Goal: Transaction & Acquisition: Purchase product/service

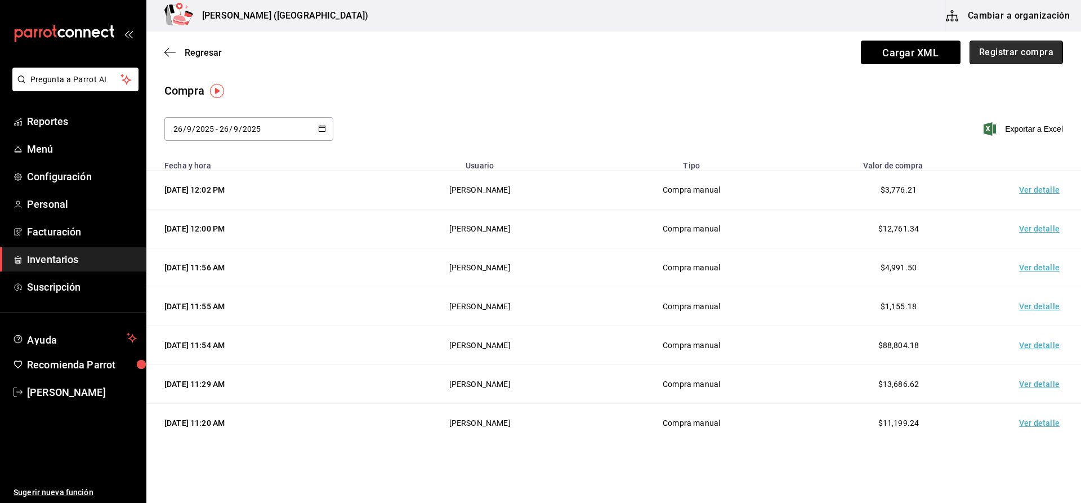
click at [1006, 54] on button "Registrar compra" at bounding box center [1016, 53] width 93 height 24
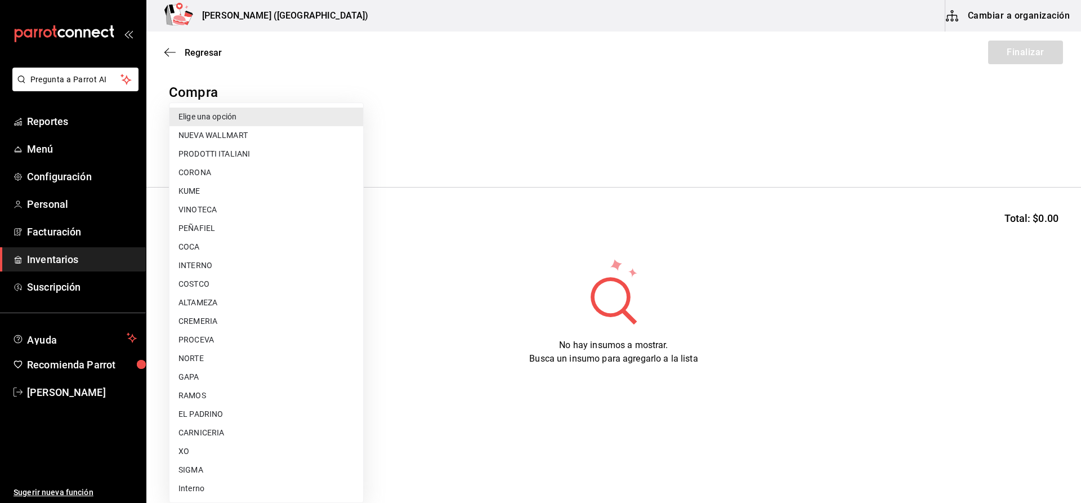
click at [279, 139] on body "Pregunta a Parrot AI Reportes Menú Configuración Personal Facturación Inventari…" at bounding box center [540, 219] width 1081 height 439
type input "29bcce71-1f96-48cb-b170-b58d83db5f61"
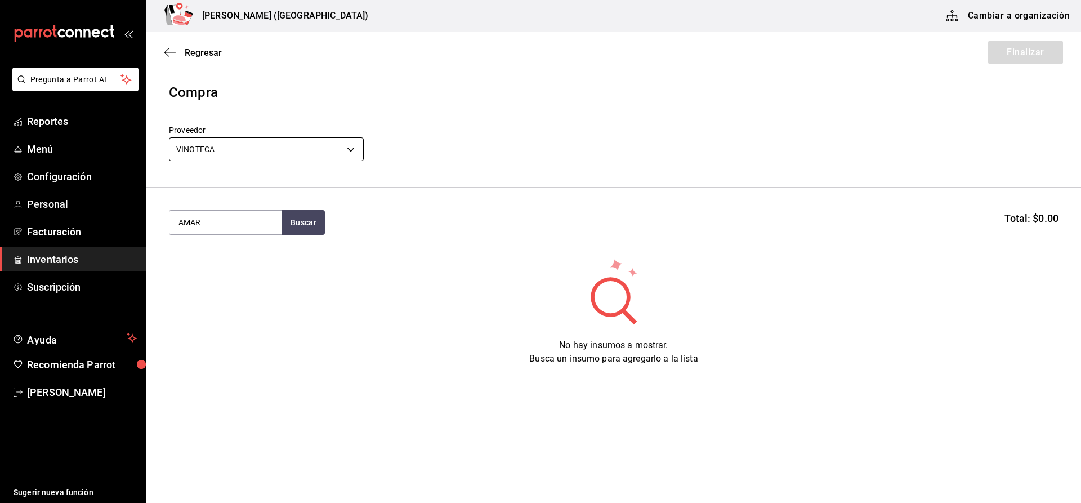
type input "AMAR"
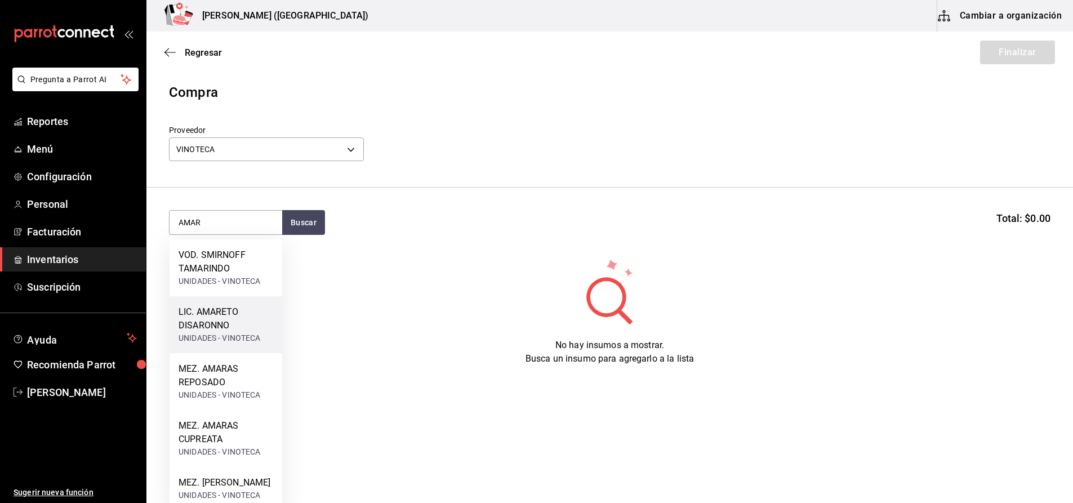
click at [222, 349] on div "LIC. AMARETO DISARONNO UNIDADES - VINOTECA" at bounding box center [225, 324] width 113 height 57
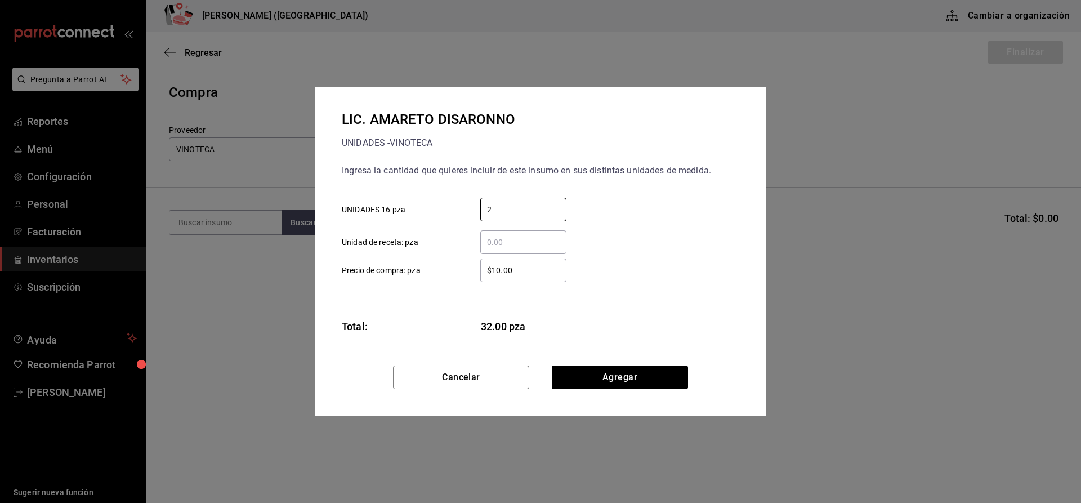
type input "2"
type input "$402.28"
click button "Agregar" at bounding box center [620, 377] width 136 height 24
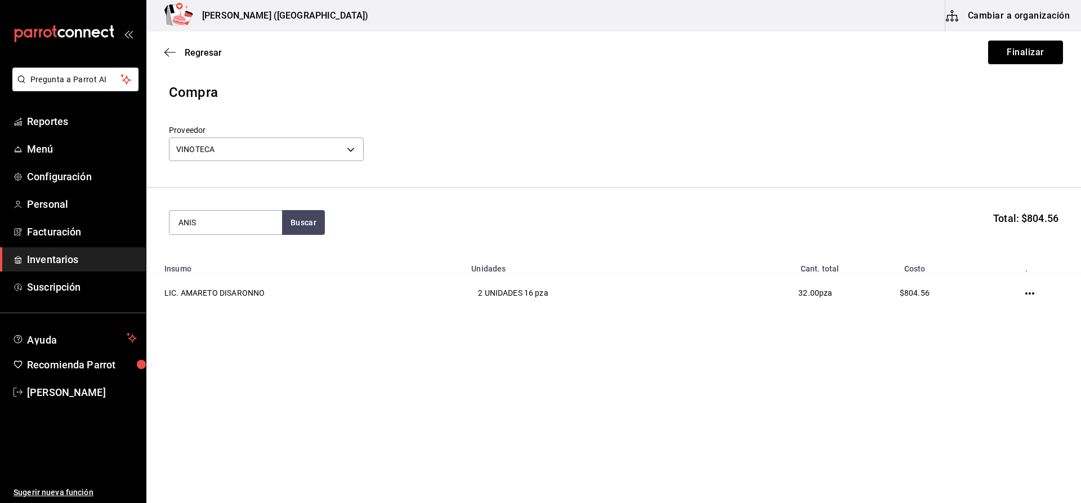
type input "ANIS"
click at [261, 278] on div "LIC. ANIS DULCE UNIDADES - VINOTECA" at bounding box center [225, 260] width 113 height 43
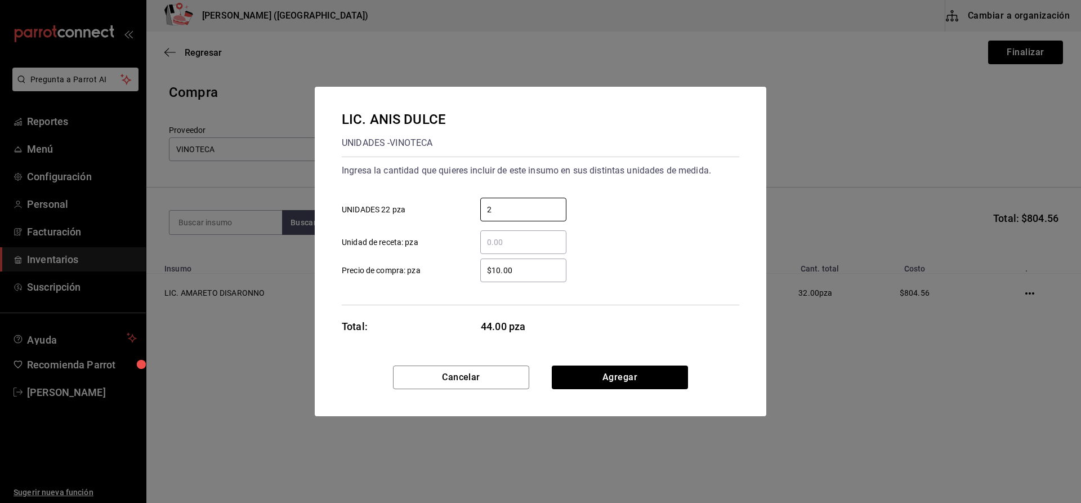
type input "2"
type input "$259.74"
click button "Agregar" at bounding box center [620, 377] width 136 height 24
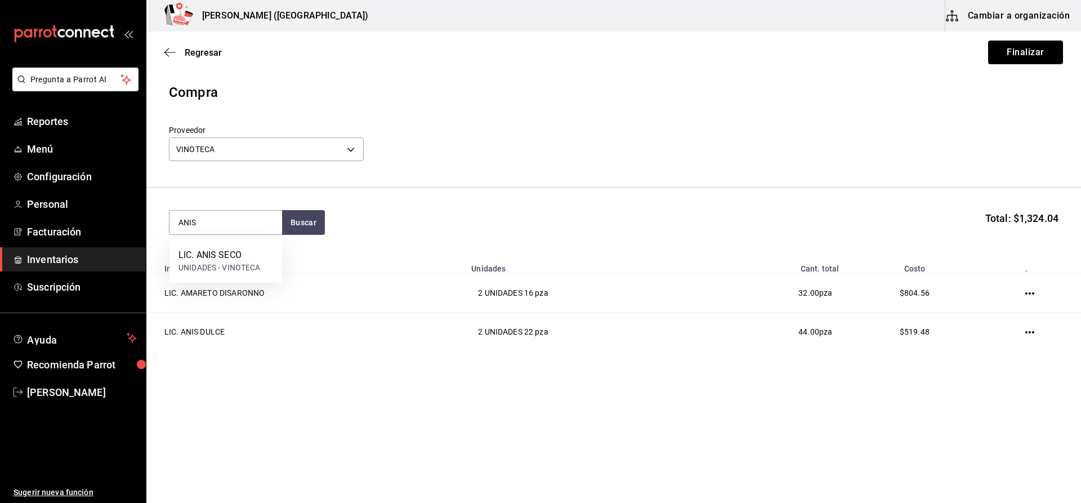
type input "ANIS"
click at [261, 278] on div "LIC. ANIS SECO UNIDADES - VINOTECA" at bounding box center [225, 260] width 113 height 43
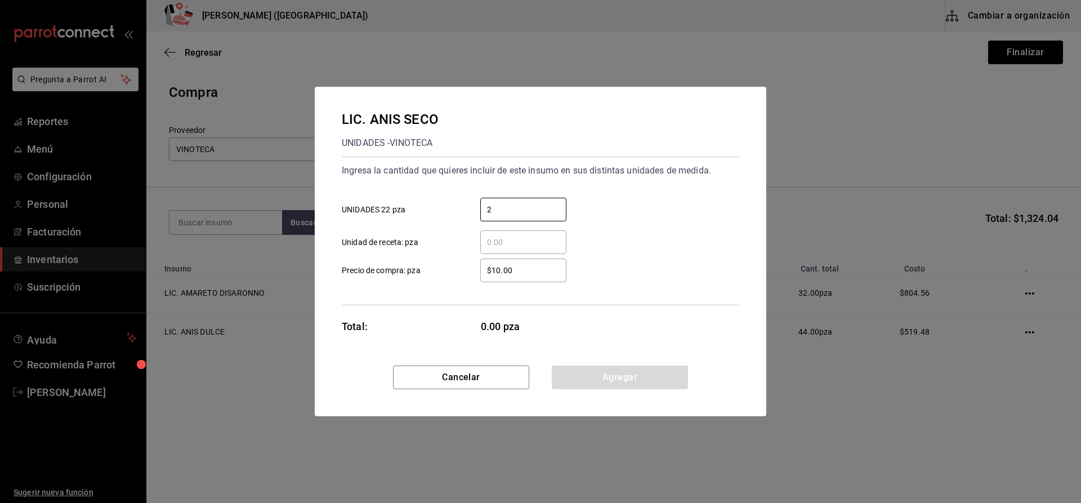
type input "2"
type input "$259.74"
click button "Agregar" at bounding box center [620, 377] width 136 height 24
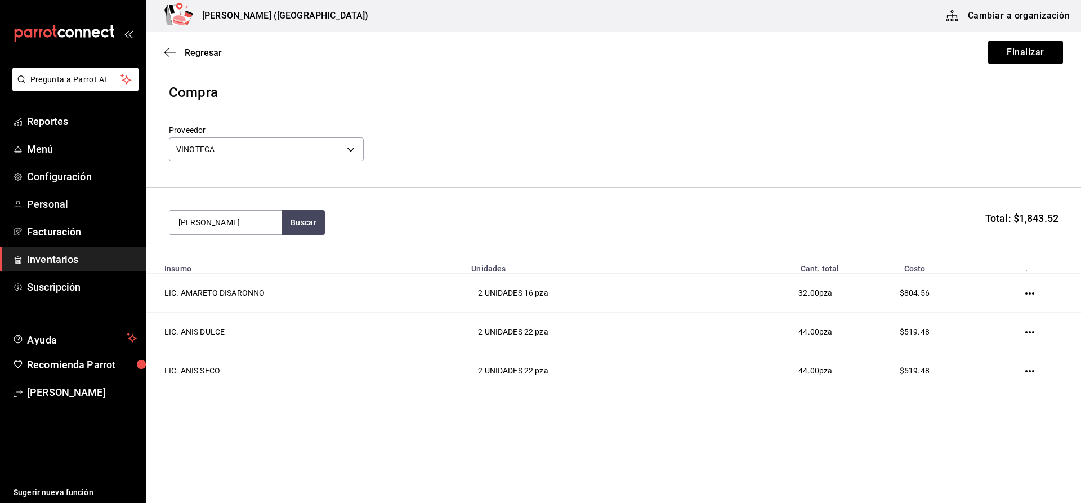
type input "CAMPA"
click at [261, 278] on div "LIC. CAMPARI UNIDADES - VINOTECA" at bounding box center [225, 267] width 113 height 57
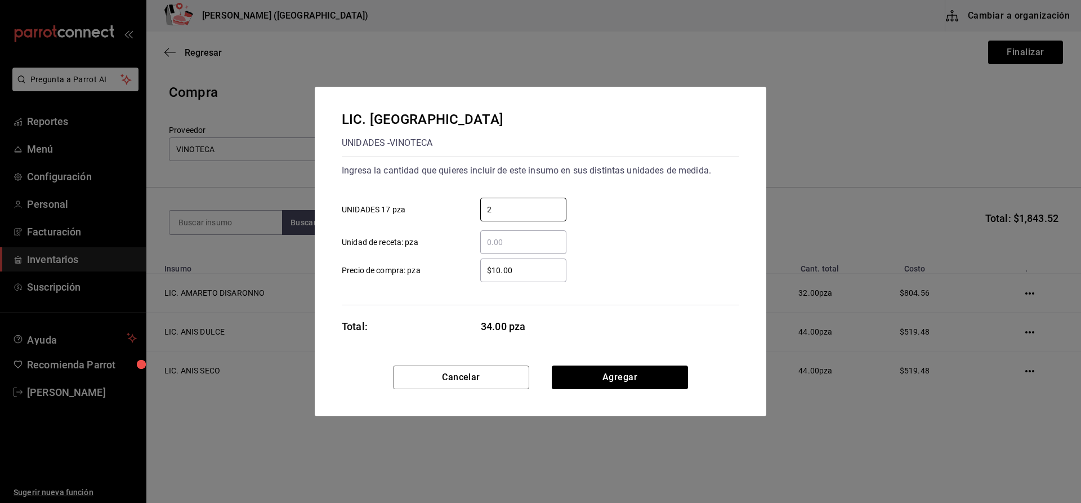
type input "2"
type input "$271.73"
click button "Agregar" at bounding box center [620, 377] width 136 height 24
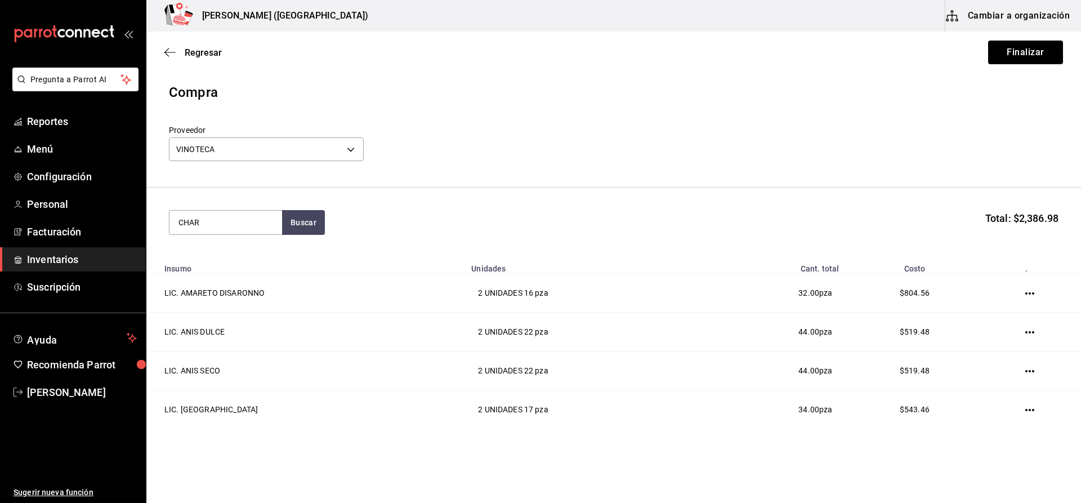
type input "CHAR"
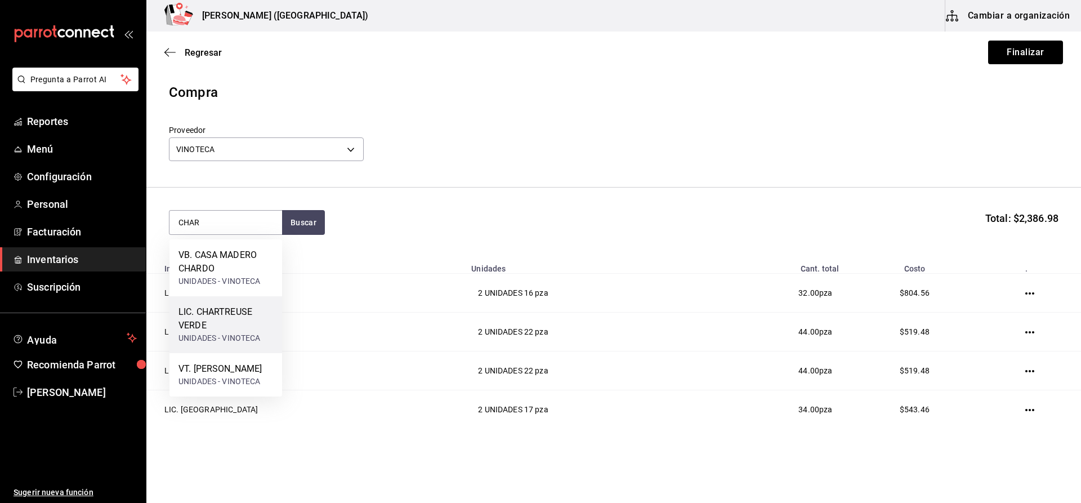
click at [260, 329] on div "LIC. CHARTREUSE VERDE" at bounding box center [225, 318] width 95 height 27
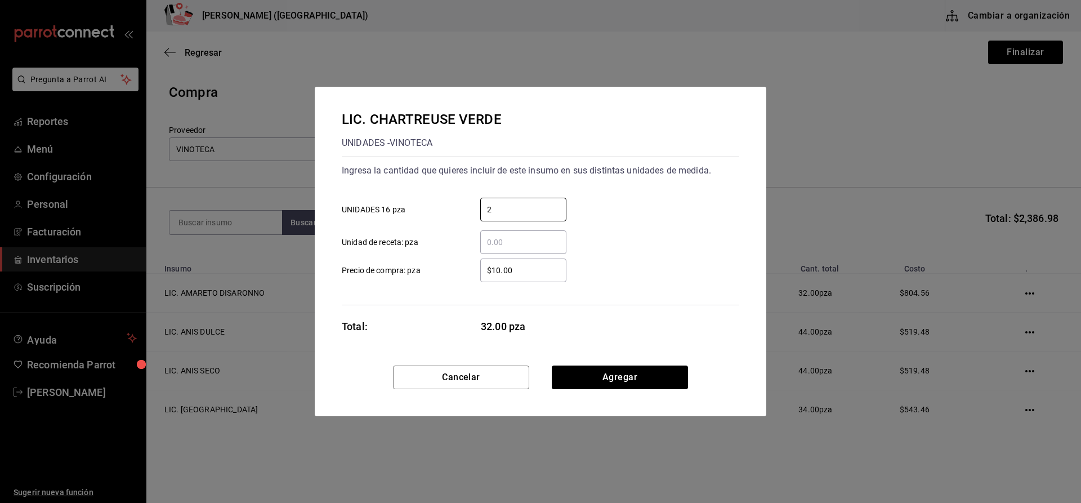
type input "2"
type input "$1,035.28"
click button "Agregar" at bounding box center [620, 377] width 136 height 24
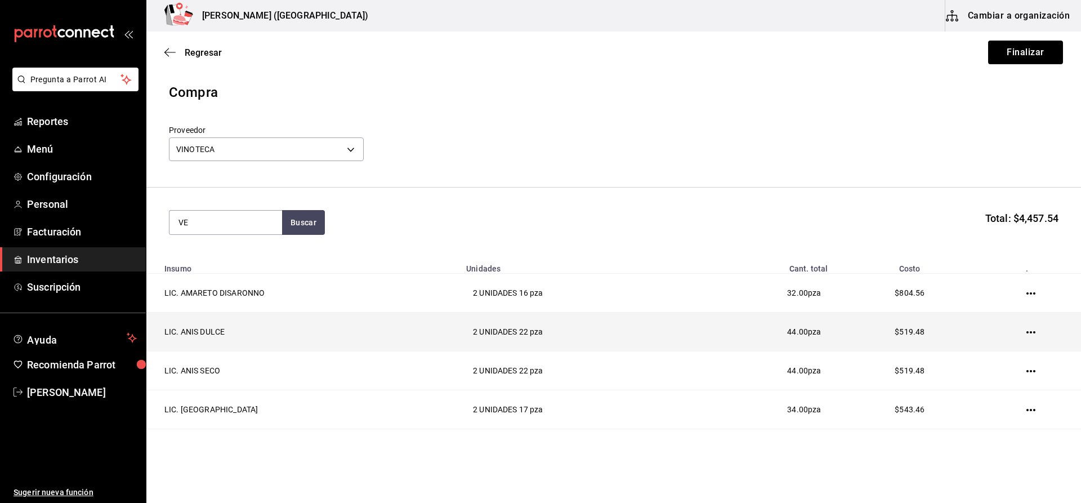
type input "V"
type input "CINZ"
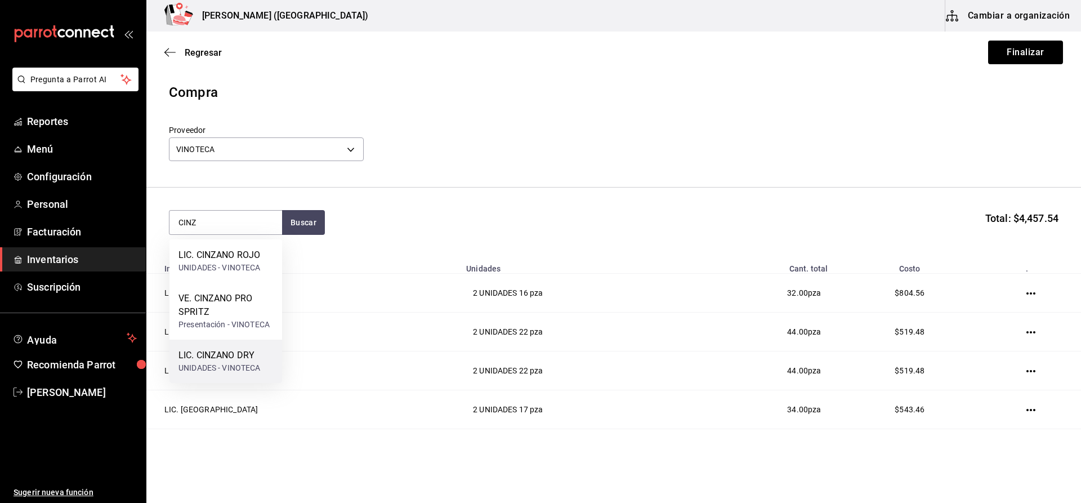
click at [244, 376] on div "LIC. CINZANO DRY UNIDADES - VINOTECA" at bounding box center [225, 361] width 113 height 43
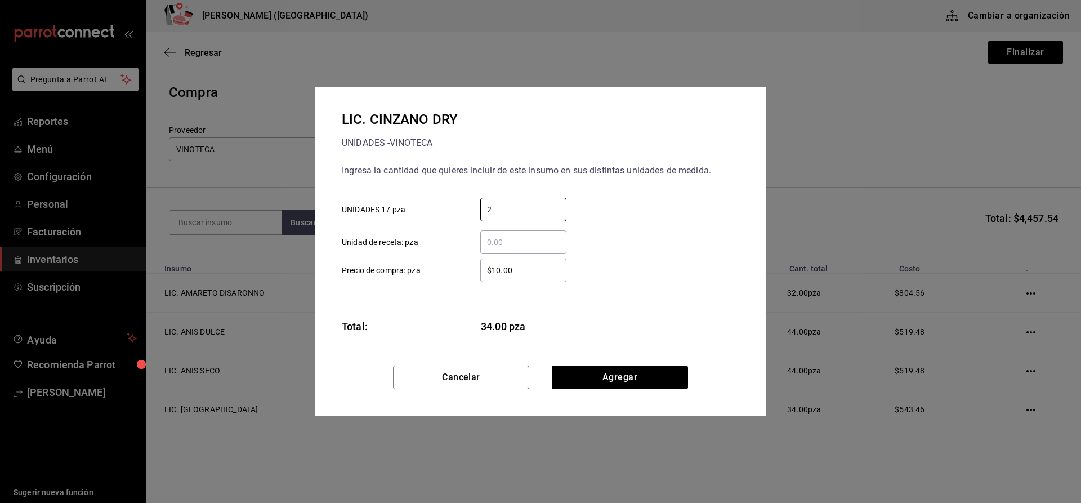
type input "2"
type input "$146.12"
click button "Agregar" at bounding box center [620, 377] width 136 height 24
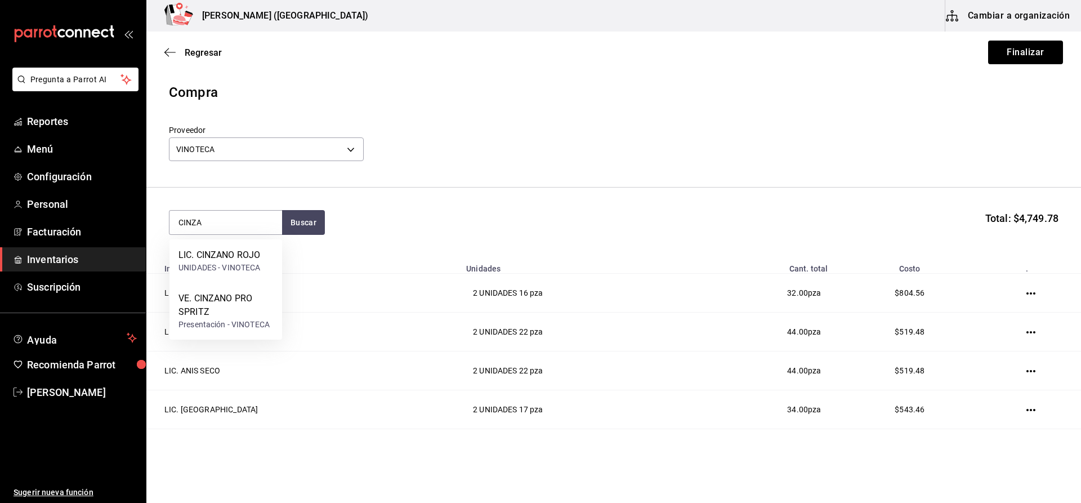
type input "CINZA"
click at [272, 249] on div "LIC. CINZANO ROJO UNIDADES - VINOTECA" at bounding box center [225, 260] width 113 height 43
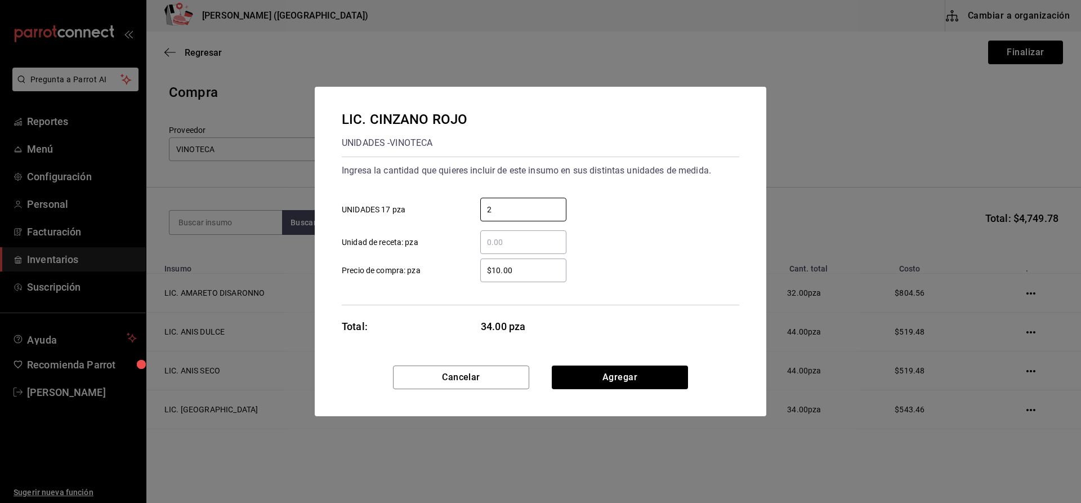
type input "2"
type input "$146.12"
click button "Agregar" at bounding box center [620, 377] width 136 height 24
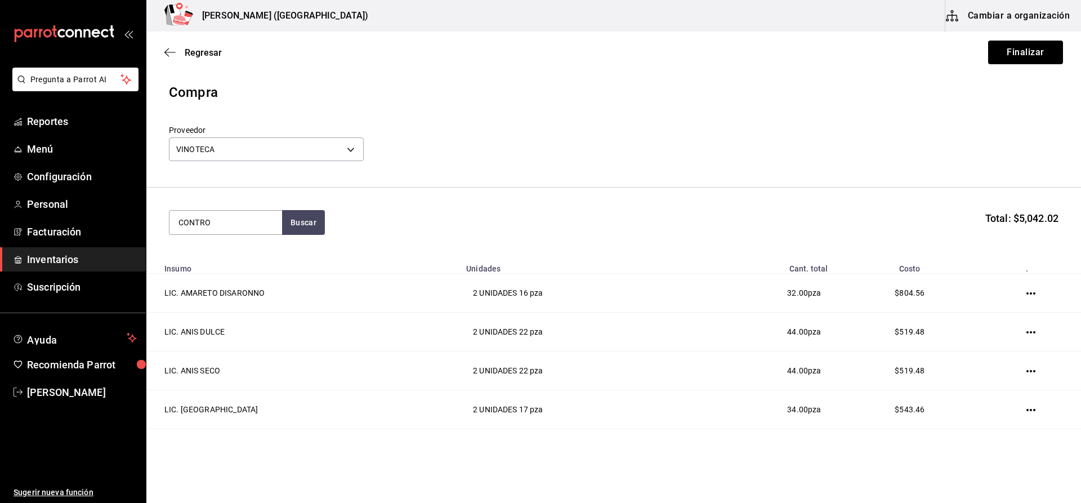
type input "CONTRO"
click at [272, 249] on div "LIC. CONTROY UNIDADES - VINOTECA" at bounding box center [225, 260] width 113 height 43
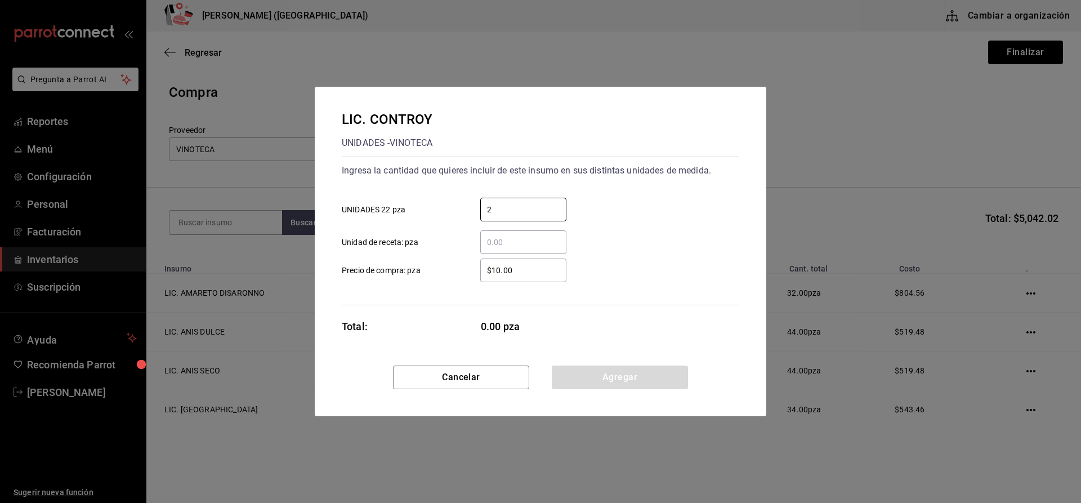
type input "2"
type input "$162.93"
click button "Agregar" at bounding box center [620, 377] width 136 height 24
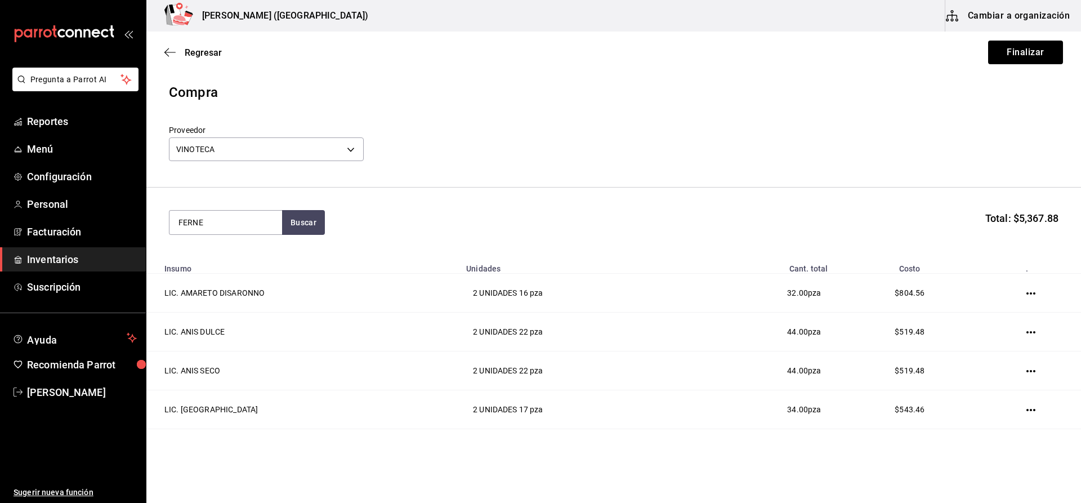
type input "FERNE"
click at [270, 256] on div "LIC. FERNET BRANCA UNIDADES - VINOTECA" at bounding box center [225, 260] width 113 height 43
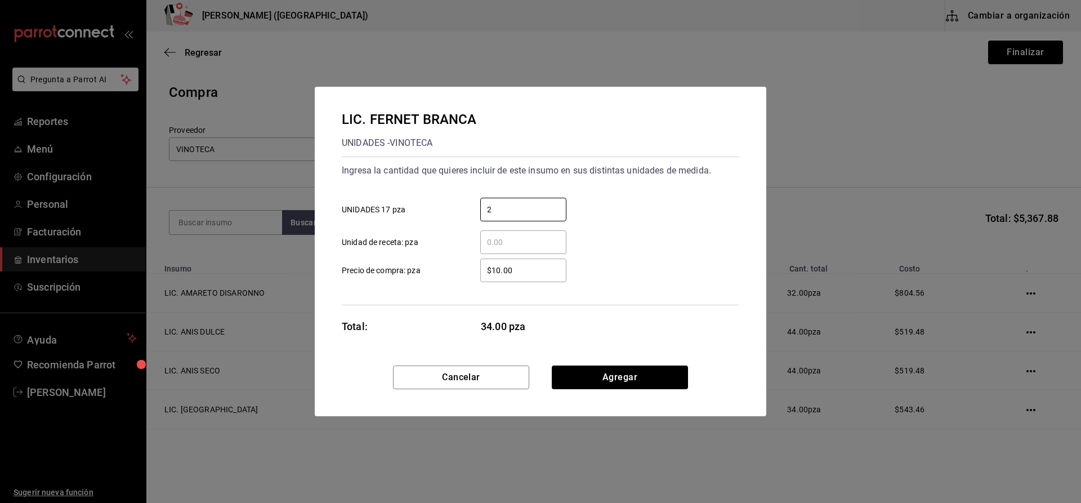
type input "2"
type input "$416.72"
click button "Agregar" at bounding box center [620, 377] width 136 height 24
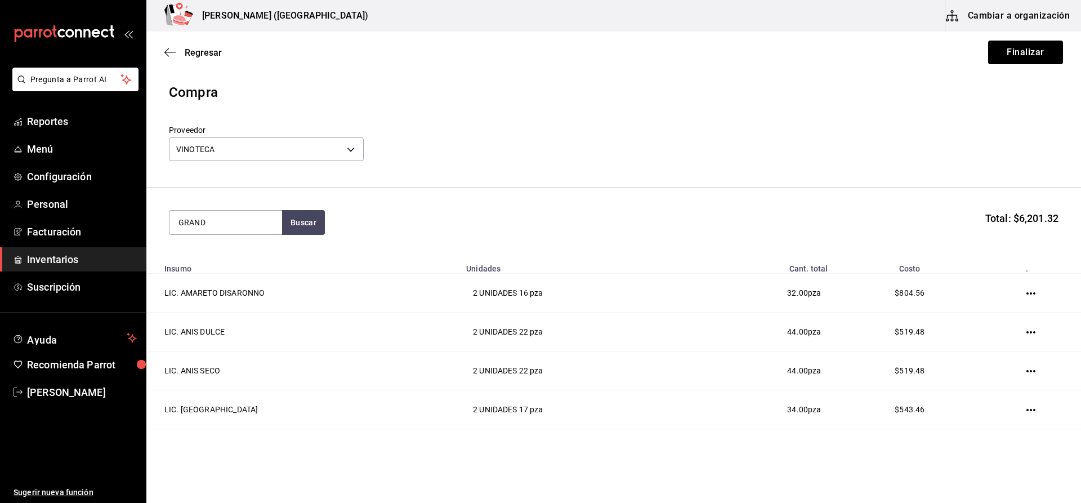
type input "GRAND"
click at [270, 256] on div "LIC. GRAND MARNIER UNIDADES - VINOTECA" at bounding box center [225, 260] width 113 height 43
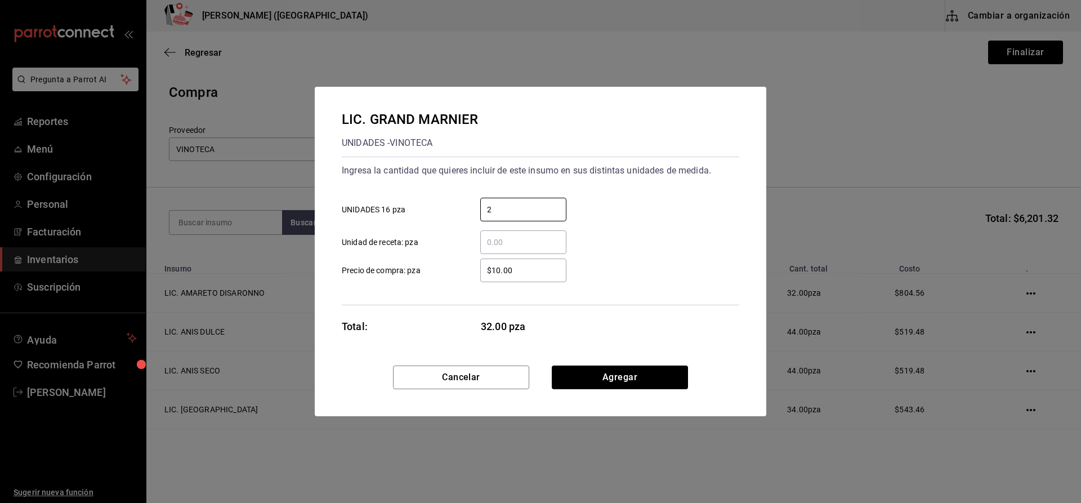
type input "2"
type input "$552.15"
click button "Agregar" at bounding box center [620, 377] width 136 height 24
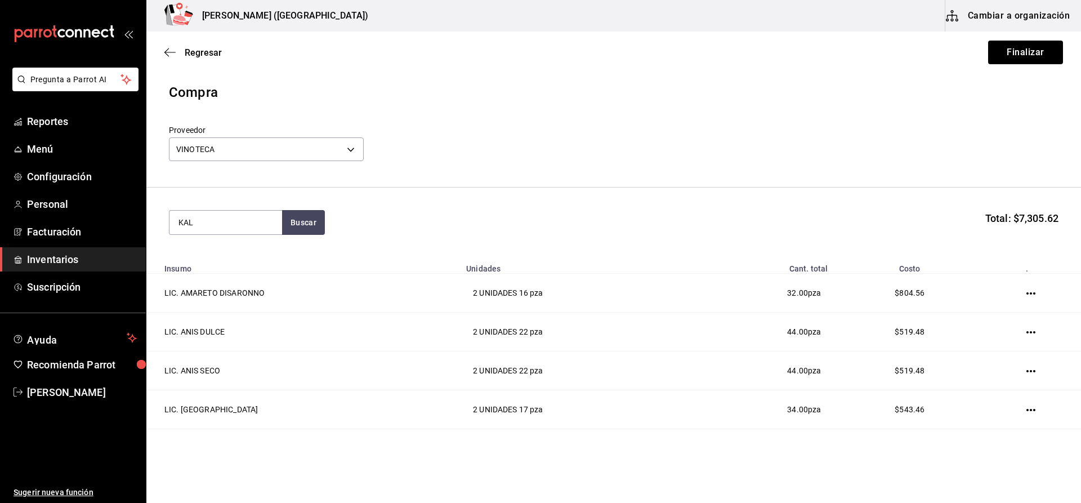
type input "KAL"
click at [270, 256] on div "LIC. KALHUA UNIDADES - VINOTECA" at bounding box center [225, 267] width 113 height 57
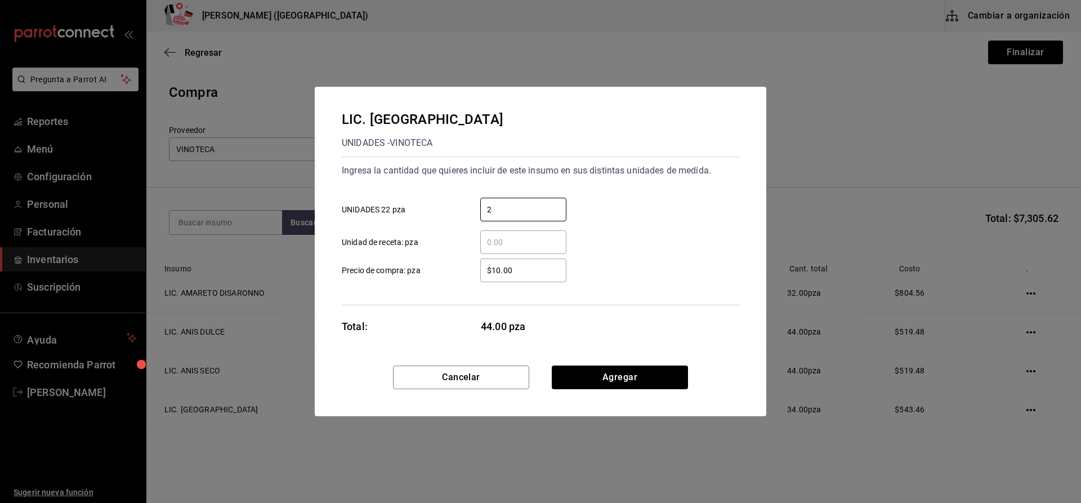
type input "2"
type input "$182.39"
click button "Agregar" at bounding box center [620, 377] width 136 height 24
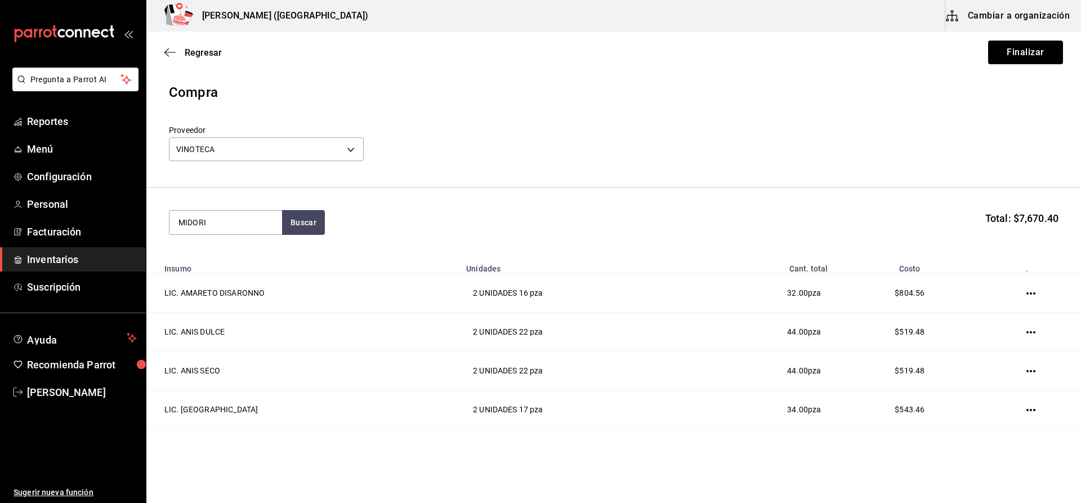
type input "MIDORI"
click at [270, 255] on div "LIC. MIDORI UNIDADES - VINOTECA" at bounding box center [225, 260] width 113 height 43
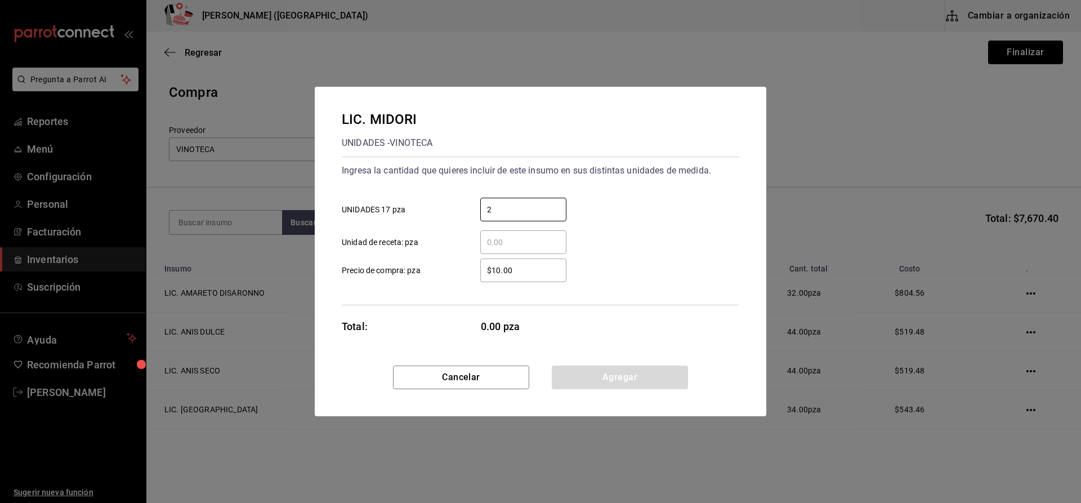
type input "2"
type input "$367.22"
click button "Agregar" at bounding box center [620, 377] width 136 height 24
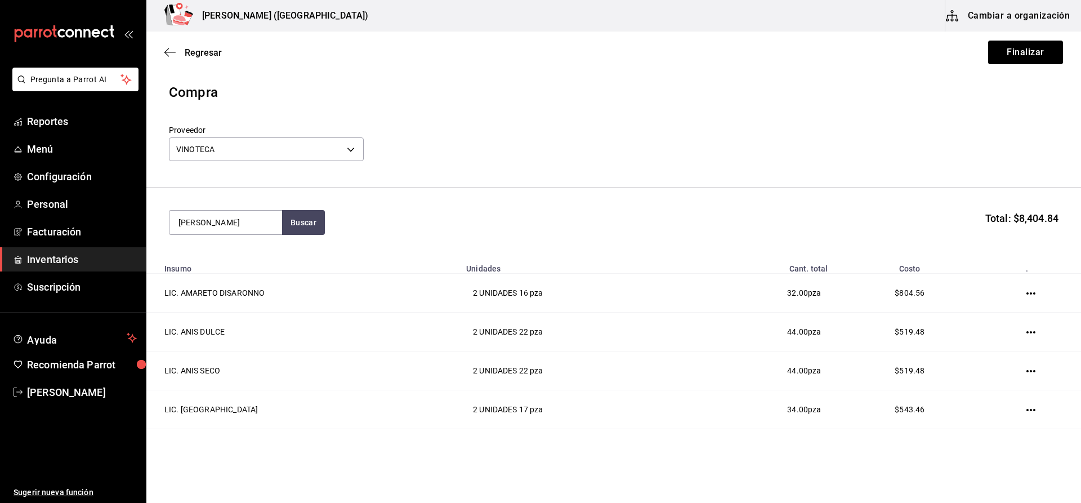
type input "SAM"
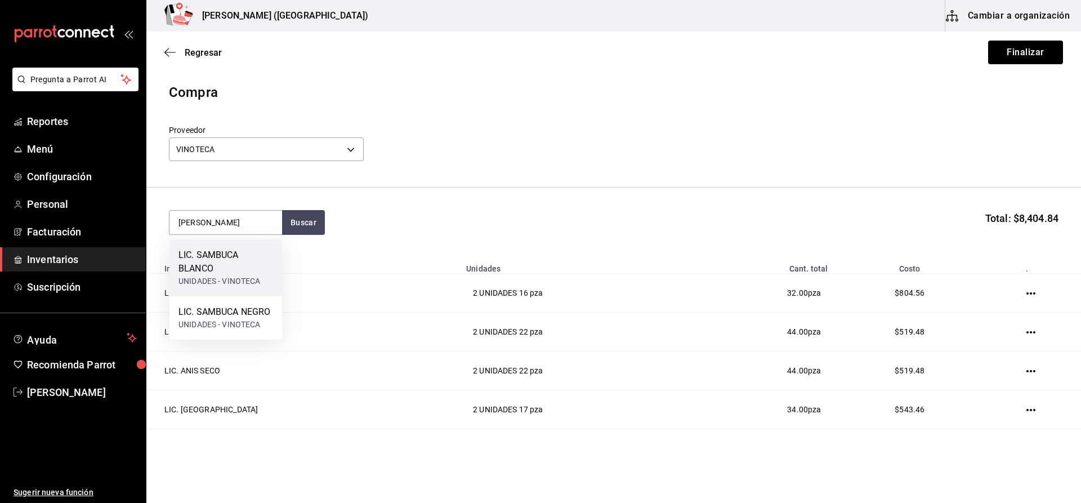
click at [271, 270] on div "LIC. SAMBUCA BLANCO" at bounding box center [225, 261] width 95 height 27
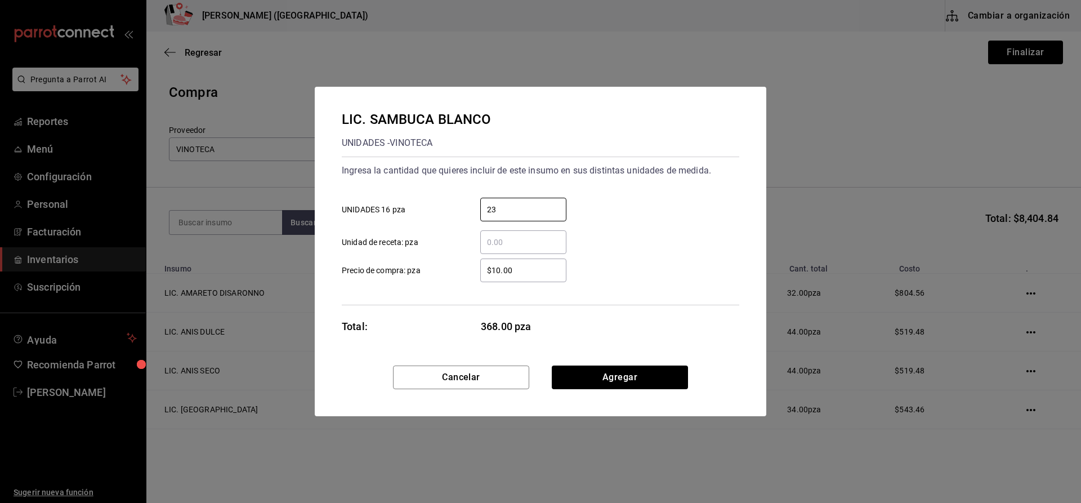
type input "23"
type input "2"
type input "$268.21"
click button "Agregar" at bounding box center [620, 377] width 136 height 24
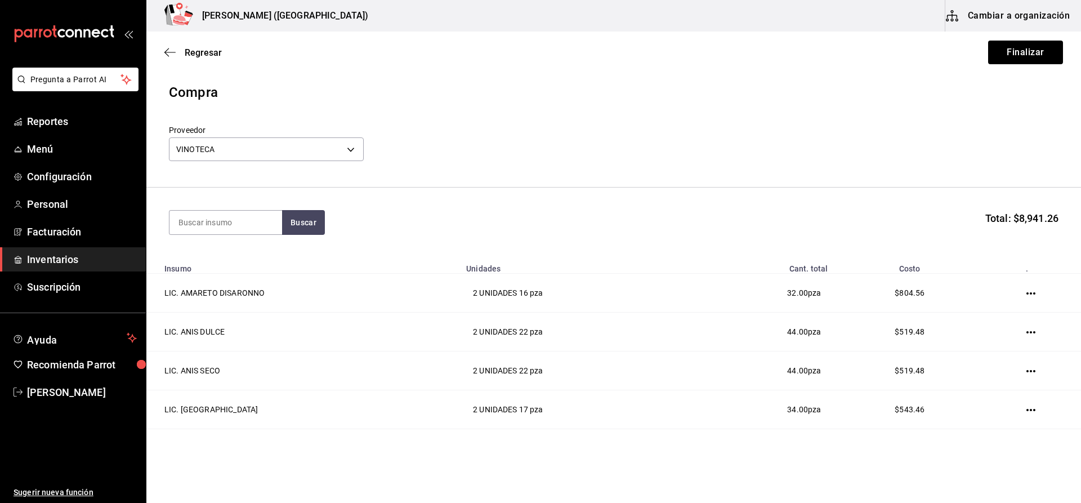
type input "V"
type input "SAMB"
click at [270, 270] on div "UNIDADES - VINOTECA" at bounding box center [224, 268] width 92 height 12
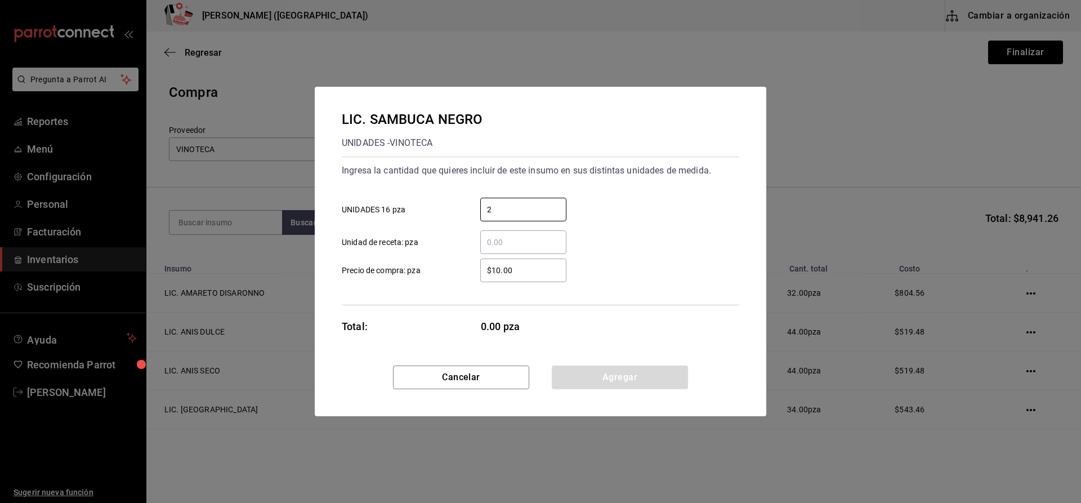
type input "2"
type input "$291.44"
click button "Agregar" at bounding box center [620, 377] width 136 height 24
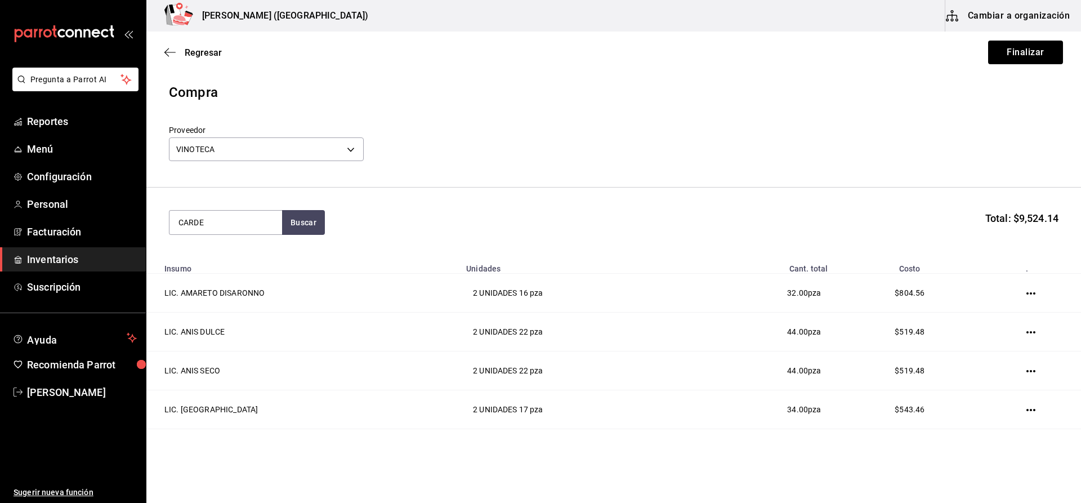
type input "CARDE"
drag, startPoint x: 271, startPoint y: 270, endPoint x: 265, endPoint y: 160, distance: 110.0
click at [269, 198] on body "Pregunta a Parrot AI Reportes Menú Configuración Personal Facturación Inventari…" at bounding box center [540, 219] width 1081 height 439
click at [304, 233] on button "Buscar" at bounding box center [303, 222] width 43 height 25
click at [220, 273] on div "BRA. [PERSON_NAME]" at bounding box center [225, 261] width 95 height 27
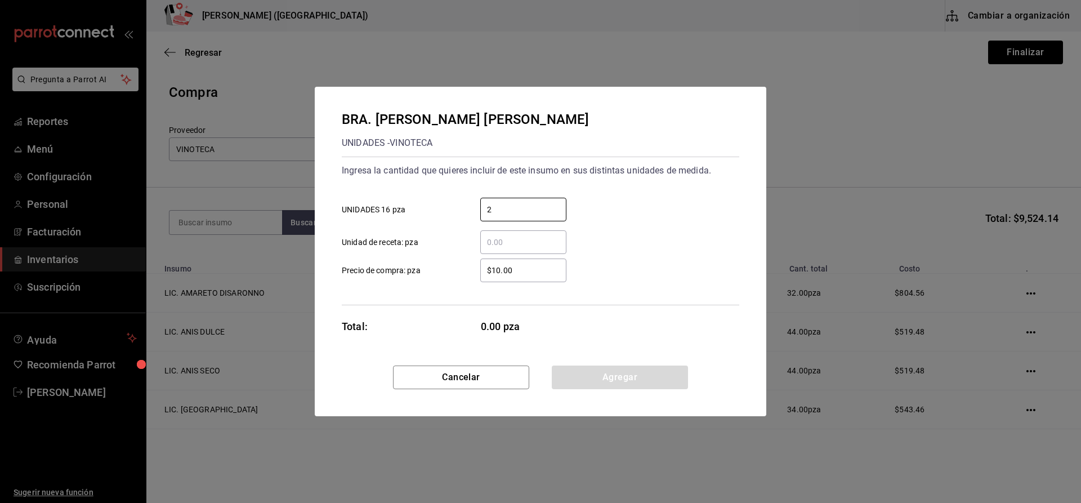
type input "2"
type input "$878.45"
click button "Agregar" at bounding box center [620, 377] width 136 height 24
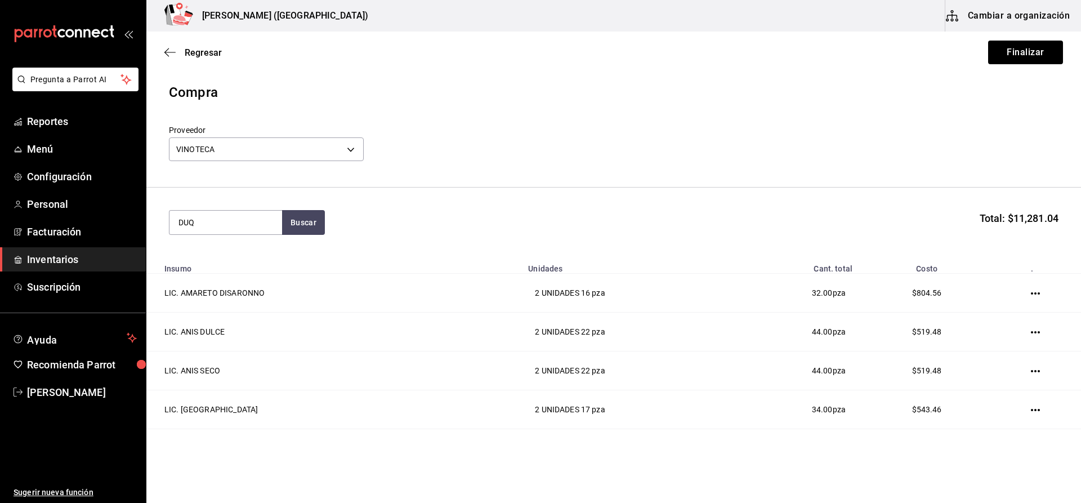
type input "DUQ"
click at [282, 210] on button "Buscar" at bounding box center [303, 222] width 43 height 25
click at [220, 273] on div "UNIDADES - VINOTECA" at bounding box center [222, 268] width 89 height 12
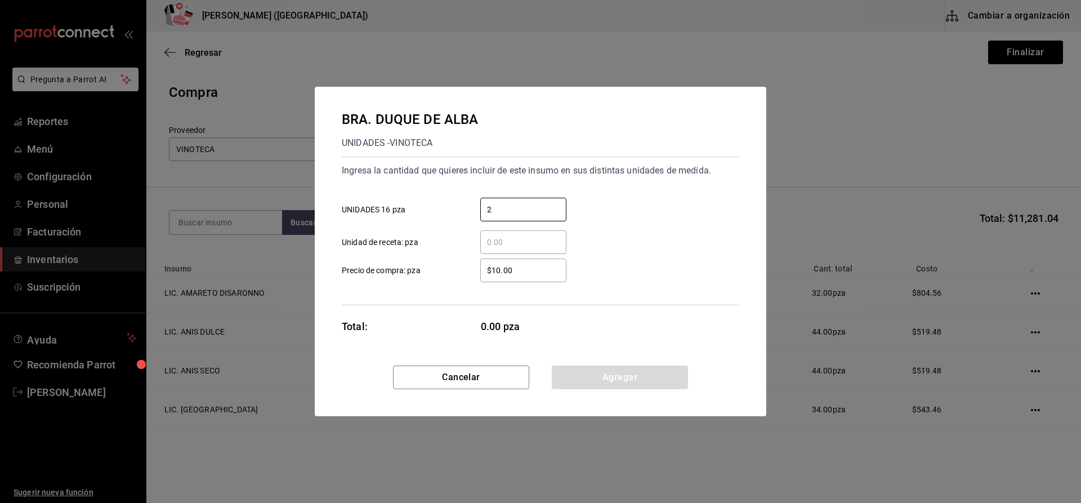
type input "2"
type input "$783.70"
click button "Agregar" at bounding box center [620, 377] width 136 height 24
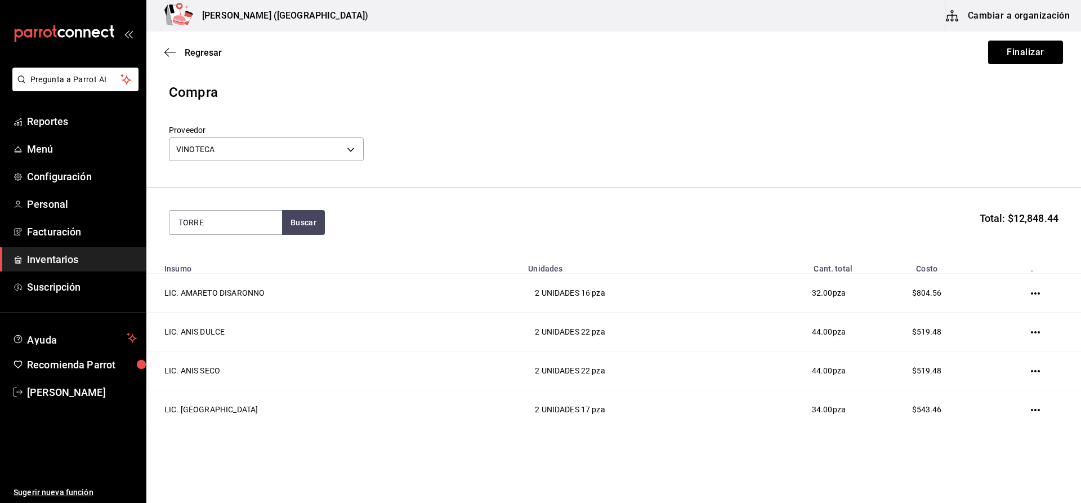
type input "TORRE"
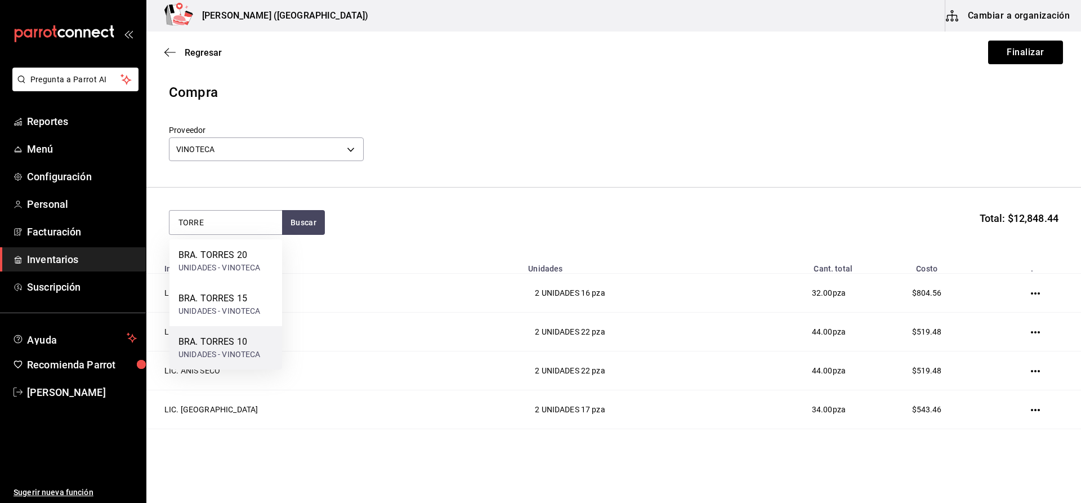
click at [231, 346] on div "BRA. TORRES 10" at bounding box center [219, 342] width 82 height 14
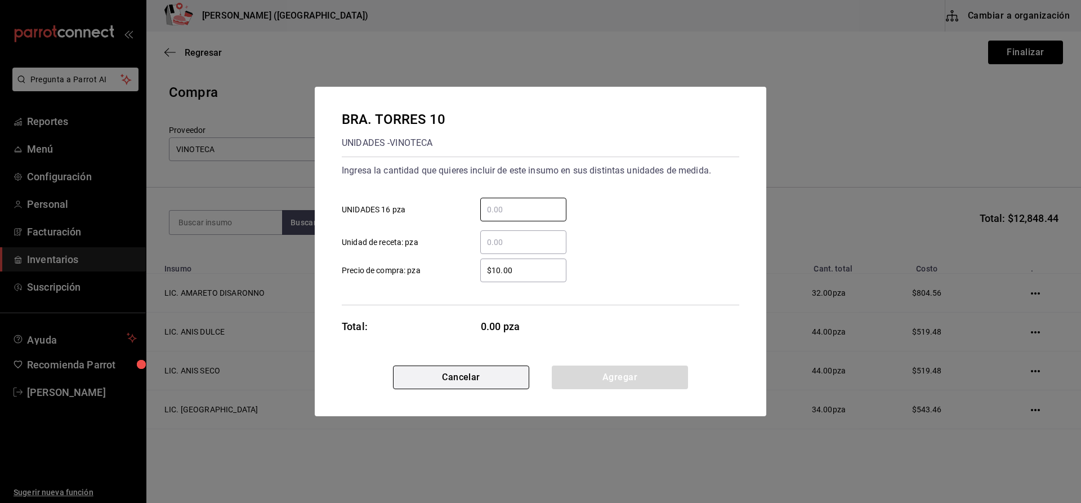
click at [431, 382] on button "Cancelar" at bounding box center [461, 377] width 136 height 24
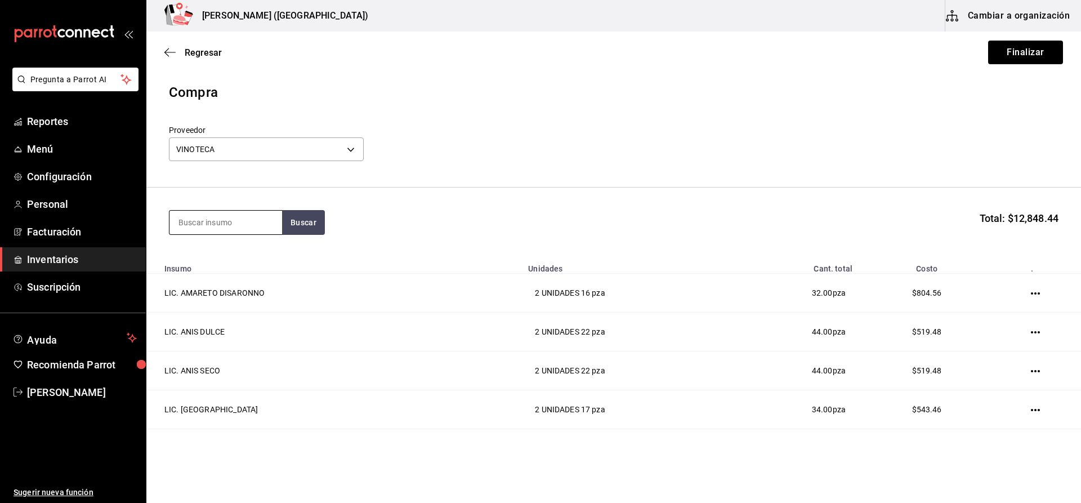
click at [261, 226] on input at bounding box center [225, 223] width 113 height 24
type input "TORRE"
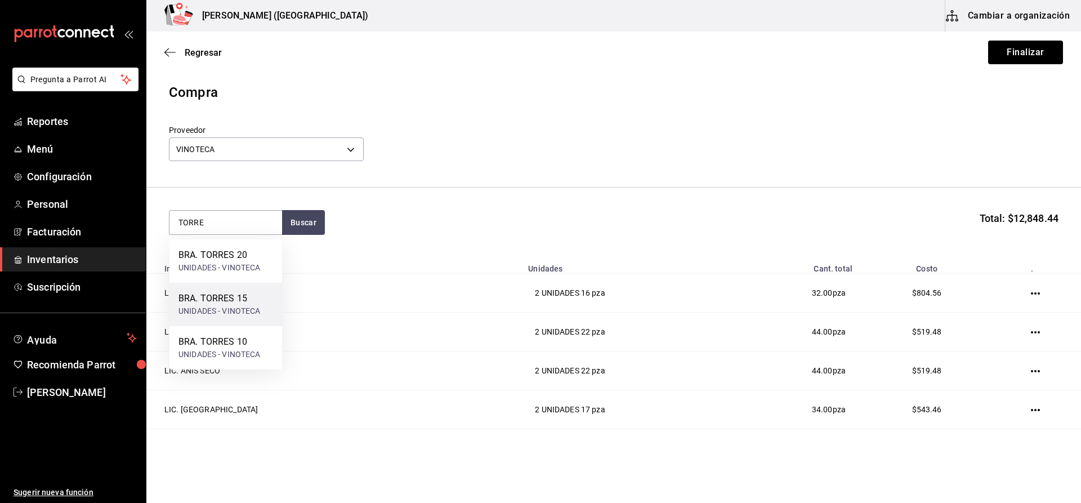
click at [260, 302] on div "BRA. TORRES 15" at bounding box center [219, 299] width 82 height 14
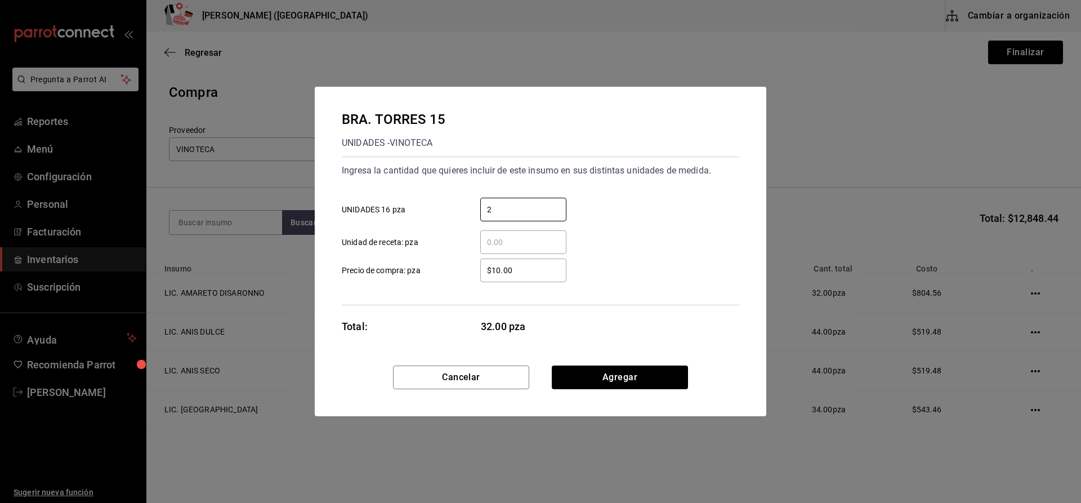
type input "2"
type input "$486.22"
click button "Agregar" at bounding box center [620, 377] width 136 height 24
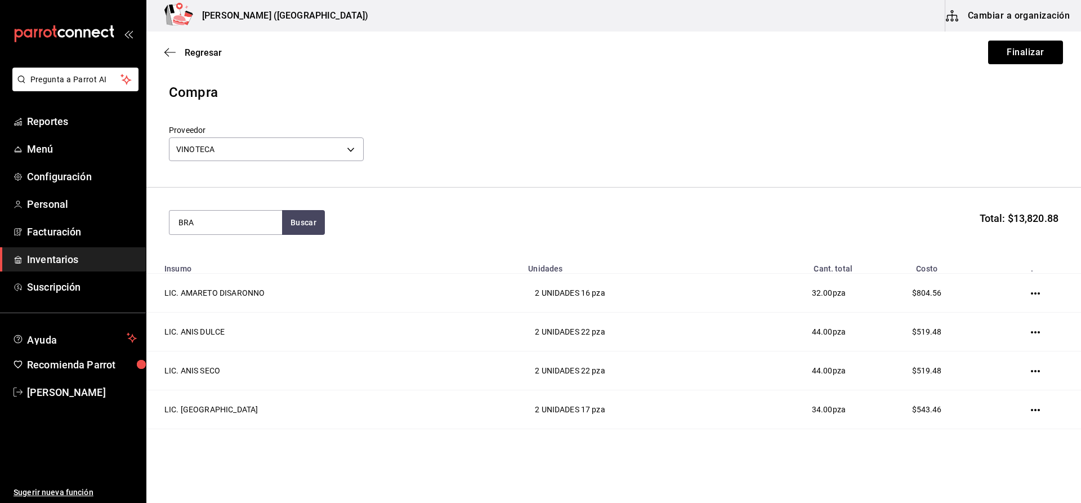
type input "BRA"
click at [229, 260] on div "BRA. TORRES 20" at bounding box center [219, 255] width 82 height 14
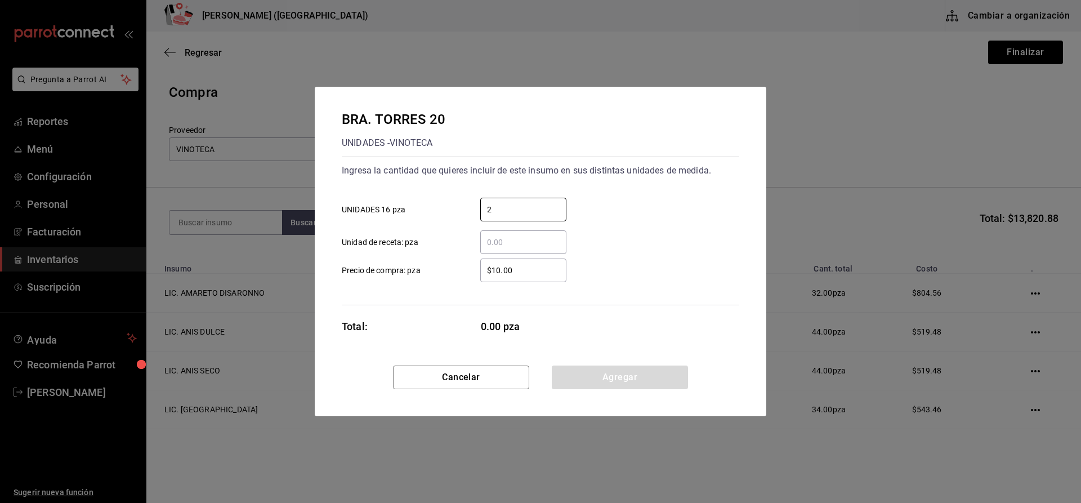
type input "2"
type input "$922.39"
click button "Agregar" at bounding box center [620, 377] width 136 height 24
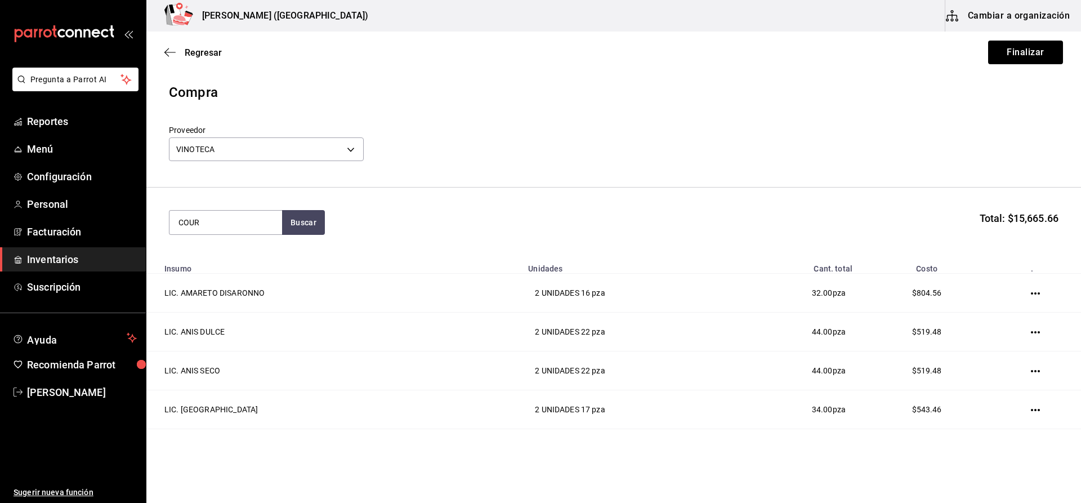
type input "COUR"
click at [234, 261] on div "COG. COURVOISIER VSOP" at bounding box center [225, 261] width 95 height 27
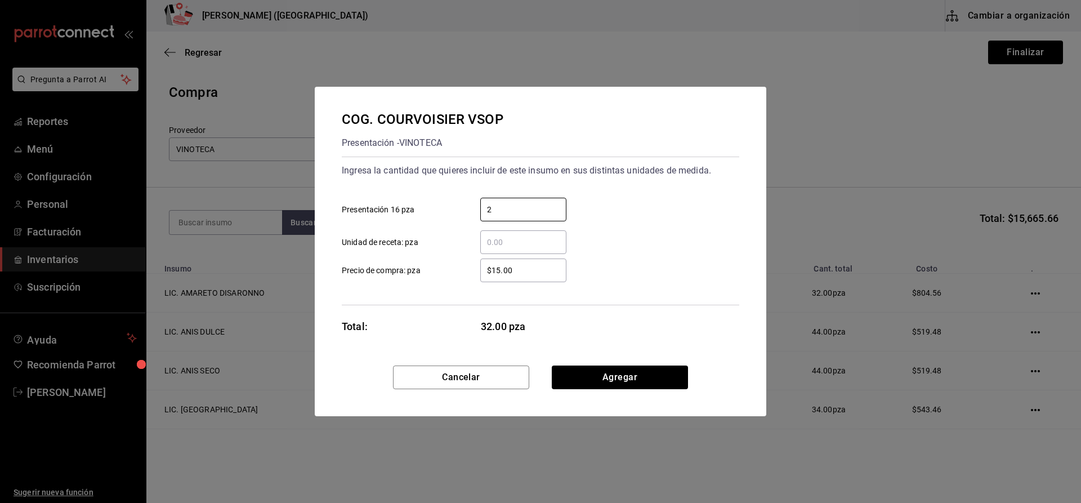
type input "2"
type input "$1,070.66"
click button "Agregar" at bounding box center [620, 377] width 136 height 24
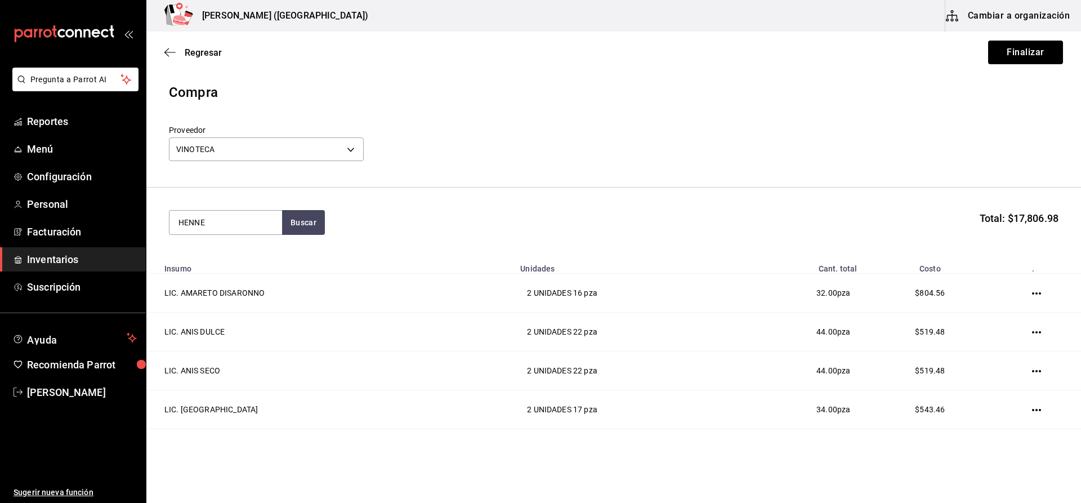
type input "HENNE"
click at [242, 319] on div "UNIDADES - VINOTECA" at bounding box center [219, 325] width 83 height 12
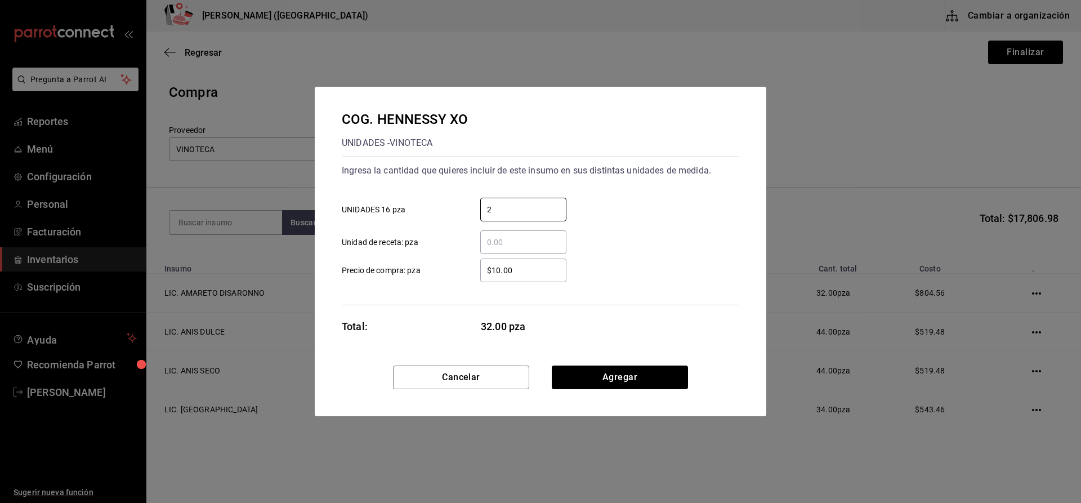
type input "2"
type input "$4,313.87"
click button "Agregar" at bounding box center [620, 377] width 136 height 24
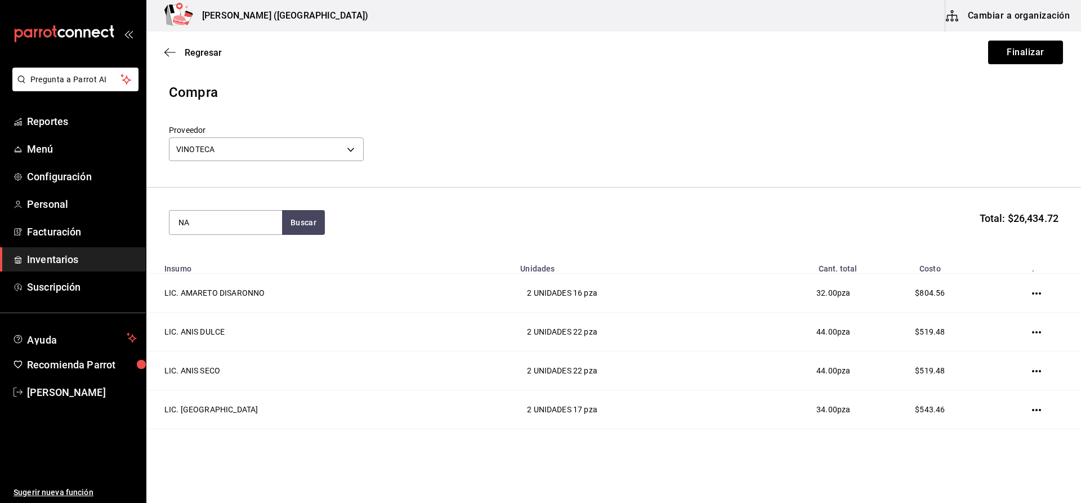
type input "N"
type input "MART"
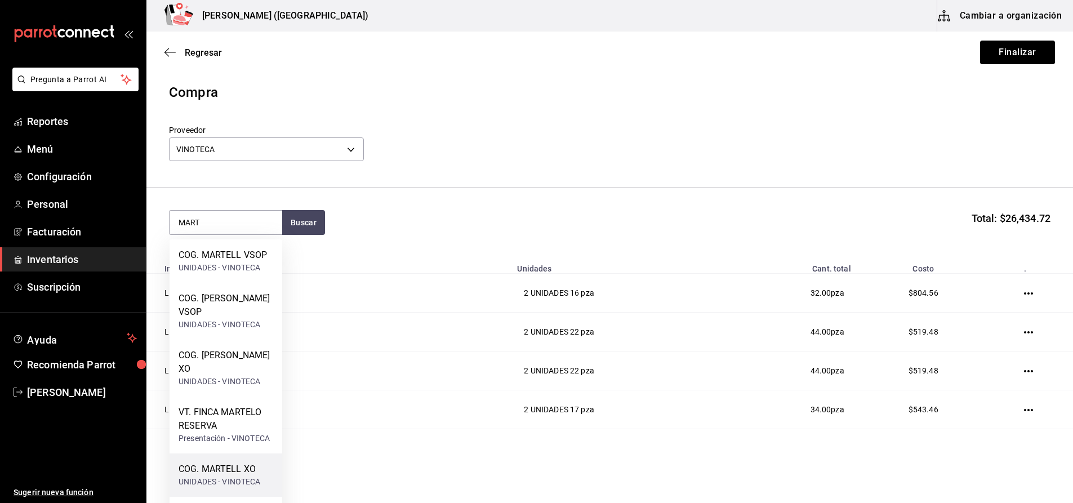
click at [229, 463] on div "COG. MARTELL XO" at bounding box center [219, 469] width 82 height 14
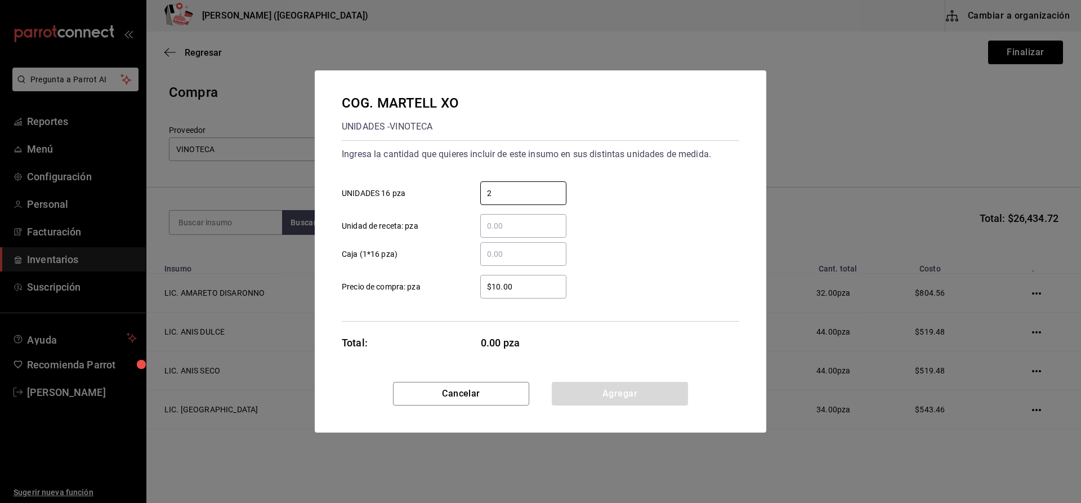
type input "2"
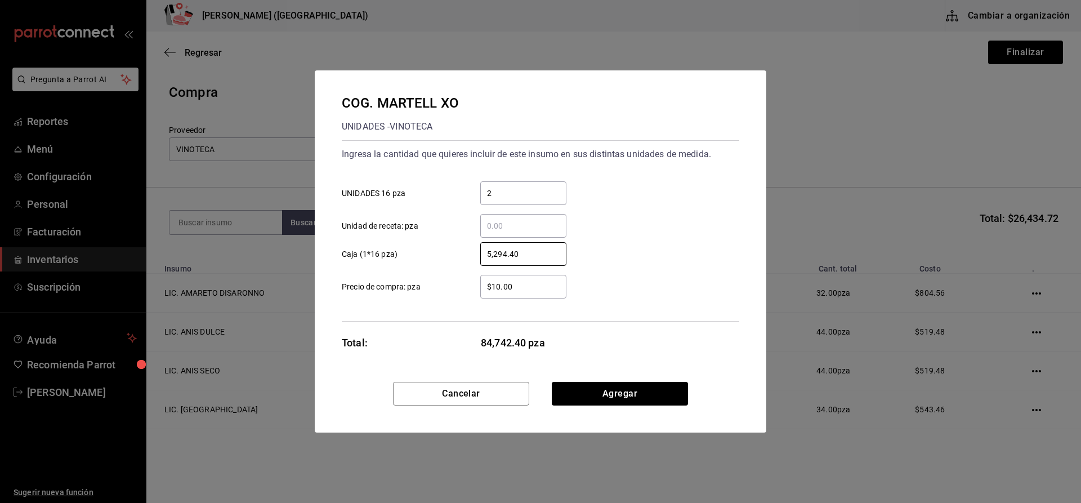
type input "5,294.40"
drag, startPoint x: 525, startPoint y: 261, endPoint x: 444, endPoint y: 266, distance: 81.2
click at [444, 266] on div "5,294.40 ​ Caja (1*16 pza) $10.00 ​ Precio de compra: pza" at bounding box center [536, 265] width 407 height 65
drag, startPoint x: 555, startPoint y: 262, endPoint x: 501, endPoint y: 261, distance: 54.1
click at [501, 261] on div "5,294.40 ​" at bounding box center [523, 254] width 86 height 24
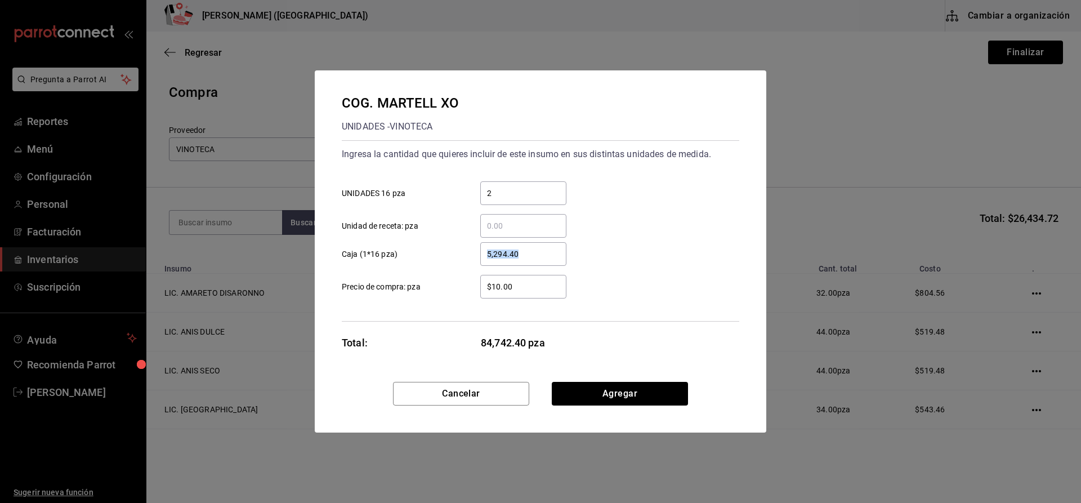
click at [501, 261] on input "5,294.40" at bounding box center [523, 254] width 86 height 14
click at [511, 255] on input "5,294.40" at bounding box center [523, 254] width 86 height 14
click at [548, 252] on input "5,294.40" at bounding box center [523, 254] width 86 height 14
type input "5"
click at [528, 283] on input "$10.00" at bounding box center [523, 287] width 86 height 14
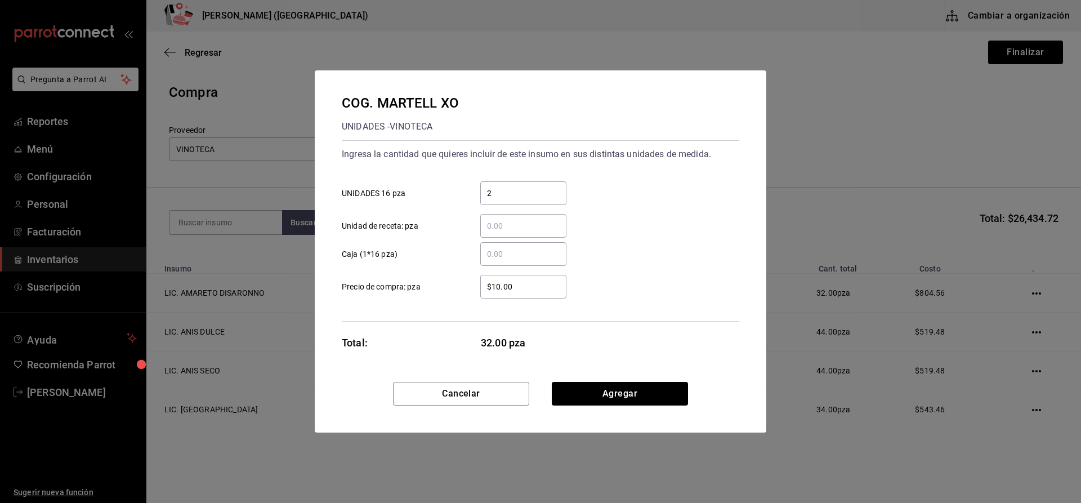
click at [528, 283] on input "$10.00" at bounding box center [523, 287] width 86 height 14
type input "$2"
type input "$5,294.40"
click button "Agregar" at bounding box center [620, 394] width 136 height 24
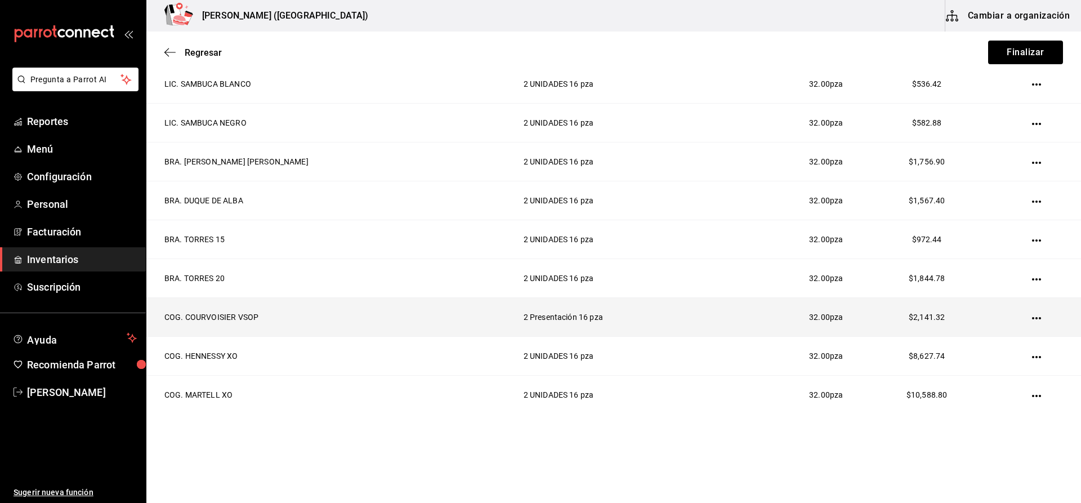
scroll to position [686, 0]
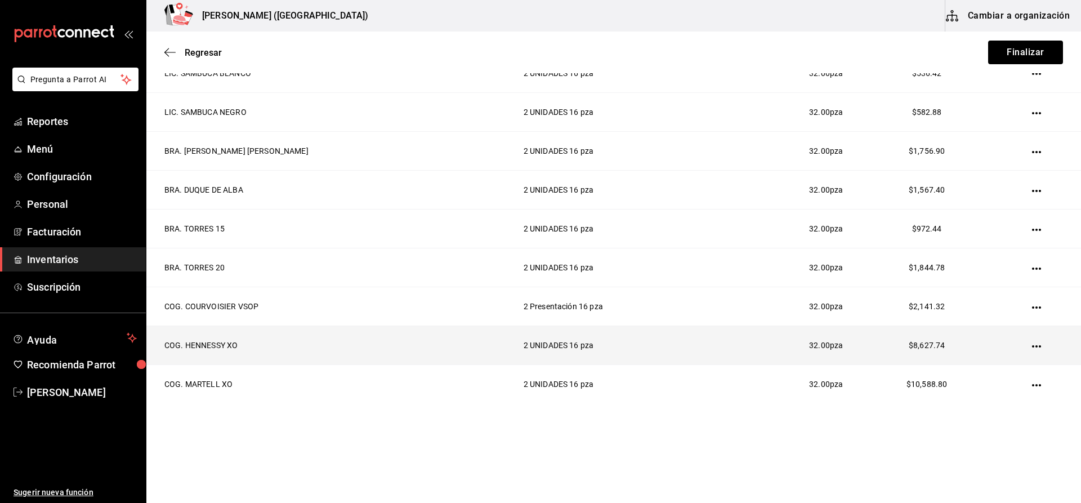
click at [1019, 345] on td at bounding box center [1039, 345] width 84 height 39
click at [1019, 342] on td at bounding box center [1039, 345] width 84 height 39
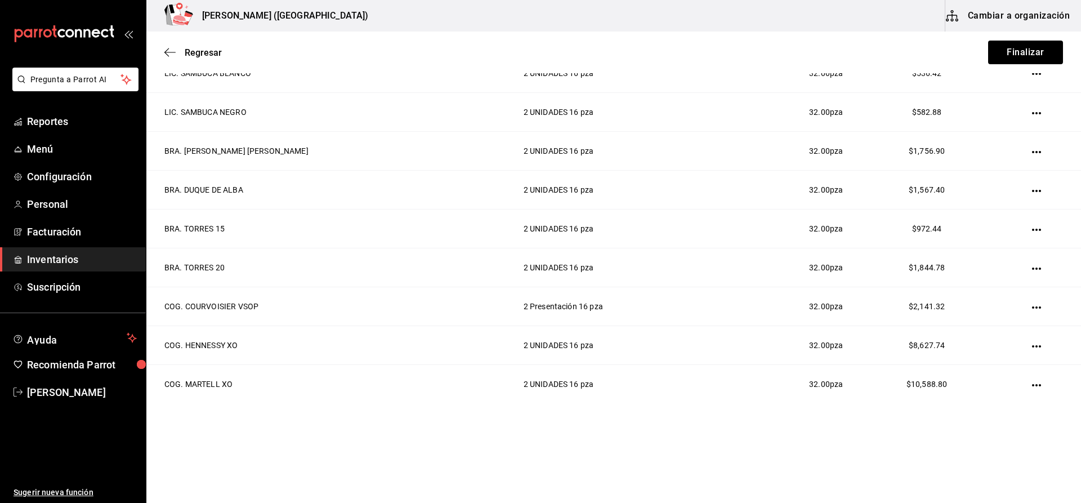
click at [1032, 343] on icon "button" at bounding box center [1036, 346] width 9 height 9
click at [993, 333] on li "Editar" at bounding box center [982, 330] width 95 height 32
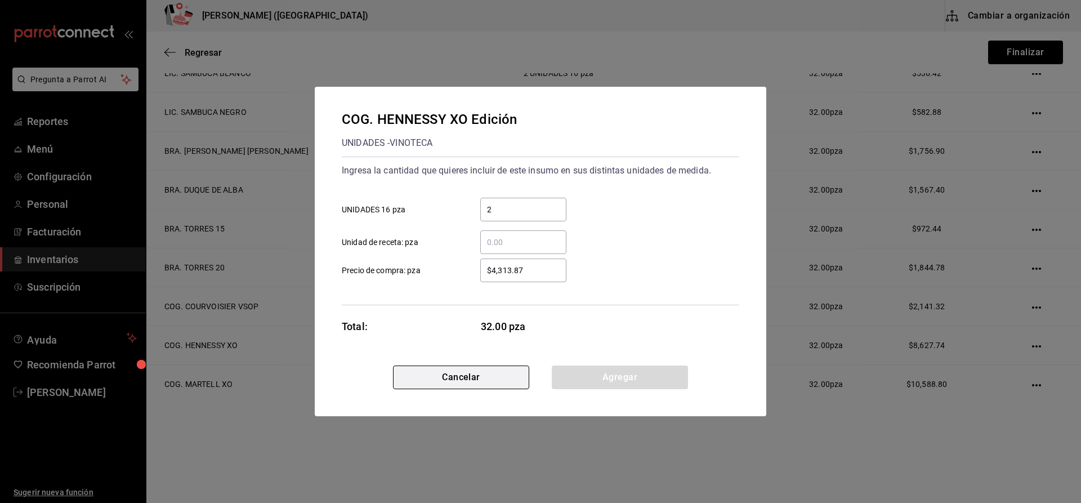
click at [502, 378] on button "Cancelar" at bounding box center [461, 377] width 136 height 24
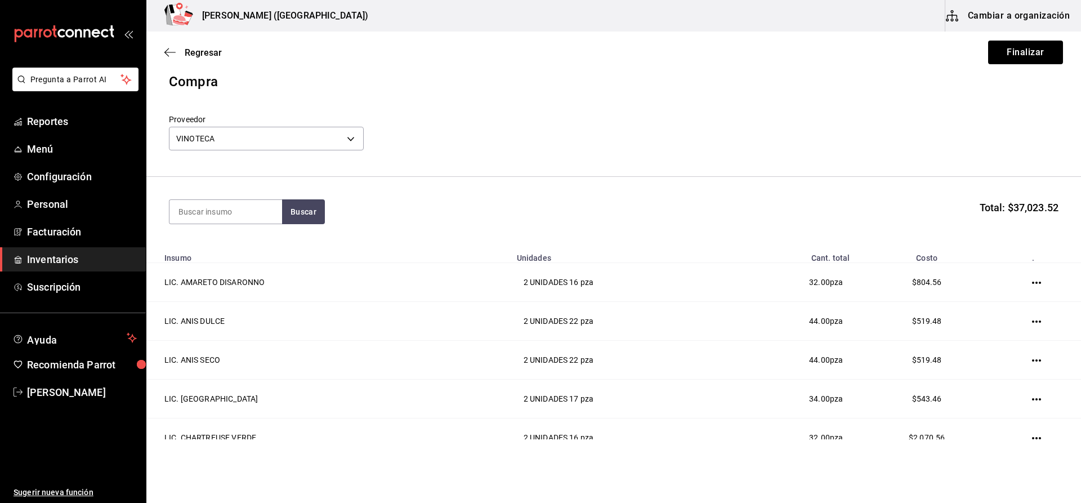
scroll to position [0, 0]
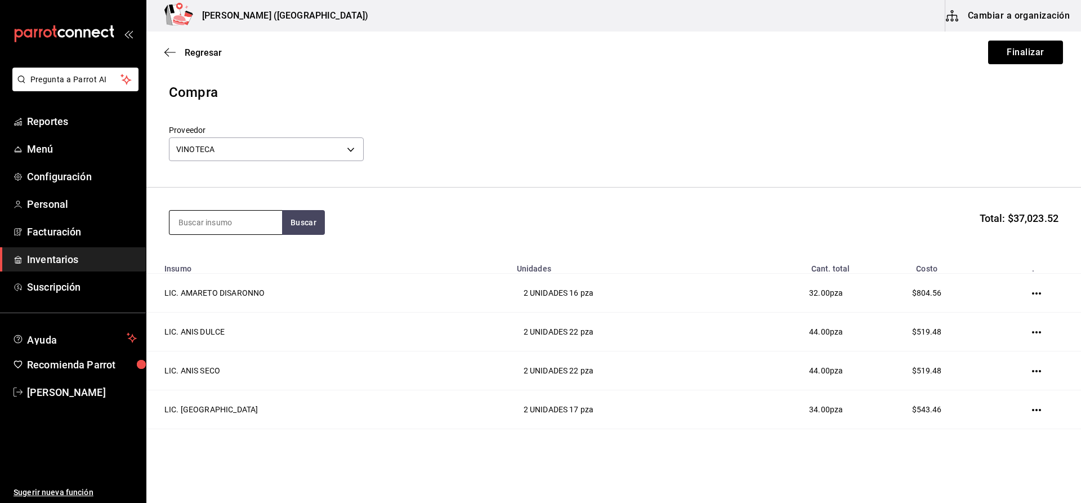
click at [251, 217] on input at bounding box center [225, 223] width 113 height 24
type input "REMY"
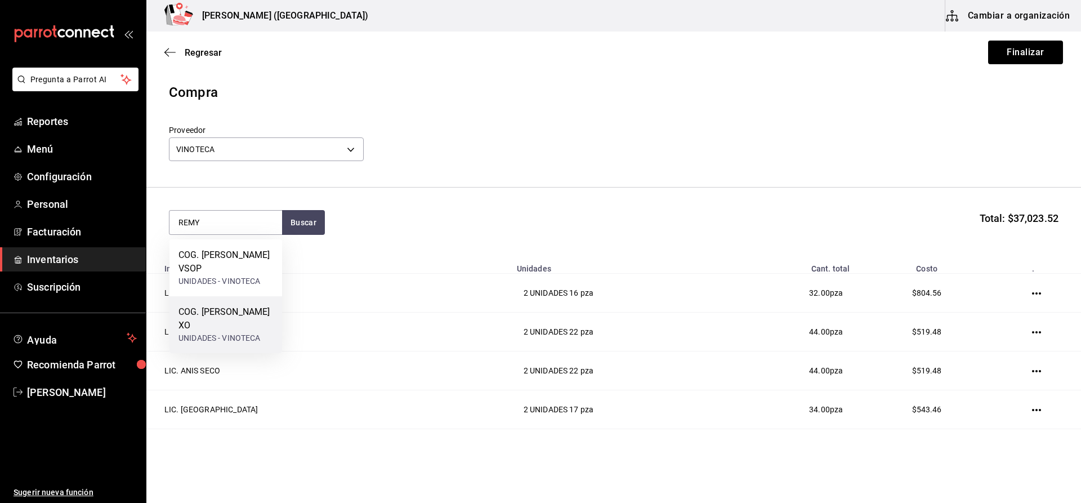
click at [249, 334] on div "UNIDADES - VINOTECA" at bounding box center [225, 338] width 95 height 12
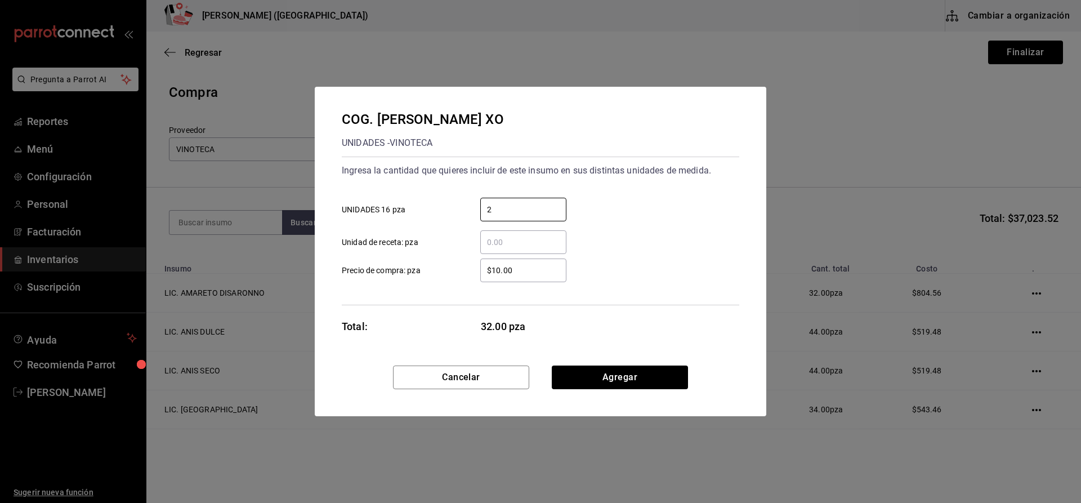
type input "2"
type input "$3,799.17"
click button "Agregar" at bounding box center [620, 377] width 136 height 24
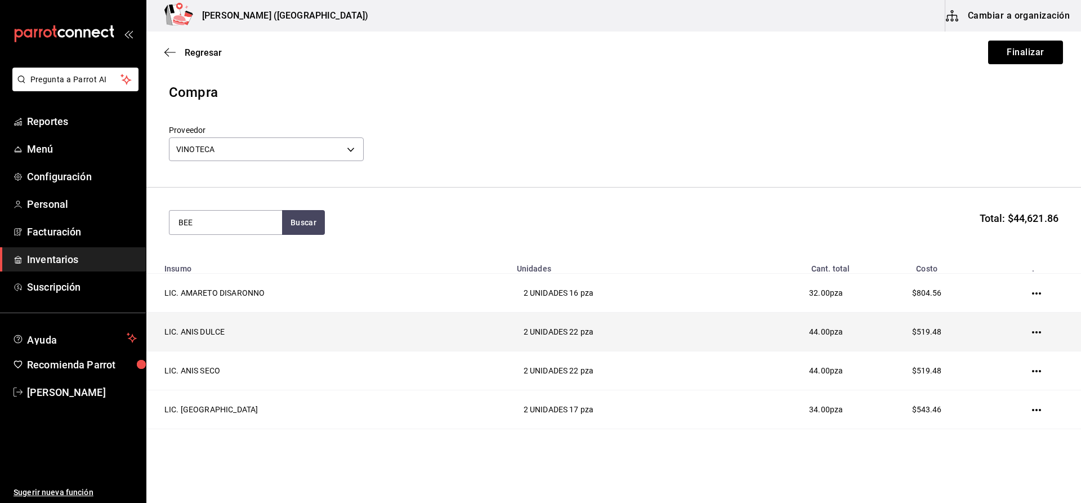
type input "BEE"
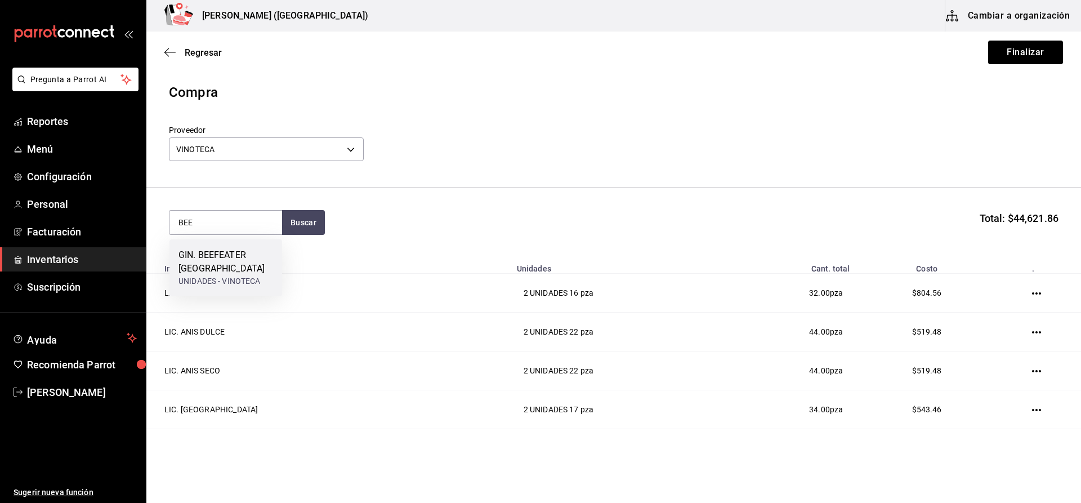
click at [247, 272] on div "GIN. BEEFEATER [GEOGRAPHIC_DATA]" at bounding box center [225, 261] width 95 height 27
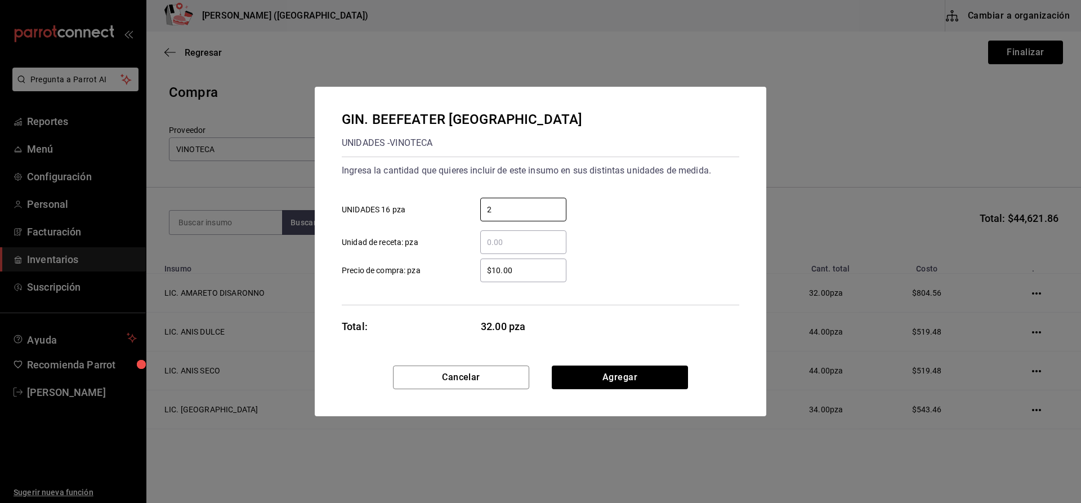
type input "2"
type input "$327.59"
click button "Agregar" at bounding box center [620, 377] width 136 height 24
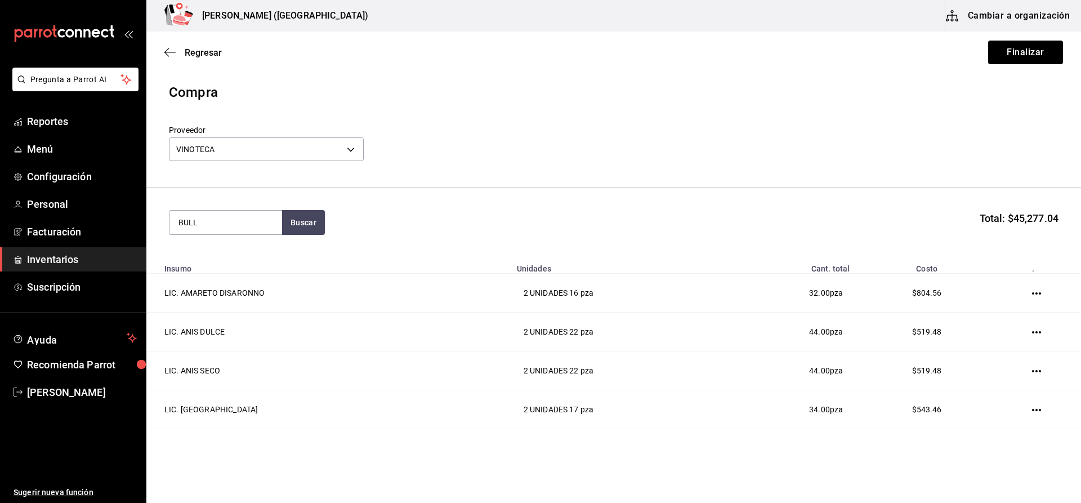
type input "BULL"
click at [220, 310] on div "GIN. BULL DOG" at bounding box center [219, 312] width 82 height 14
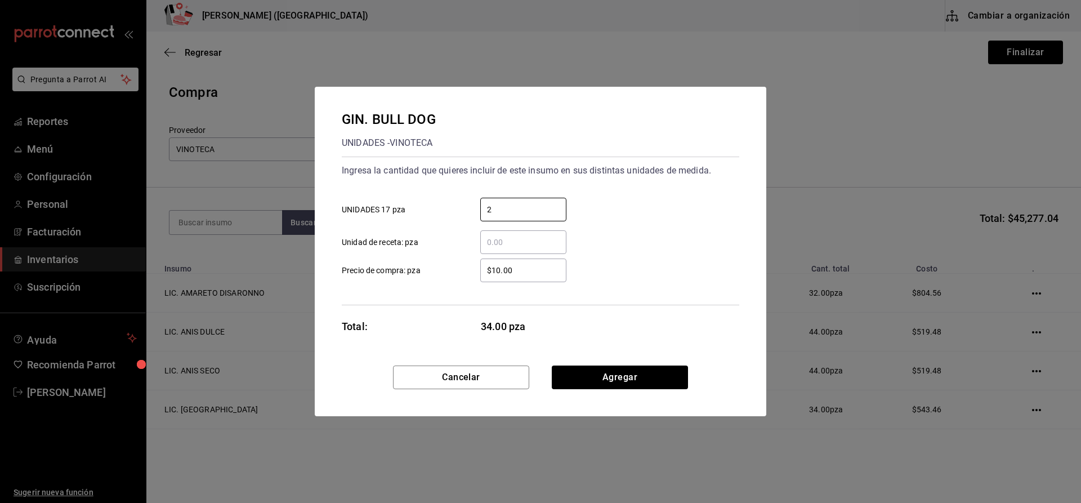
type input "2"
type input "$387.32"
click button "Agregar" at bounding box center [620, 377] width 136 height 24
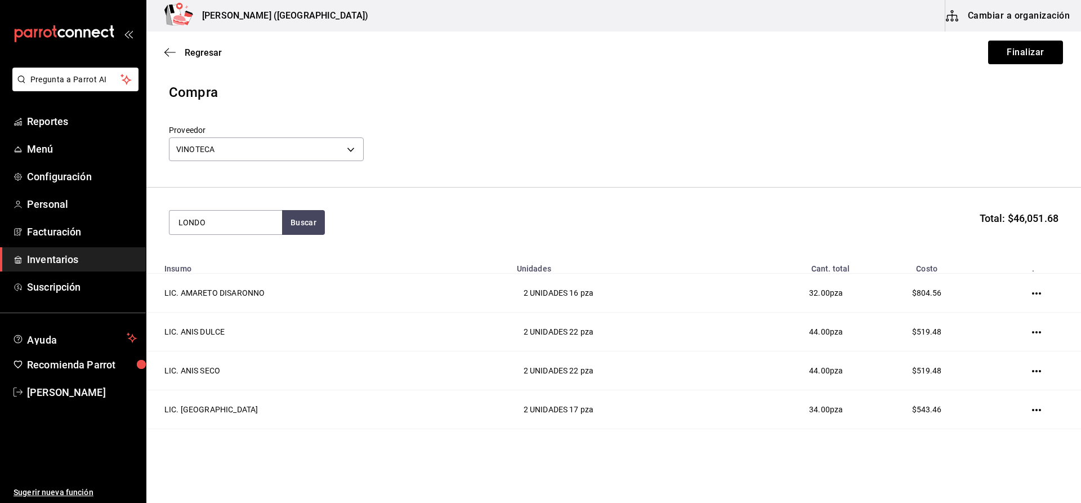
type input "LONDO"
click at [217, 289] on div "UNIDADES - VINOTECA" at bounding box center [225, 295] width 95 height 12
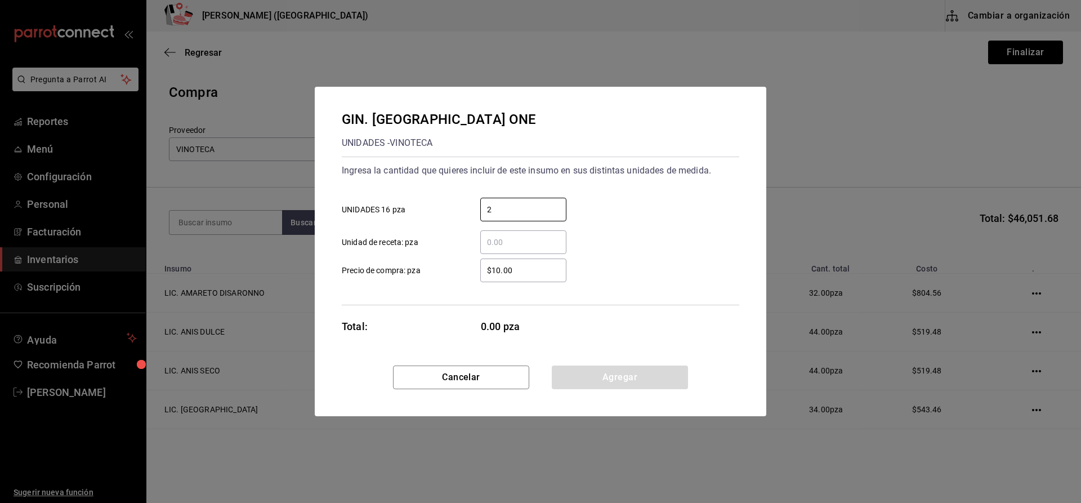
type input "2"
type input "$674.97"
click button "Agregar" at bounding box center [620, 377] width 136 height 24
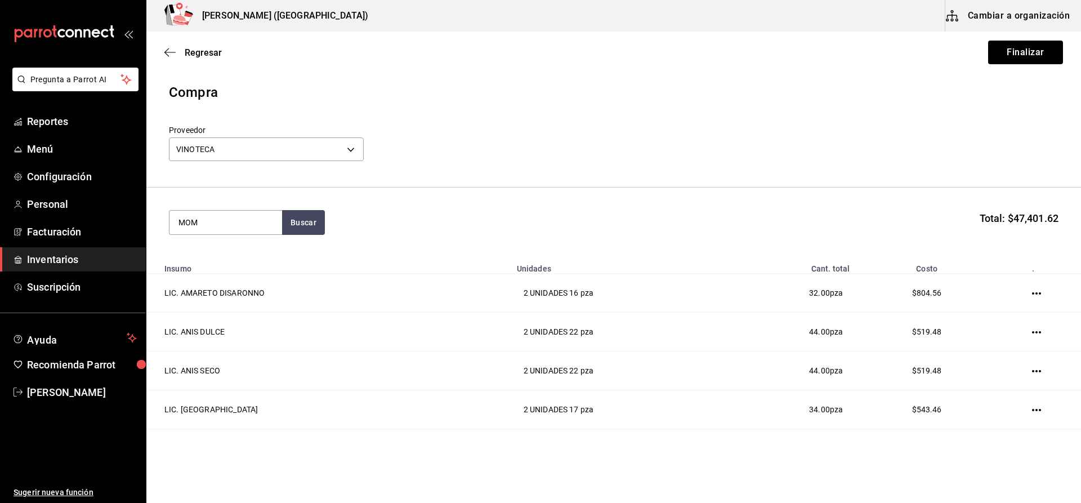
type input "MOM"
click at [217, 269] on div "UNIDADES - VINOTECA" at bounding box center [219, 268] width 82 height 12
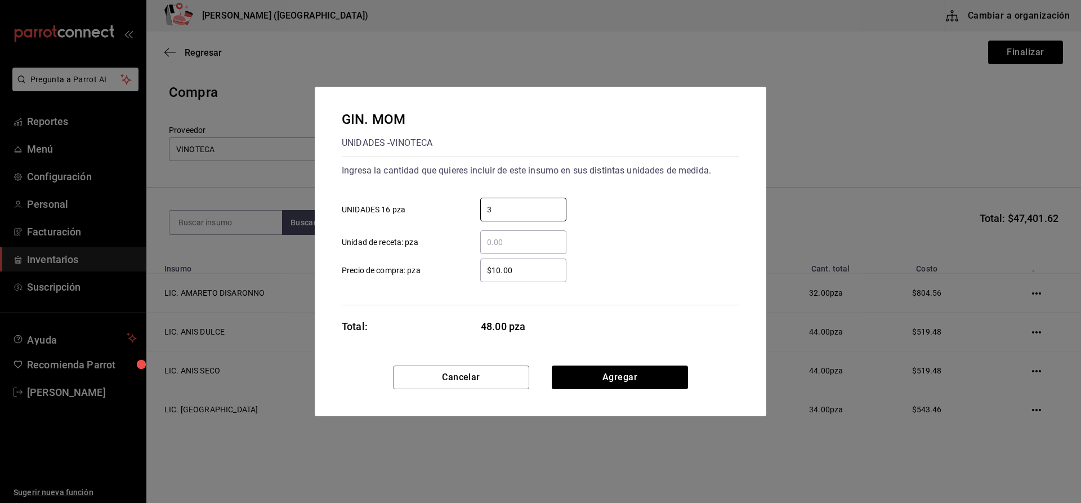
type input "3"
type input "$462.30"
click button "Agregar" at bounding box center [620, 377] width 136 height 24
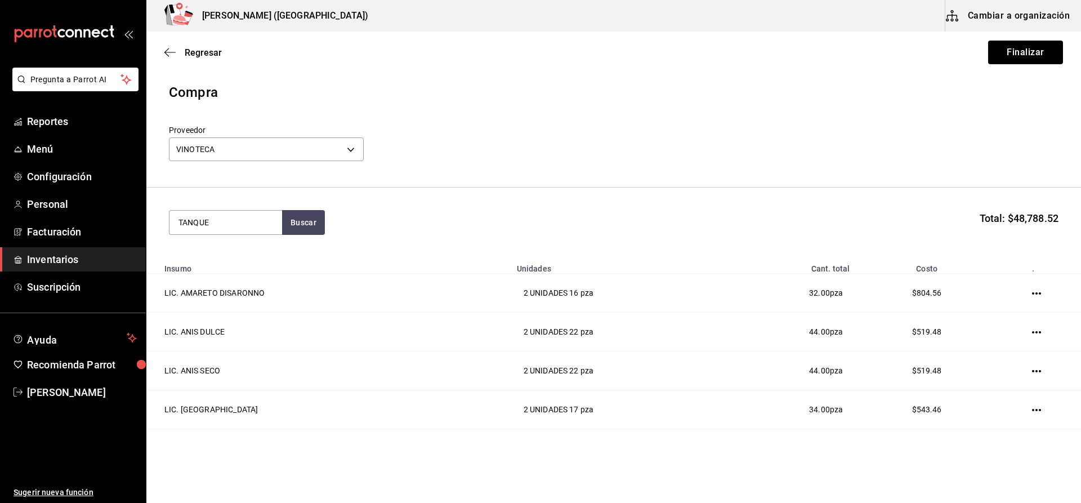
type input "TANQUE"
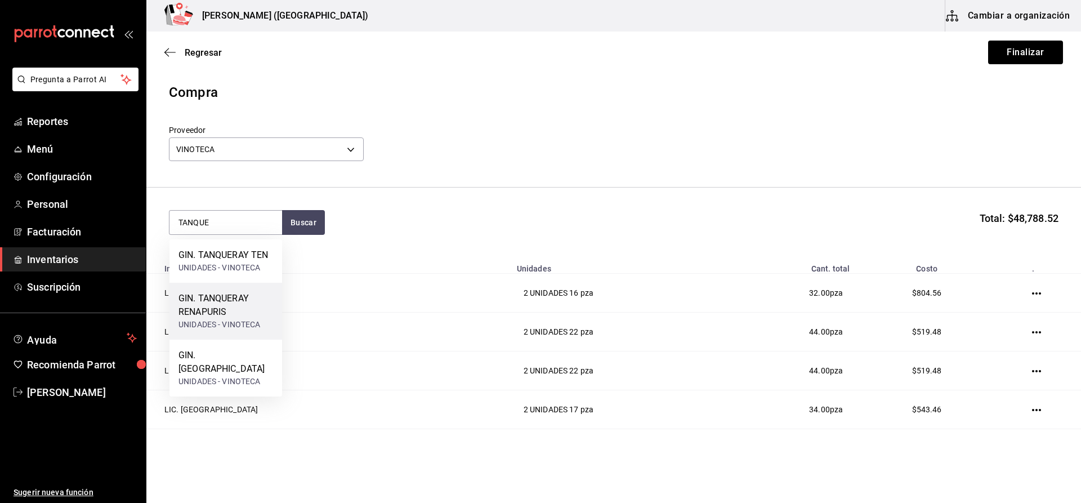
click at [213, 320] on div "UNIDADES - VINOTECA" at bounding box center [225, 325] width 95 height 12
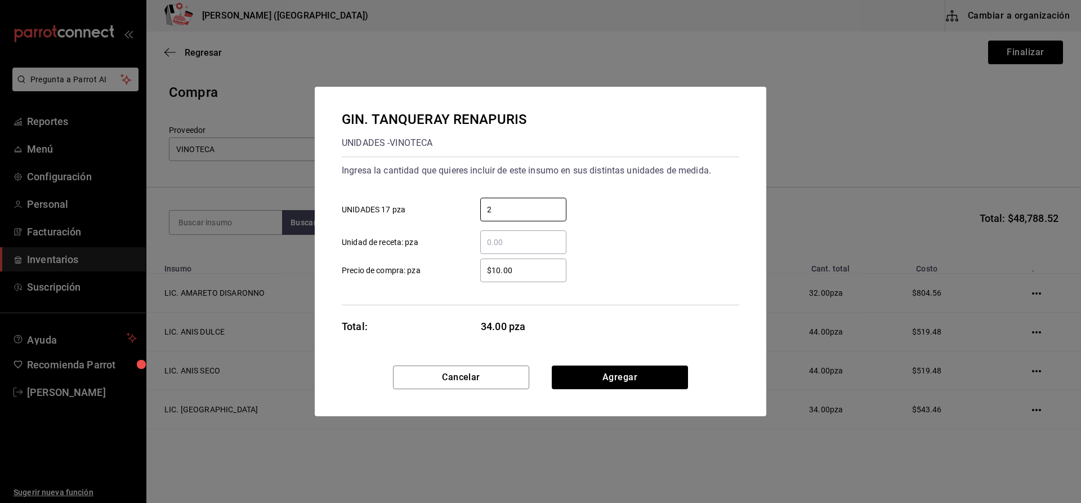
type input "2"
type input "$563.73"
click button "Agregar" at bounding box center [620, 377] width 136 height 24
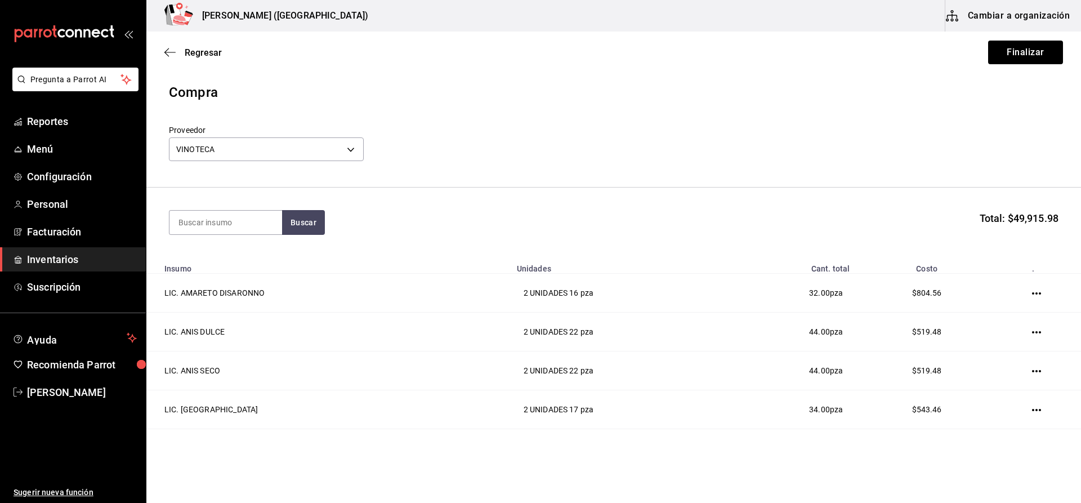
type input "Y"
type input "TANQUE"
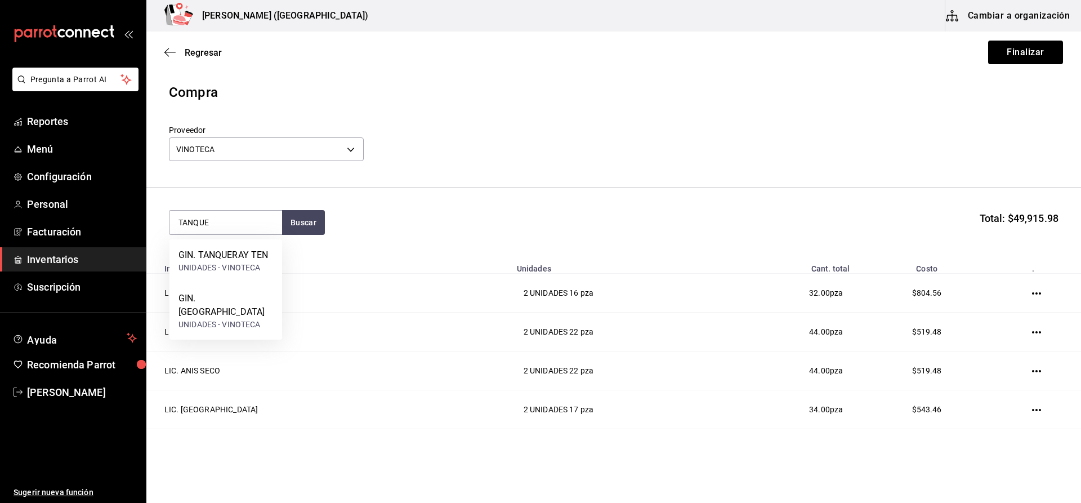
click at [214, 258] on div "GIN. TANQUERAY TEN" at bounding box center [223, 255] width 90 height 14
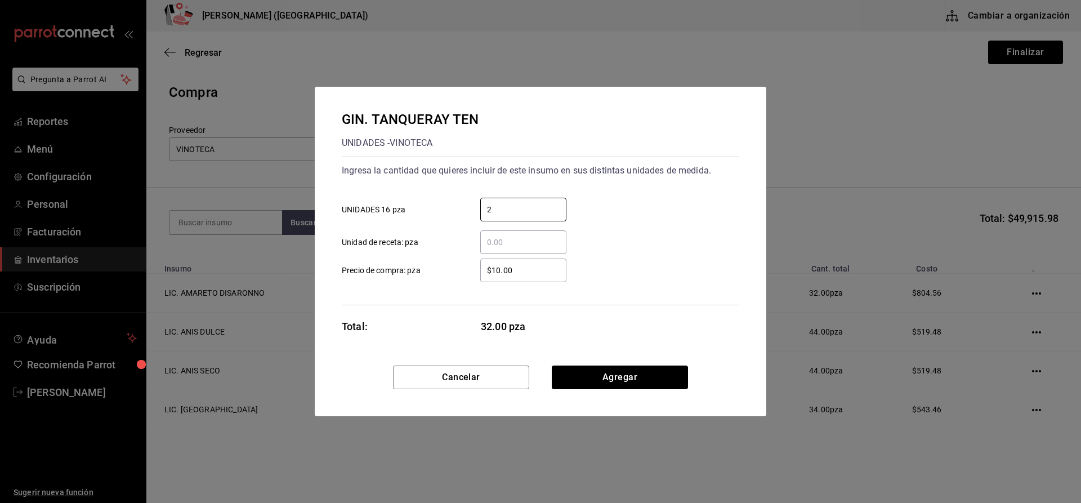
type input "2"
type input "$714.68"
click button "Agregar" at bounding box center [620, 377] width 136 height 24
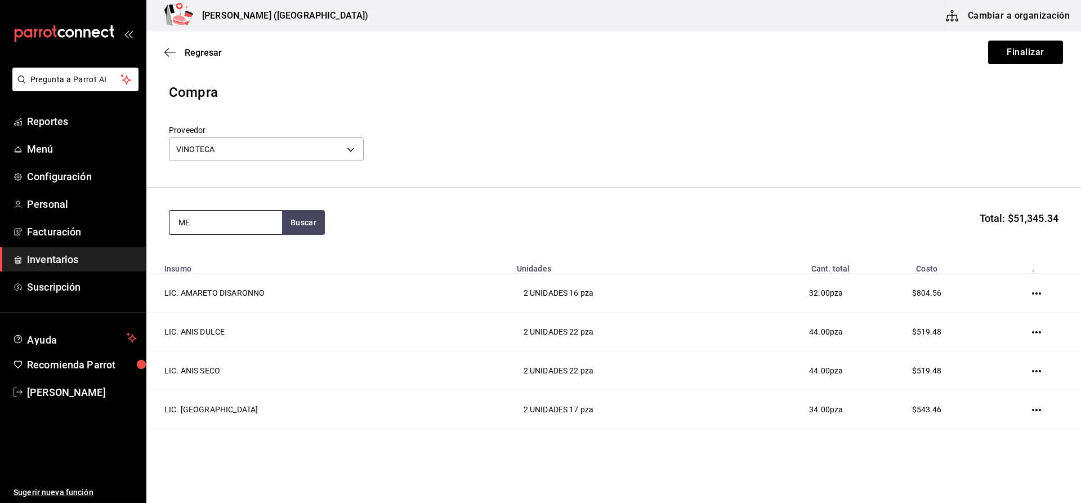
type input "M"
type input "400"
click at [243, 252] on div "MEZ. 400 CONEJOS JOVEN" at bounding box center [225, 261] width 95 height 27
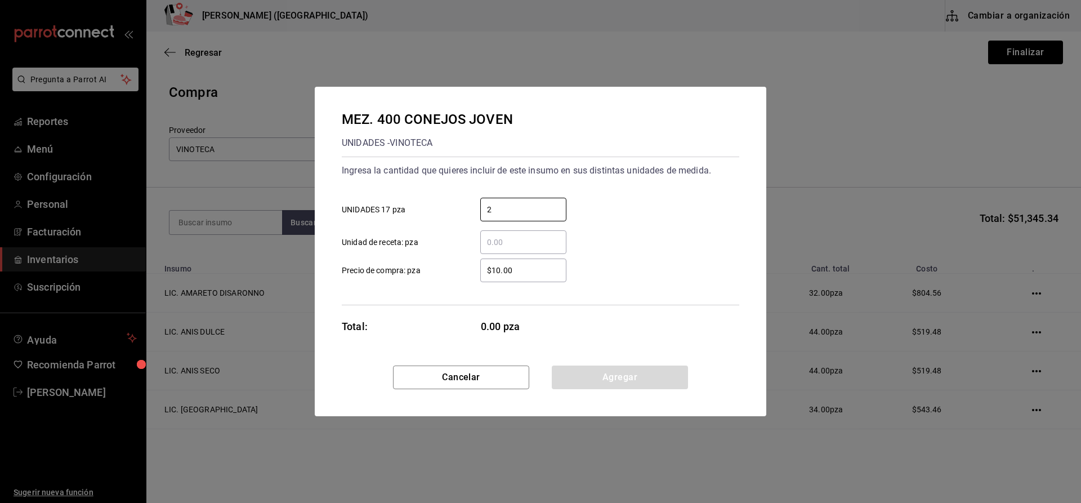
type input "2"
type input "$357.76"
click button "Agregar" at bounding box center [620, 377] width 136 height 24
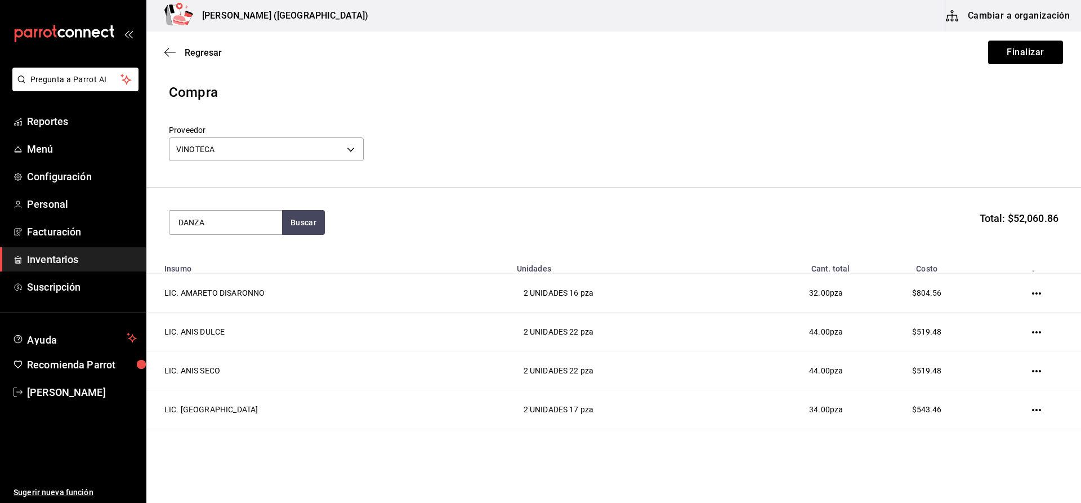
type input "DANZA"
click at [243, 252] on div "MEZ. LOS DANZANTES JOVEN" at bounding box center [225, 261] width 95 height 27
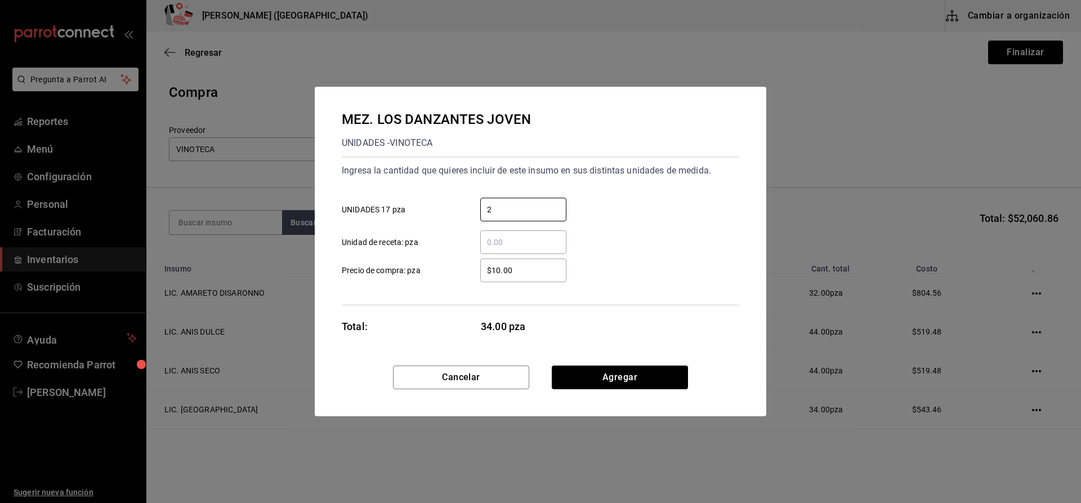
type input "2"
type input "$757.34"
click button "Agregar" at bounding box center [620, 377] width 136 height 24
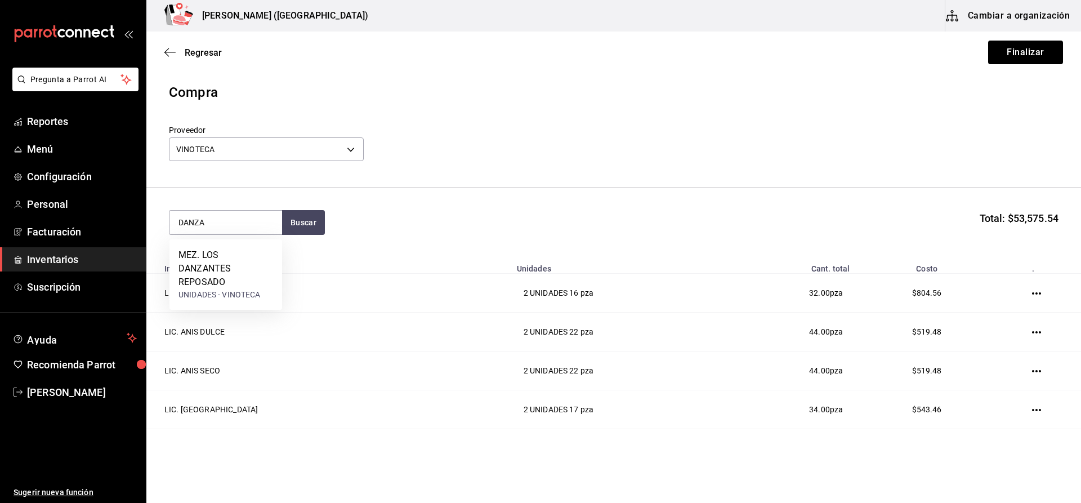
type input "DANZA"
click at [243, 252] on div "MEZ. LOS DANZANTES REPOSADO" at bounding box center [225, 268] width 95 height 41
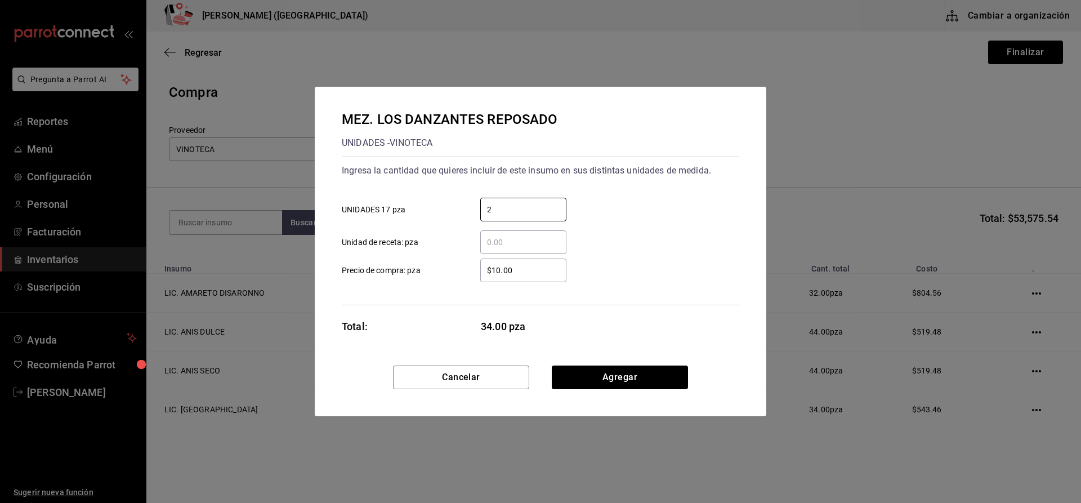
type input "2"
type input "$986.80"
click button "Agregar" at bounding box center [620, 377] width 136 height 24
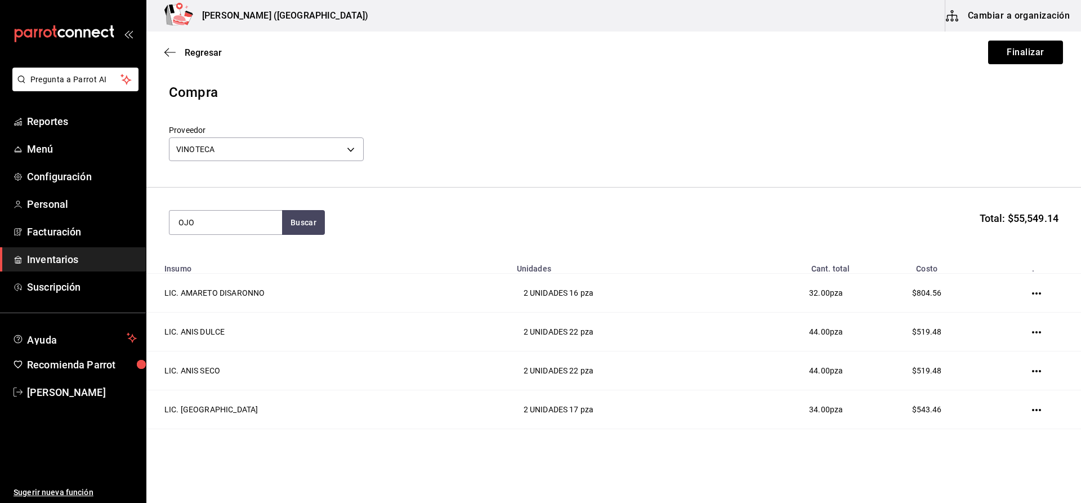
type input "OJO"
click at [242, 252] on div "MEZ. OJO DE TIGRE" at bounding box center [219, 255] width 82 height 14
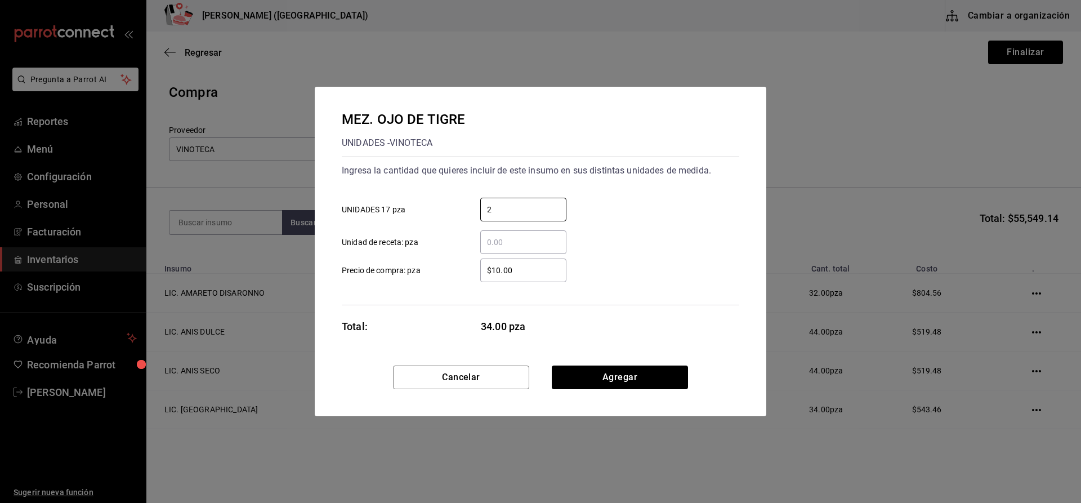
type input "2"
type input "$511.56"
click button "Agregar" at bounding box center [620, 377] width 136 height 24
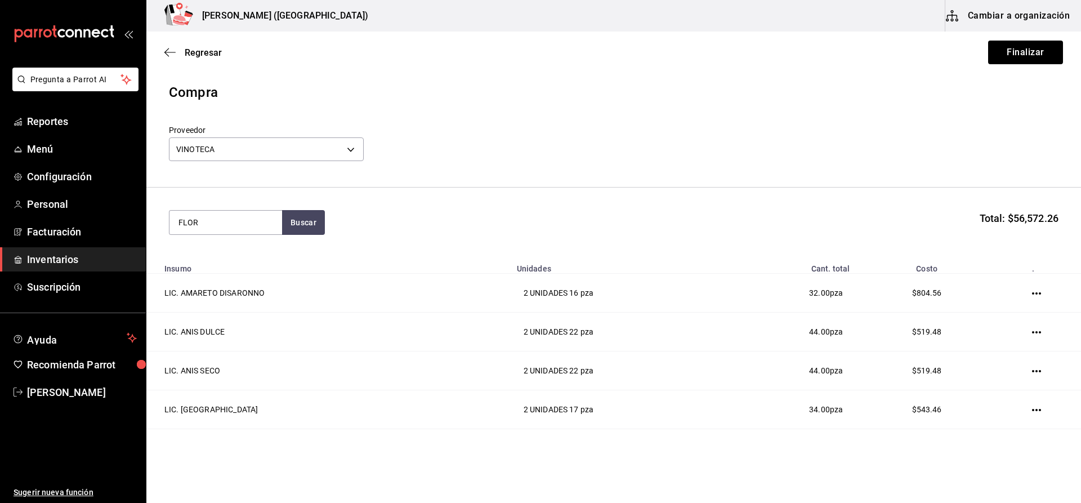
type input "FLOR"
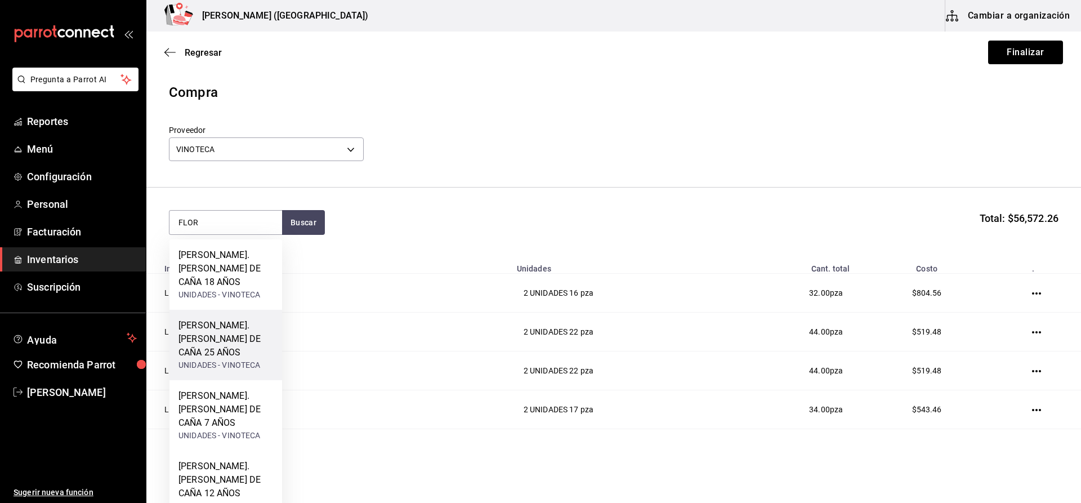
click at [247, 310] on div "RON. FLOR DE CAÑA 25 AÑOS UNIDADES - VINOTECA" at bounding box center [225, 345] width 113 height 70
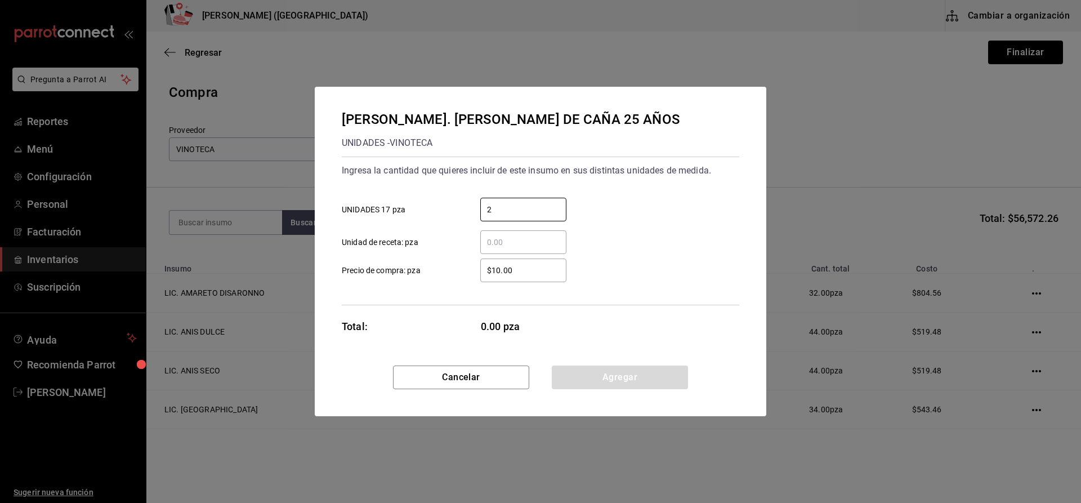
type input "2"
type input "$791.31"
click button "Agregar" at bounding box center [620, 377] width 136 height 24
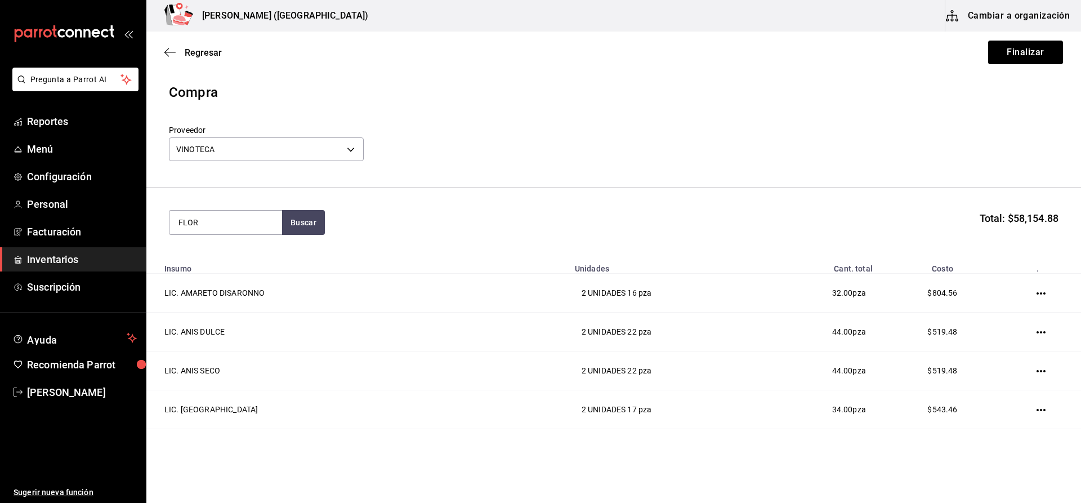
type input "FLOR"
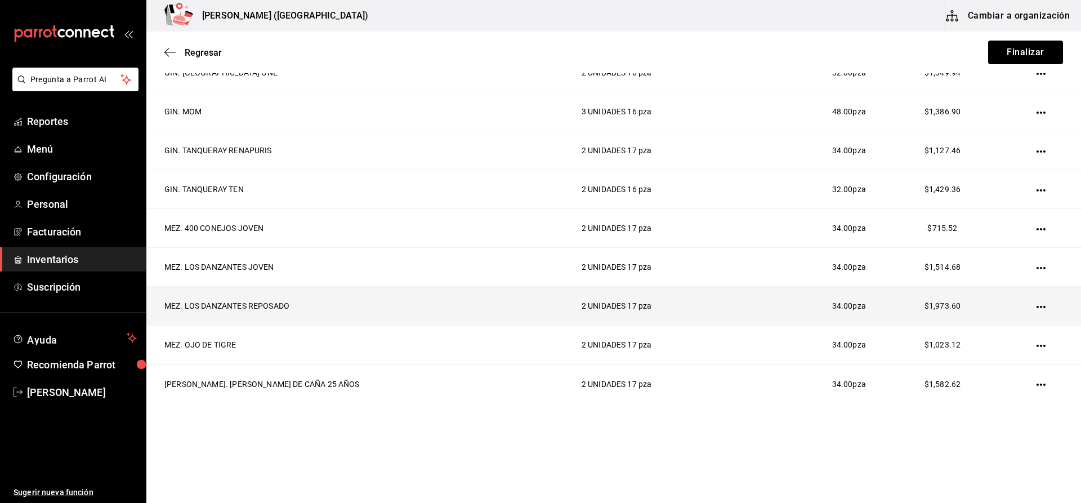
scroll to position [1153, 0]
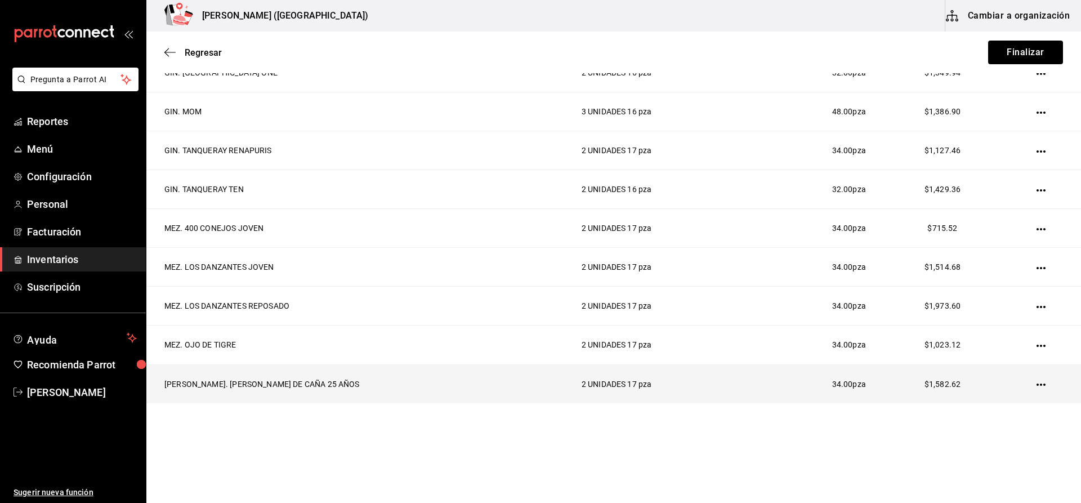
click at [1022, 383] on td at bounding box center [1043, 383] width 75 height 39
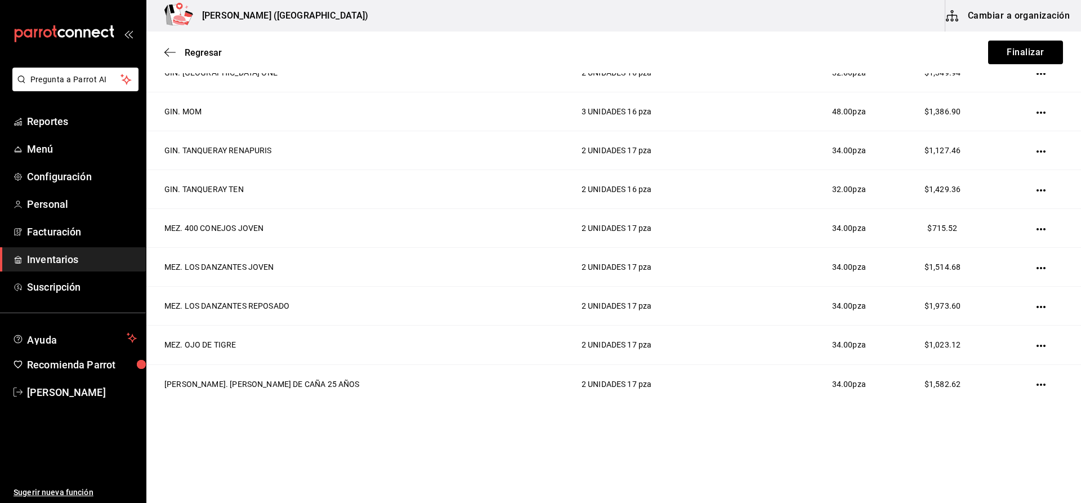
click at [1037, 383] on icon "button" at bounding box center [1041, 384] width 9 height 2
click at [981, 407] on li "Eliminar" at bounding box center [984, 400] width 95 height 32
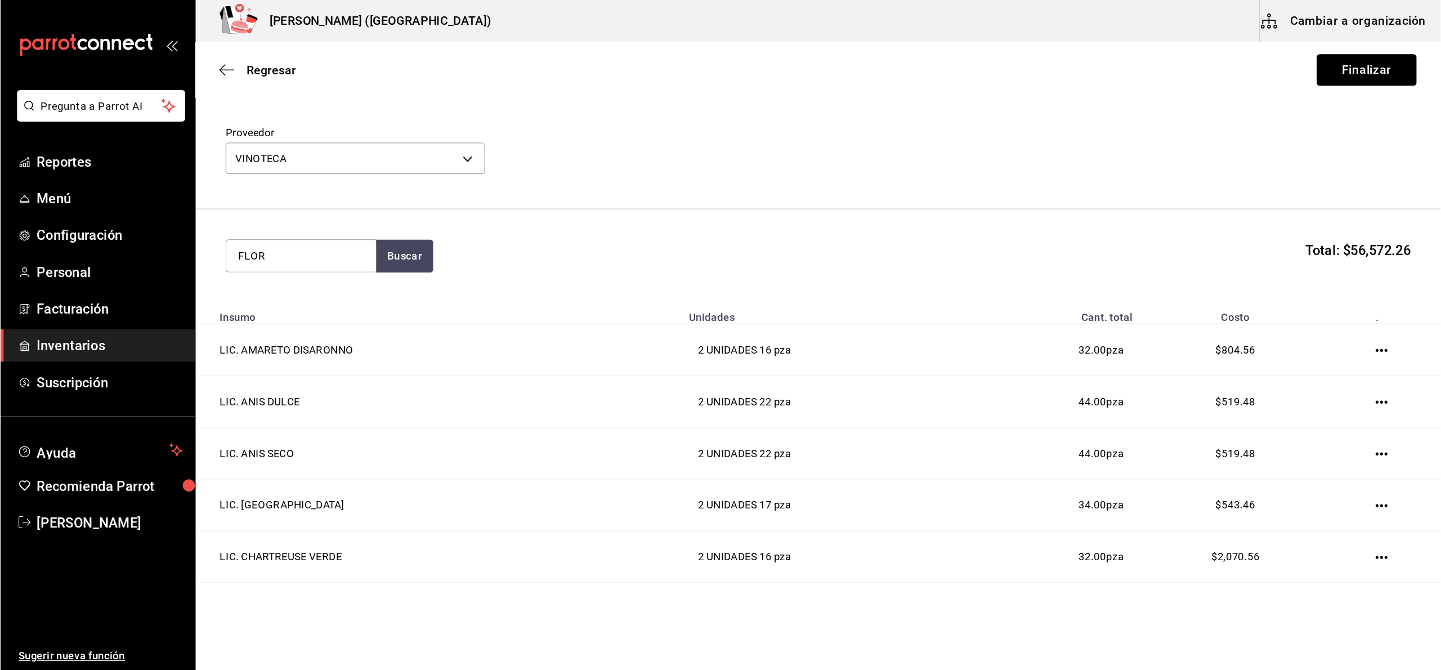
scroll to position [0, 0]
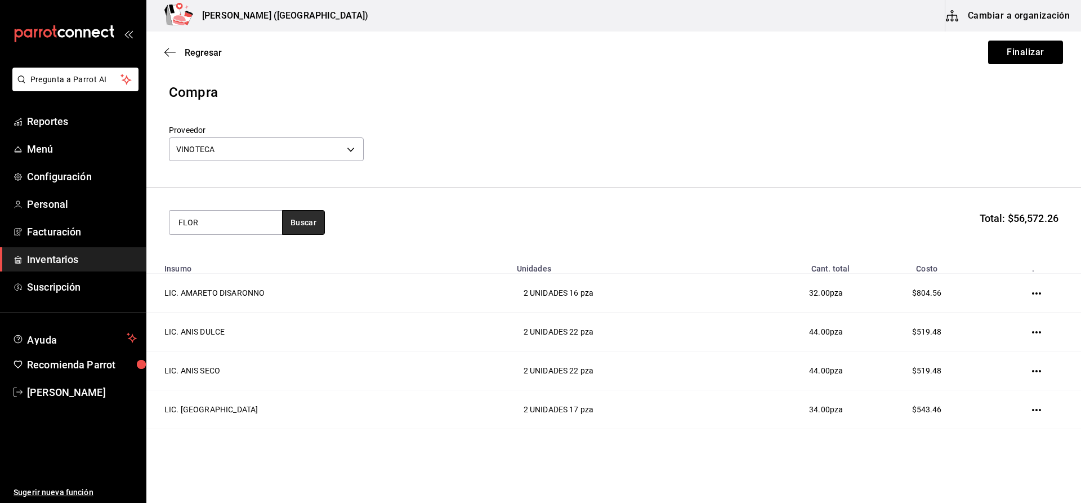
click at [318, 222] on button "Buscar" at bounding box center [303, 222] width 43 height 25
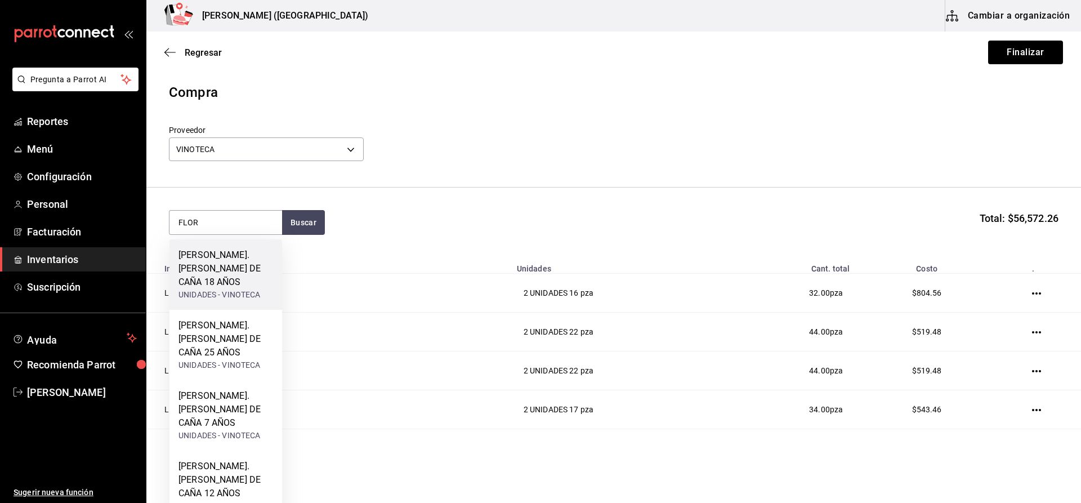
click at [260, 252] on div "RON. FLOR DE CAÑA 18 AÑOS" at bounding box center [225, 268] width 95 height 41
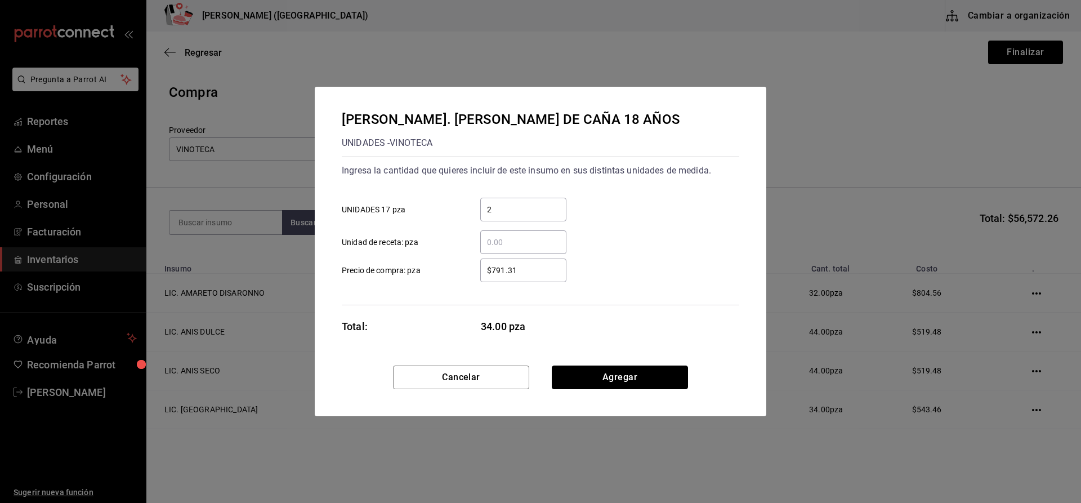
click button "Agregar" at bounding box center [620, 377] width 136 height 24
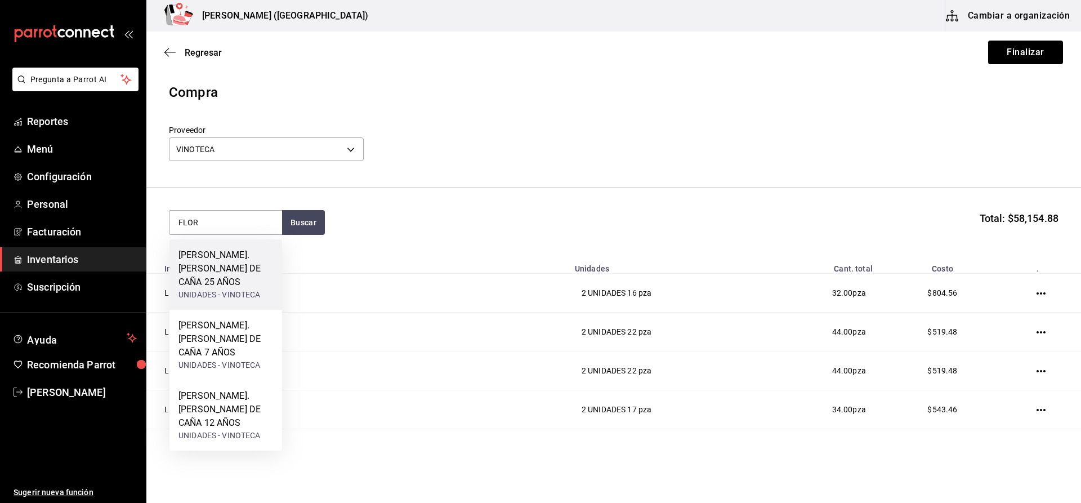
click at [266, 248] on div "RON. FLOR DE CAÑA 25 AÑOS" at bounding box center [225, 268] width 95 height 41
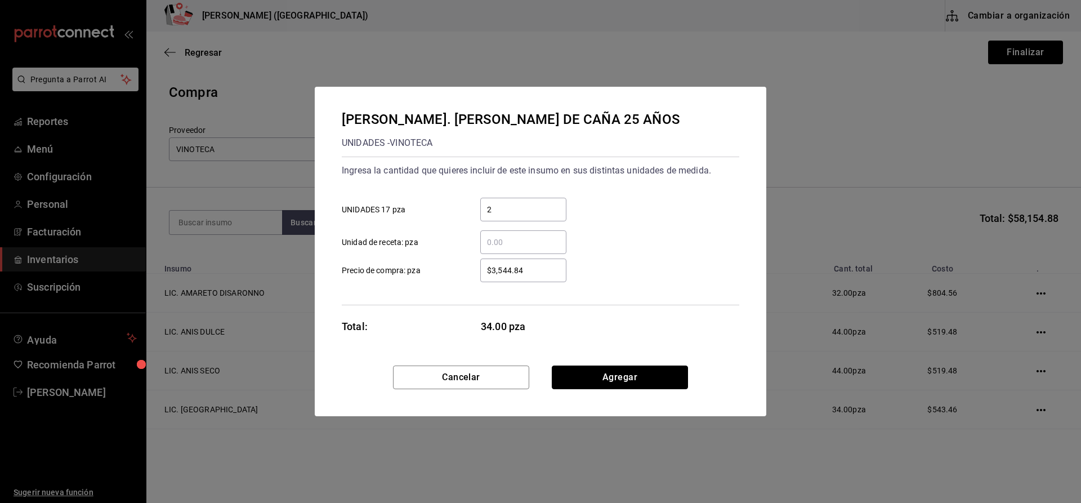
click button "Agregar" at bounding box center [620, 377] width 136 height 24
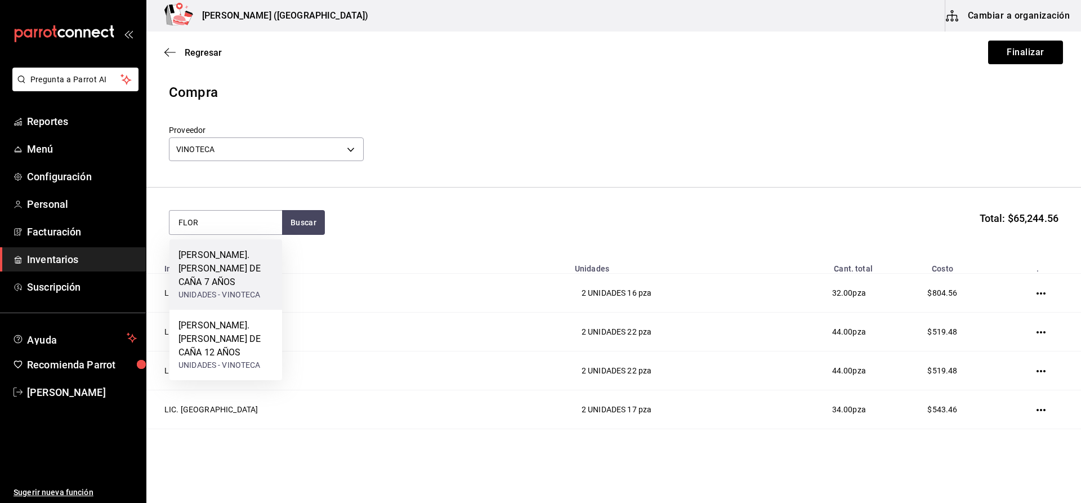
click at [253, 262] on div "RON. FLOR DE CAÑA 7 AÑOS" at bounding box center [225, 268] width 95 height 41
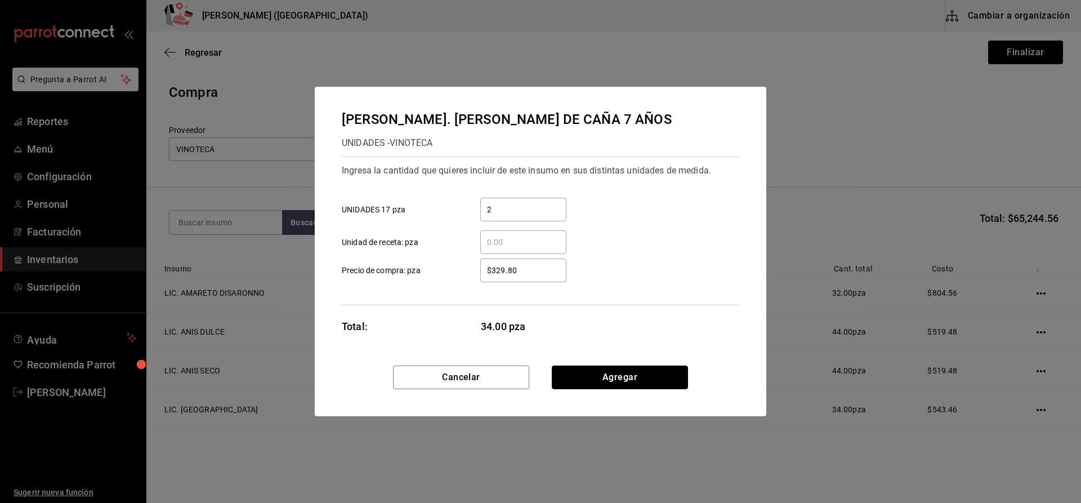
click button "Agregar" at bounding box center [620, 377] width 136 height 24
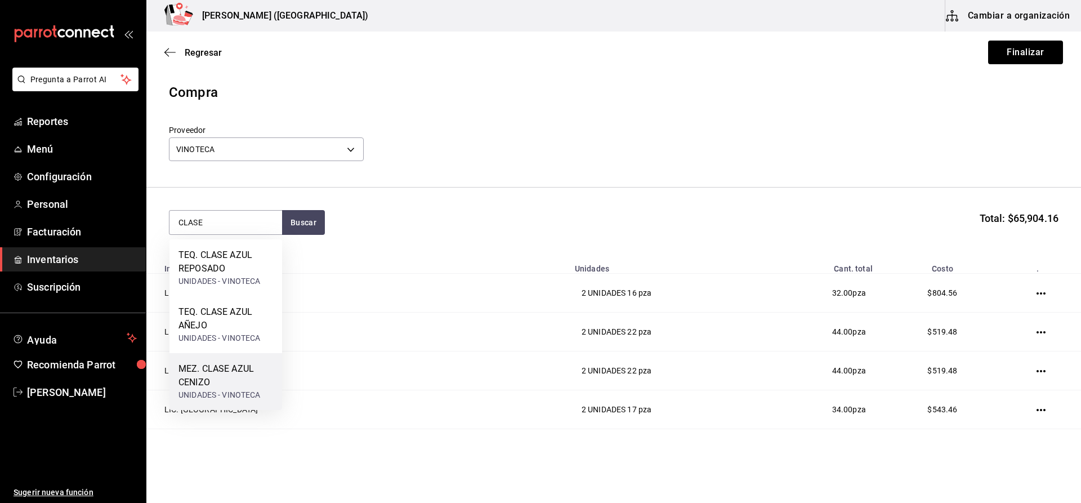
click at [253, 381] on div "MEZ. CLASE AZUL CENIZO" at bounding box center [225, 375] width 95 height 27
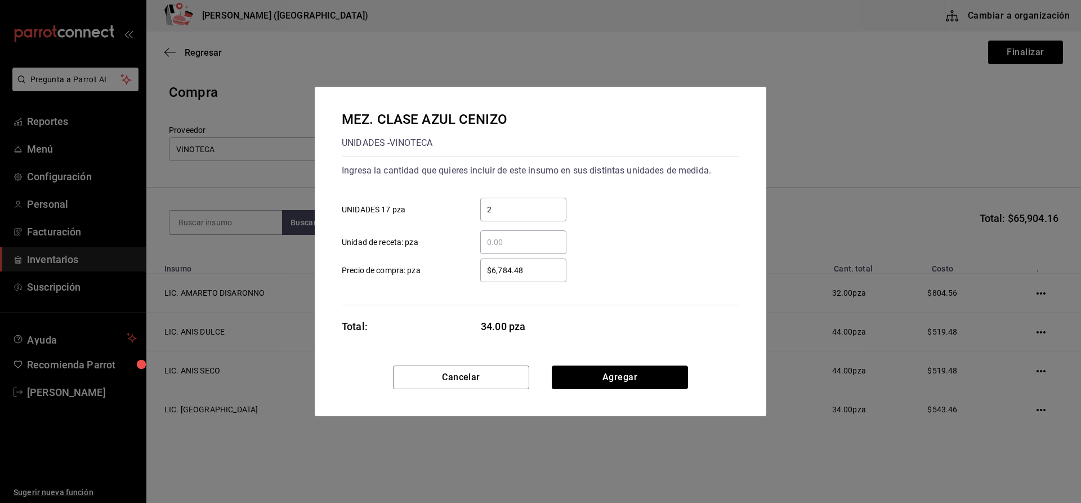
click button "Agregar" at bounding box center [620, 377] width 136 height 24
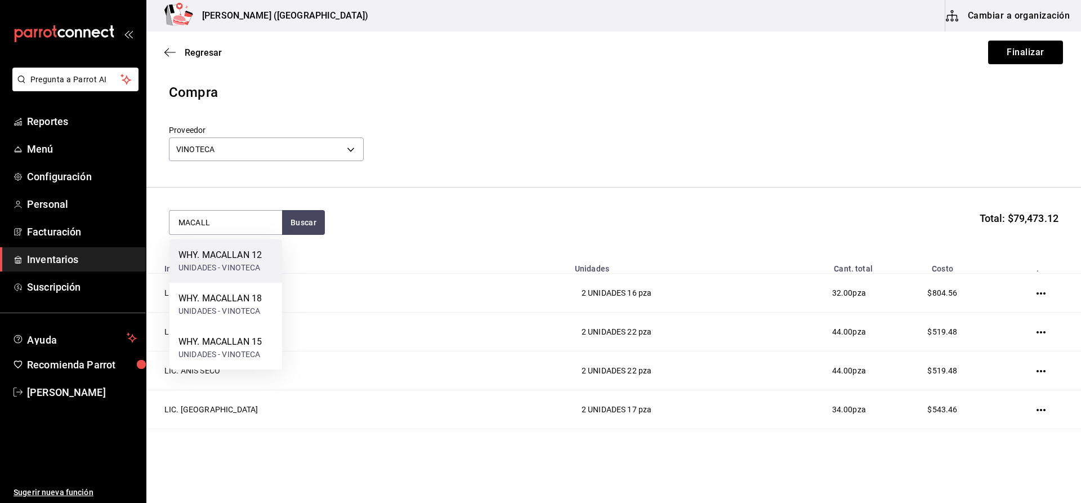
click at [233, 262] on div "UNIDADES - VINOTECA" at bounding box center [219, 268] width 83 height 12
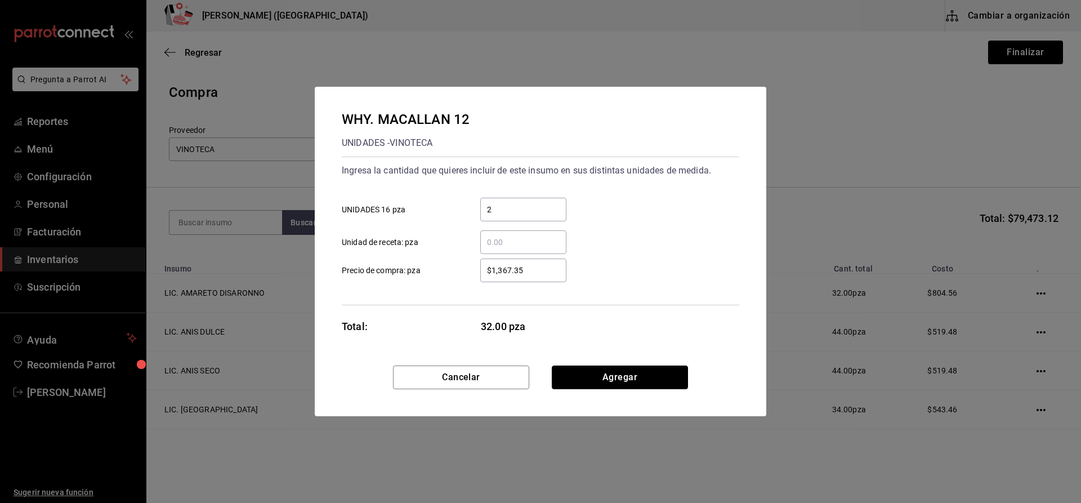
click button "Agregar" at bounding box center [620, 377] width 136 height 24
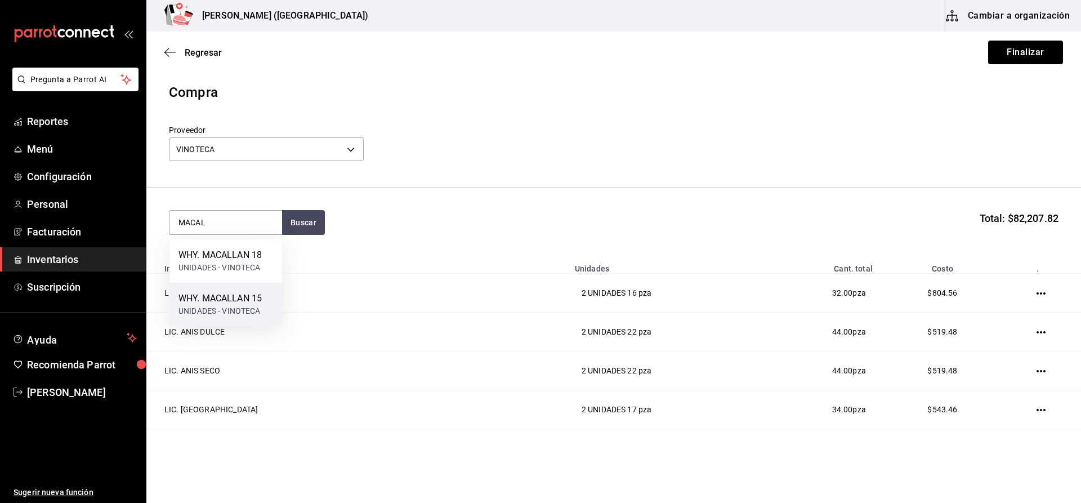
click at [241, 286] on div "WHY. MACALLAN 15 UNIDADES - VINOTECA" at bounding box center [225, 304] width 113 height 43
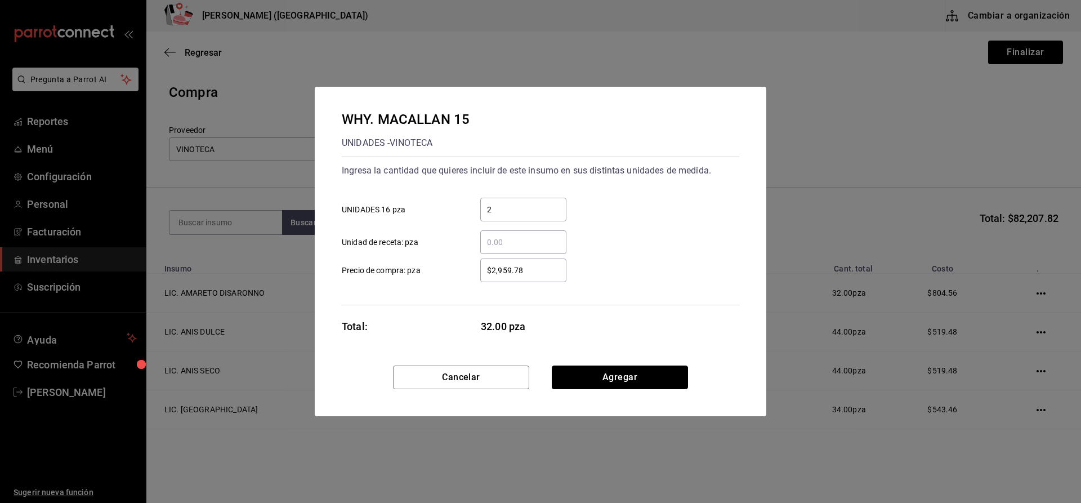
click button "Agregar" at bounding box center [620, 377] width 136 height 24
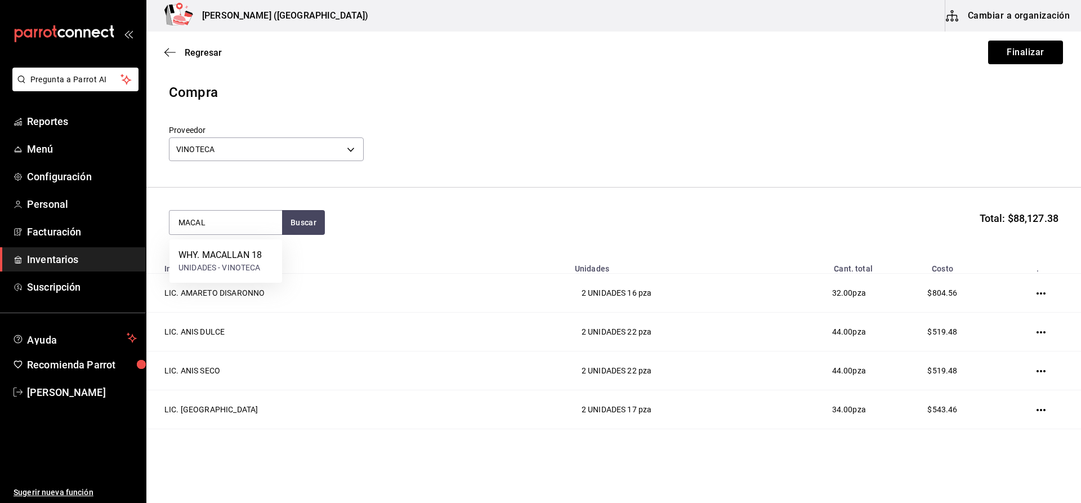
click at [221, 255] on div "WHY. MACALLAN 18" at bounding box center [219, 255] width 83 height 14
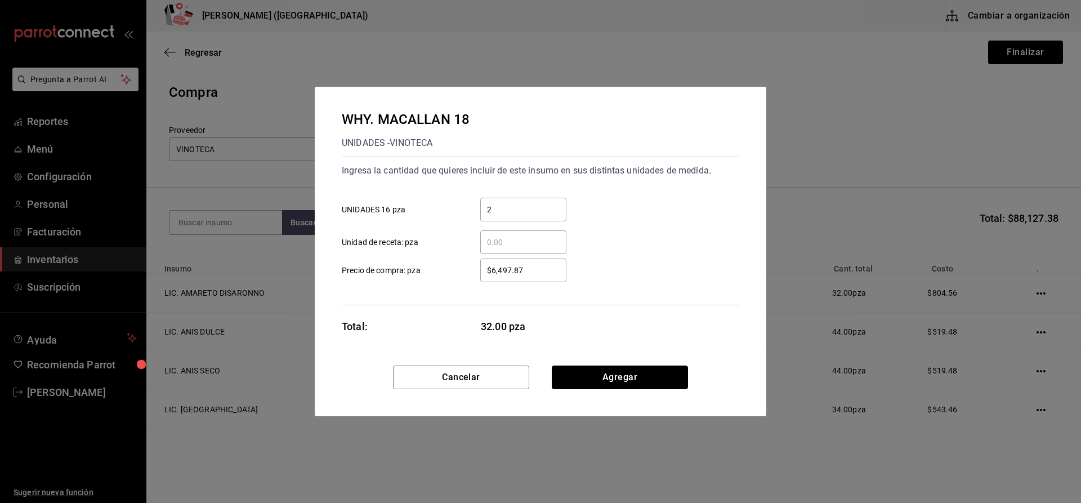
click button "Agregar" at bounding box center [620, 377] width 136 height 24
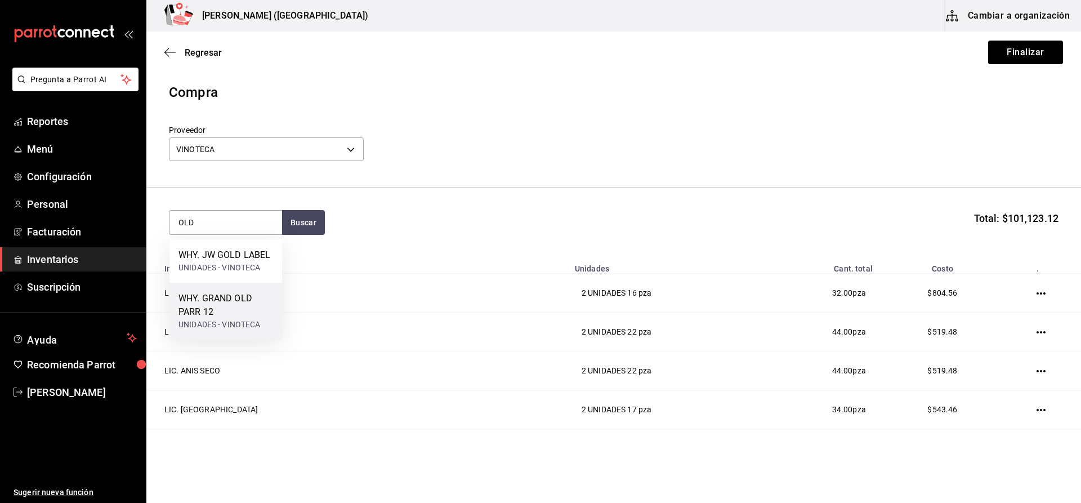
click at [222, 300] on div "WHY. GRAND OLD PARR 12" at bounding box center [225, 305] width 95 height 27
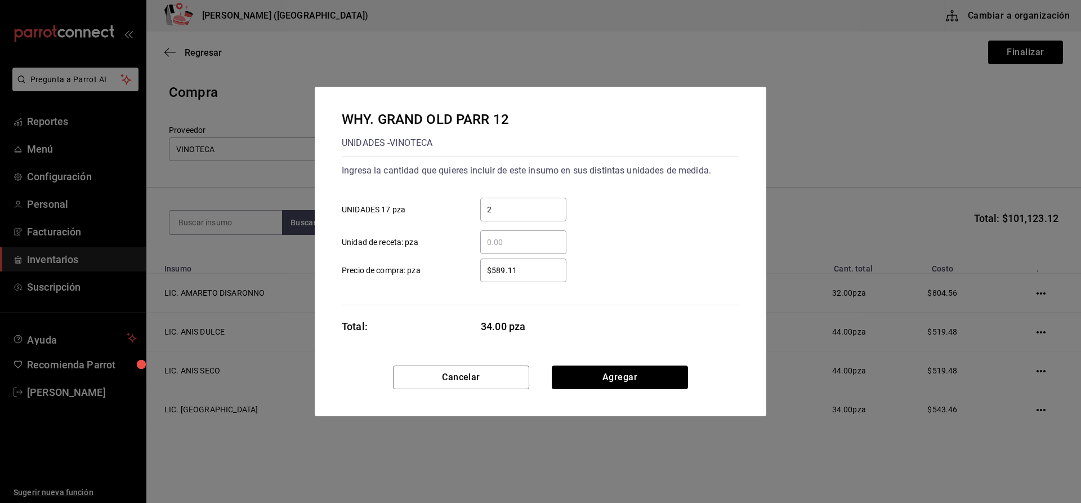
click button "Agregar" at bounding box center [620, 377] width 136 height 24
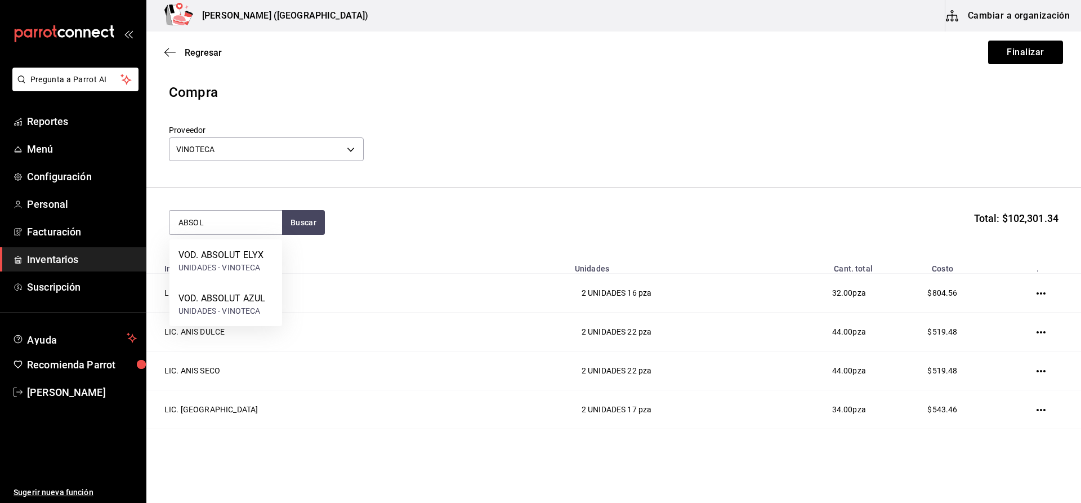
click at [208, 247] on div "VOD. ABSOLUT ELYX UNIDADES - VINOTECA" at bounding box center [225, 260] width 113 height 43
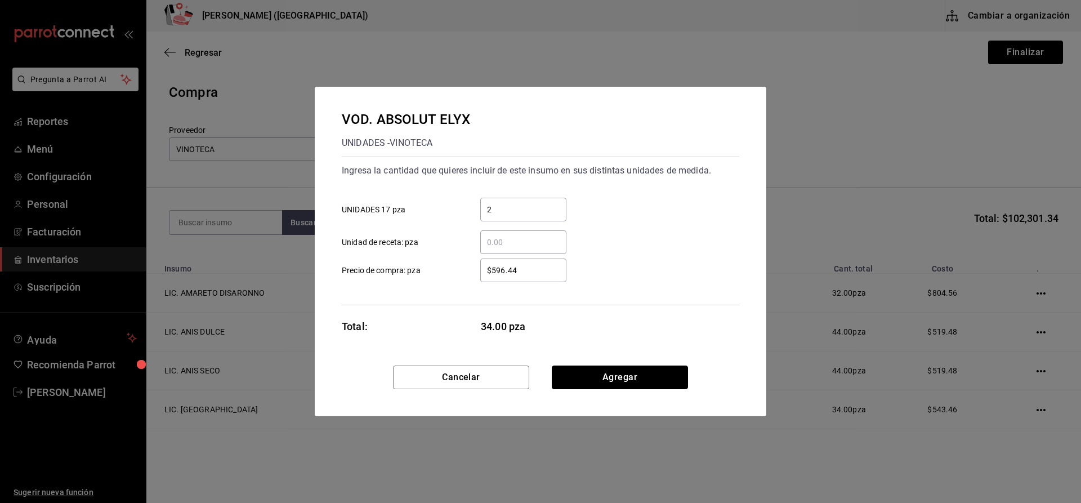
click button "Agregar" at bounding box center [620, 377] width 136 height 24
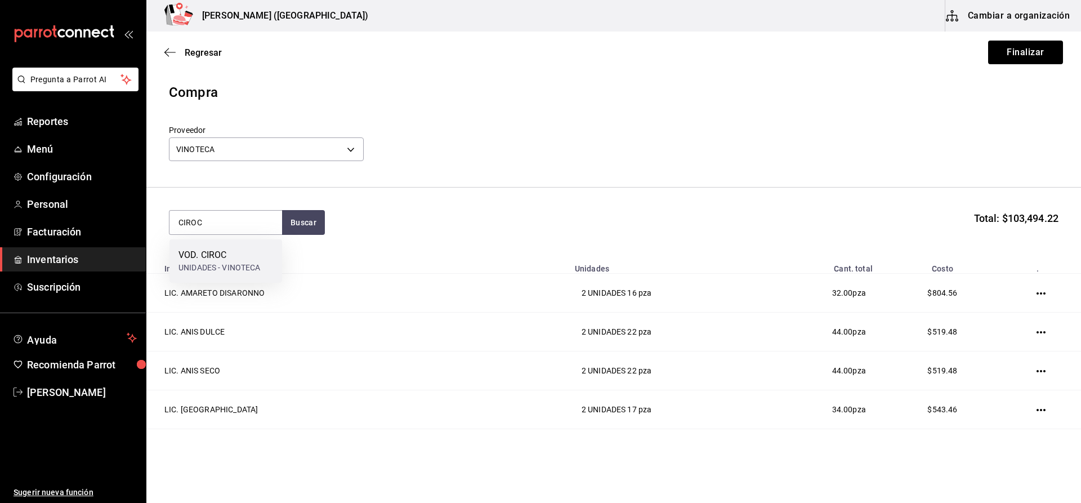
click at [211, 246] on div "VOD. CIROC UNIDADES - VINOTECA" at bounding box center [225, 260] width 113 height 43
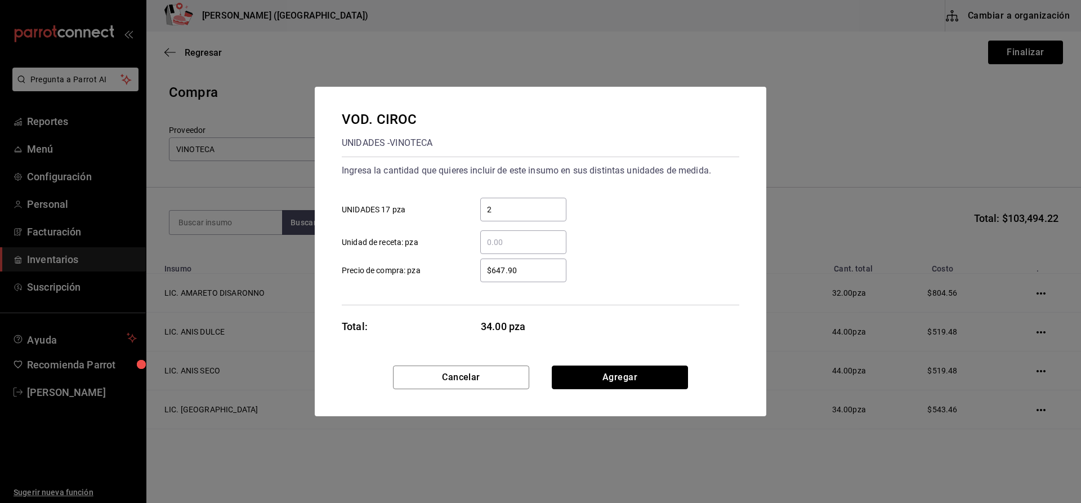
click button "Agregar" at bounding box center [620, 377] width 136 height 24
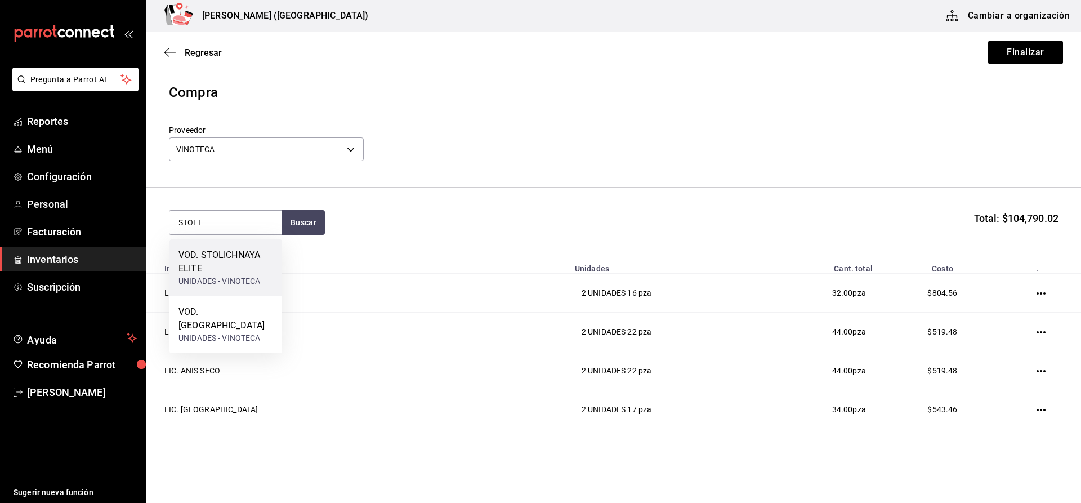
click at [210, 262] on div "VOD. STOLICHNAYA ELITE" at bounding box center [225, 261] width 95 height 27
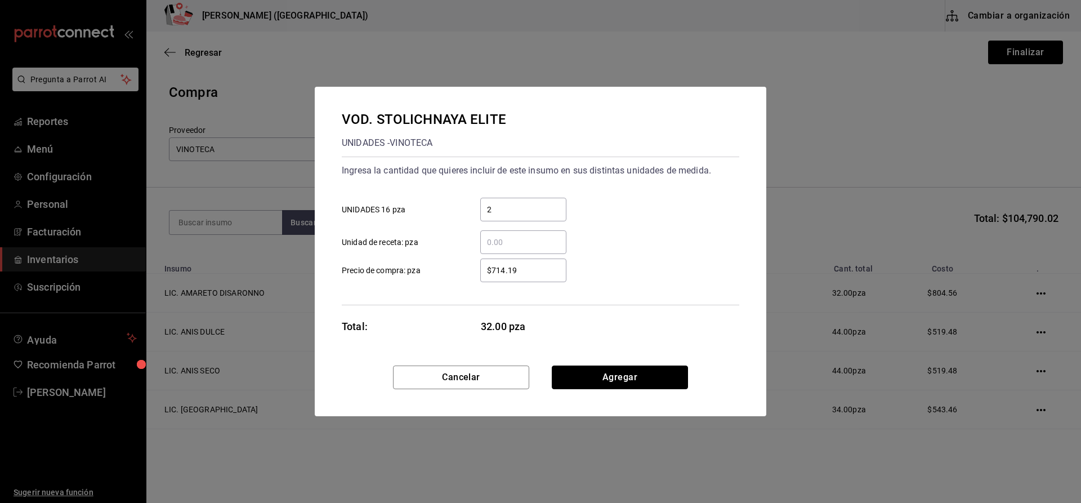
click button "Agregar" at bounding box center [620, 377] width 136 height 24
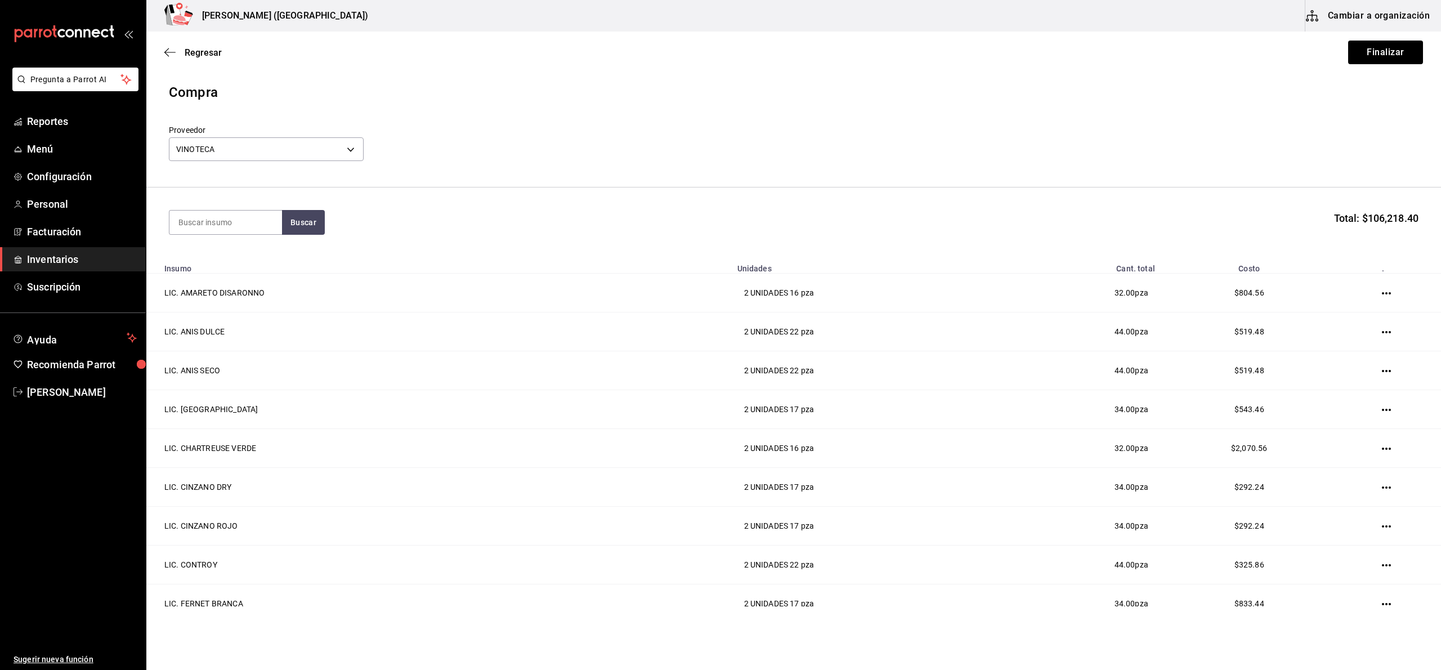
click at [814, 179] on header "Compra Proveedor VINOTECA 29bcce71-1f96-48cb-b170-b58d83db5f61" at bounding box center [793, 134] width 1295 height 105
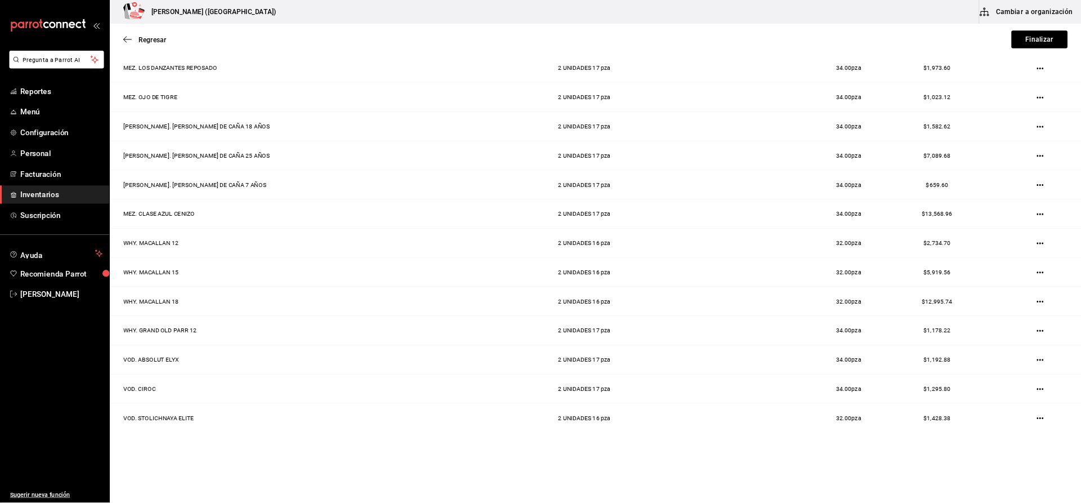
scroll to position [1382, 0]
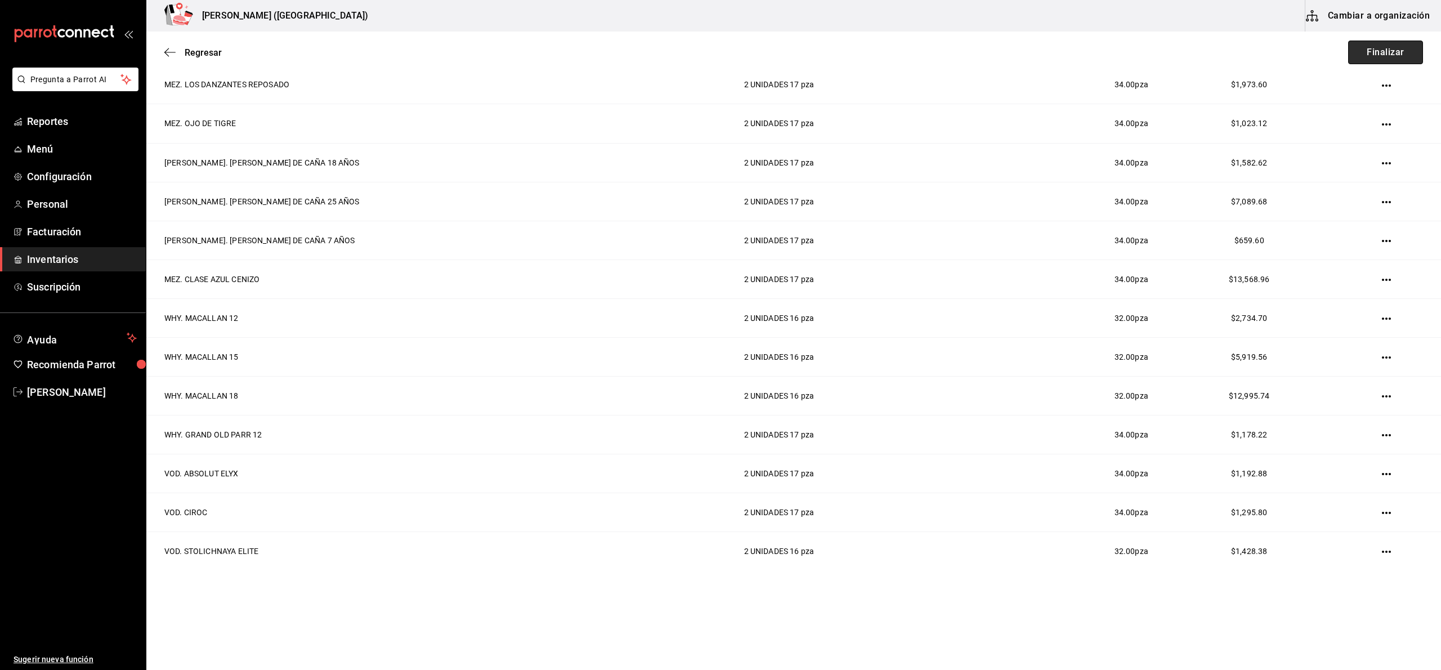
click at [1081, 57] on button "Finalizar" at bounding box center [1386, 53] width 75 height 24
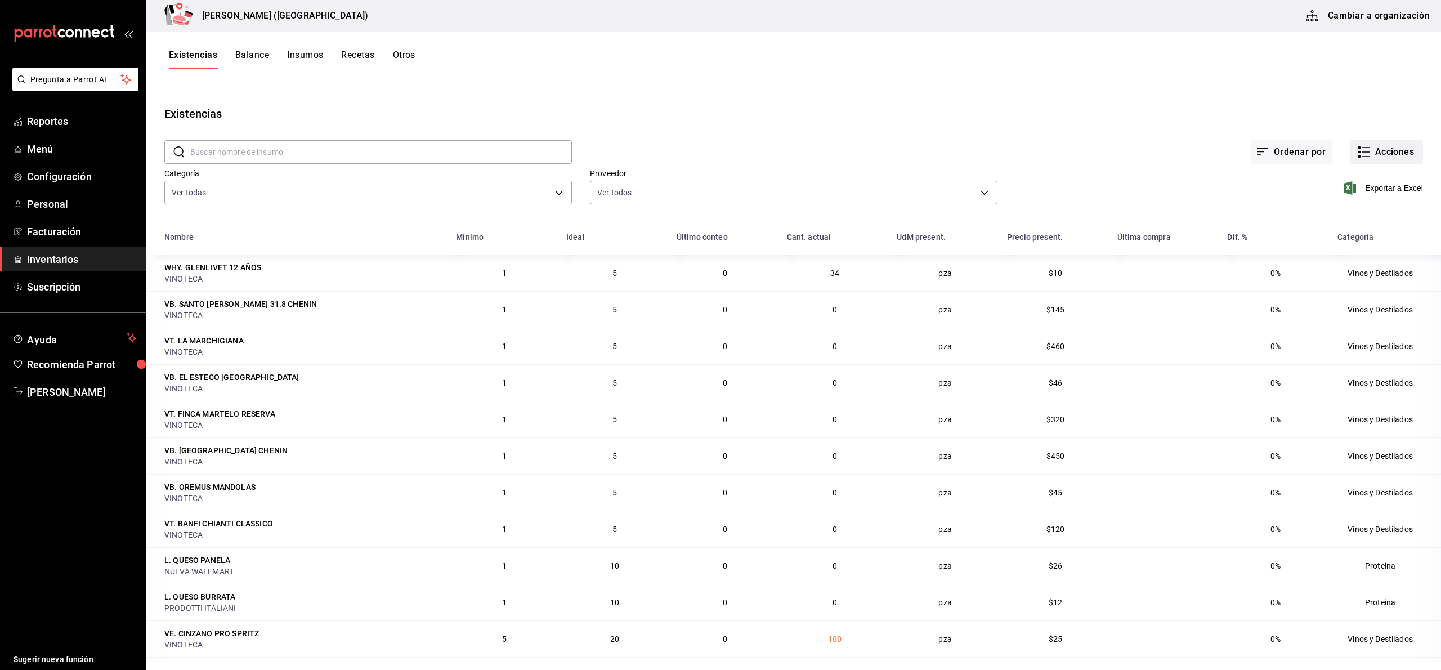
click at [1081, 154] on button "Acciones" at bounding box center [1387, 152] width 73 height 24
click at [1081, 184] on span "Conteo" at bounding box center [1375, 183] width 95 height 12
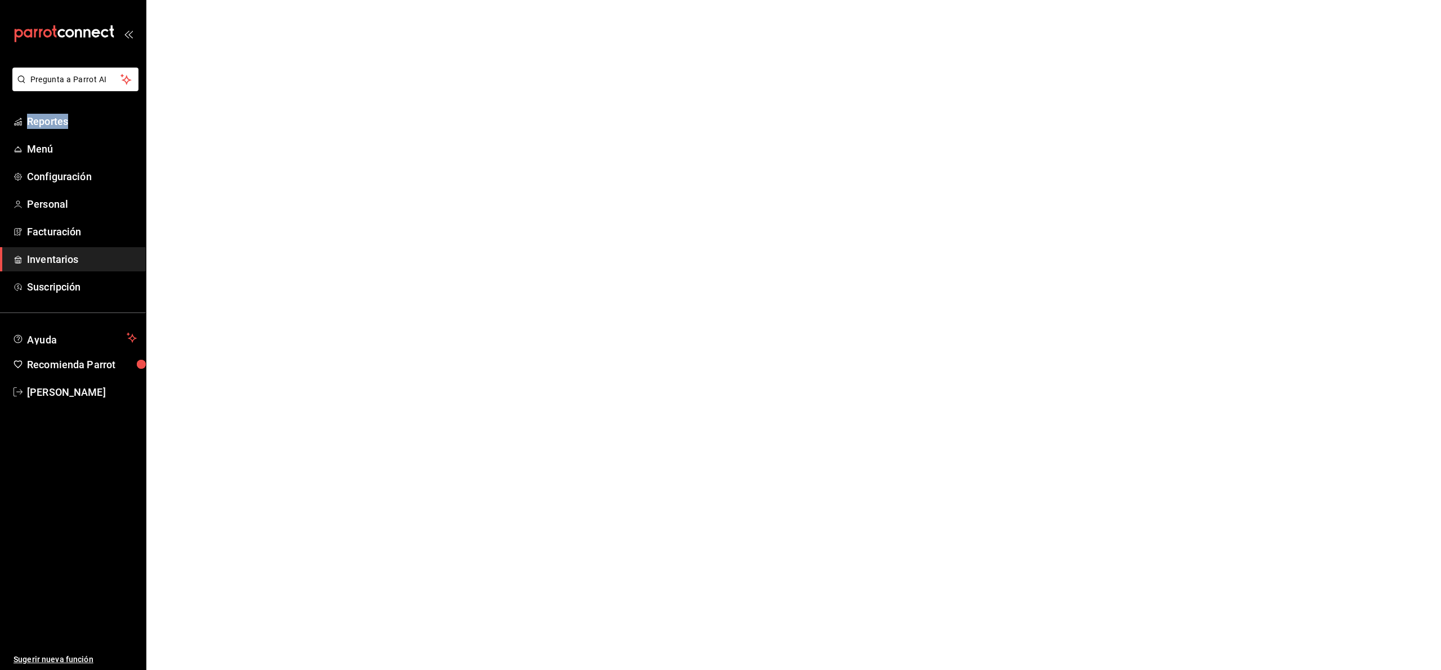
click at [1081, 0] on html "Pregunta a Parrot AI Reportes Menú Configuración Personal Facturación Inventari…" at bounding box center [720, 0] width 1441 height 0
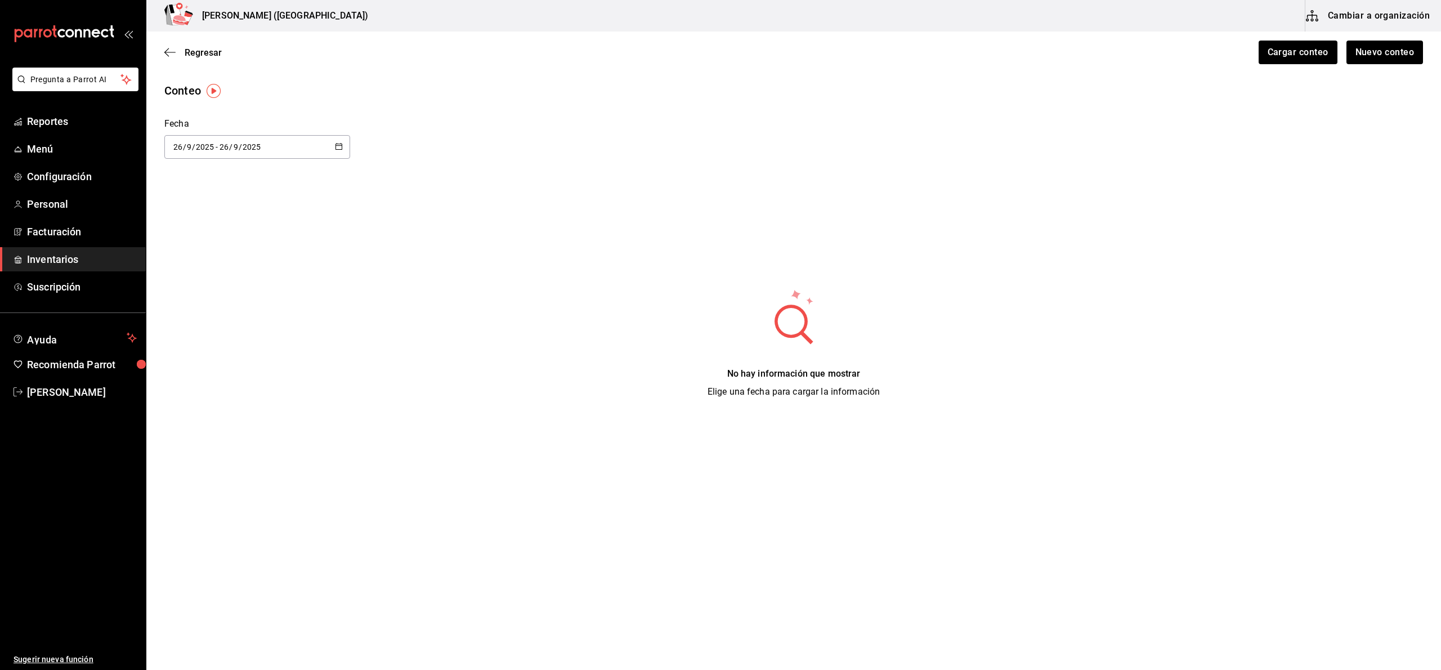
click at [212, 43] on div "Regresar Cargar conteo Nuevo conteo" at bounding box center [793, 53] width 1295 height 42
click at [214, 59] on div "Regresar Cargar conteo Nuevo conteo" at bounding box center [793, 53] width 1295 height 42
click at [215, 52] on span "Regresar" at bounding box center [203, 52] width 37 height 11
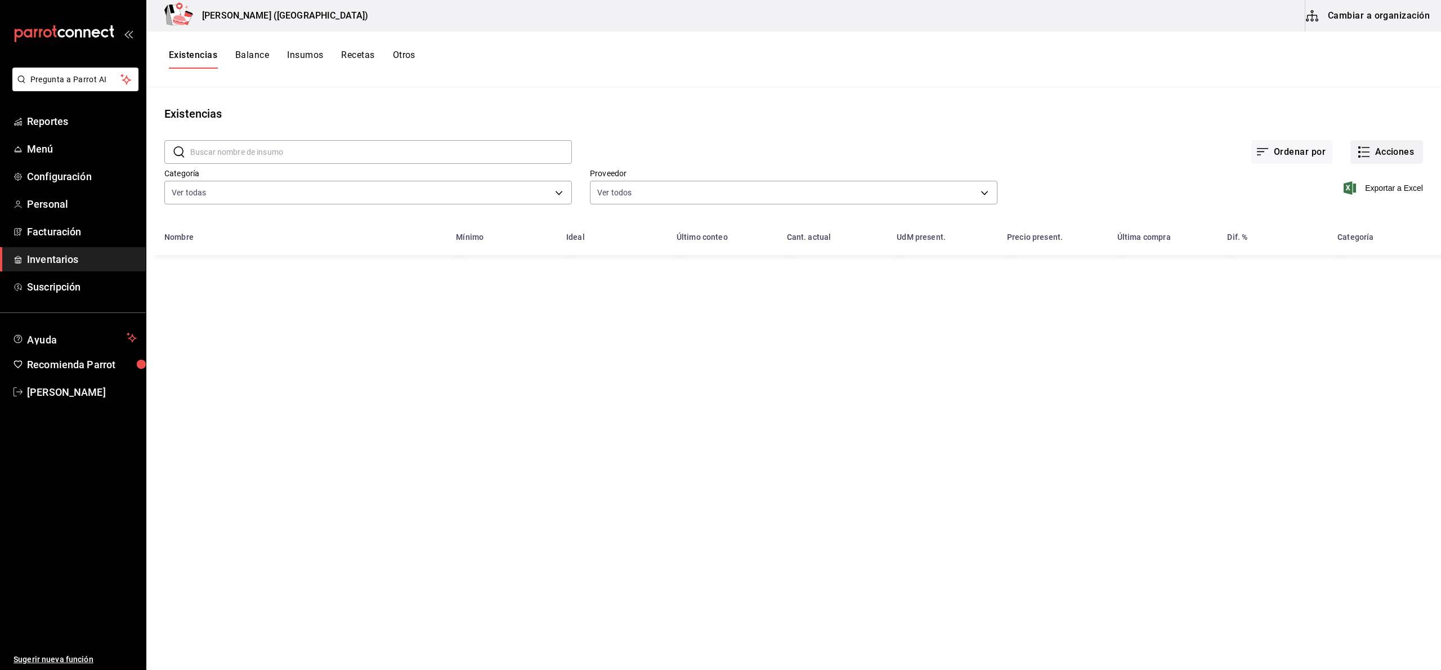
click at [1081, 160] on button "Acciones" at bounding box center [1387, 152] width 73 height 24
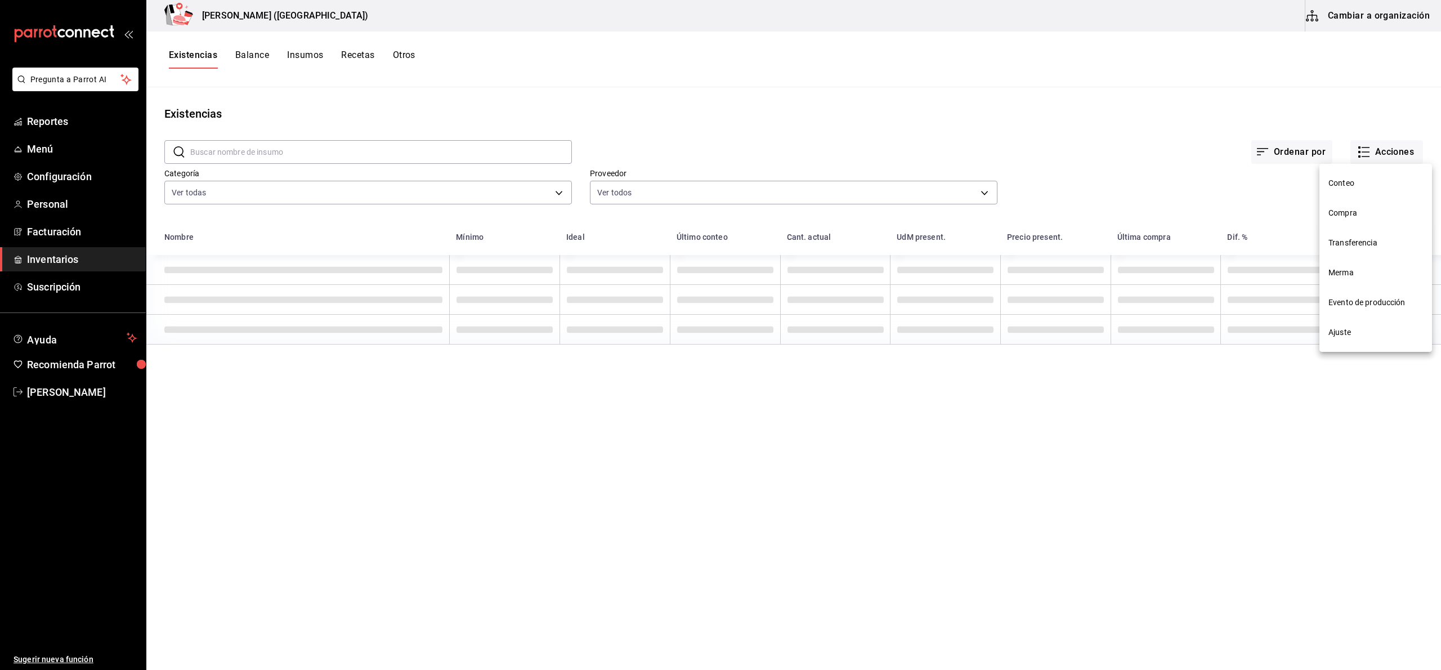
click at [1081, 208] on span "Compra" at bounding box center [1376, 213] width 95 height 12
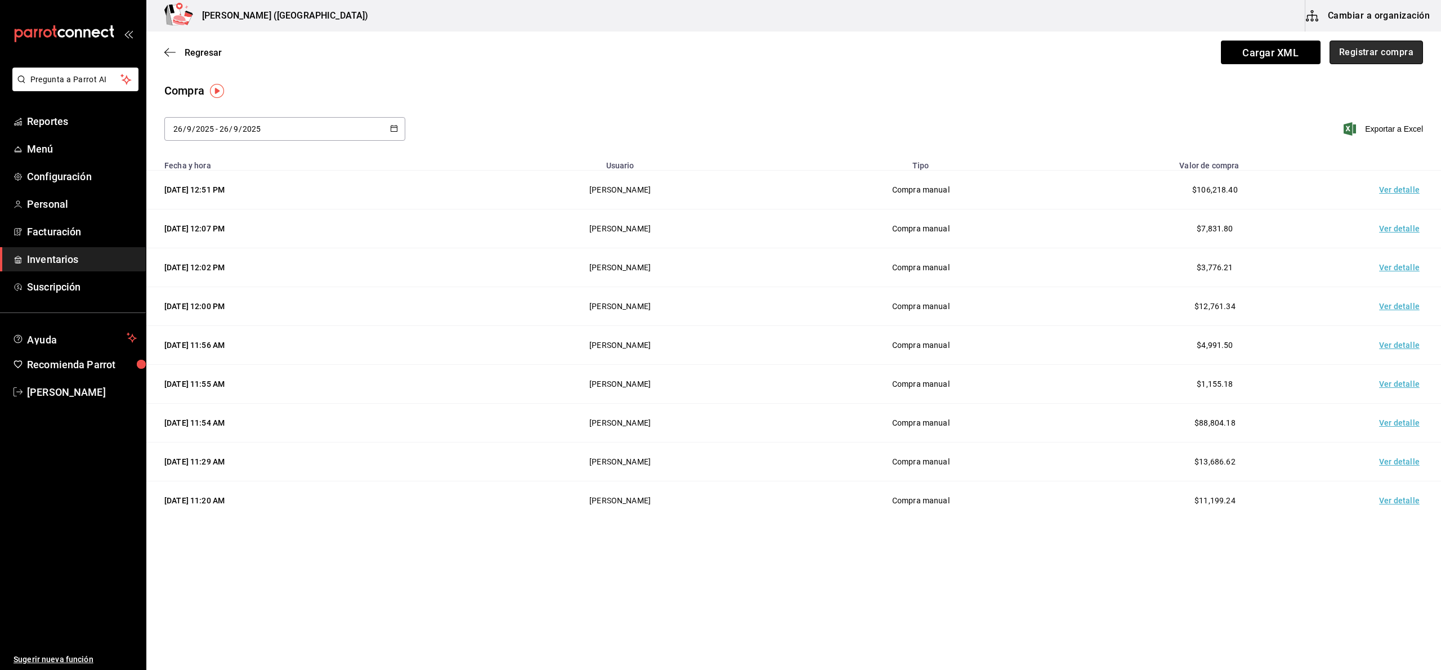
click at [1081, 50] on button "Registrar compra" at bounding box center [1376, 53] width 93 height 24
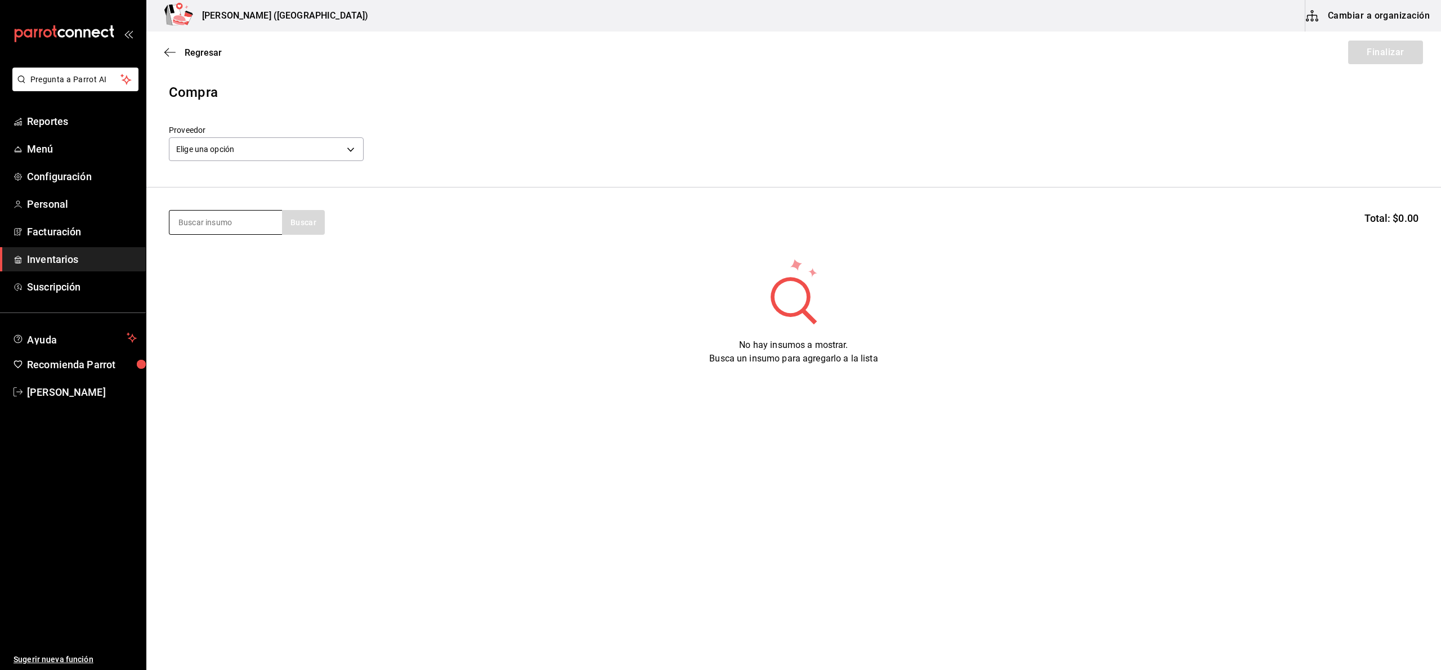
click at [211, 229] on input at bounding box center [225, 223] width 113 height 24
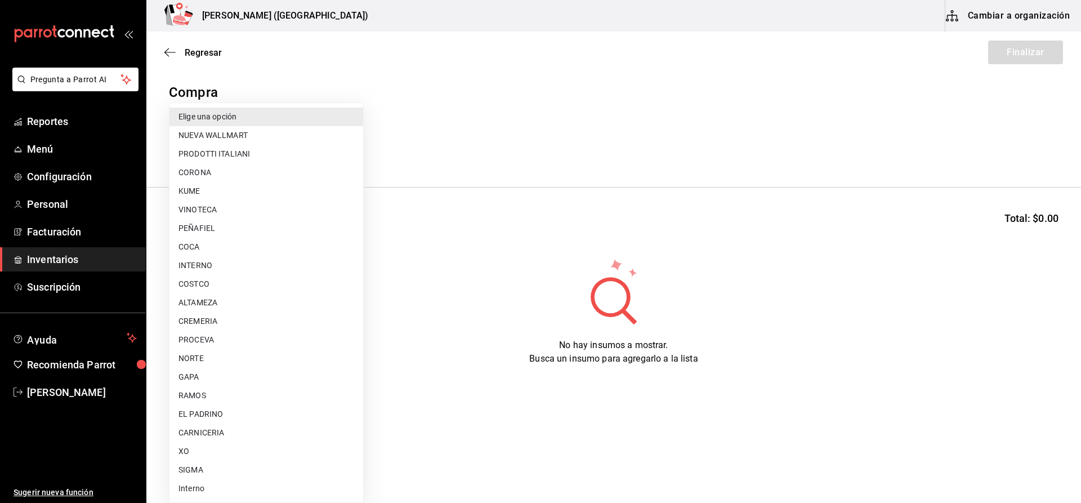
click at [180, 145] on body "Pregunta a Parrot AI Reportes Menú Configuración Personal Facturación Inventari…" at bounding box center [540, 219] width 1081 height 439
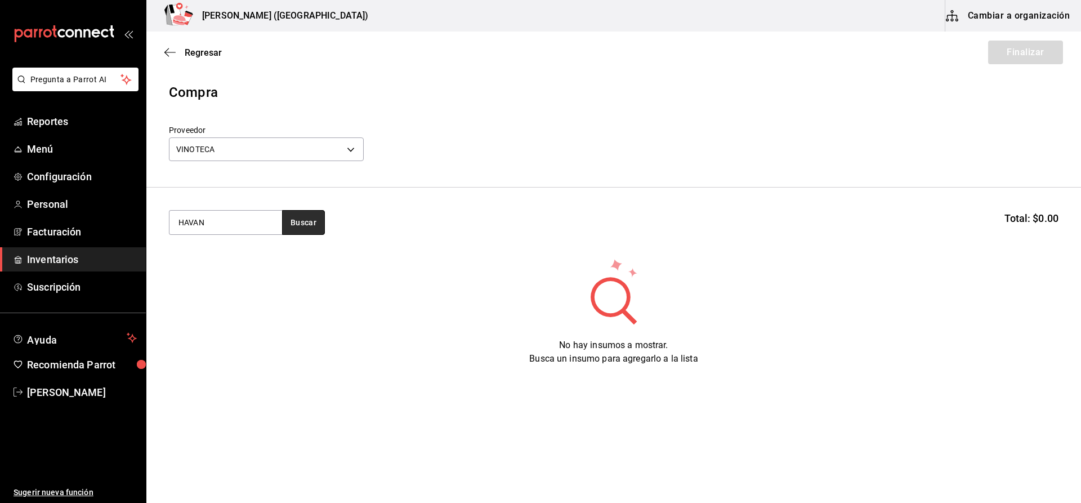
click at [305, 212] on button "Buscar" at bounding box center [303, 222] width 43 height 25
click at [304, 227] on button "Buscar" at bounding box center [303, 222] width 43 height 25
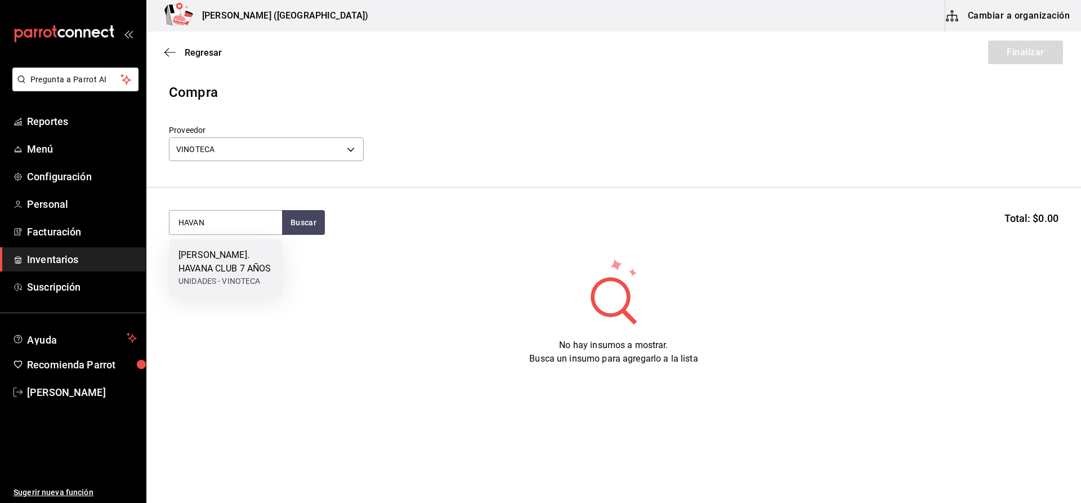
click at [250, 266] on div "[PERSON_NAME]. HAVANA CLUB 7 AÑOS" at bounding box center [225, 261] width 95 height 27
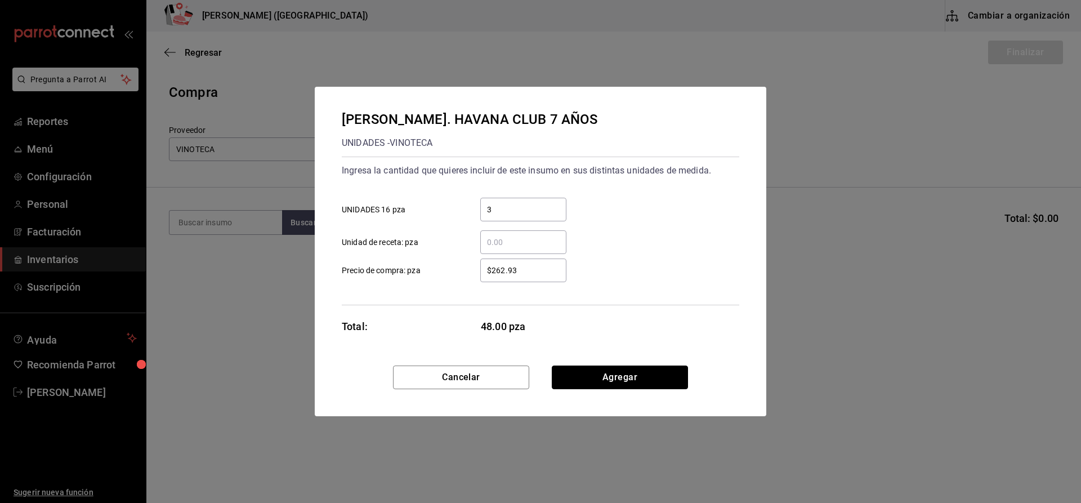
click button "Agregar" at bounding box center [620, 377] width 136 height 24
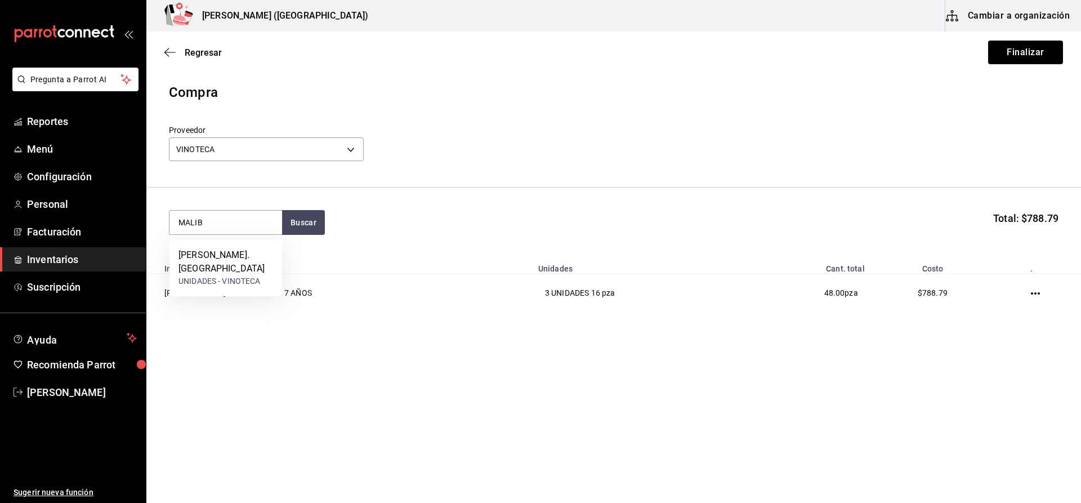
click at [250, 275] on div "UNIDADES - VINOTECA" at bounding box center [225, 281] width 95 height 12
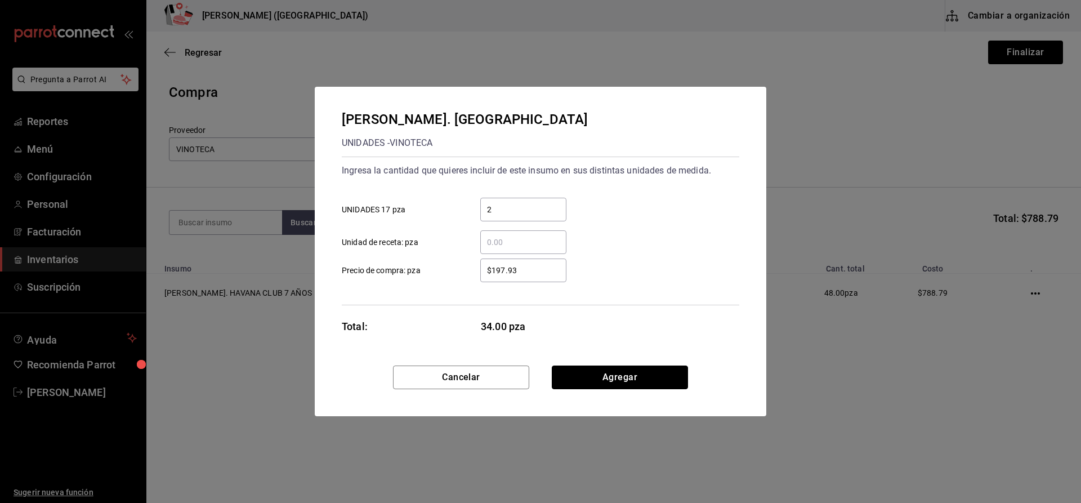
click button "Agregar" at bounding box center [620, 377] width 136 height 24
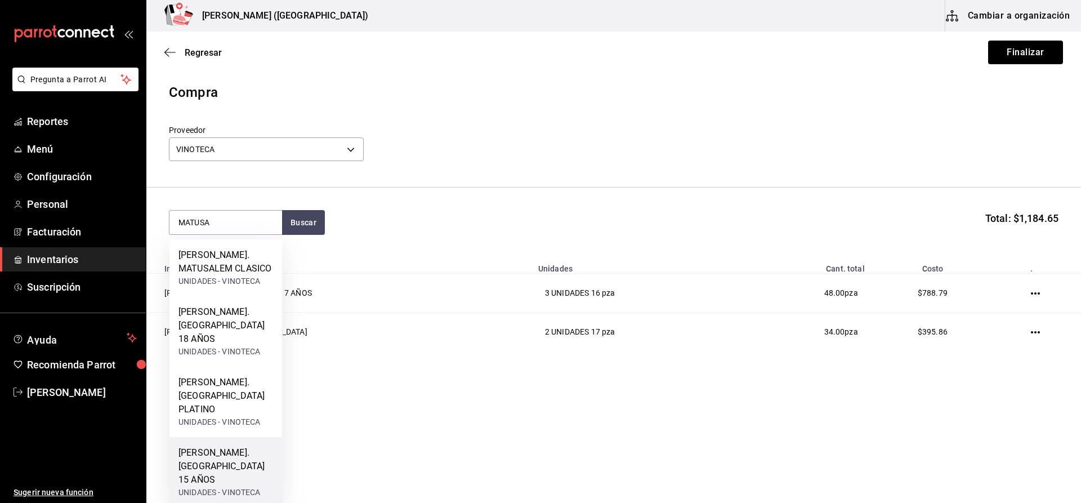
click at [268, 446] on div "[PERSON_NAME]. [GEOGRAPHIC_DATA] 15 AÑOS" at bounding box center [225, 466] width 95 height 41
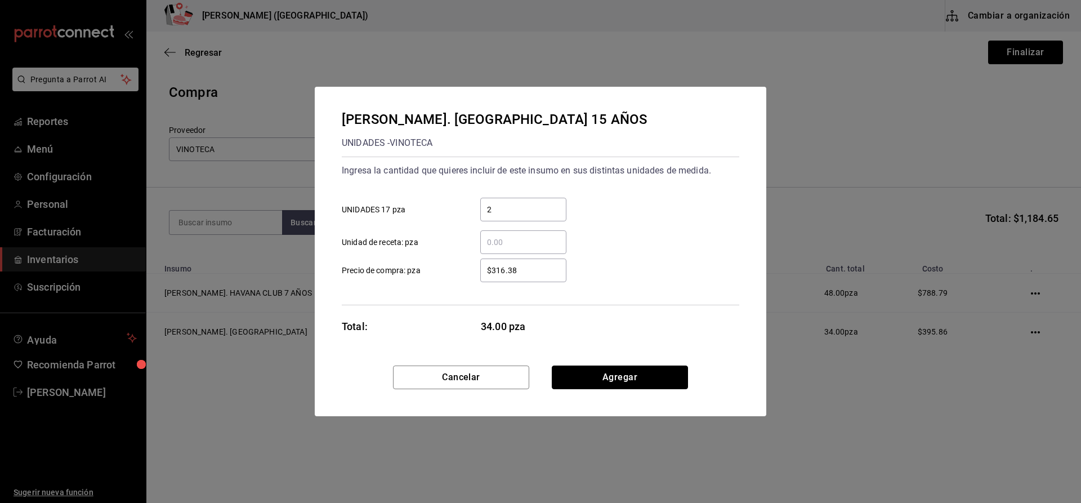
click button "Agregar" at bounding box center [620, 377] width 136 height 24
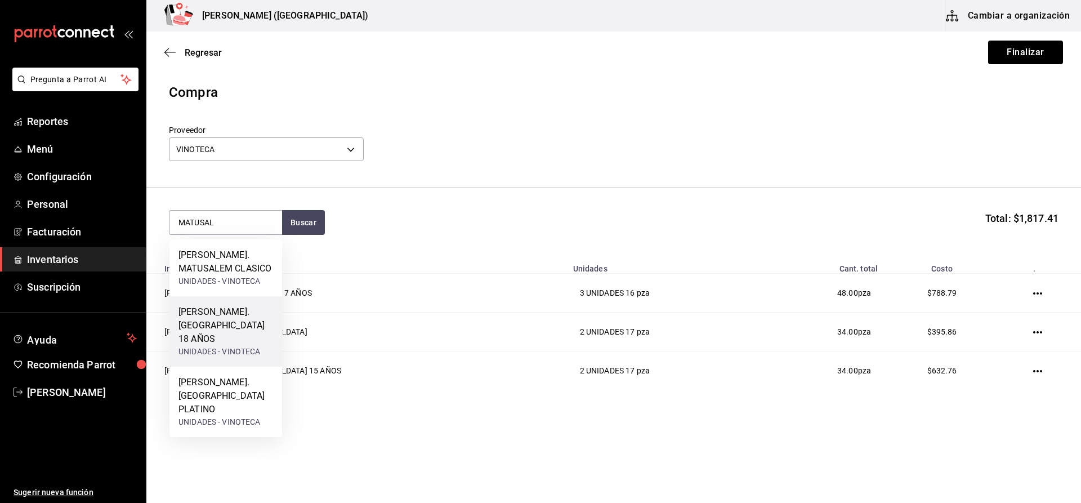
click at [211, 327] on div "[PERSON_NAME]. [GEOGRAPHIC_DATA] 18 AÑOS" at bounding box center [225, 325] width 95 height 41
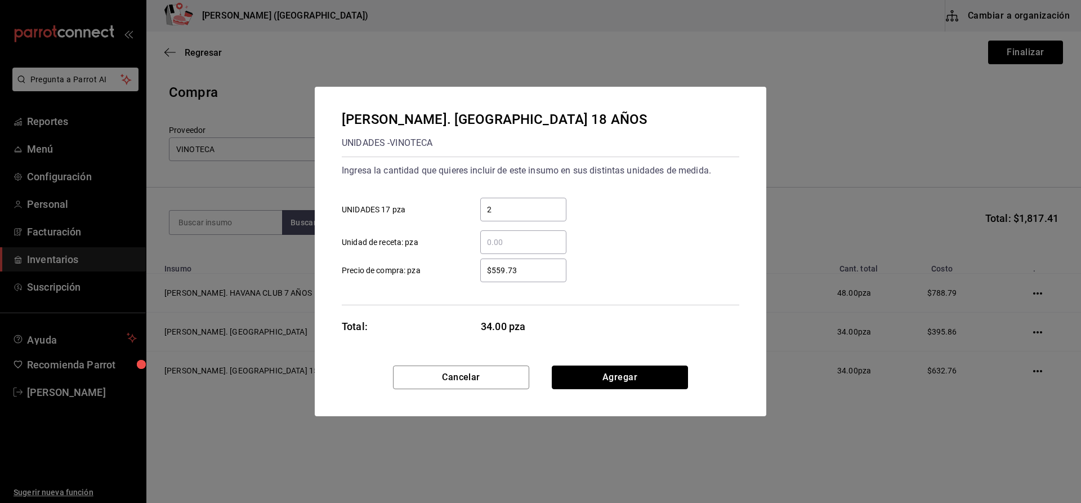
click button "Agregar" at bounding box center [620, 377] width 136 height 24
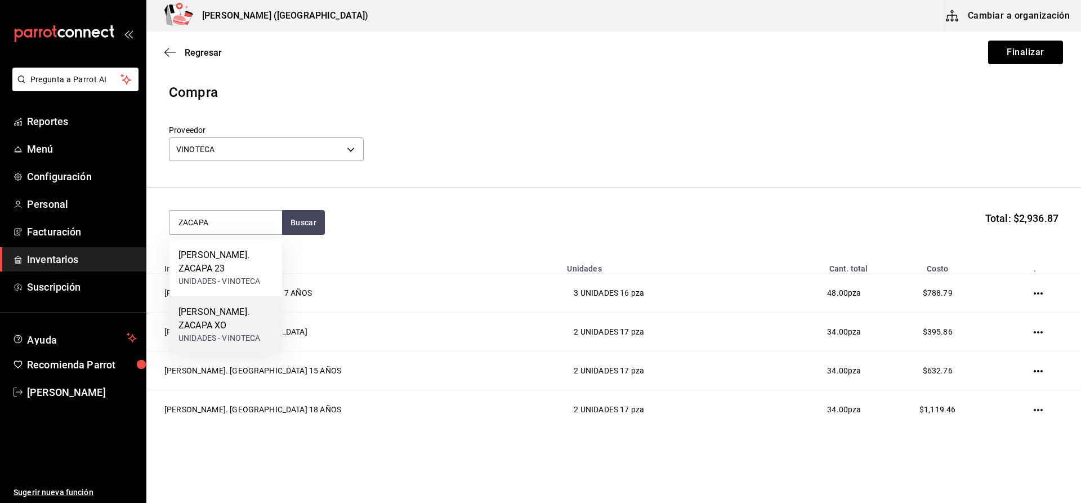
click at [229, 332] on div "UNIDADES - VINOTECA" at bounding box center [225, 338] width 95 height 12
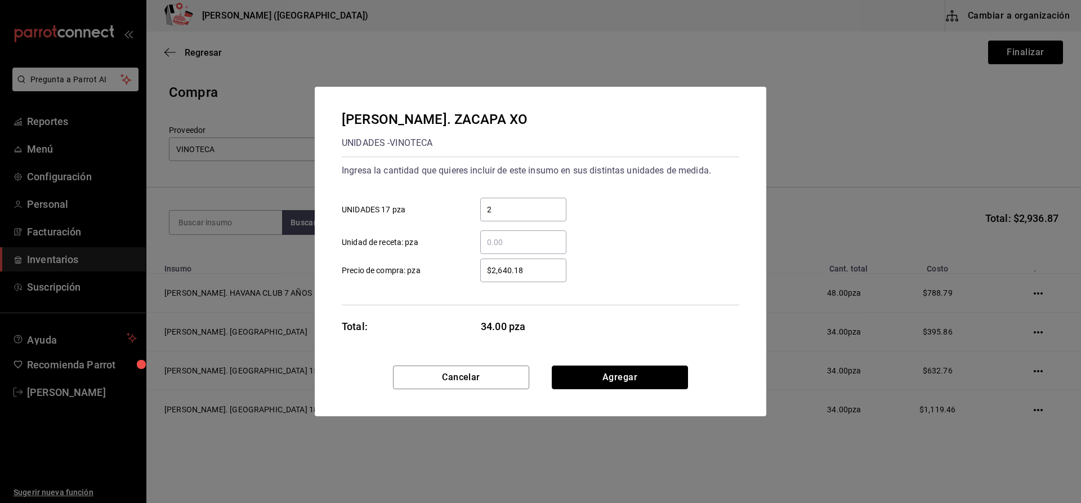
click button "Agregar" at bounding box center [620, 377] width 136 height 24
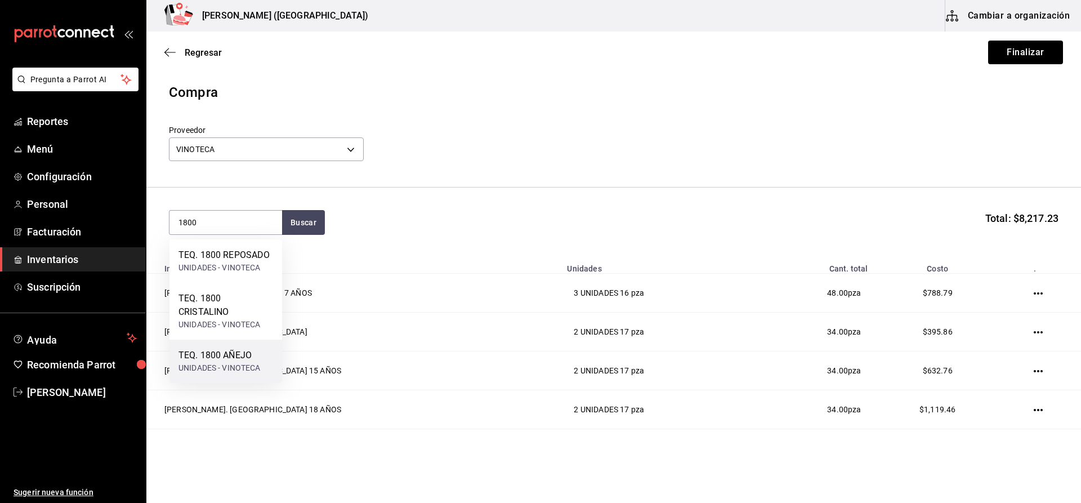
click at [248, 355] on div "TEQ. 1800 AÑEJO" at bounding box center [219, 356] width 82 height 14
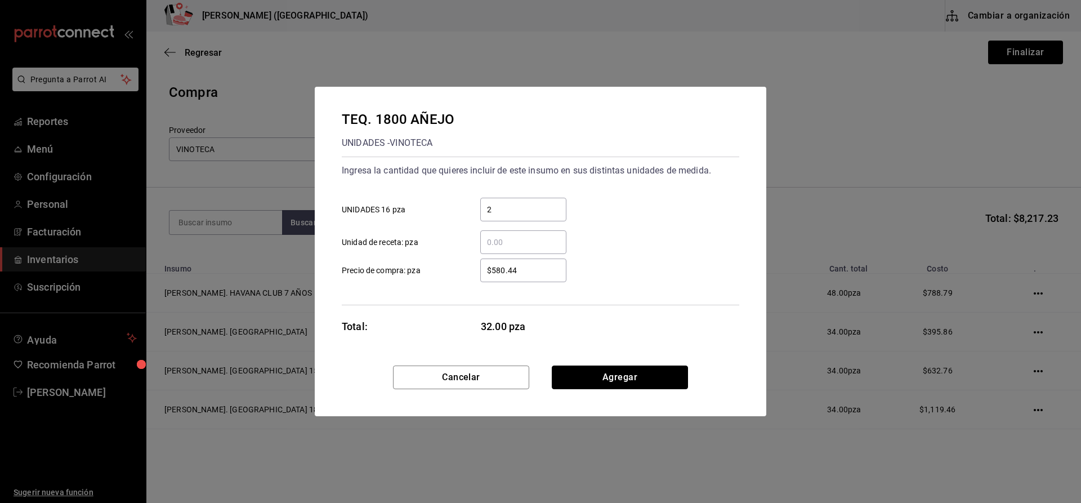
click button "Agregar" at bounding box center [620, 377] width 136 height 24
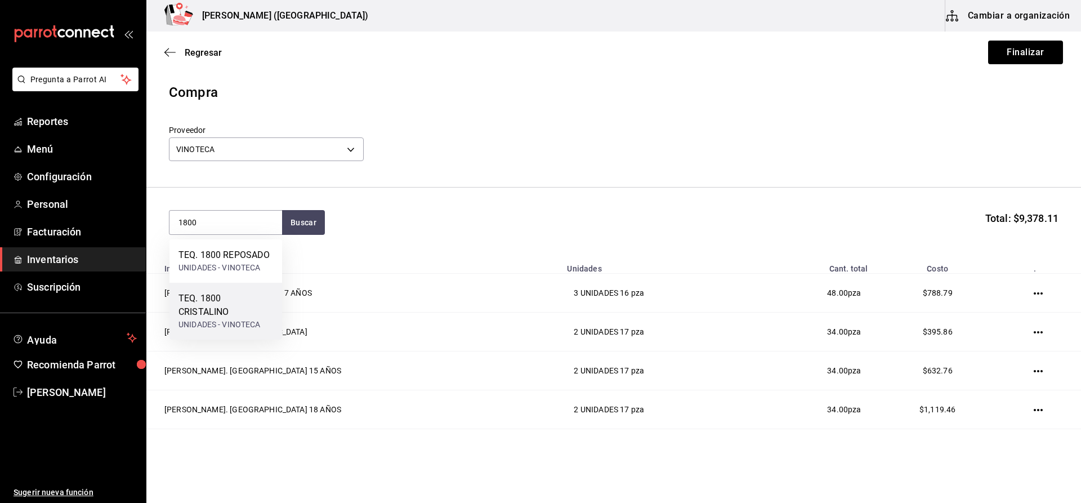
click at [263, 316] on div "TEQ. 1800 CRISTALINO" at bounding box center [225, 305] width 95 height 27
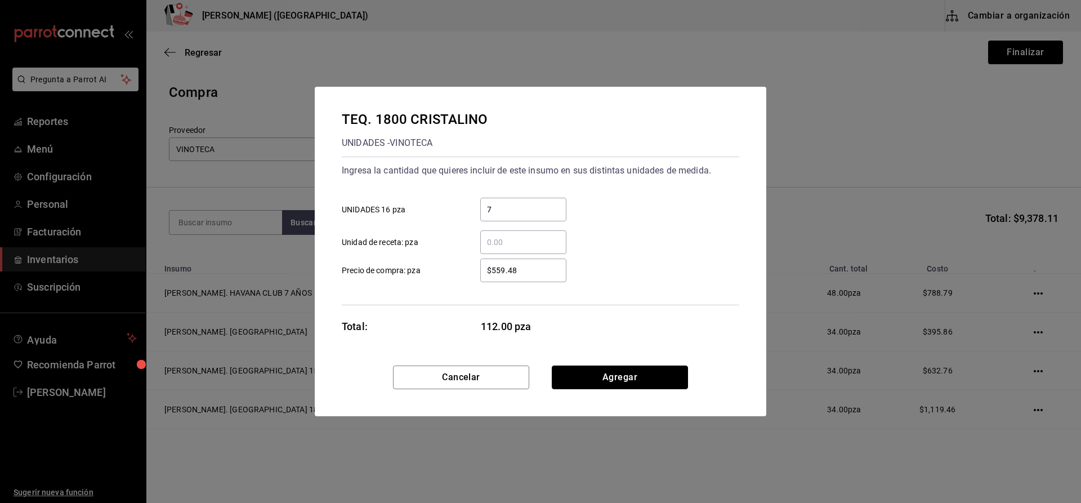
click button "Agregar" at bounding box center [620, 377] width 136 height 24
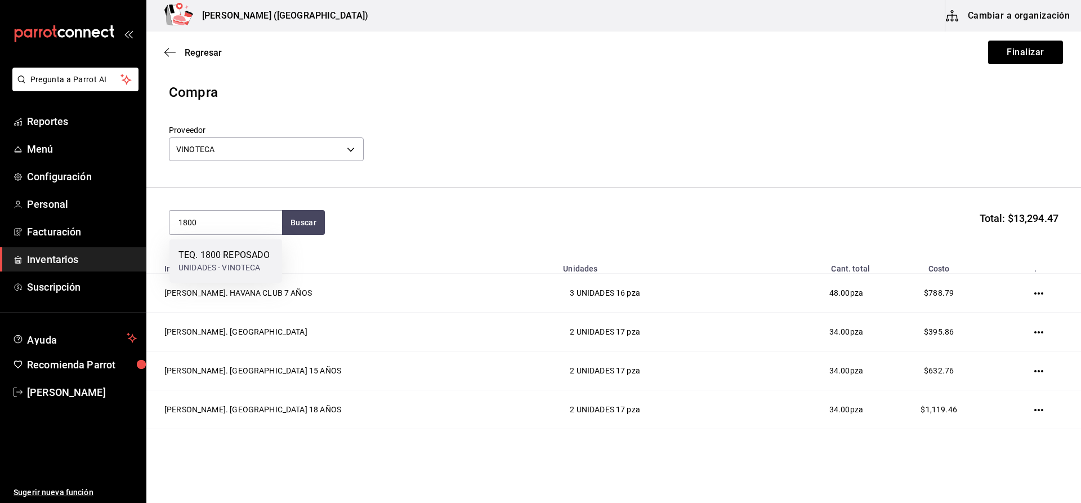
click at [238, 270] on div "UNIDADES - VINOTECA" at bounding box center [223, 268] width 91 height 12
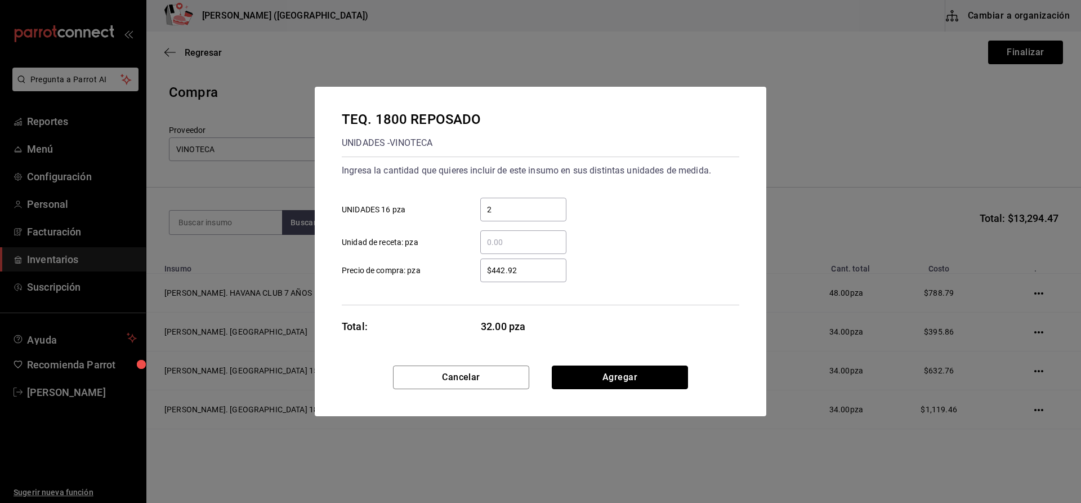
click button "Agregar" at bounding box center [620, 377] width 136 height 24
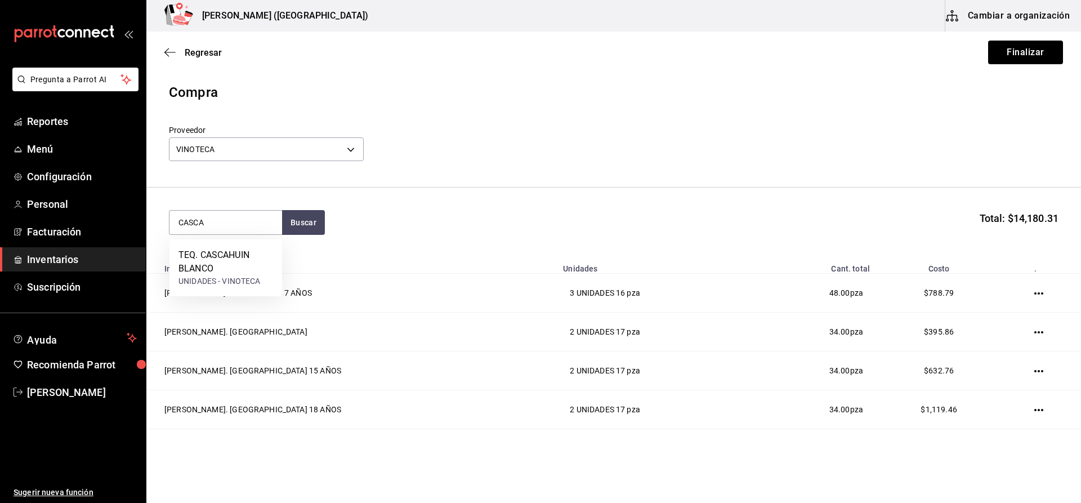
click at [238, 270] on div "TEQ. CASCAHUIN BLANCO" at bounding box center [225, 261] width 95 height 27
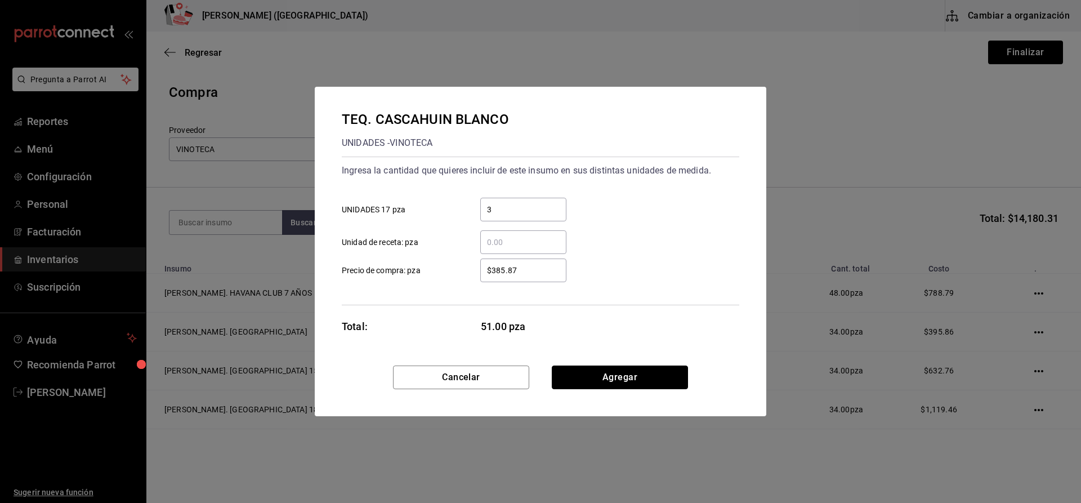
click button "Agregar" at bounding box center [620, 377] width 136 height 24
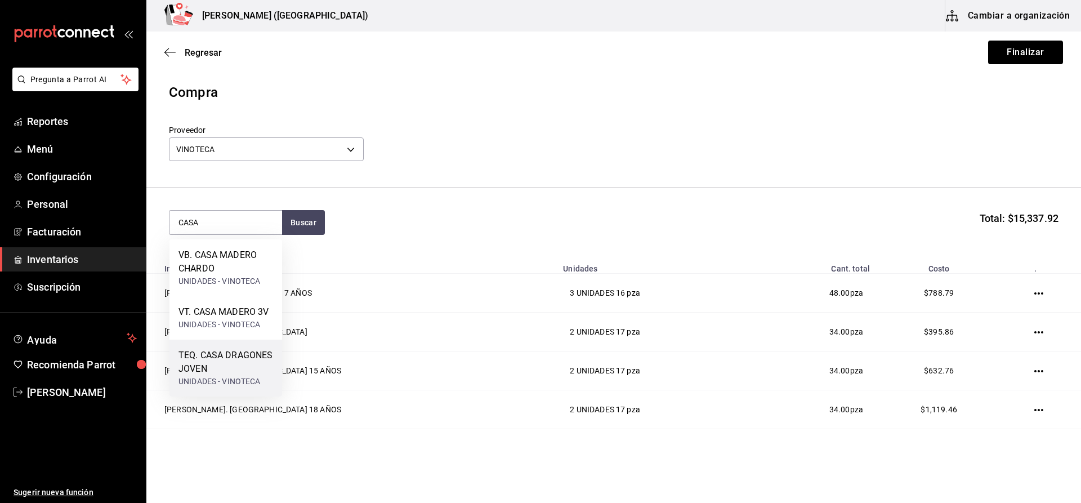
click at [242, 352] on div "TEQ. CASA DRAGONES JOVEN" at bounding box center [225, 362] width 95 height 27
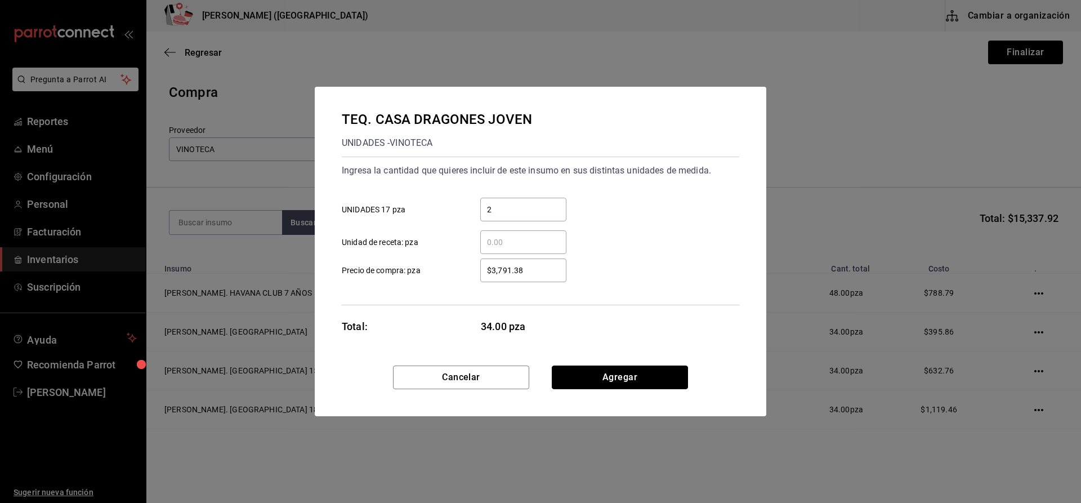
click button "Agregar" at bounding box center [620, 377] width 136 height 24
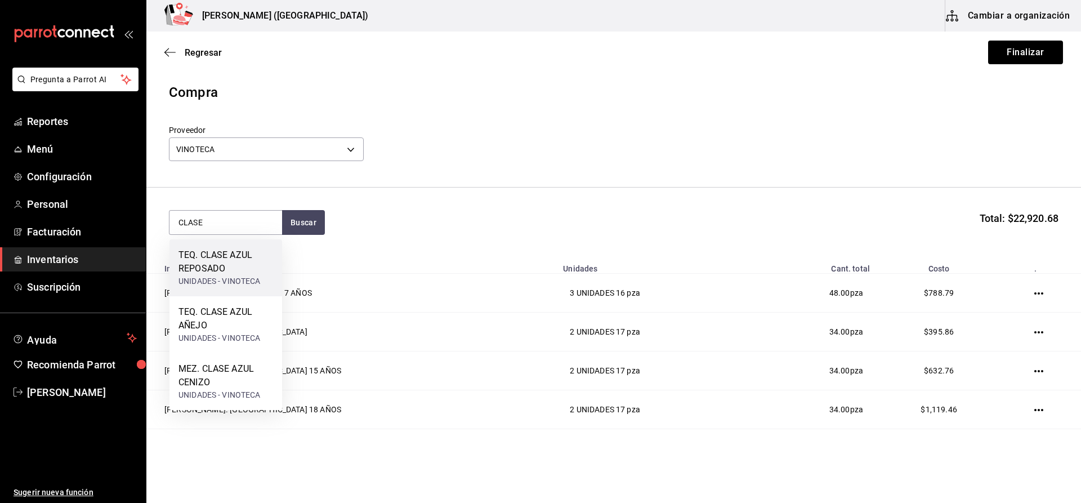
click at [193, 265] on div "TEQ. CLASE AZUL REPOSADO" at bounding box center [225, 261] width 95 height 27
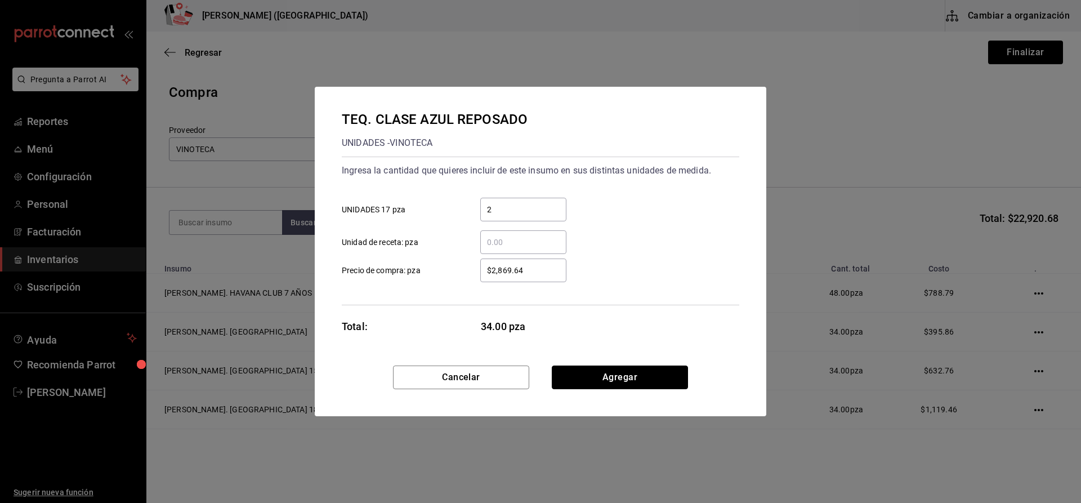
click button "Agregar" at bounding box center [620, 377] width 136 height 24
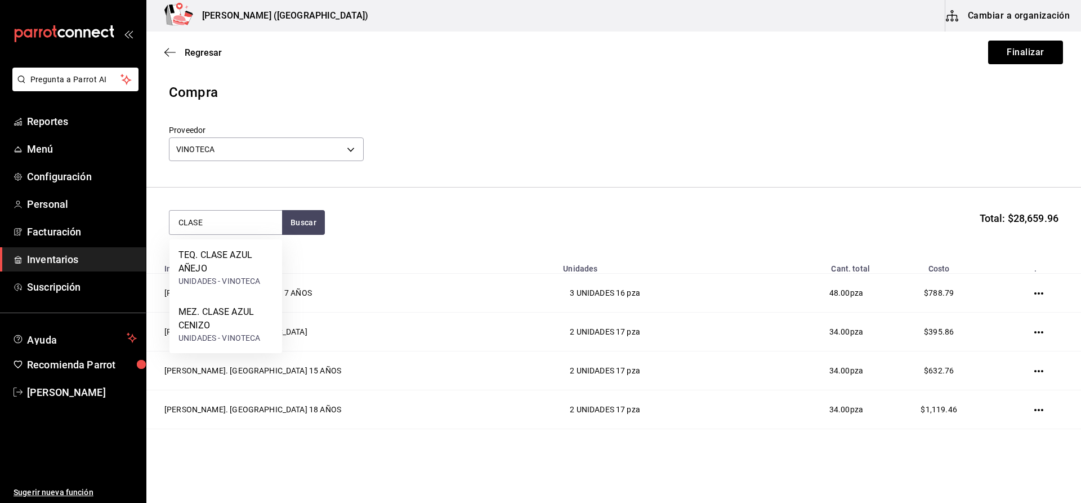
click at [193, 265] on div "TEQ. CLASE AZUL AÑEJO" at bounding box center [225, 261] width 95 height 27
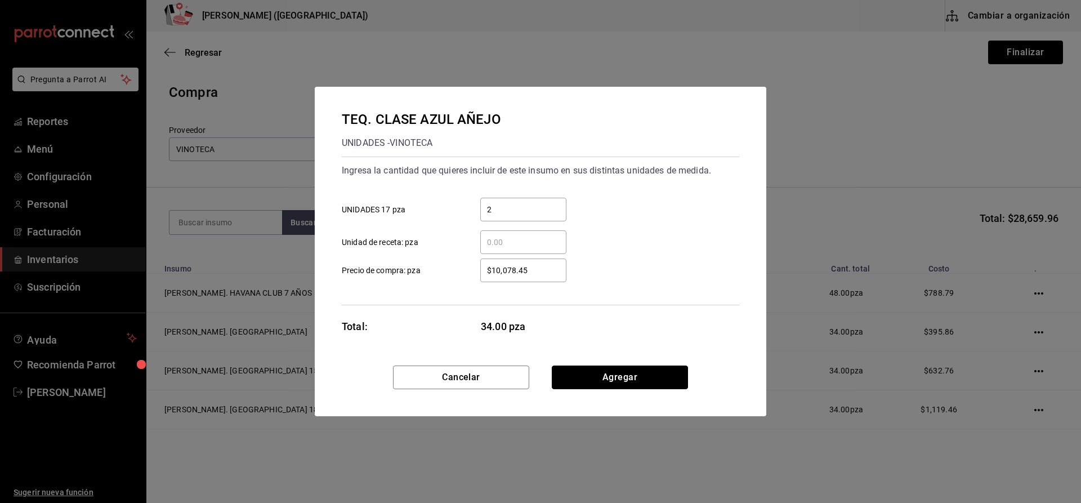
click button "Agregar" at bounding box center [620, 377] width 136 height 24
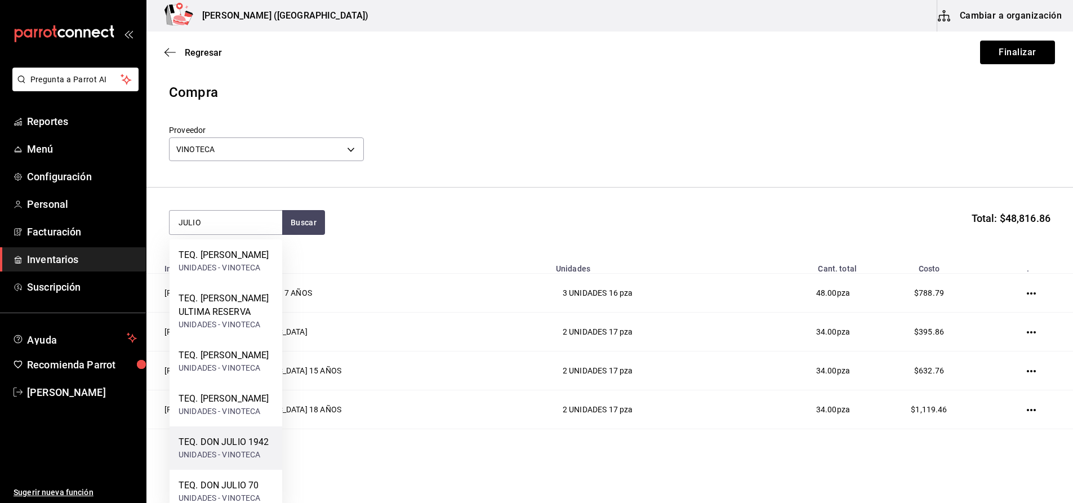
click at [262, 468] on div "TEQ. DON JULIO 1942 UNIDADES - VINOTECA" at bounding box center [225, 447] width 113 height 43
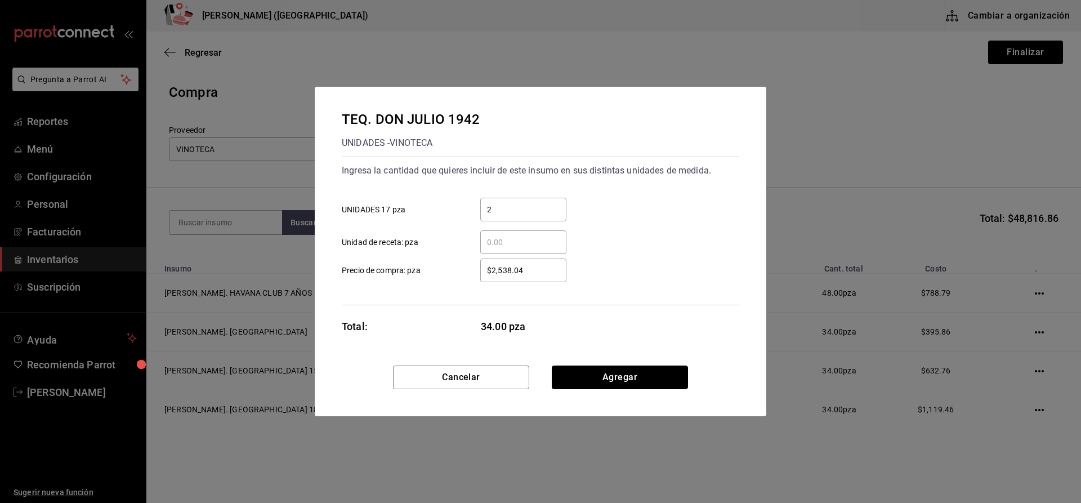
click button "Agregar" at bounding box center [620, 377] width 136 height 24
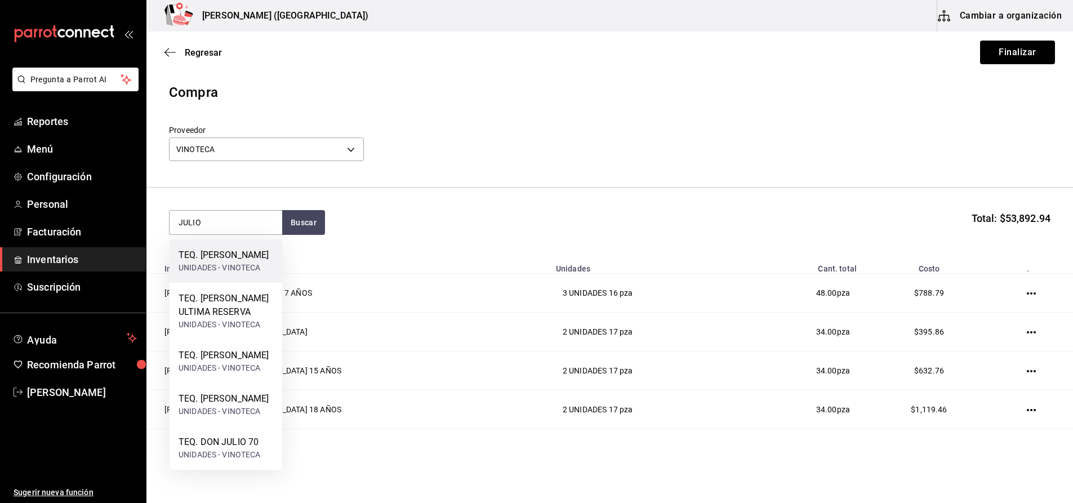
click at [253, 262] on div "TEQ. DON JULIO AÑEJO" at bounding box center [223, 255] width 90 height 14
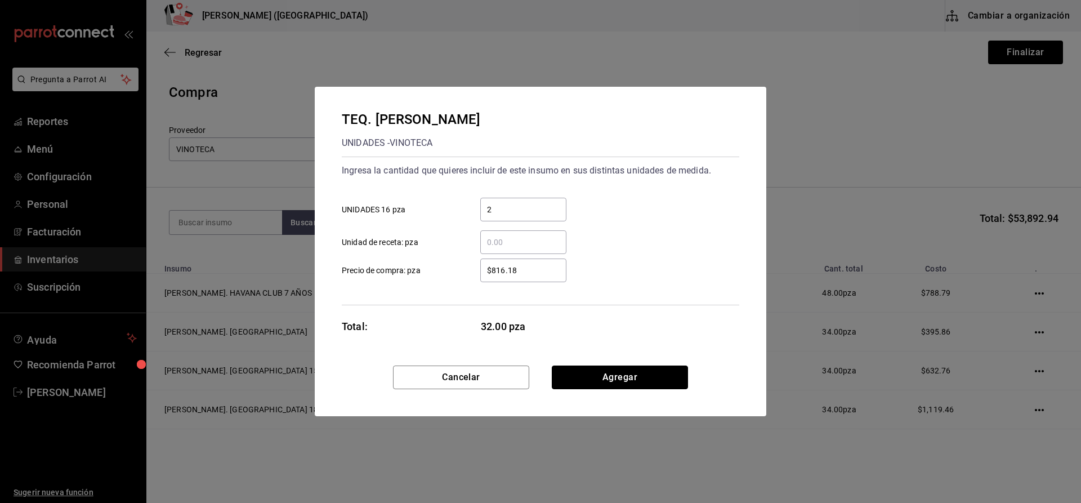
click button "Agregar" at bounding box center [620, 377] width 136 height 24
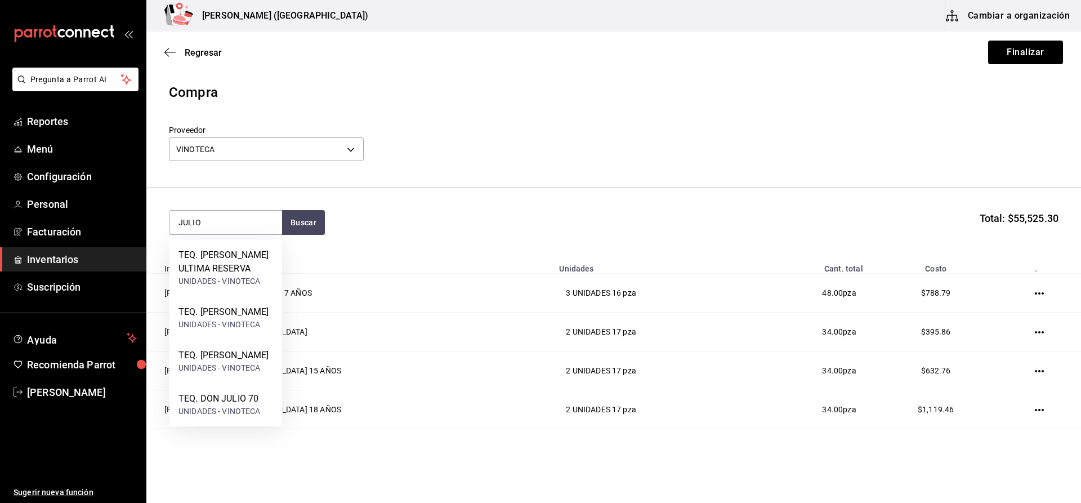
click at [253, 274] on div "TEQ. [PERSON_NAME] ULTIMA RESERVA" at bounding box center [225, 261] width 95 height 27
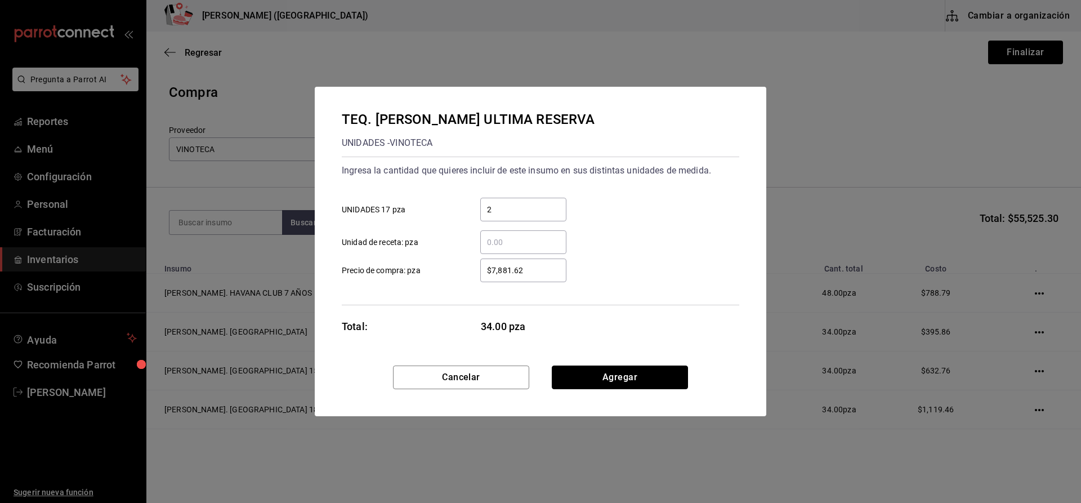
click button "Agregar" at bounding box center [620, 377] width 136 height 24
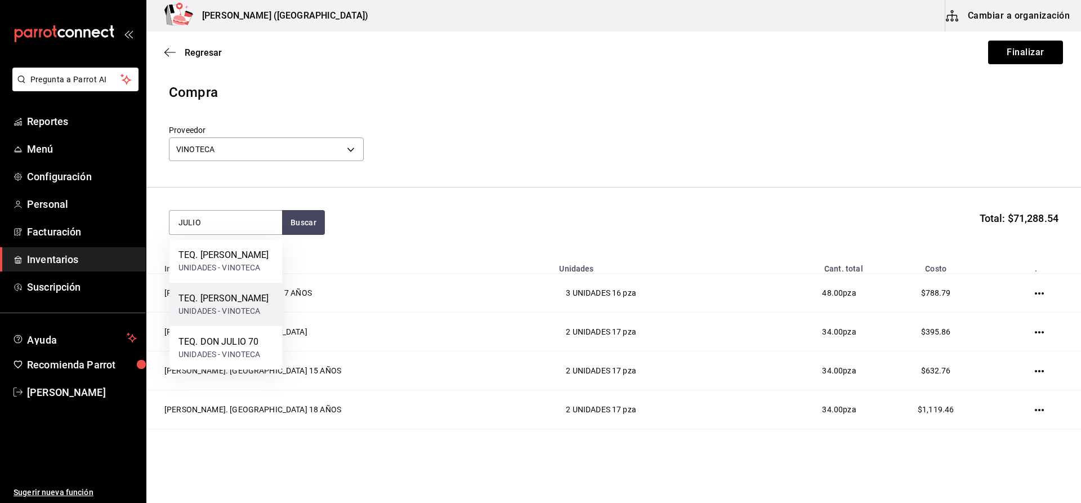
click at [264, 305] on div "TEQ. DON JULIO REPOSADO" at bounding box center [223, 299] width 90 height 14
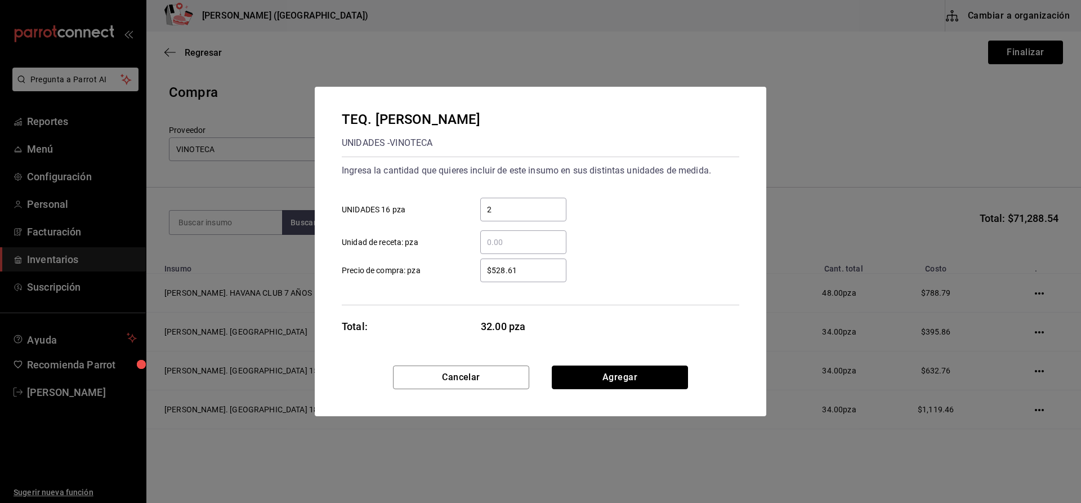
click button "Agregar" at bounding box center [620, 377] width 136 height 24
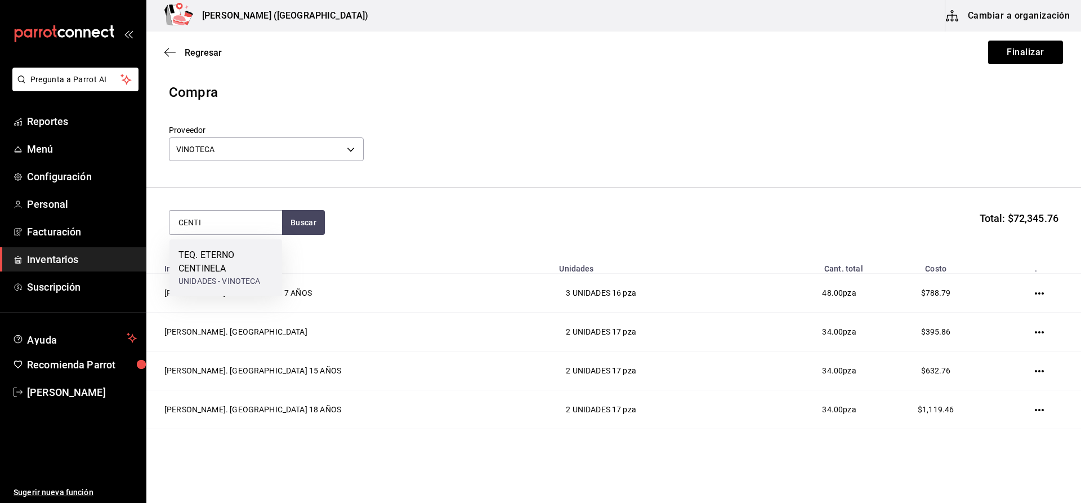
click at [272, 268] on div "TEQ. ETERNO CENTINELA" at bounding box center [225, 261] width 95 height 27
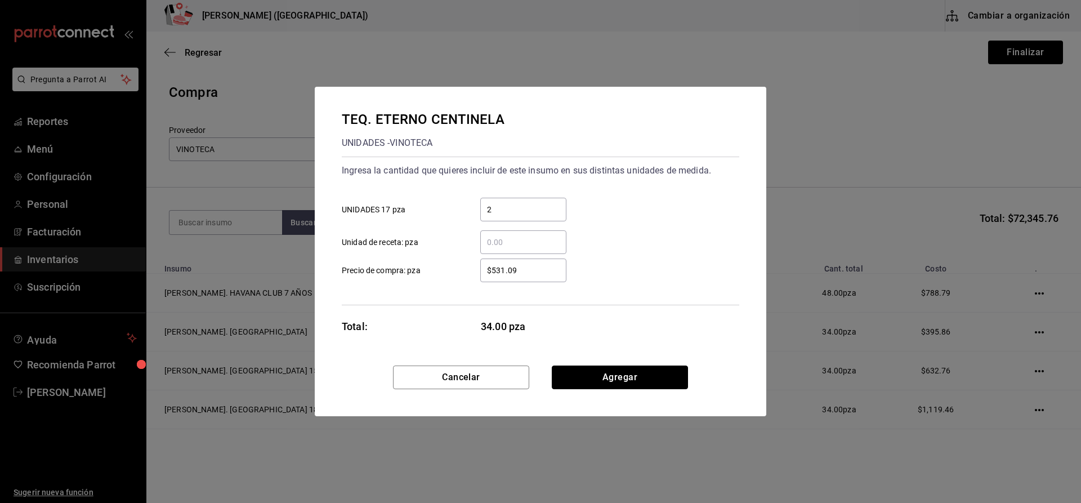
click button "Agregar" at bounding box center [620, 377] width 136 height 24
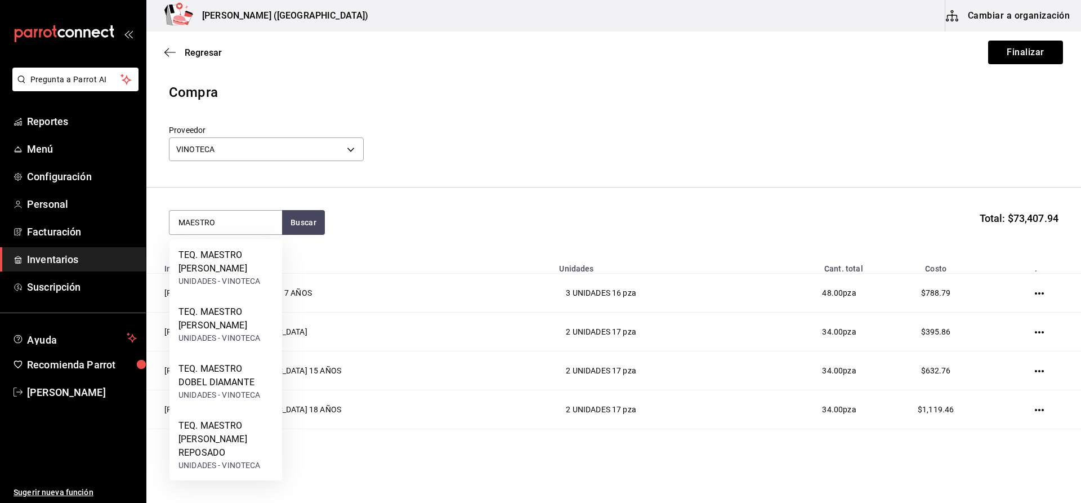
drag, startPoint x: 232, startPoint y: 220, endPoint x: 136, endPoint y: 219, distance: 95.7
click at [136, 218] on div "Pregunta a Parrot AI Reportes Menú Configuración Personal Facturación Inventari…" at bounding box center [540, 219] width 1081 height 439
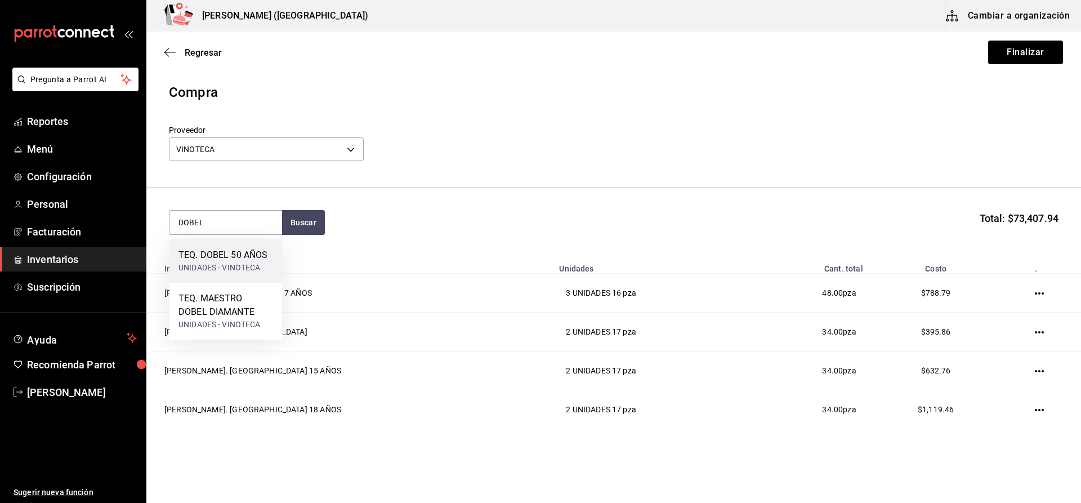
click at [197, 261] on div "TEQ. DOBEL 50 AÑOS" at bounding box center [222, 255] width 89 height 14
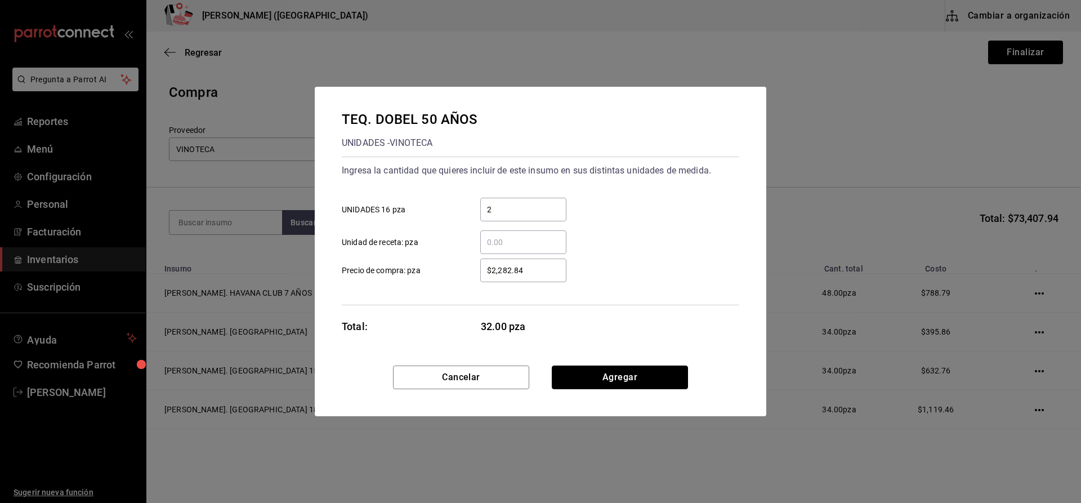
click button "Agregar" at bounding box center [620, 377] width 136 height 24
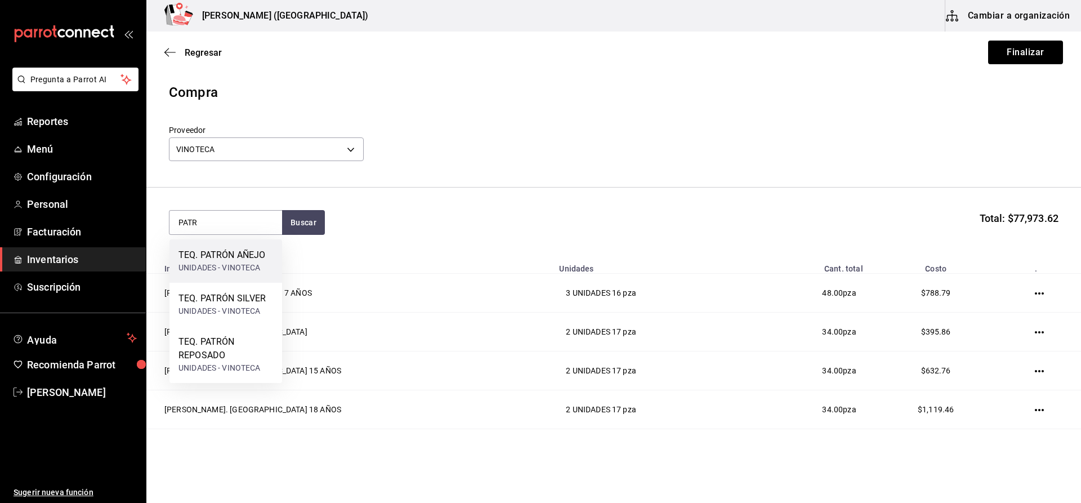
click at [240, 258] on div "TEQ. PATRÓN AÑEJO" at bounding box center [221, 255] width 87 height 14
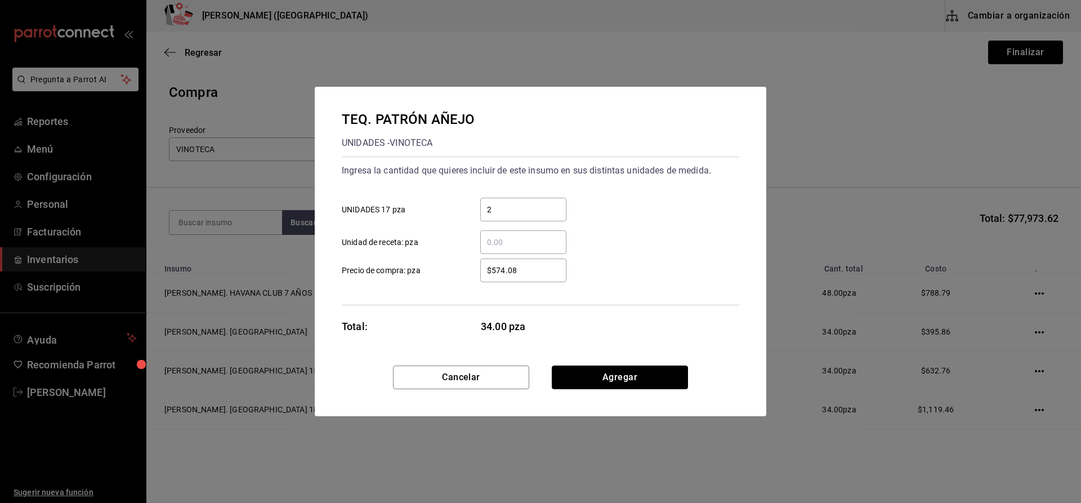
click button "Agregar" at bounding box center [620, 377] width 136 height 24
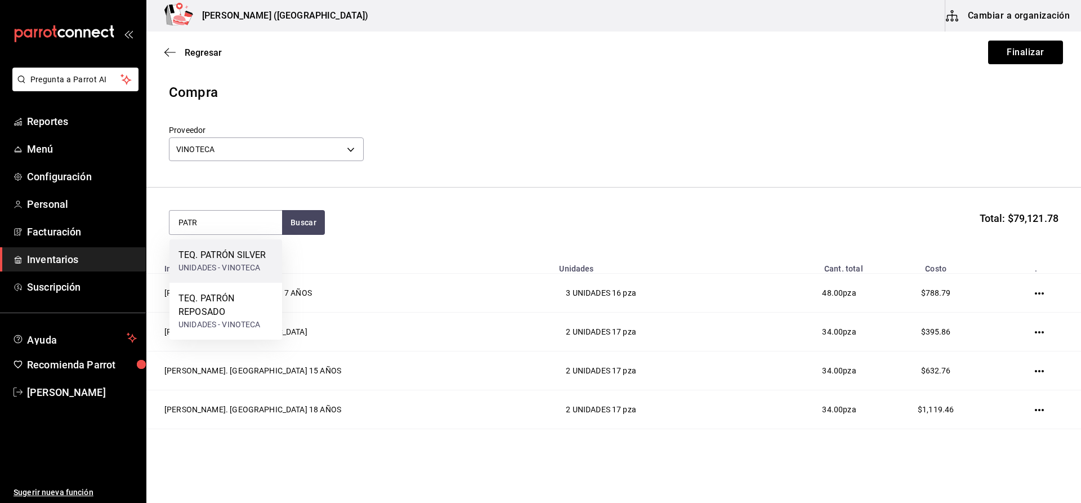
click at [260, 266] on div "UNIDADES - VINOTECA" at bounding box center [221, 268] width 87 height 12
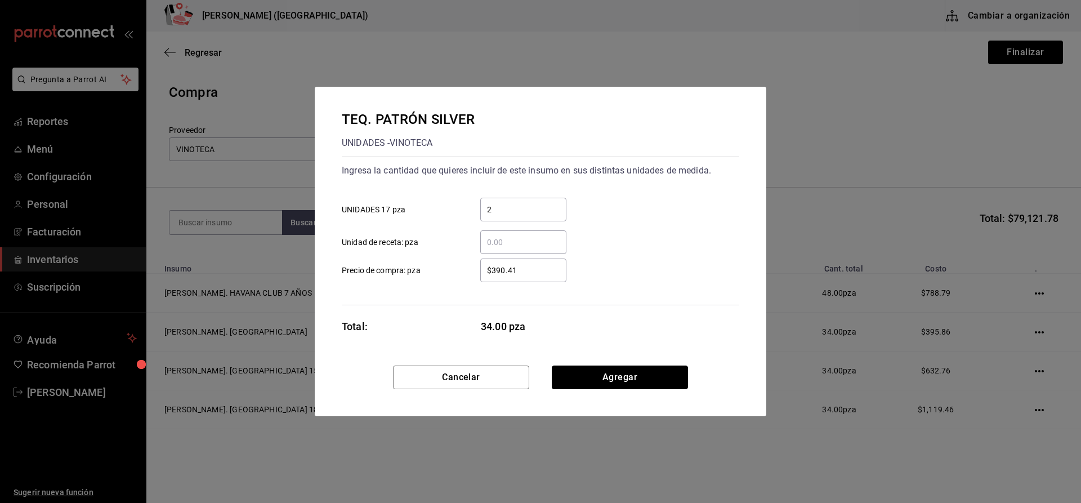
click button "Agregar" at bounding box center [620, 377] width 136 height 24
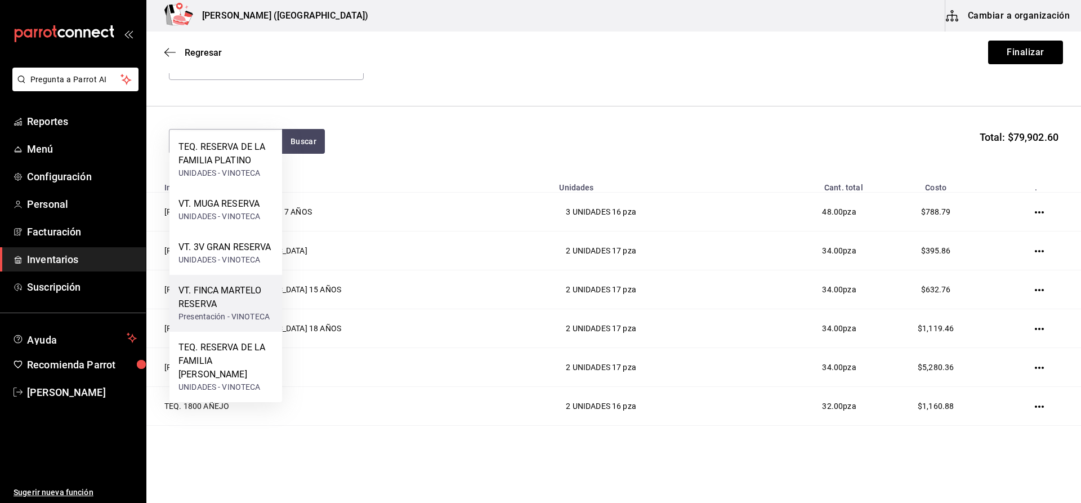
scroll to position [113, 0]
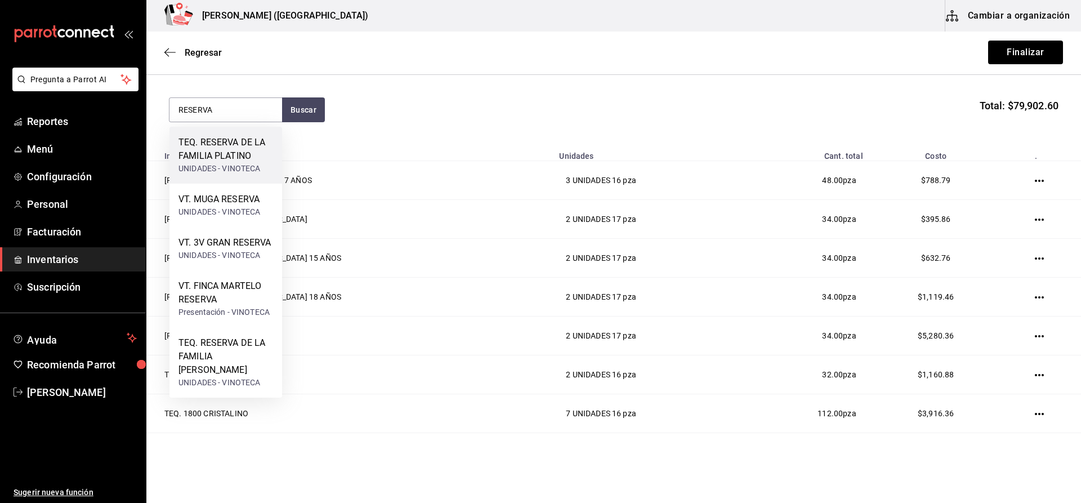
click at [213, 157] on div "TEQ. RESERVA DE LA FAMILIA PLATINO" at bounding box center [225, 149] width 95 height 27
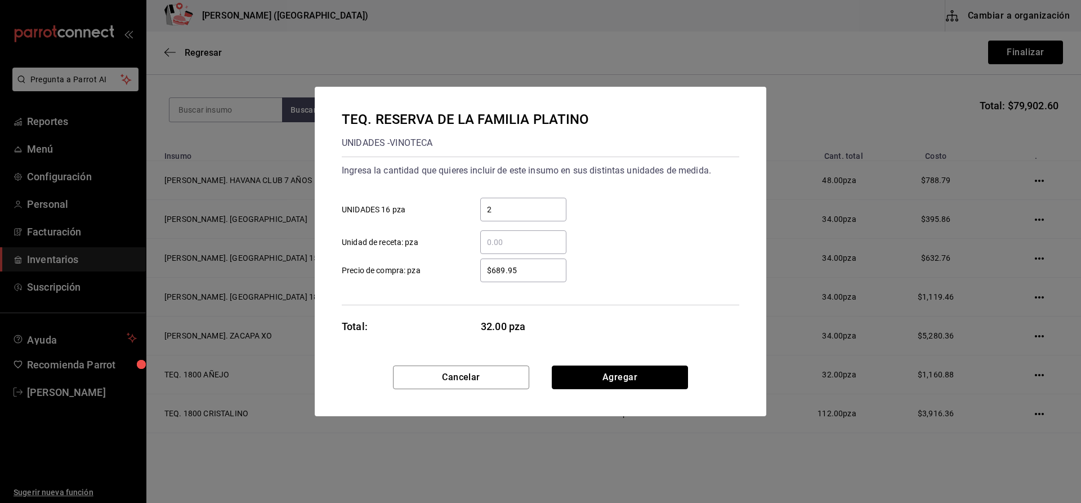
click button "Agregar" at bounding box center [620, 377] width 136 height 24
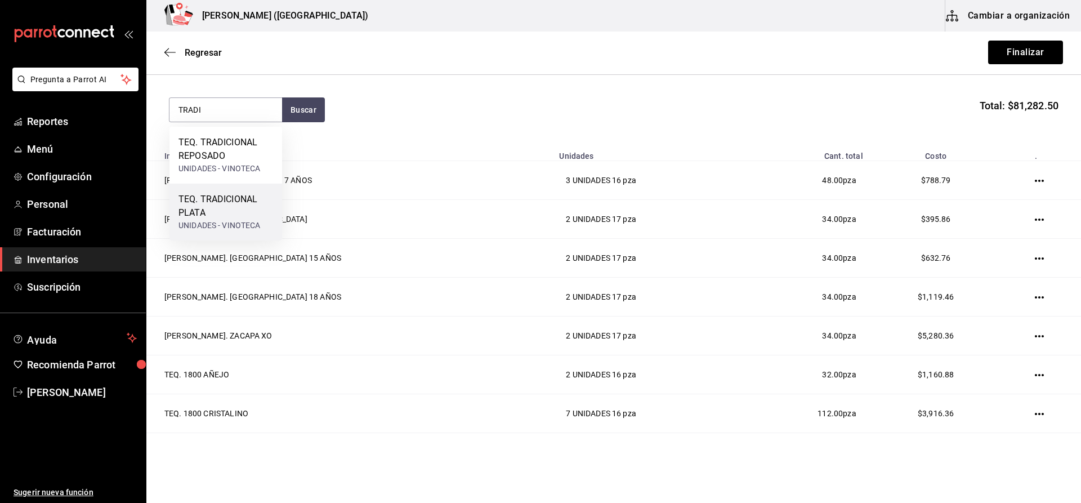
click at [230, 206] on div "TEQ. TRADICIONAL PLATA" at bounding box center [225, 206] width 95 height 27
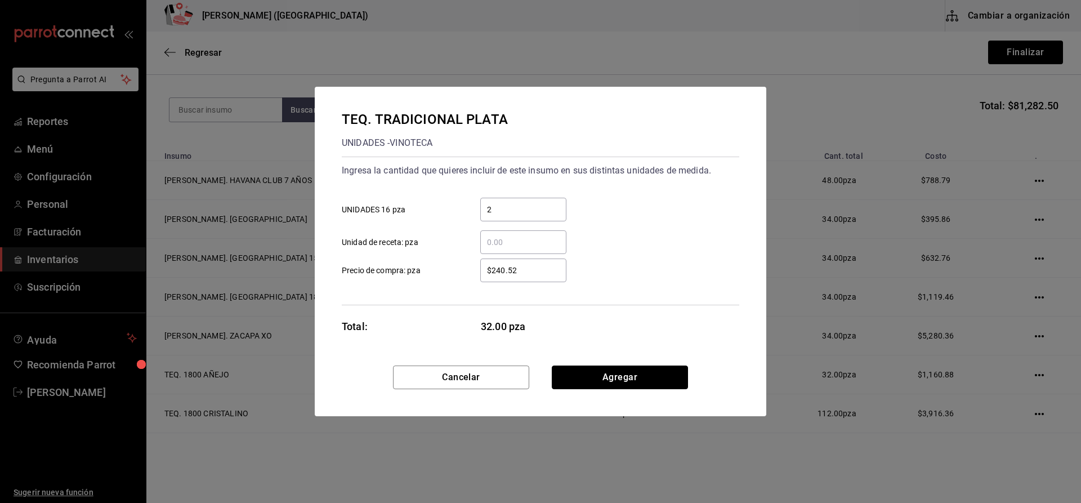
click button "Agregar" at bounding box center [620, 377] width 136 height 24
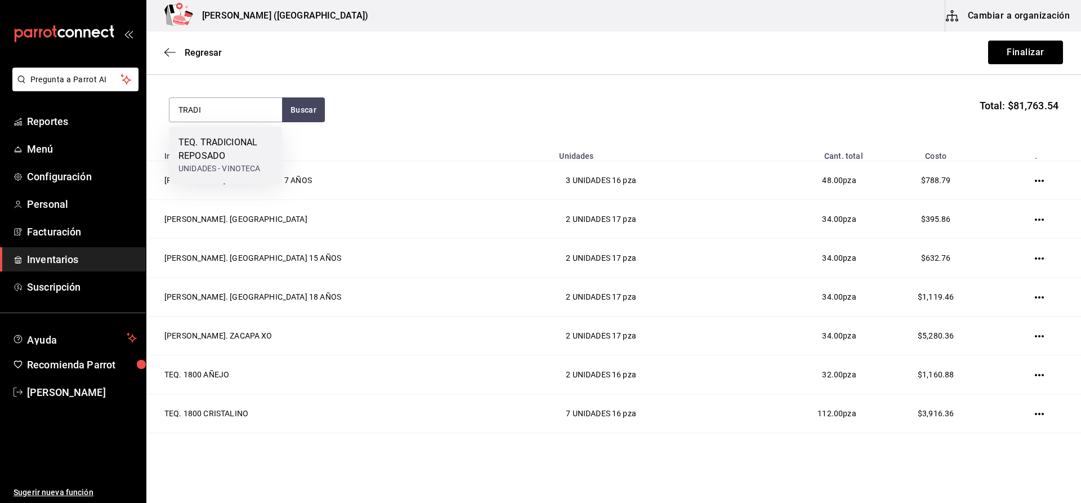
click at [274, 157] on div "TEQ. TRADICIONAL REPOSADO UNIDADES - VINOTECA" at bounding box center [225, 155] width 113 height 57
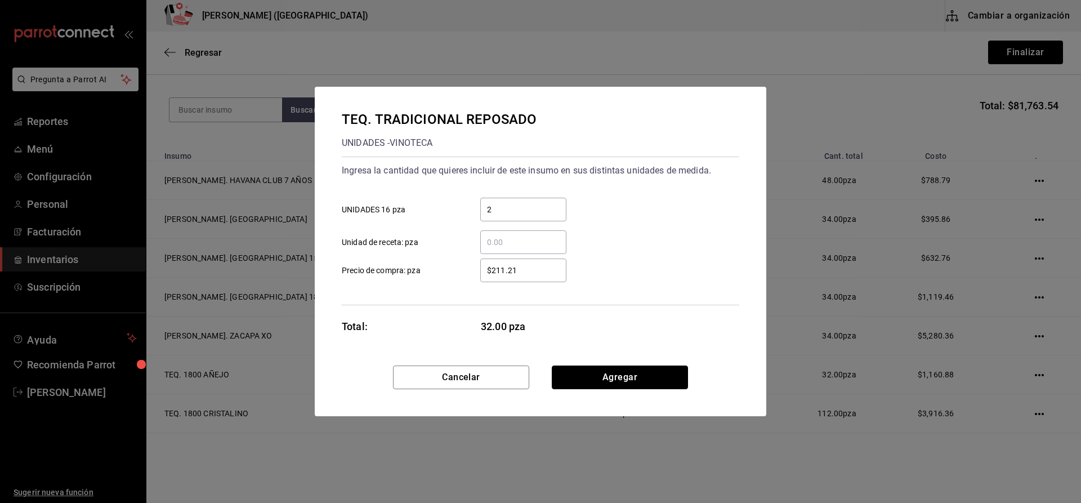
click button "Agregar" at bounding box center [620, 377] width 136 height 24
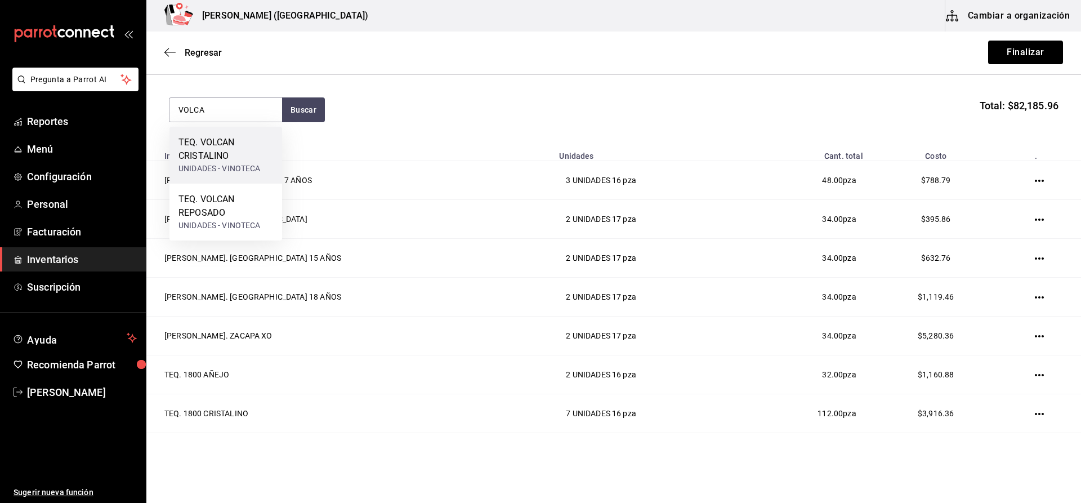
click at [271, 156] on div "TEQ. VOLCAN CRISTALINO" at bounding box center [225, 149] width 95 height 27
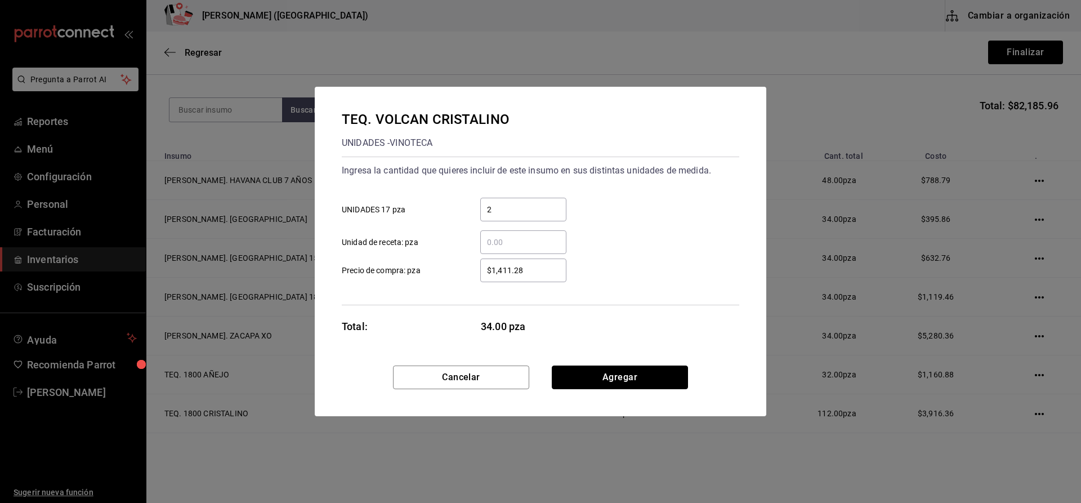
click button "Agregar" at bounding box center [620, 377] width 136 height 24
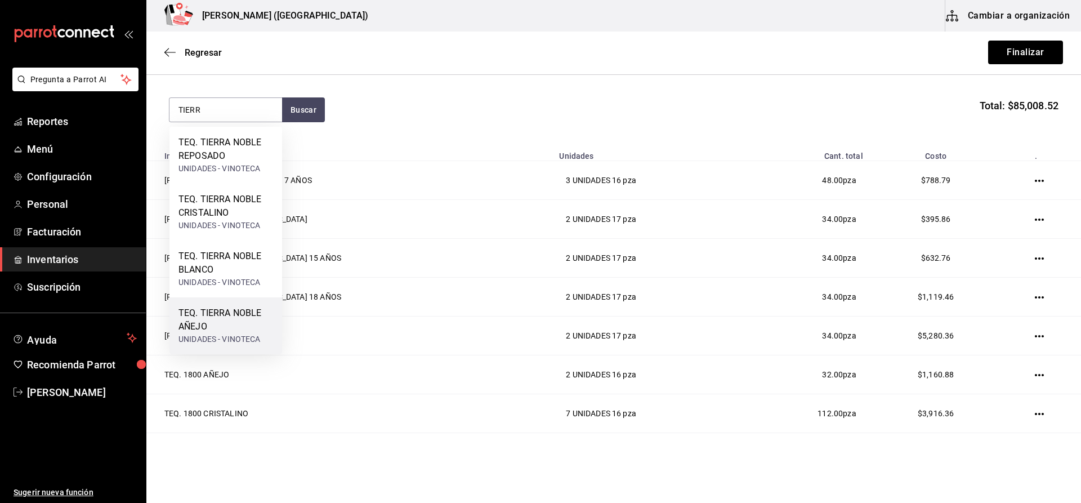
click at [257, 309] on div "TEQ. TIERRA NOBLE AÑEJO" at bounding box center [225, 319] width 95 height 27
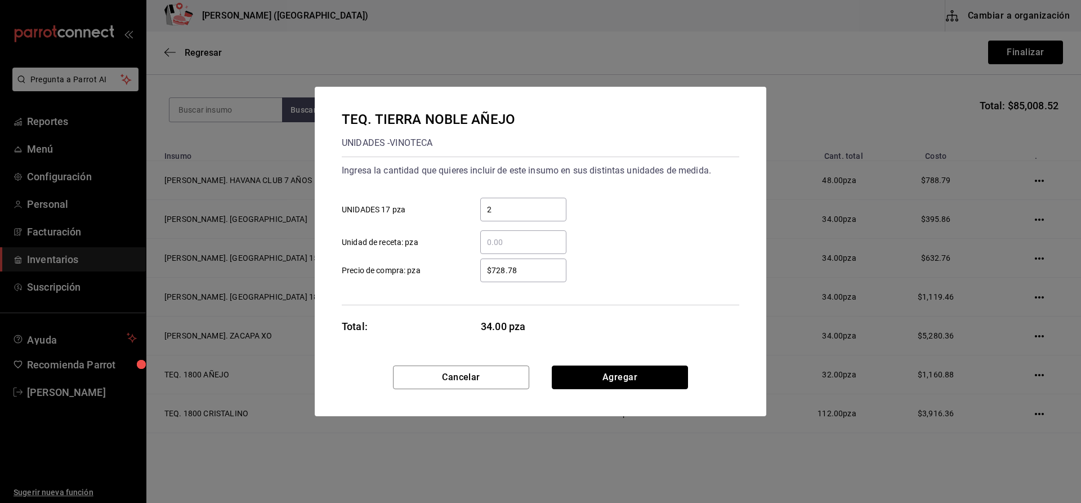
click button "Agregar" at bounding box center [620, 377] width 136 height 24
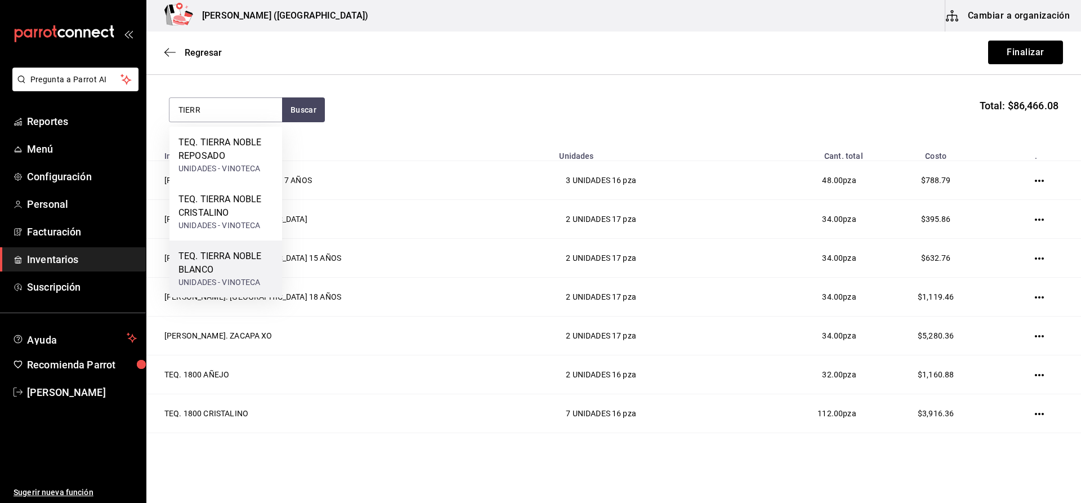
click at [249, 283] on div "UNIDADES - VINOTECA" at bounding box center [225, 282] width 95 height 12
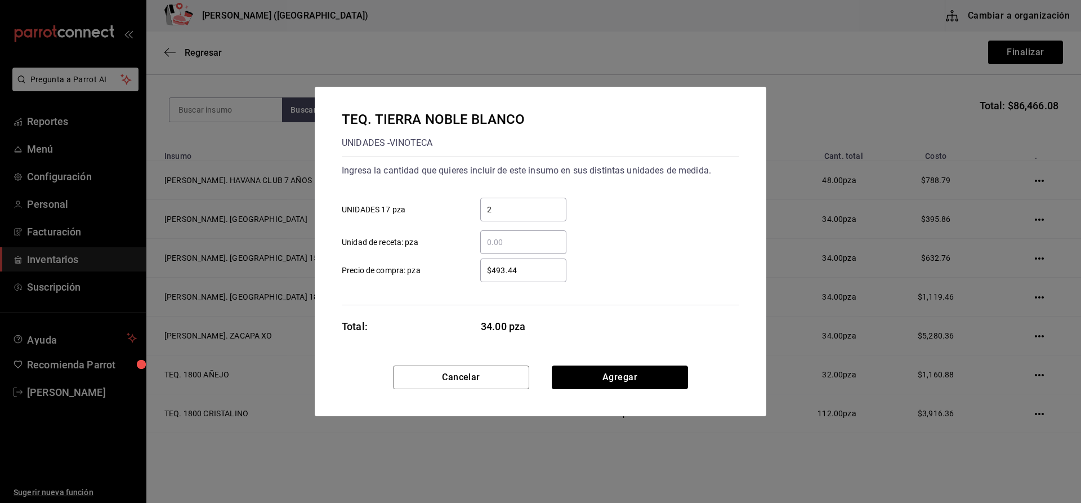
click button "Agregar" at bounding box center [620, 377] width 136 height 24
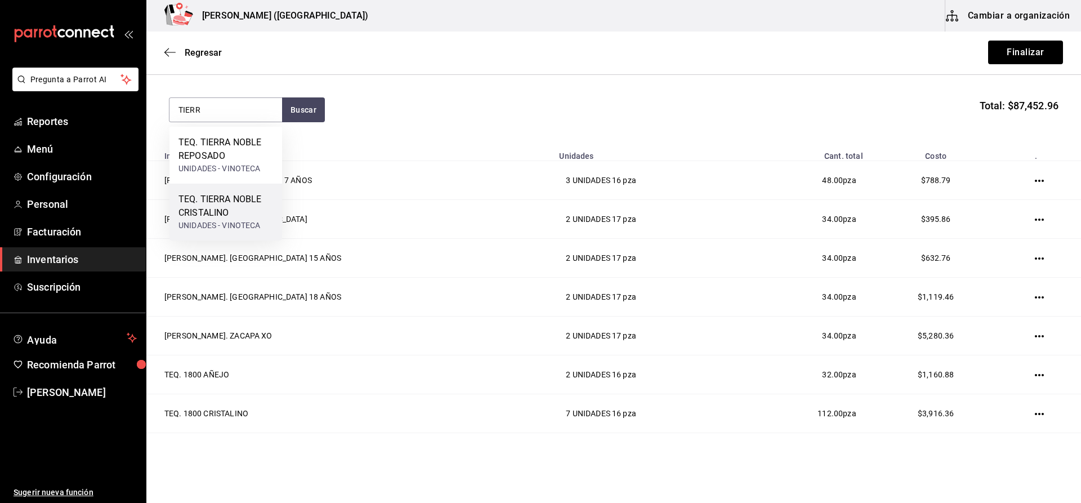
click at [212, 209] on div "TEQ. TIERRA NOBLE CRISTALINO" at bounding box center [225, 206] width 95 height 27
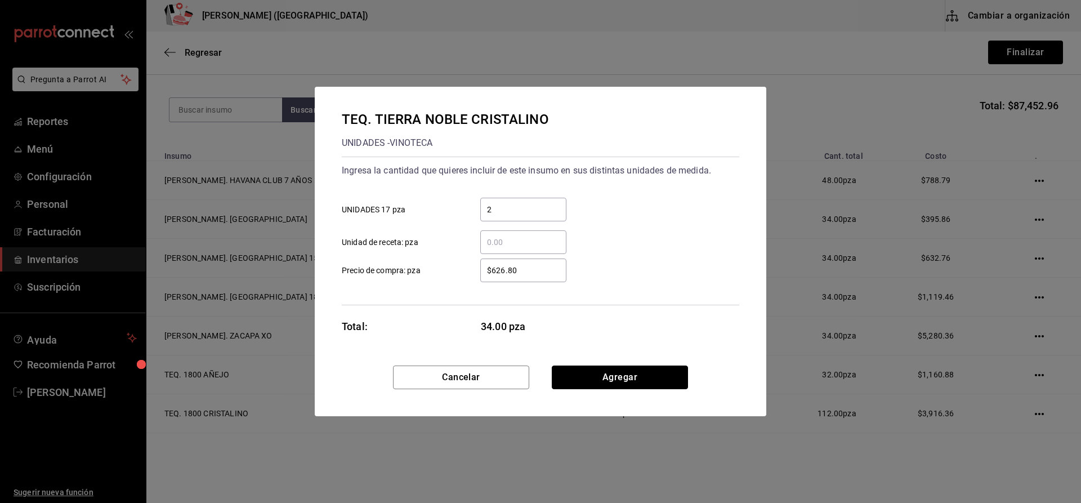
click button "Agregar" at bounding box center [620, 377] width 136 height 24
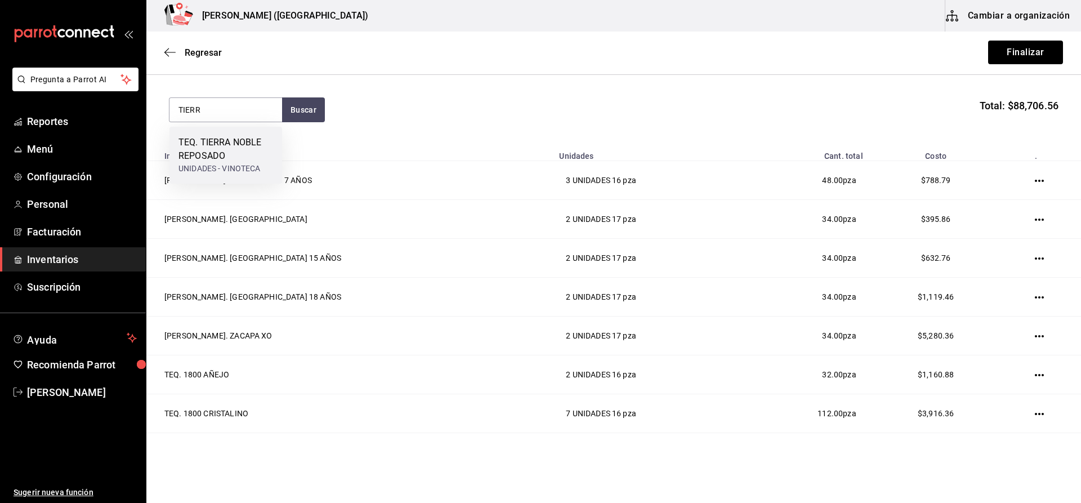
click at [218, 175] on div "TEQ. TIERRA NOBLE REPOSADO UNIDADES - VINOTECA" at bounding box center [225, 155] width 113 height 57
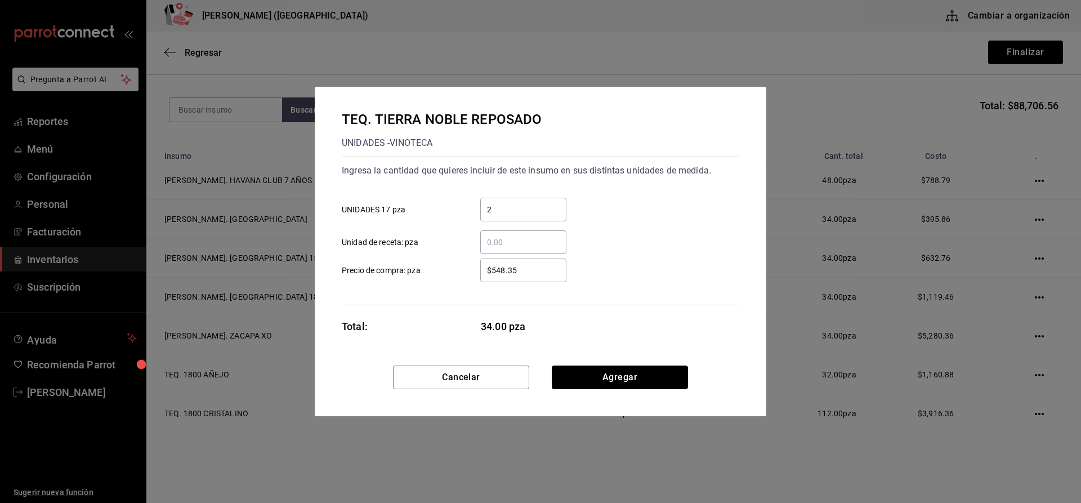
click button "Agregar" at bounding box center [620, 377] width 136 height 24
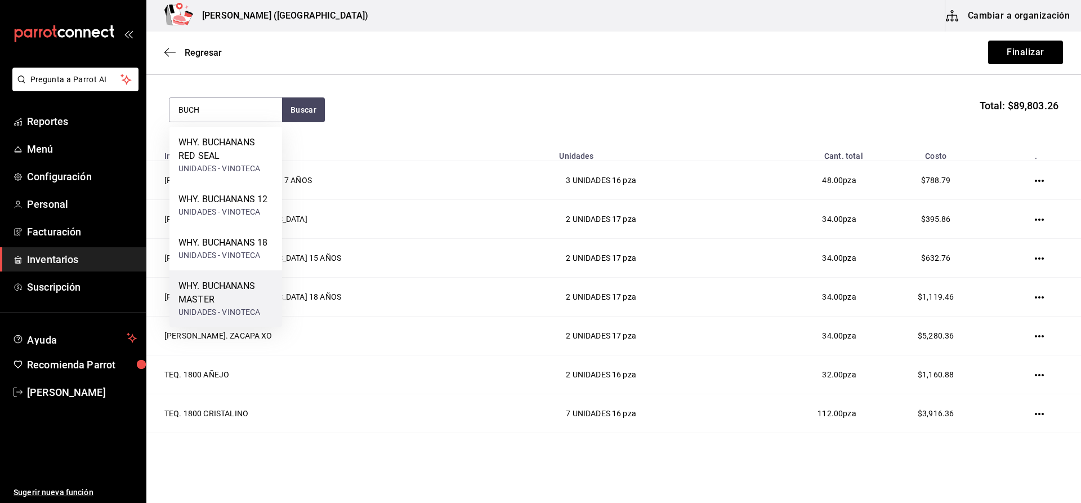
click at [246, 286] on div "WHY. BUCHANANS MASTER" at bounding box center [225, 292] width 95 height 27
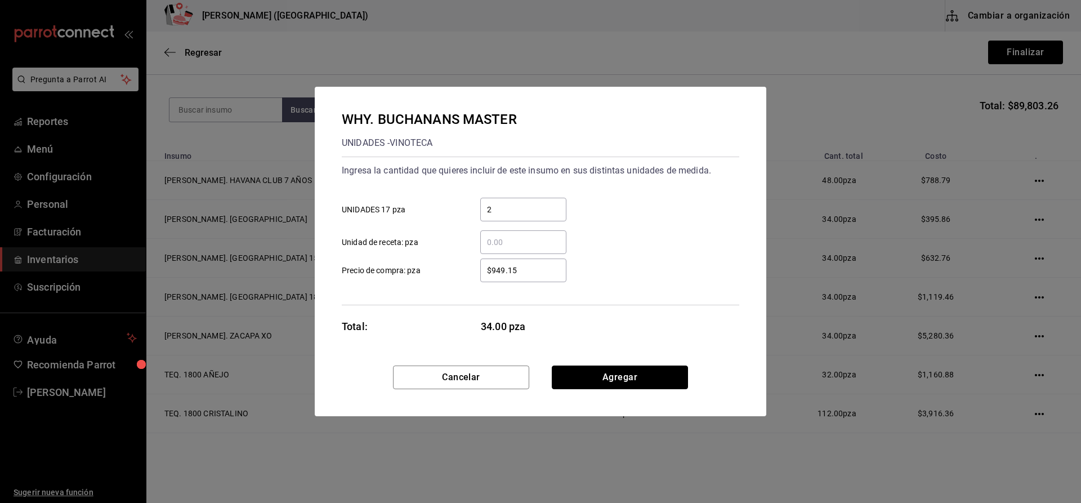
click button "Agregar" at bounding box center [620, 377] width 136 height 24
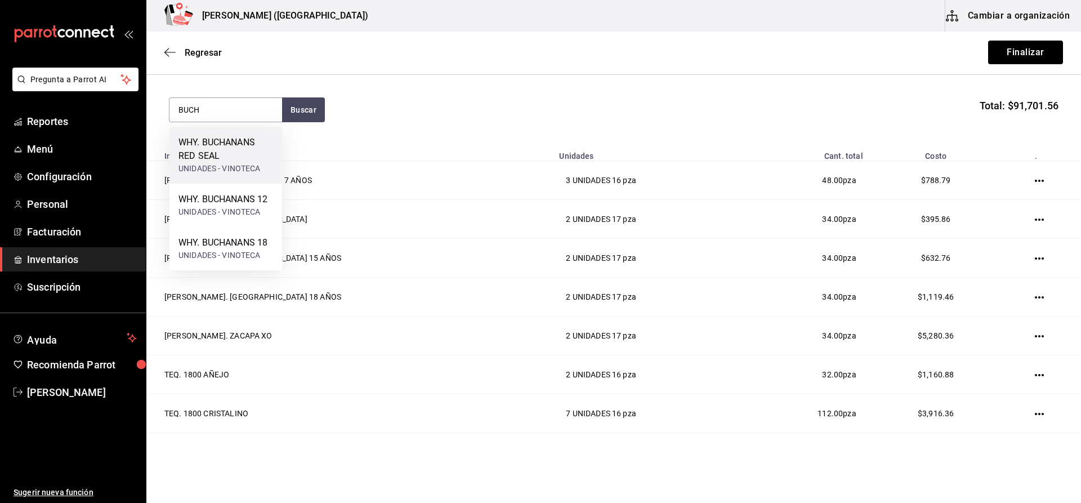
click at [257, 168] on div "UNIDADES - VINOTECA" at bounding box center [225, 169] width 95 height 12
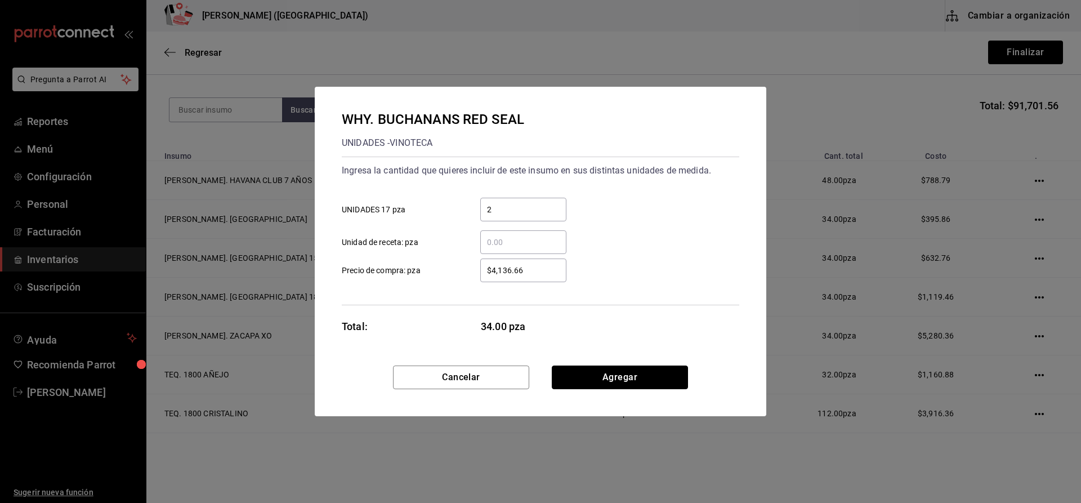
click button "Agregar" at bounding box center [620, 377] width 136 height 24
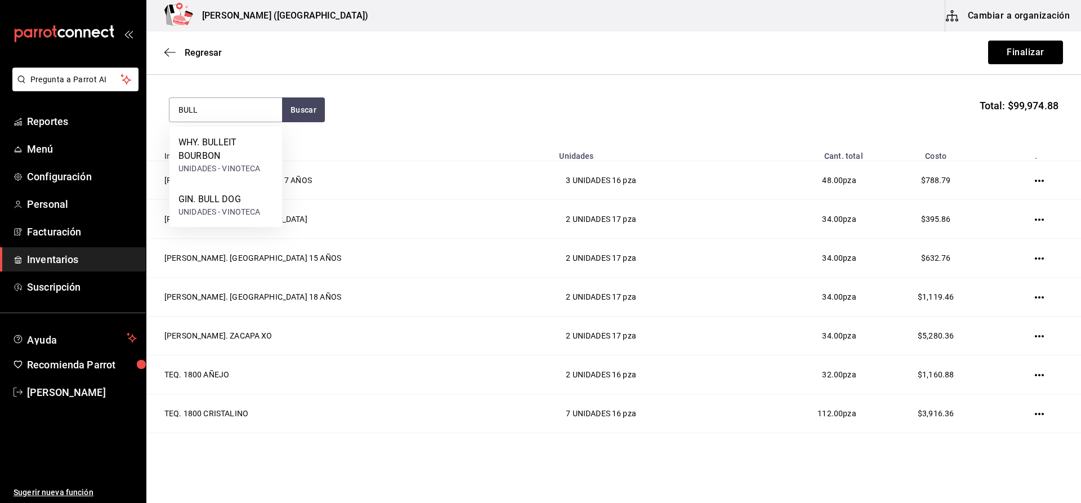
click at [257, 168] on div "UNIDADES - VINOTECA" at bounding box center [225, 169] width 95 height 12
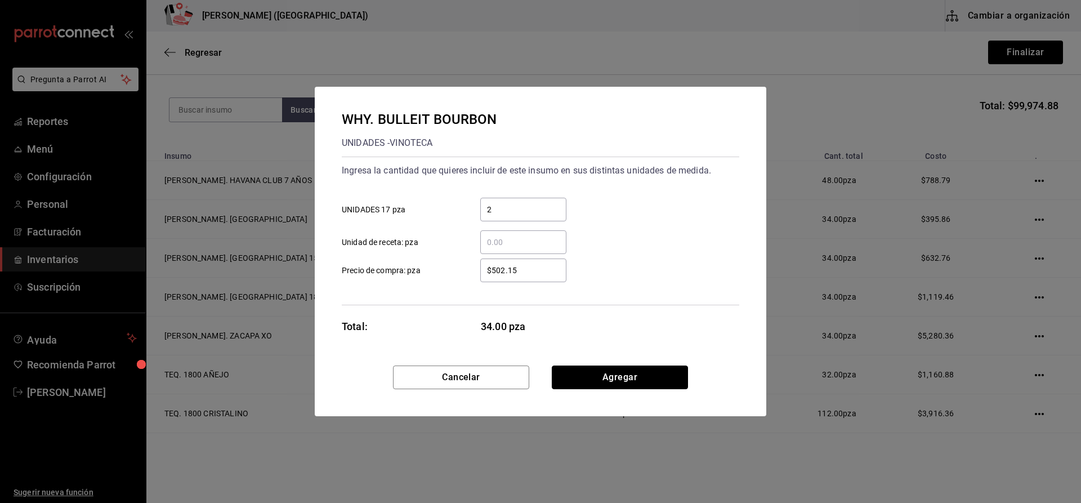
click button "Agregar" at bounding box center [620, 377] width 136 height 24
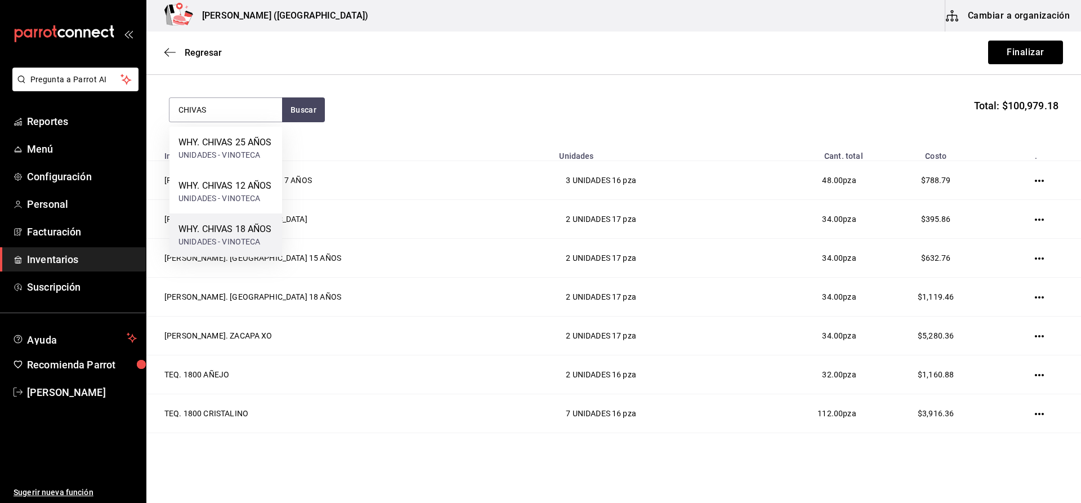
click at [240, 224] on div "WHY. CHIVAS 18 AÑOS" at bounding box center [224, 229] width 93 height 14
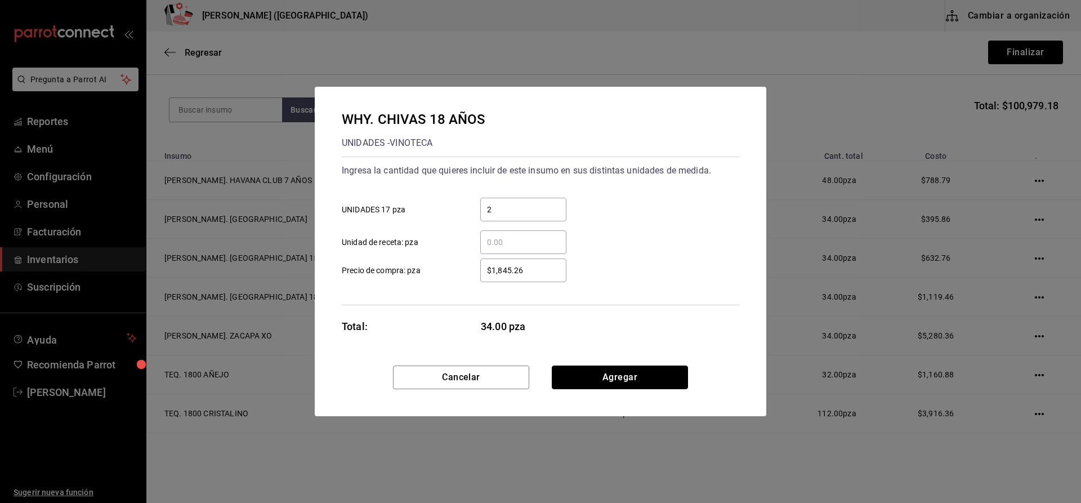
click button "Agregar" at bounding box center [620, 377] width 136 height 24
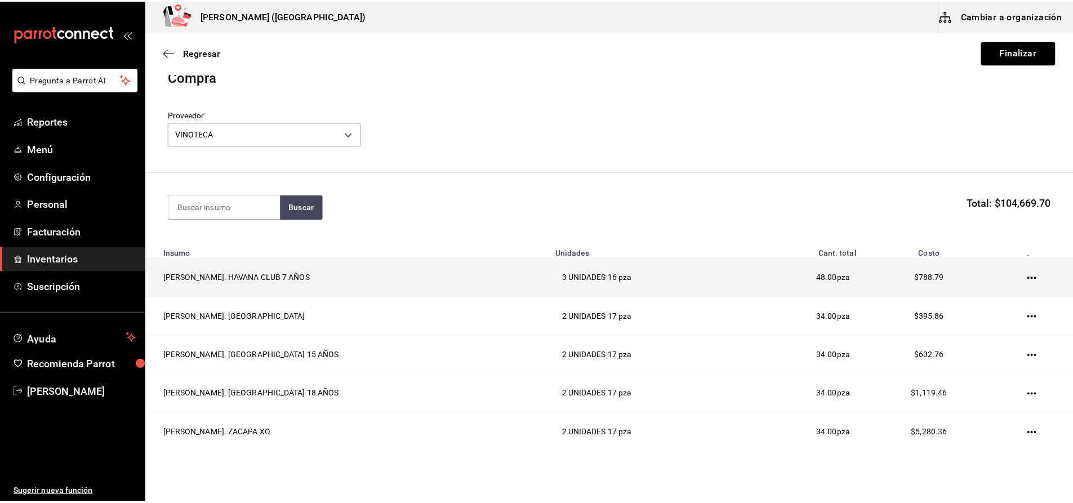
scroll to position [0, 0]
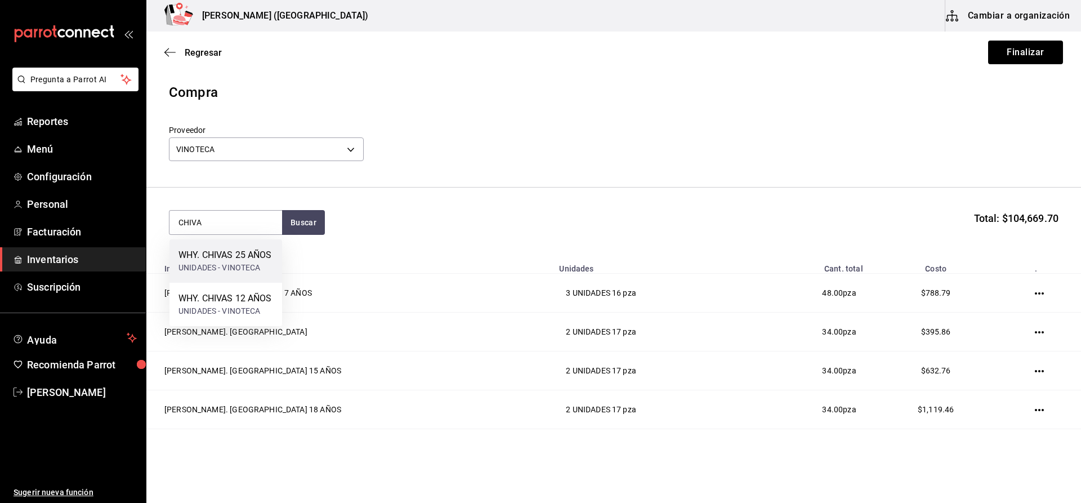
click at [255, 243] on div "WHY. CHIVAS 25 AÑOS UNIDADES - VINOTECA" at bounding box center [225, 260] width 113 height 43
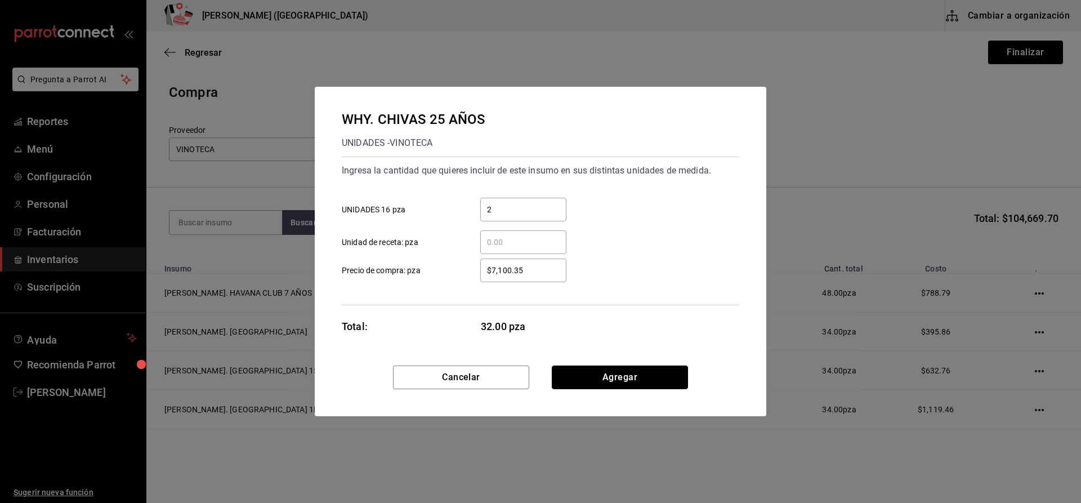
click button "Agregar" at bounding box center [620, 377] width 136 height 24
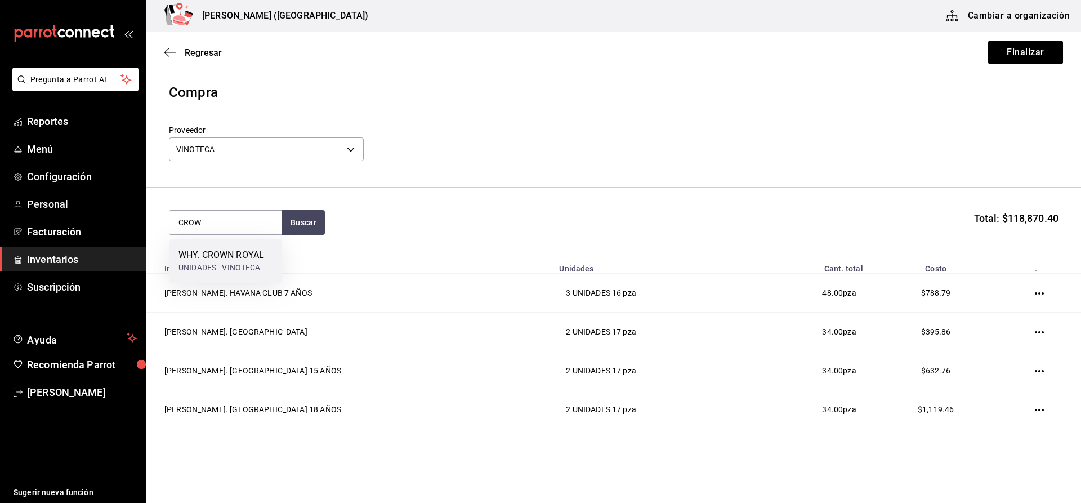
click at [256, 243] on div "WHY. CROWN ROYAL UNIDADES - VINOTECA" at bounding box center [225, 260] width 113 height 43
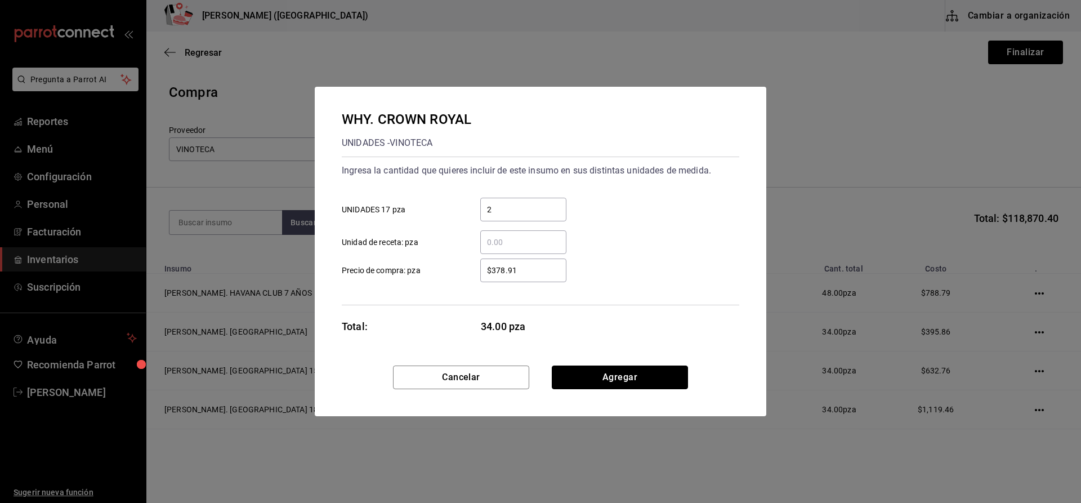
click button "Agregar" at bounding box center [620, 377] width 136 height 24
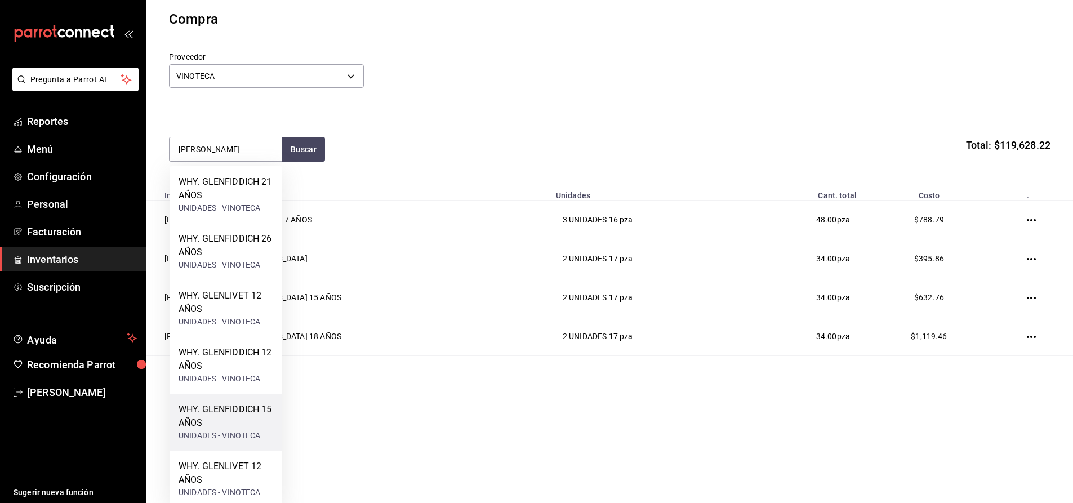
scroll to position [82, 0]
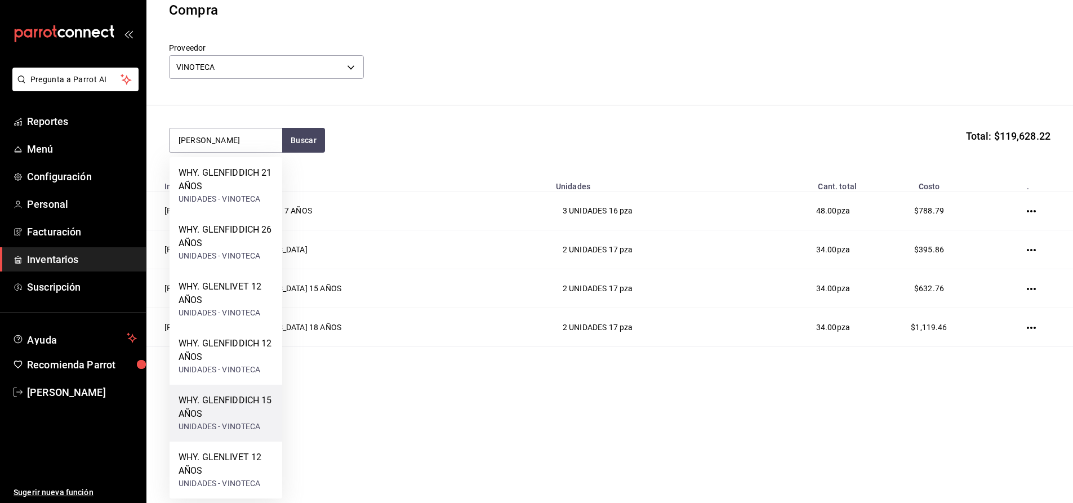
click at [262, 392] on div "WHY. GLENFIDDICH 15 AÑOS UNIDADES - VINOTECA" at bounding box center [225, 413] width 113 height 57
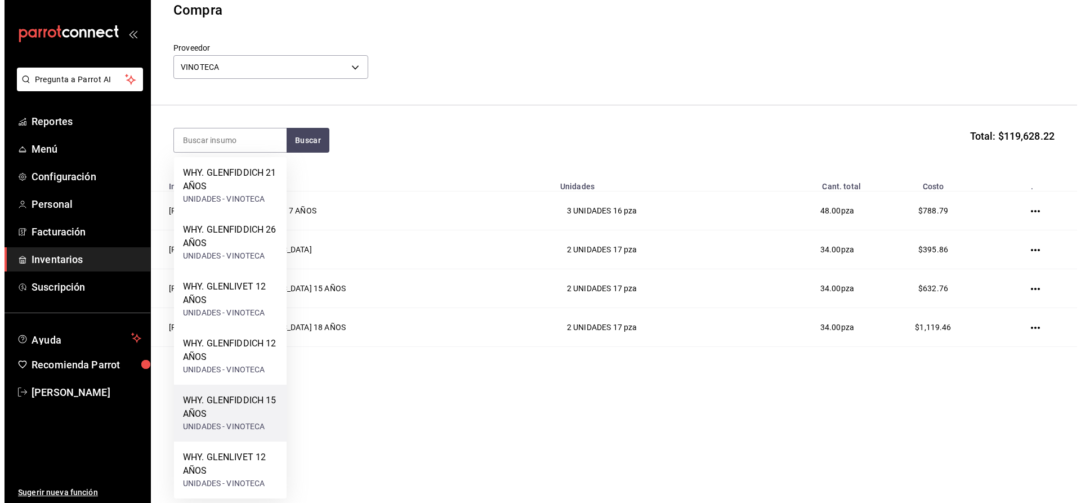
scroll to position [0, 0]
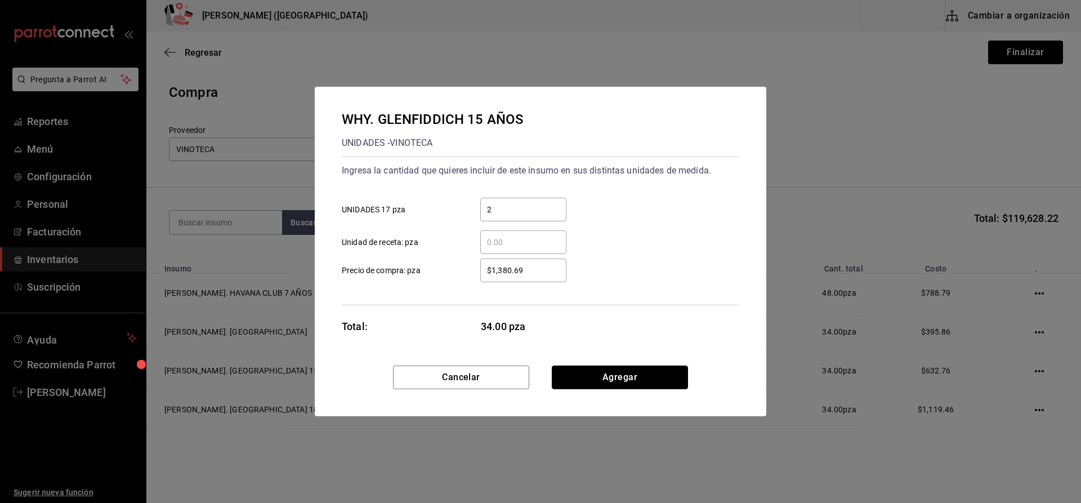
click button "Agregar" at bounding box center [620, 377] width 136 height 24
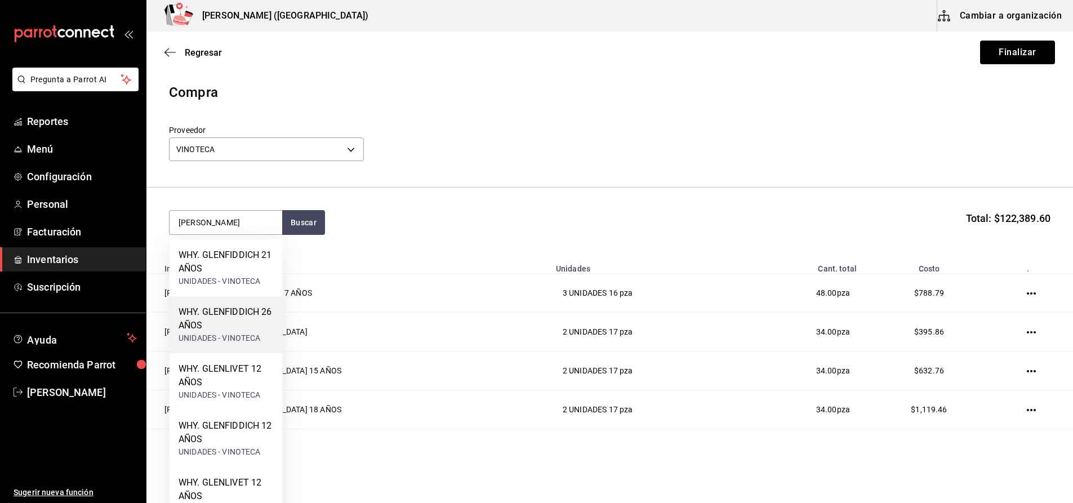
click at [243, 343] on div "UNIDADES - VINOTECA" at bounding box center [225, 338] width 95 height 12
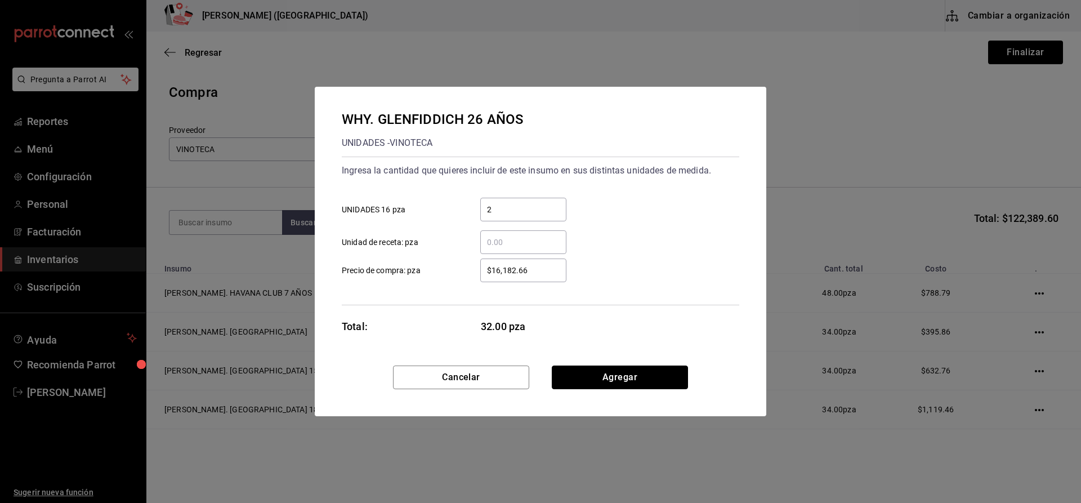
click button "Agregar" at bounding box center [620, 377] width 136 height 24
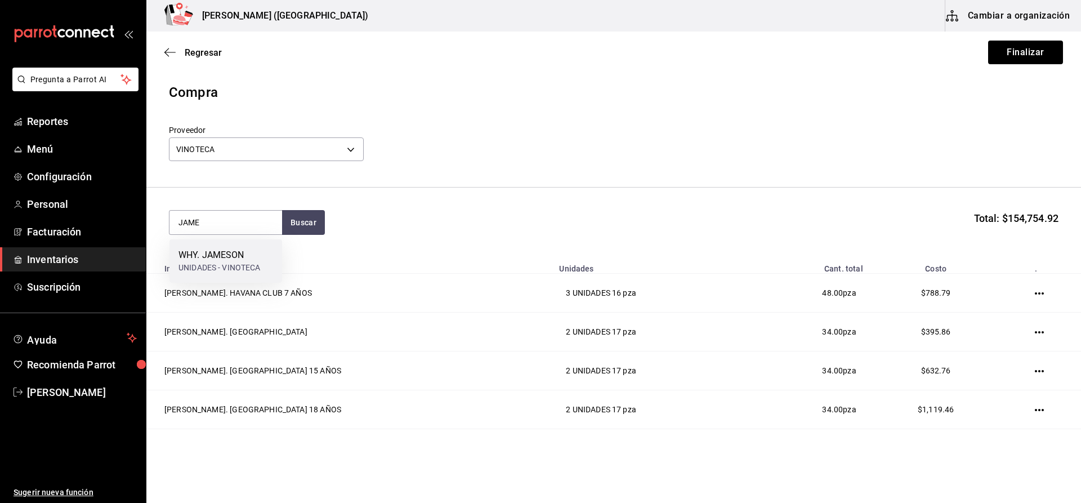
click at [260, 270] on div "UNIDADES - VINOTECA" at bounding box center [219, 268] width 82 height 12
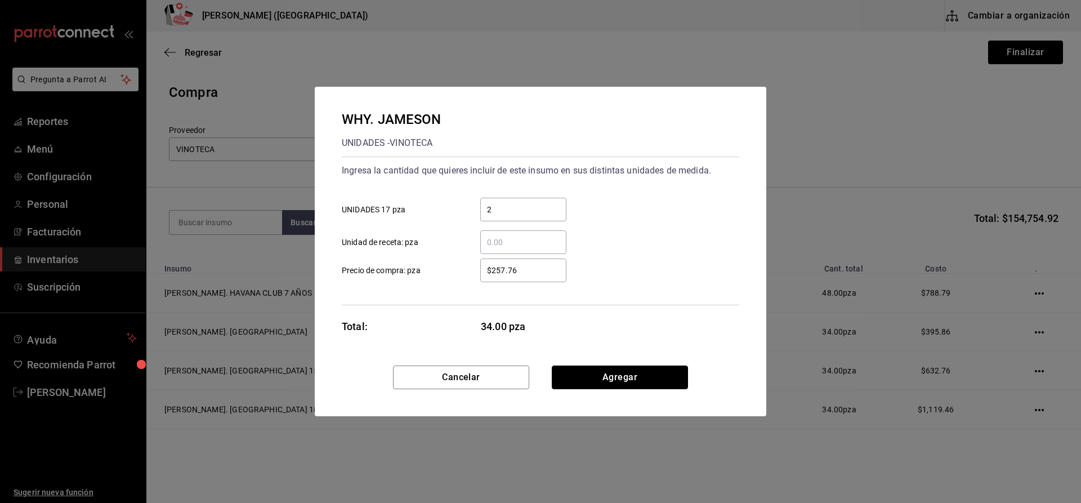
click button "Agregar" at bounding box center [620, 377] width 136 height 24
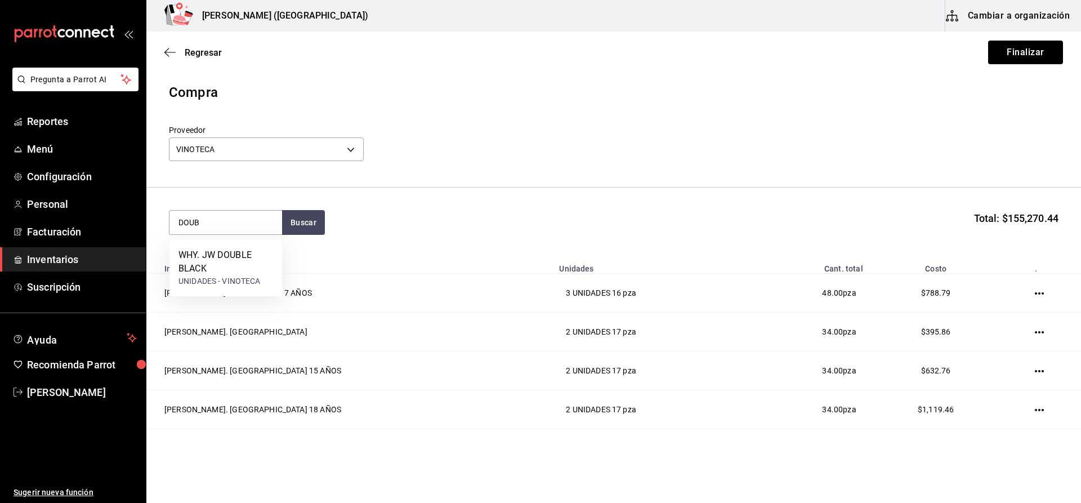
click at [260, 270] on div "WHY. JW DOUBLE BLACK" at bounding box center [225, 261] width 95 height 27
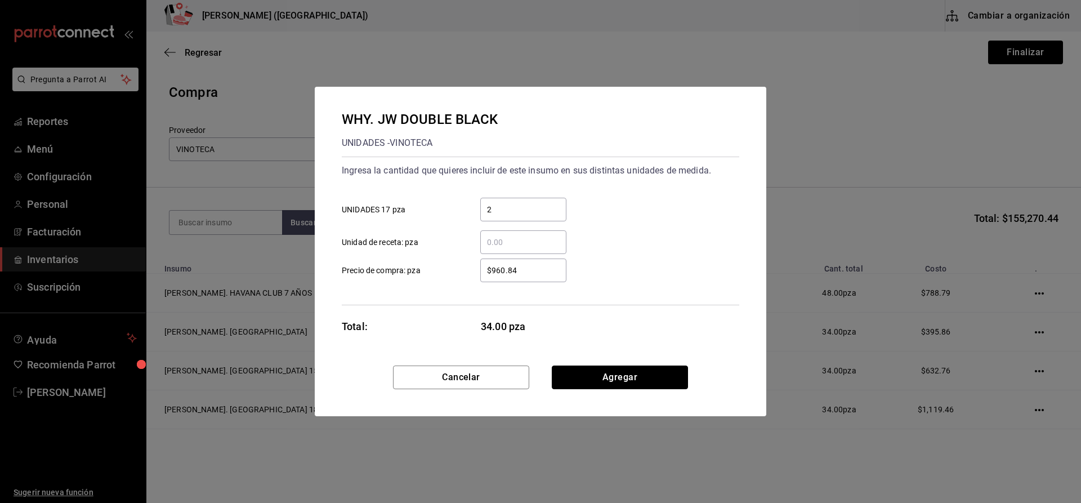
click button "Agregar" at bounding box center [620, 377] width 136 height 24
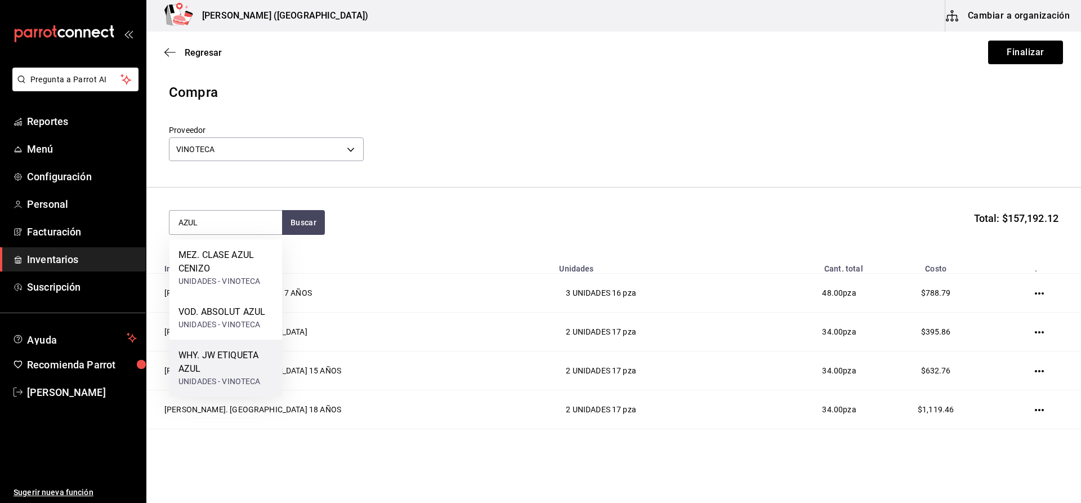
click at [245, 374] on div "WHY. JW ETIQUETA AZUL" at bounding box center [225, 362] width 95 height 27
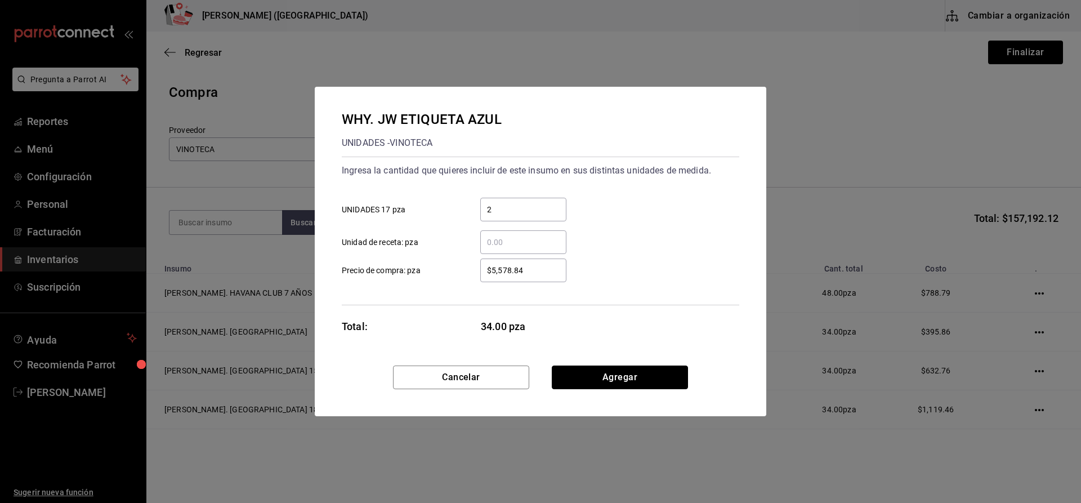
click button "Agregar" at bounding box center [620, 377] width 136 height 24
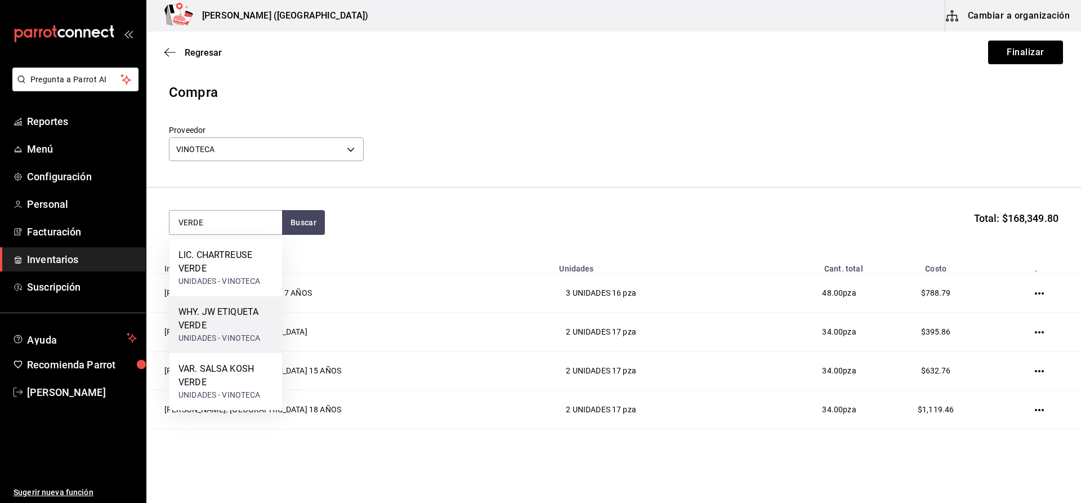
click at [226, 331] on div "WHY. JW ETIQUETA VERDE" at bounding box center [225, 318] width 95 height 27
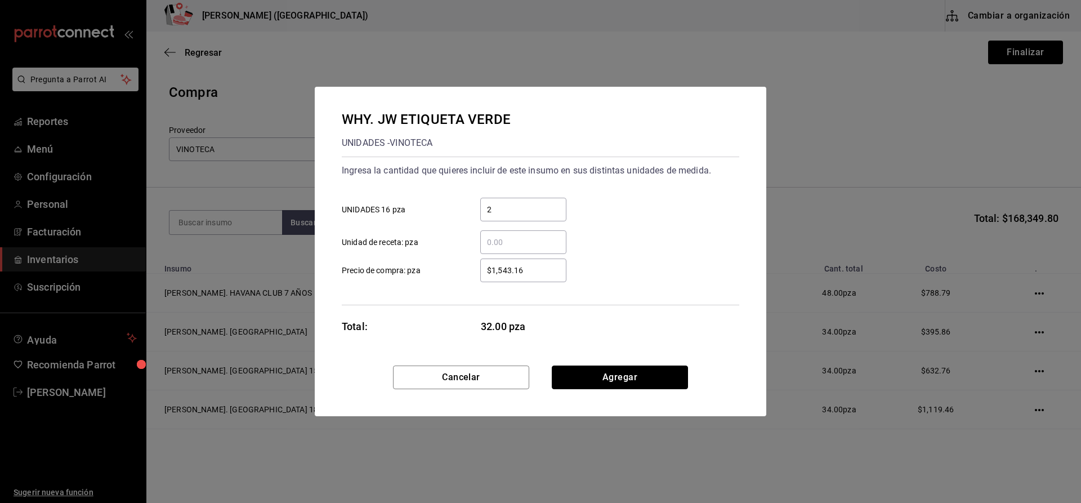
click button "Agregar" at bounding box center [620, 377] width 136 height 24
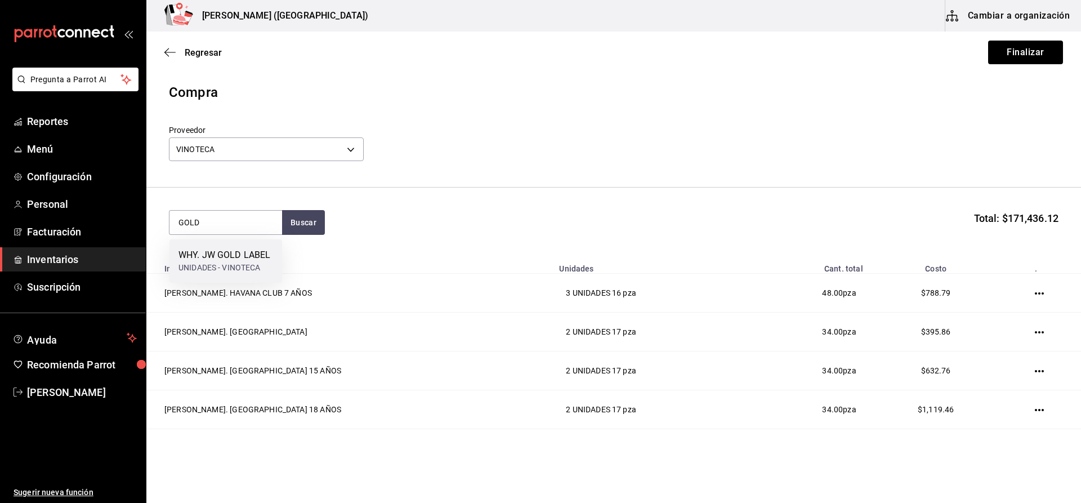
click at [225, 262] on div "UNIDADES - VINOTECA" at bounding box center [224, 268] width 92 height 12
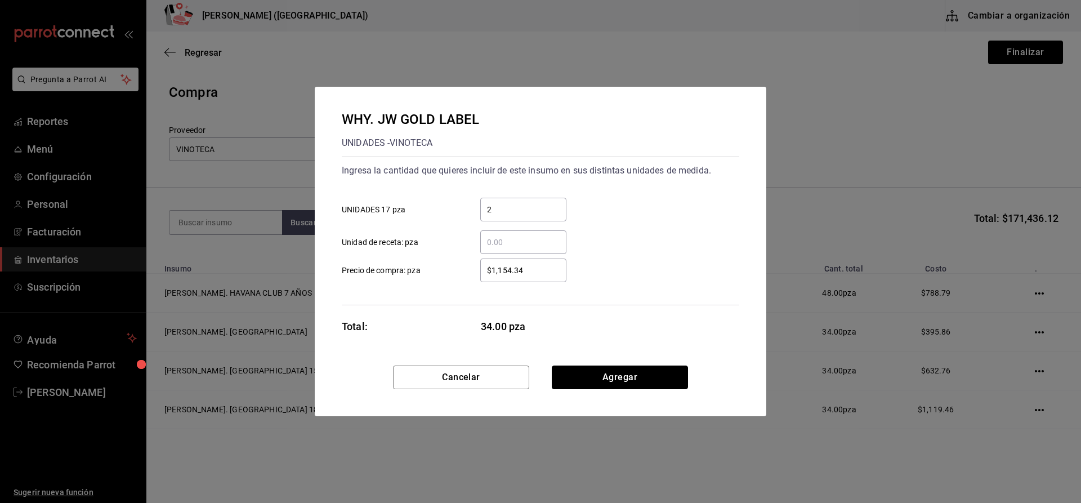
click button "Agregar" at bounding box center [620, 377] width 136 height 24
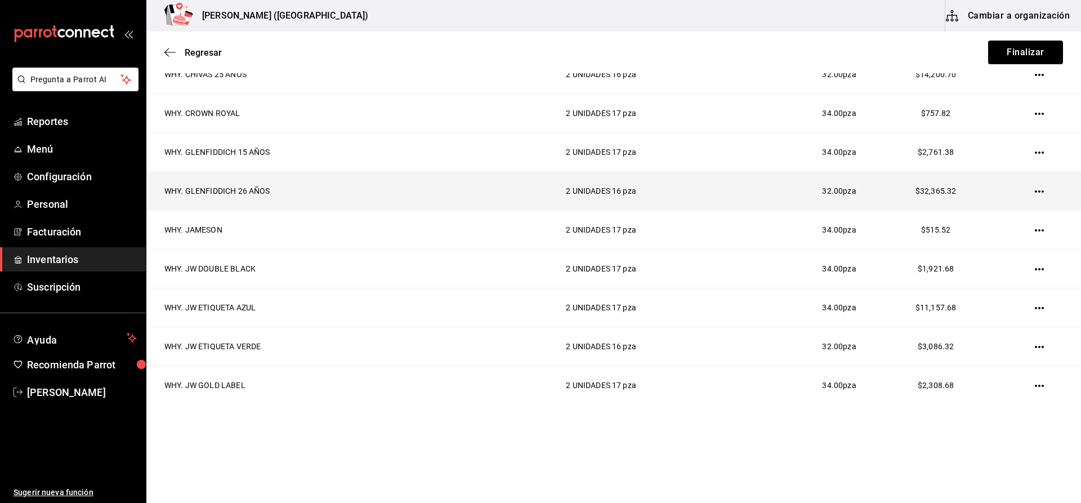
scroll to position [1464, 0]
click at [1035, 189] on icon "button" at bounding box center [1039, 190] width 9 height 2
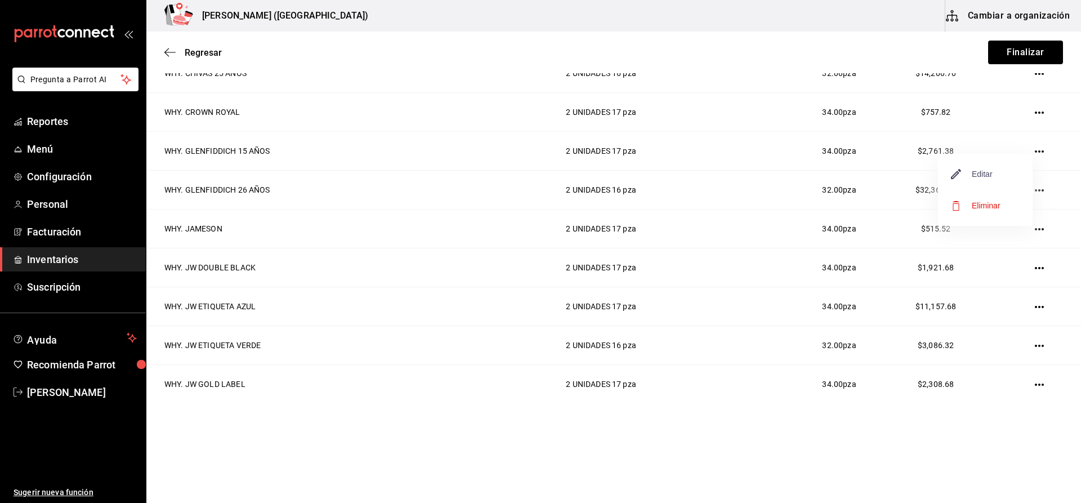
click at [990, 167] on span "Editar" at bounding box center [972, 174] width 41 height 14
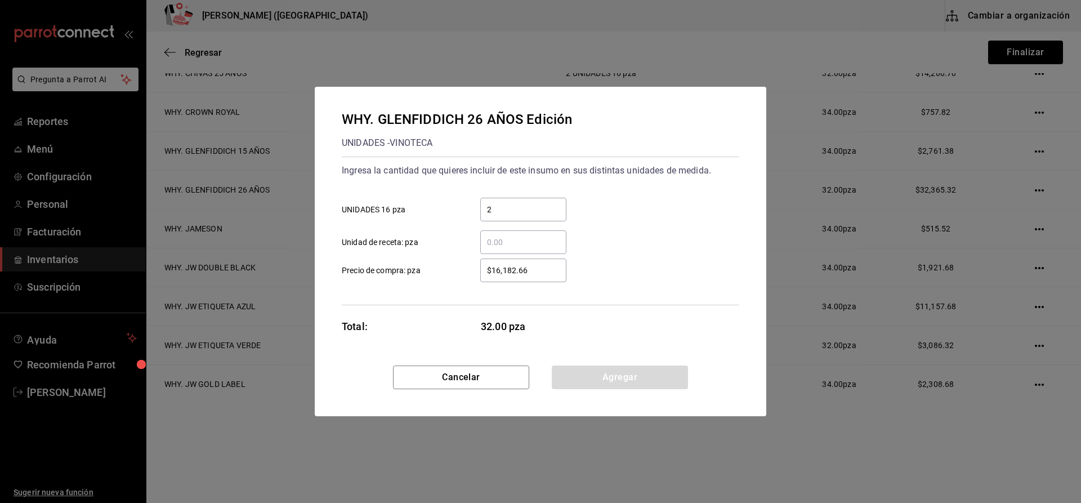
click at [542, 261] on div "$16,182.66 ​" at bounding box center [523, 270] width 86 height 24
click at [542, 264] on input "$16,182.66" at bounding box center [523, 271] width 86 height 14
click at [639, 376] on button "Agregar" at bounding box center [620, 377] width 136 height 24
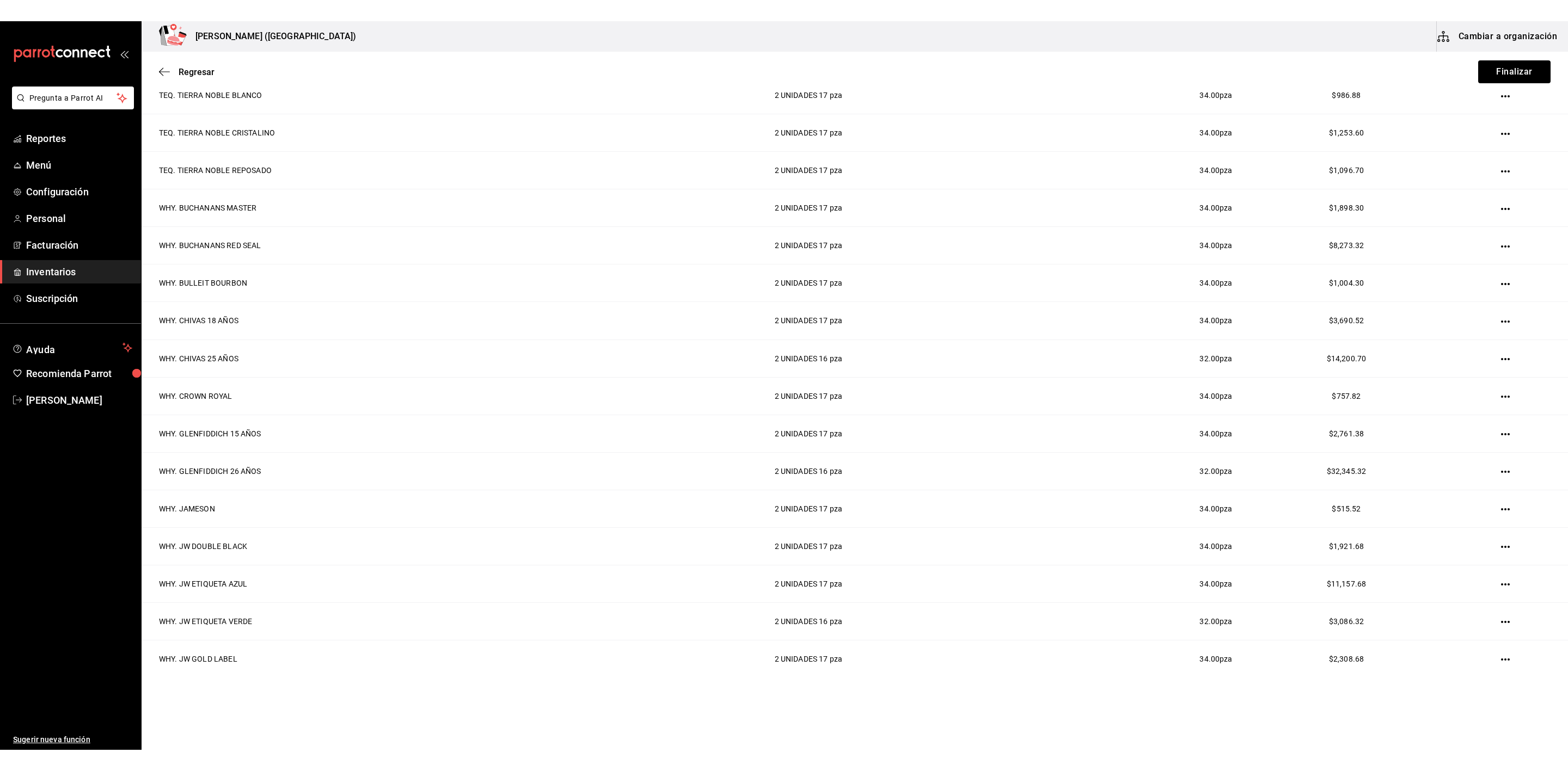
scroll to position [1182, 0]
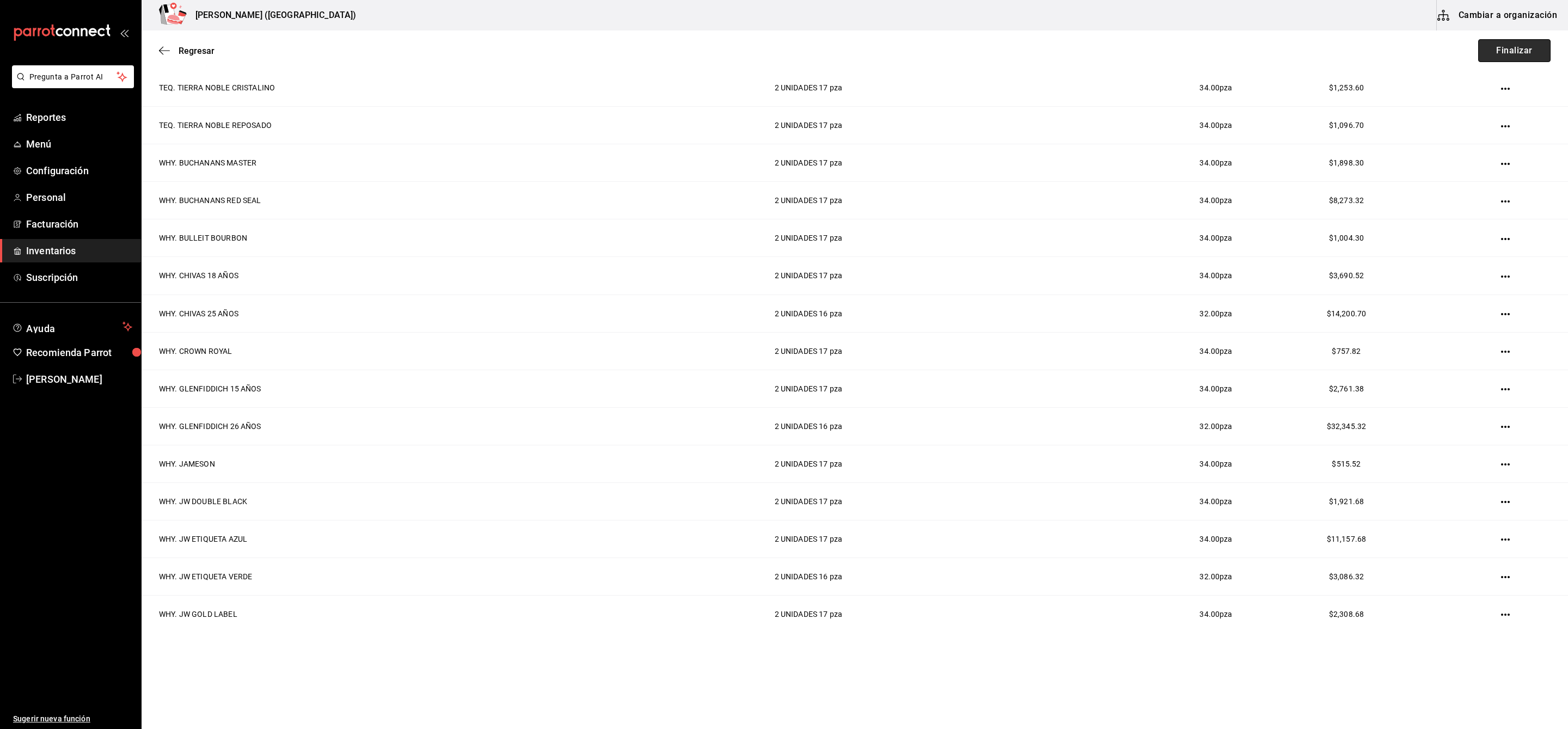
click at [1045, 52] on button "Finalizar" at bounding box center [1514, 51] width 73 height 23
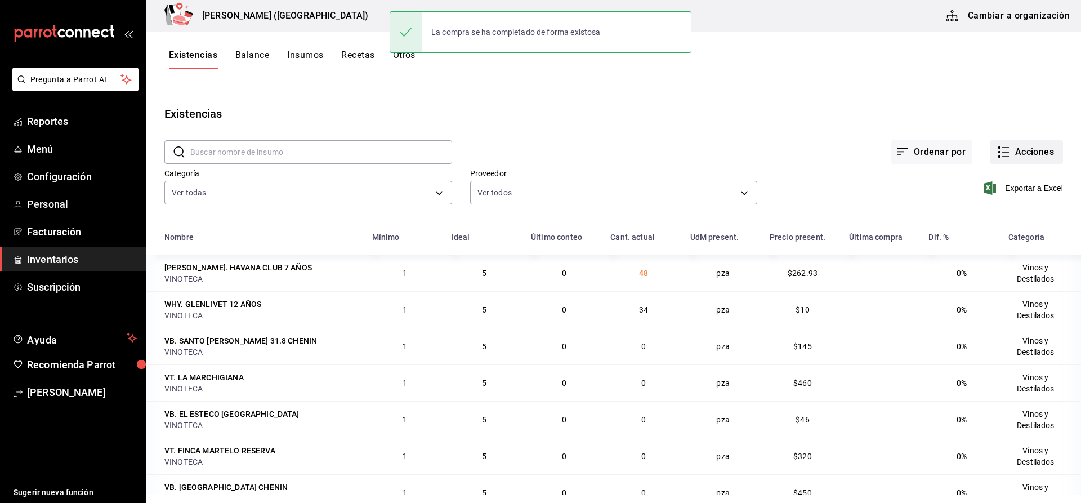
click at [1054, 155] on button "Acciones" at bounding box center [1026, 152] width 73 height 24
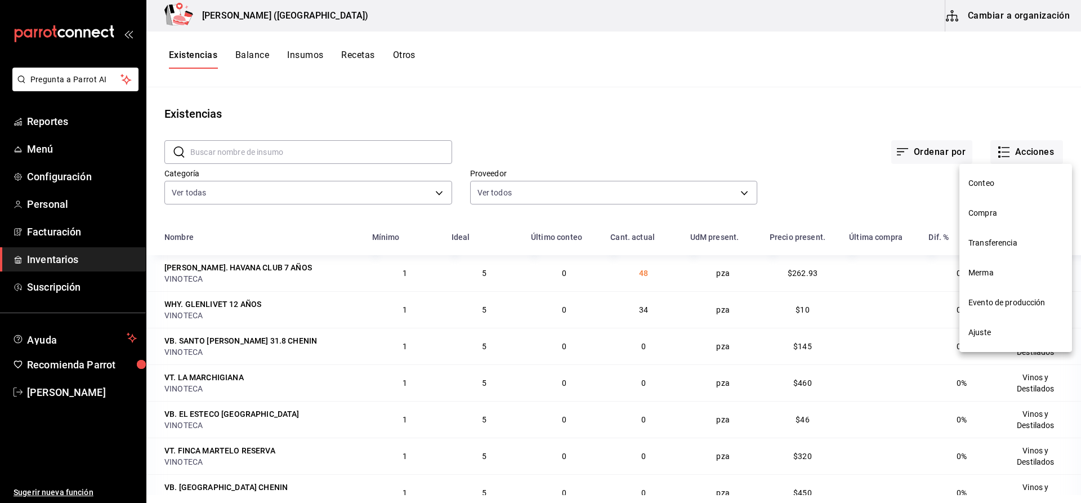
click at [1002, 215] on span "Compra" at bounding box center [1015, 213] width 95 height 12
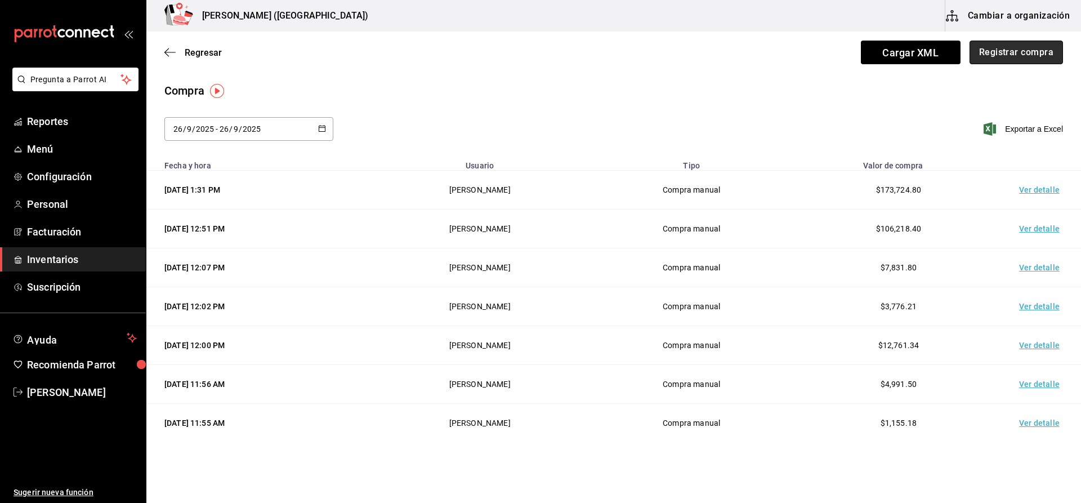
click at [1027, 48] on button "Registrar compra" at bounding box center [1016, 53] width 93 height 24
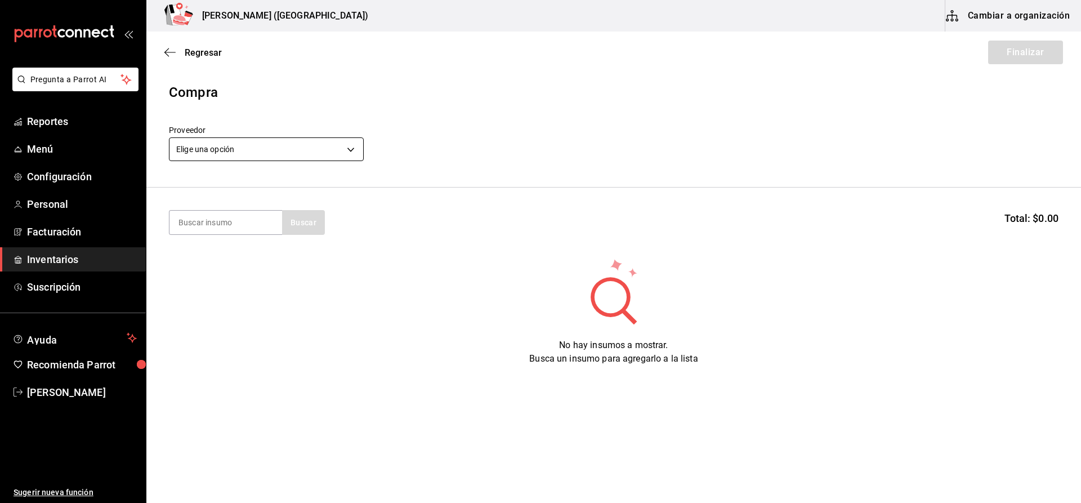
click at [284, 147] on body "Pregunta a Parrot AI Reportes Menú Configuración Personal Facturación Inventari…" at bounding box center [540, 219] width 1081 height 439
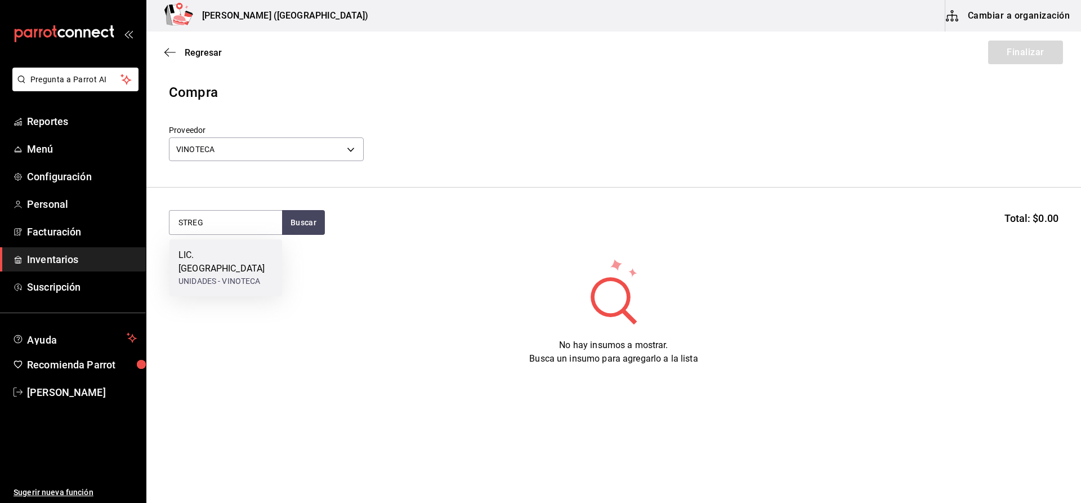
click at [239, 244] on div "LIC. STREGA UNIDADES - VINOTECA" at bounding box center [225, 267] width 113 height 57
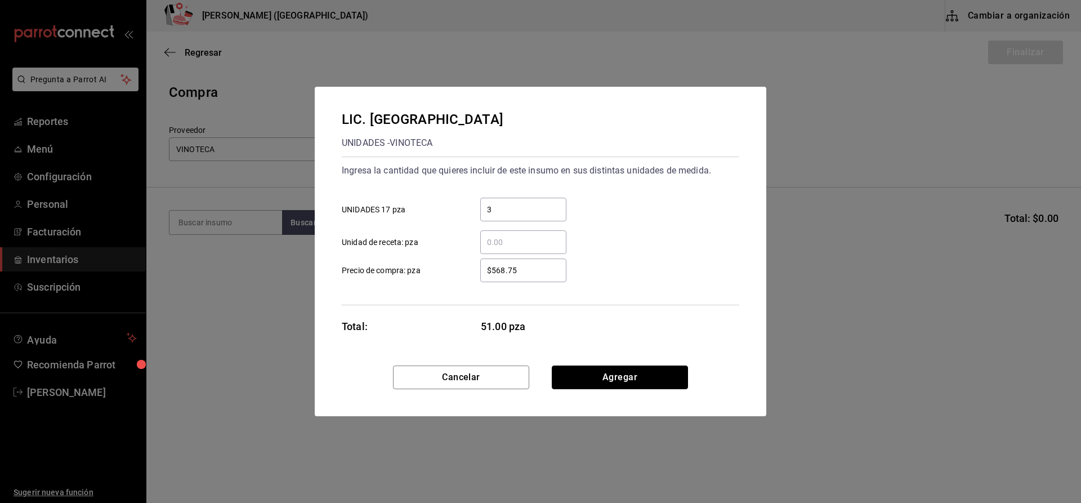
click button "Agregar" at bounding box center [620, 377] width 136 height 24
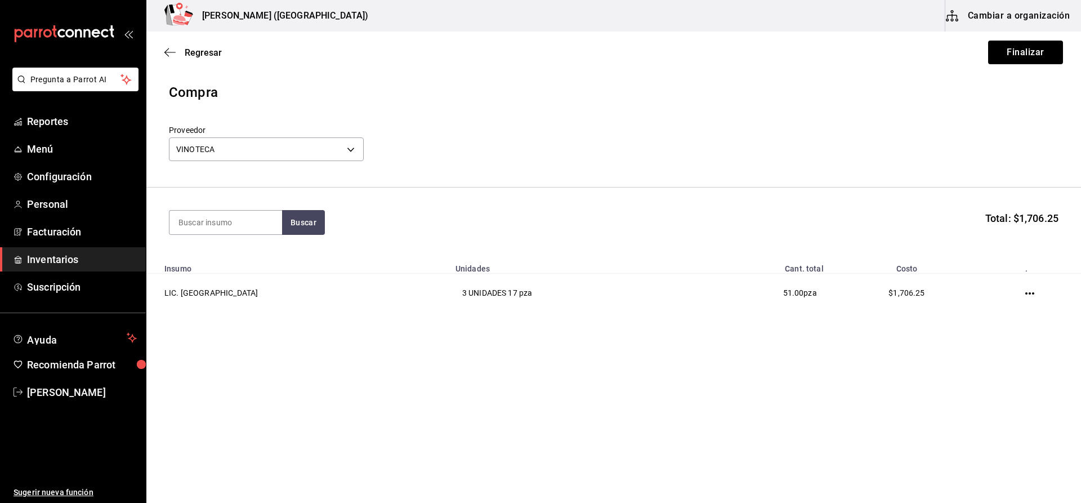
click at [1041, 37] on div "Regresar Finalizar" at bounding box center [613, 53] width 935 height 42
click at [1034, 48] on button "Finalizar" at bounding box center [1025, 53] width 75 height 24
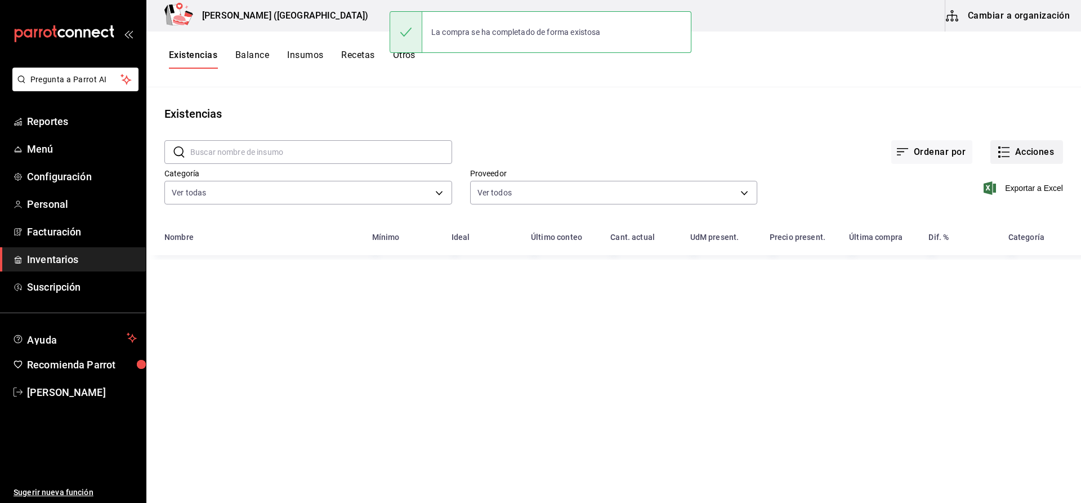
click at [1032, 157] on button "Acciones" at bounding box center [1026, 152] width 73 height 24
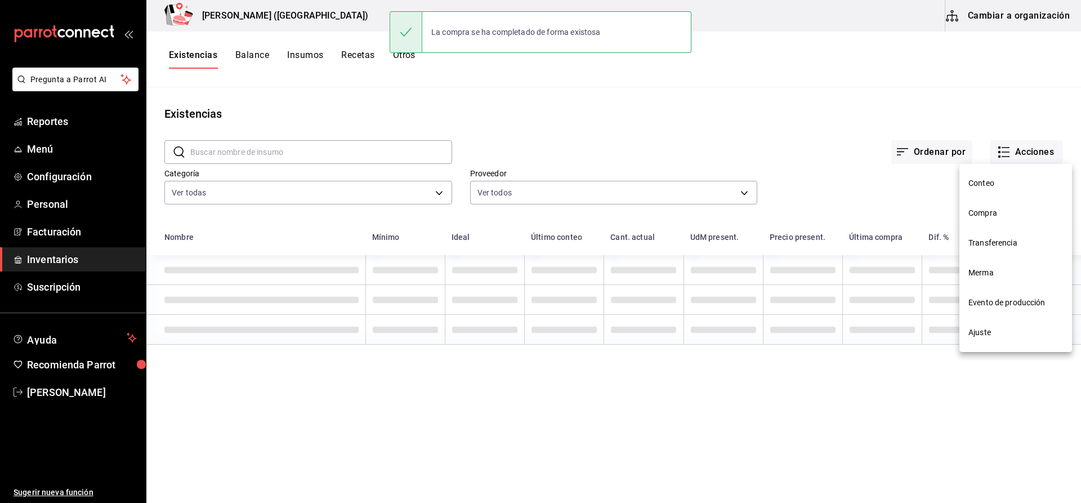
click at [1027, 190] on li "Conteo" at bounding box center [1015, 183] width 113 height 30
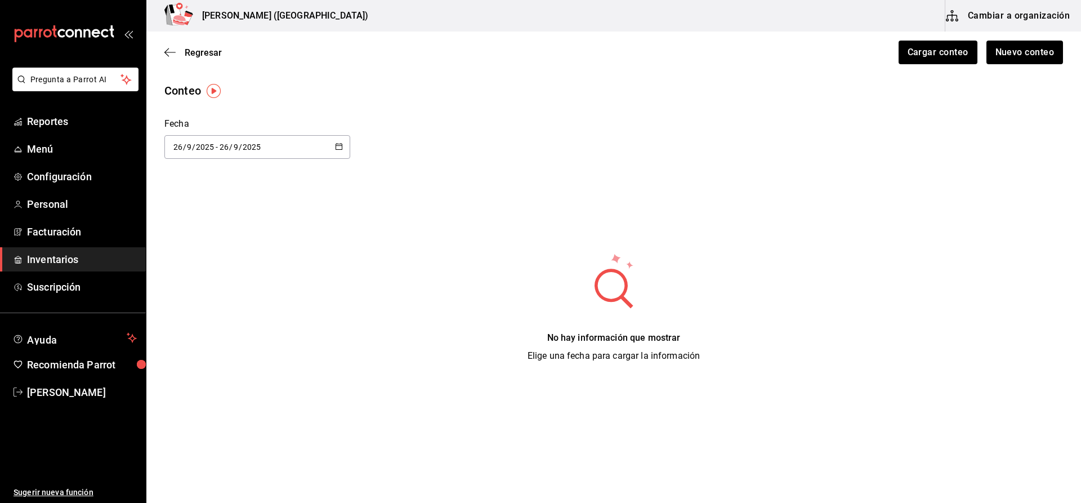
click at [194, 46] on div "Regresar Cargar conteo Nuevo conteo" at bounding box center [613, 53] width 935 height 42
click at [202, 54] on span "Regresar" at bounding box center [203, 52] width 37 height 11
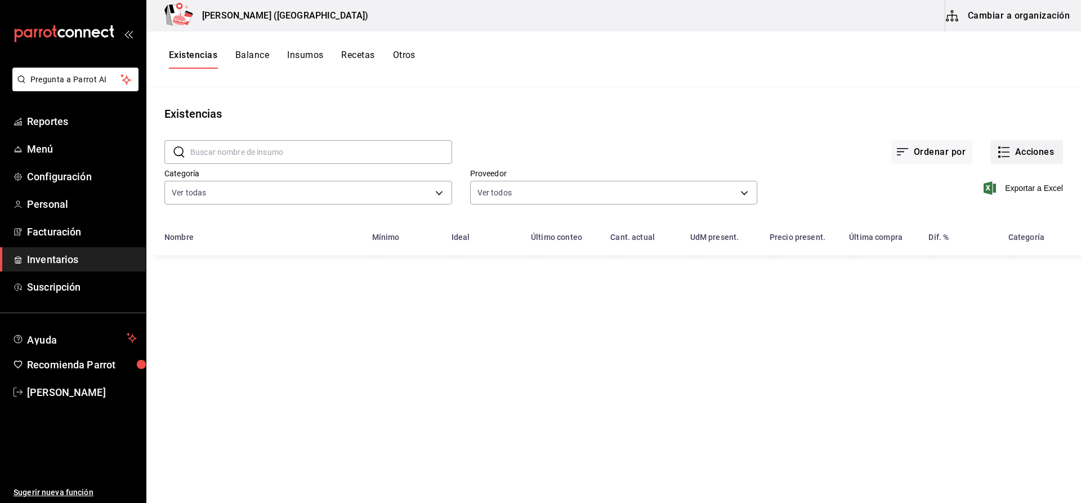
click at [1012, 149] on button "Acciones" at bounding box center [1026, 152] width 73 height 24
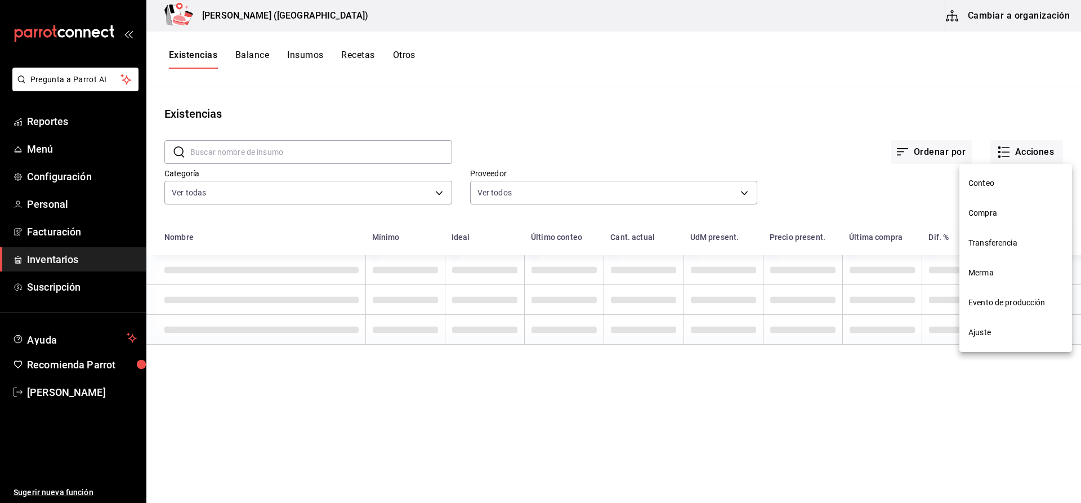
click at [1014, 222] on li "Compra" at bounding box center [1015, 213] width 113 height 30
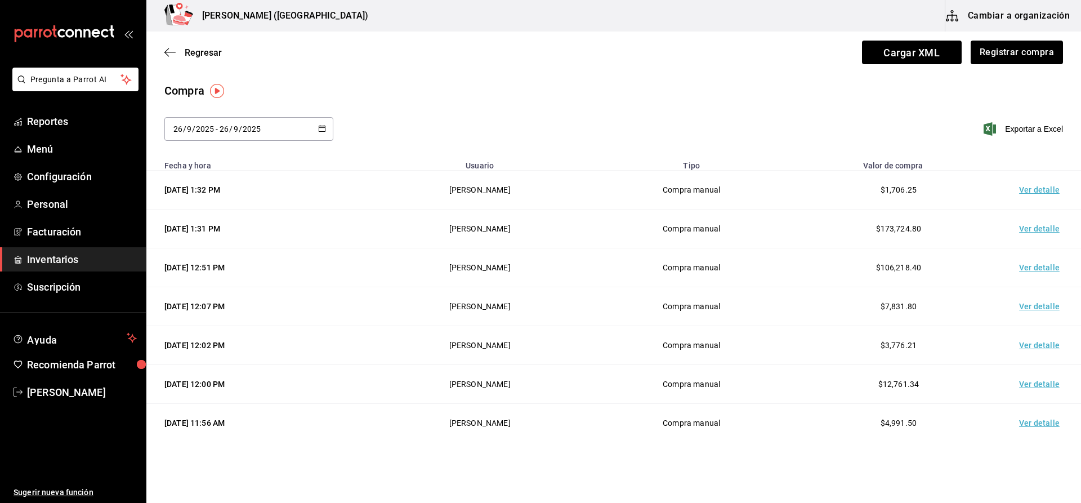
click at [1039, 189] on td "Ver detalle" at bounding box center [1041, 190] width 79 height 39
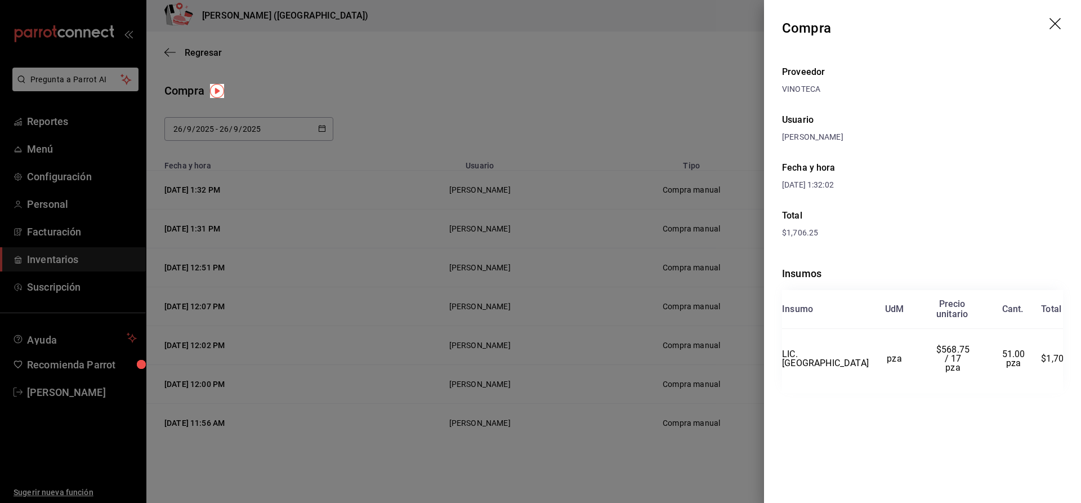
click at [613, 328] on div at bounding box center [540, 251] width 1081 height 503
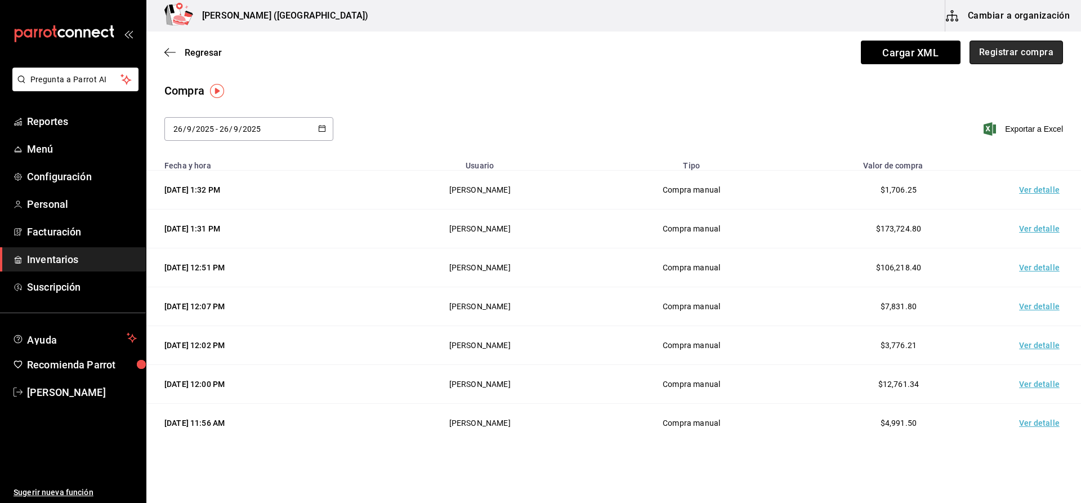
click at [1016, 49] on button "Registrar compra" at bounding box center [1016, 53] width 93 height 24
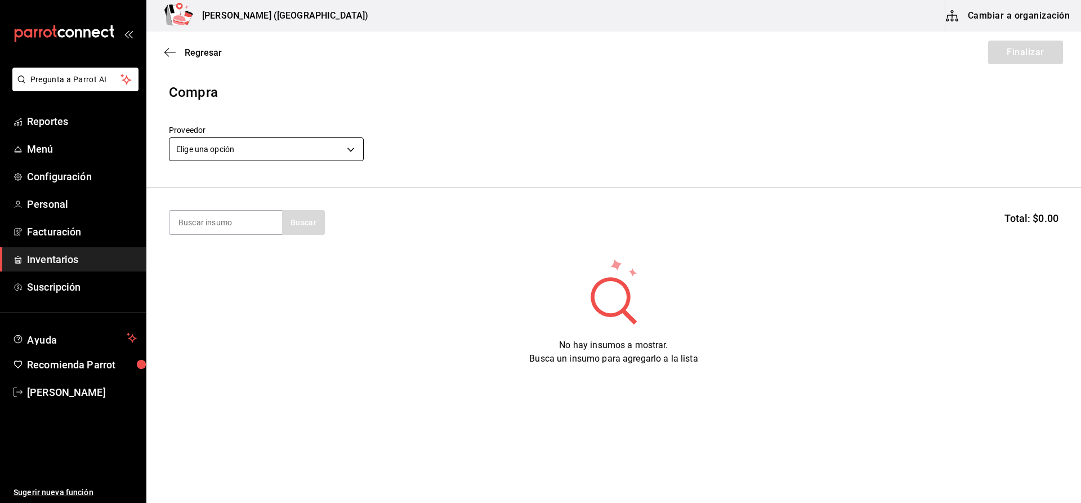
click at [282, 155] on body "Pregunta a Parrot AI Reportes Menú Configuración Personal Facturación Inventari…" at bounding box center [540, 219] width 1081 height 439
click at [242, 228] on input at bounding box center [225, 223] width 113 height 24
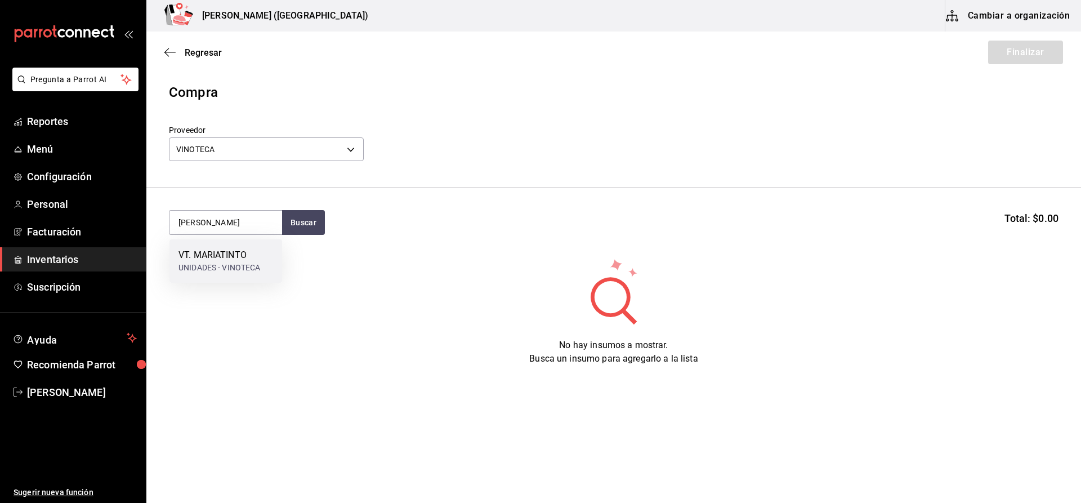
click at [189, 240] on div "VT. MARIATINTO UNIDADES - VINOTECA" at bounding box center [225, 260] width 113 height 43
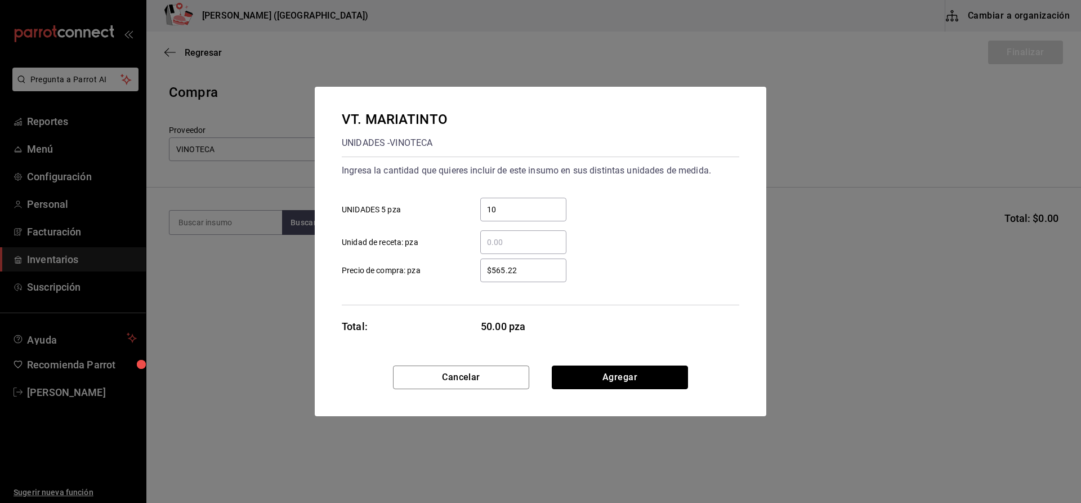
click button "Agregar" at bounding box center [620, 377] width 136 height 24
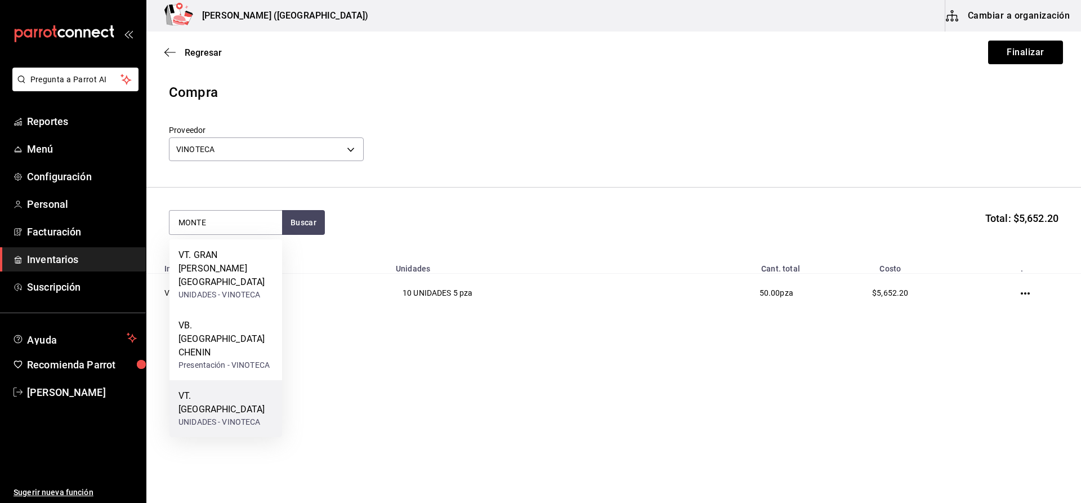
click at [234, 389] on div "VT. MONTE XANIC" at bounding box center [225, 402] width 95 height 27
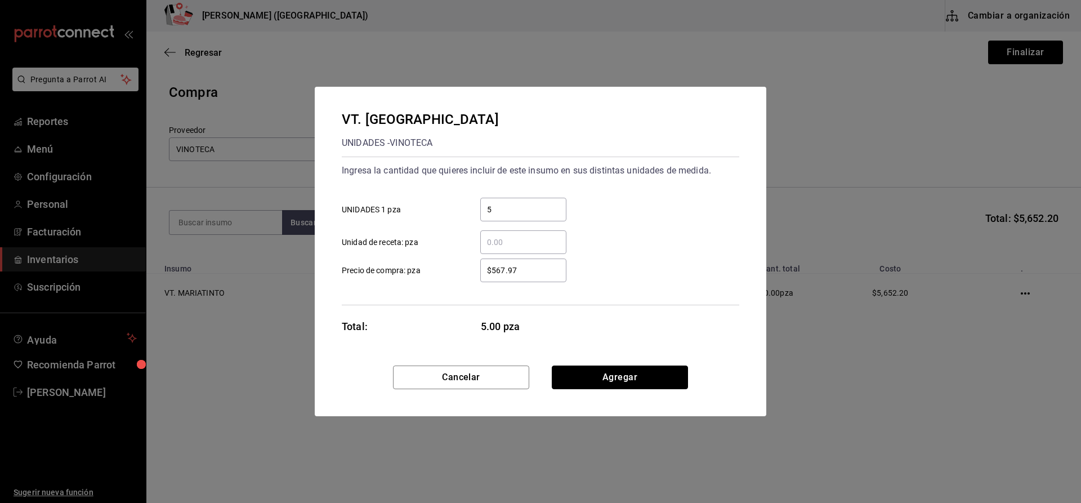
click button "Agregar" at bounding box center [620, 377] width 136 height 24
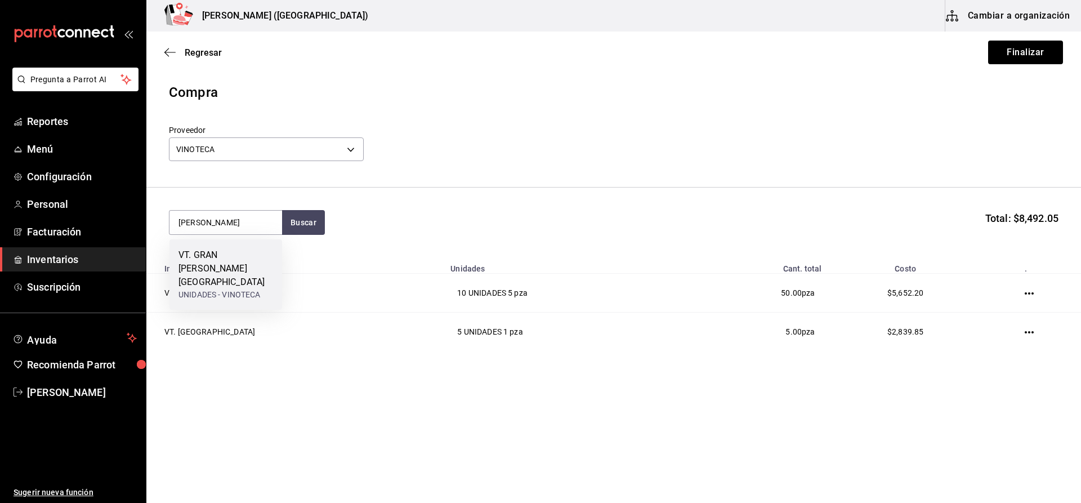
click at [226, 274] on div "VT. GRAN RICARDO MONTE XAN" at bounding box center [225, 268] width 95 height 41
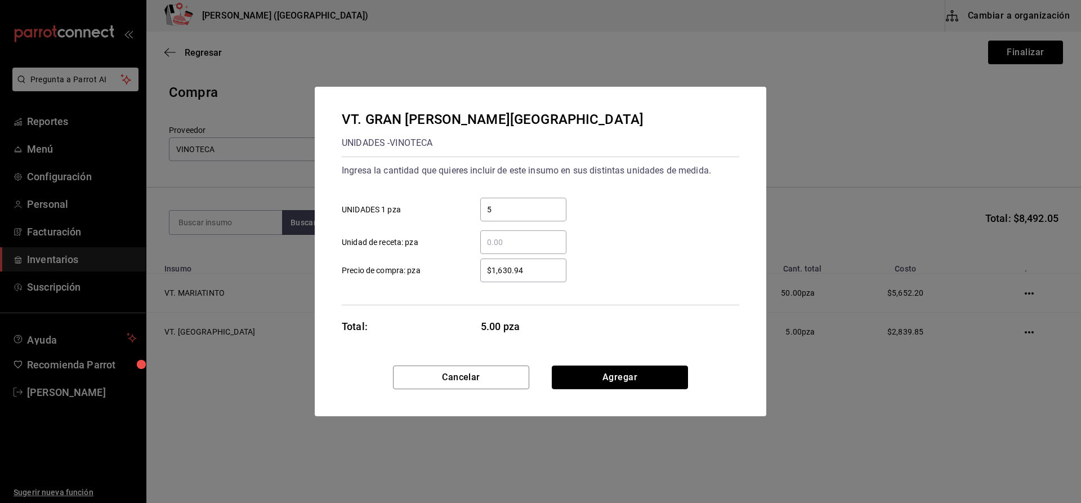
click button "Agregar" at bounding box center [620, 377] width 136 height 24
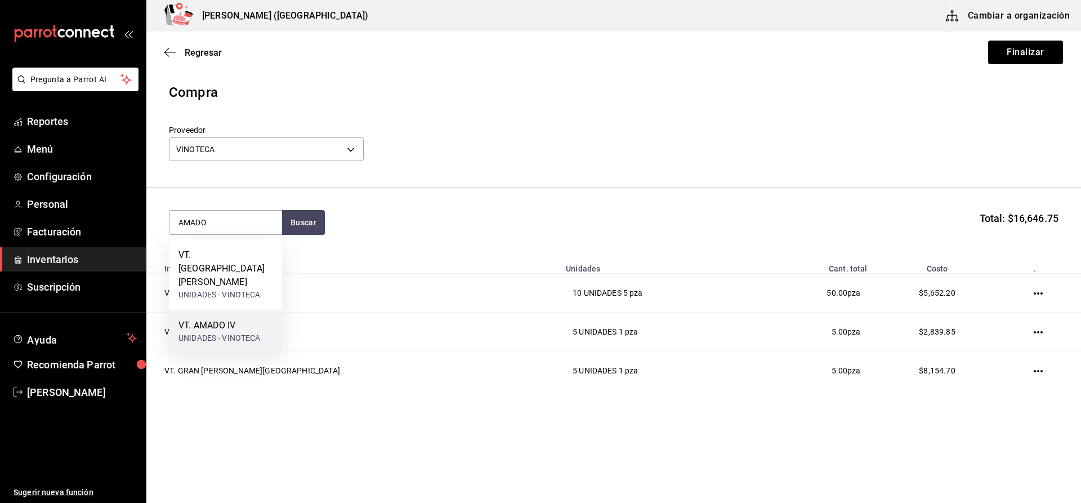
click at [240, 319] on div "VT. AMADO IV" at bounding box center [219, 326] width 82 height 14
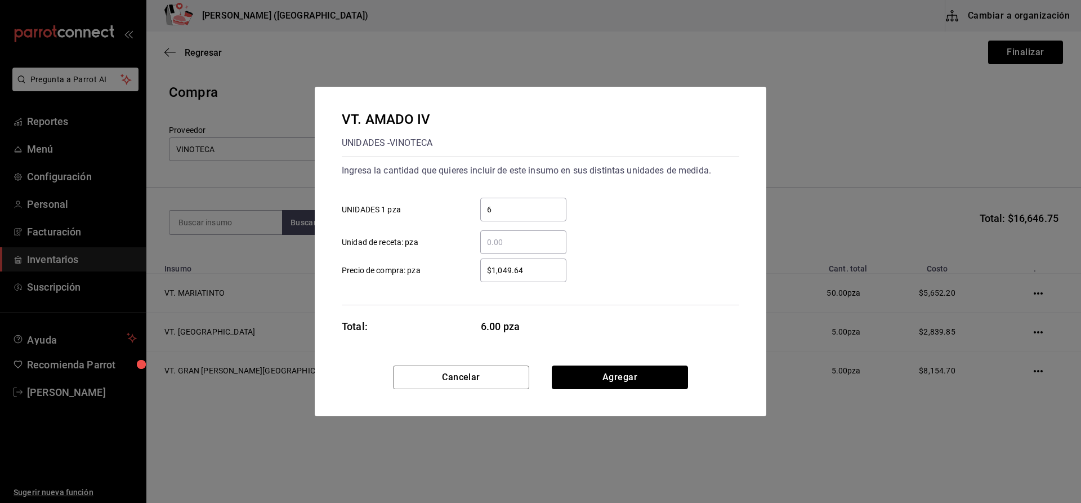
click button "Agregar" at bounding box center [620, 377] width 136 height 24
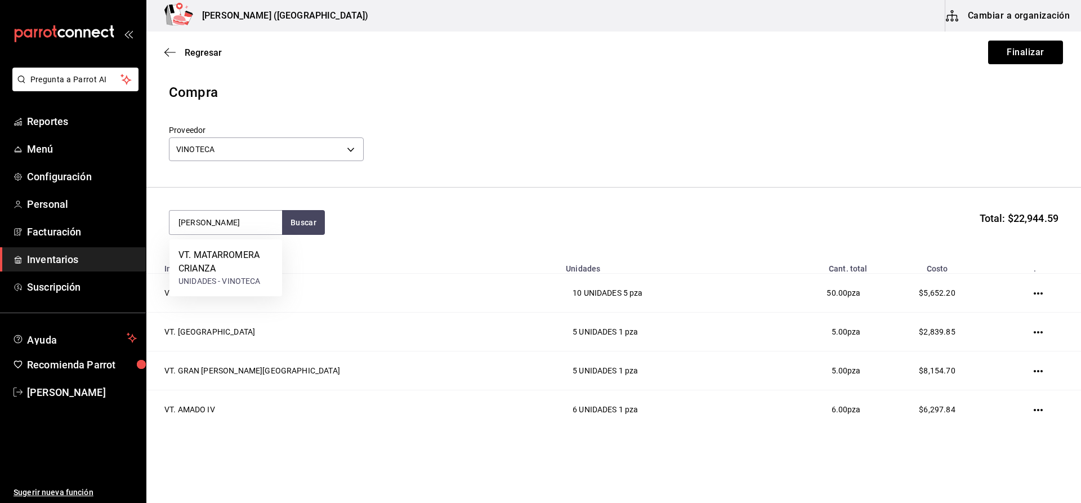
click at [248, 291] on div "VT. MATARROMERA CRIANZA UNIDADES - VINOTECA" at bounding box center [225, 267] width 113 height 57
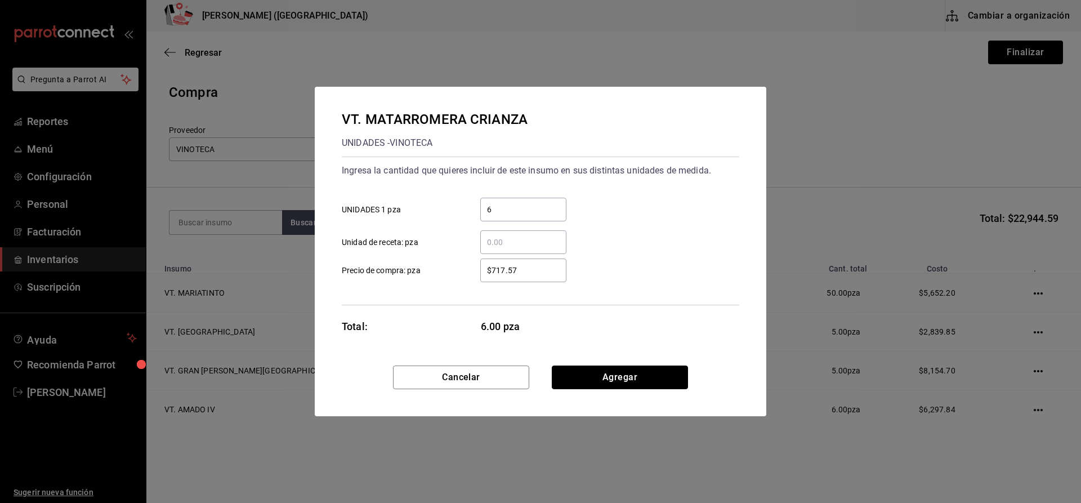
click button "Agregar" at bounding box center [620, 377] width 136 height 24
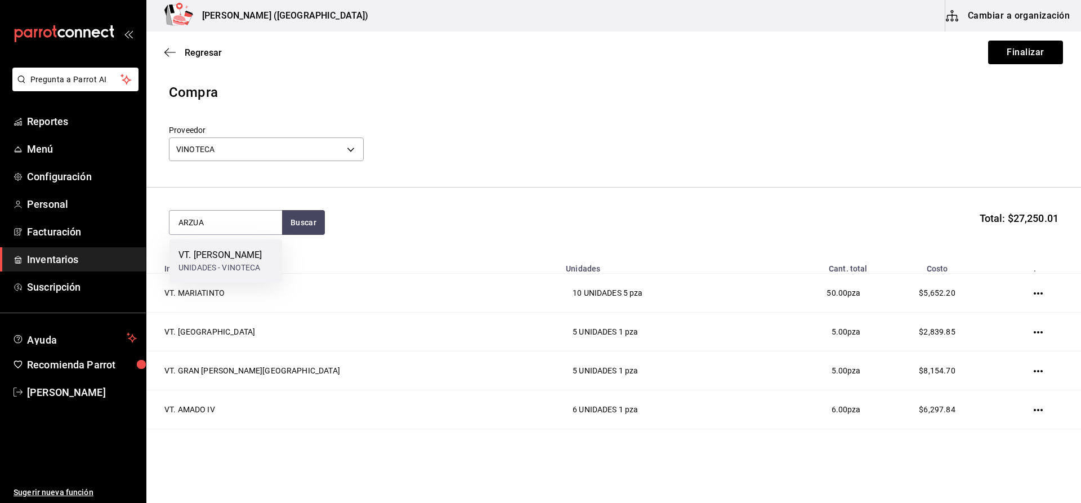
click at [243, 283] on div "VT. ARZUAGA CRIANZA UNIDADES - VINOTECA" at bounding box center [225, 260] width 113 height 43
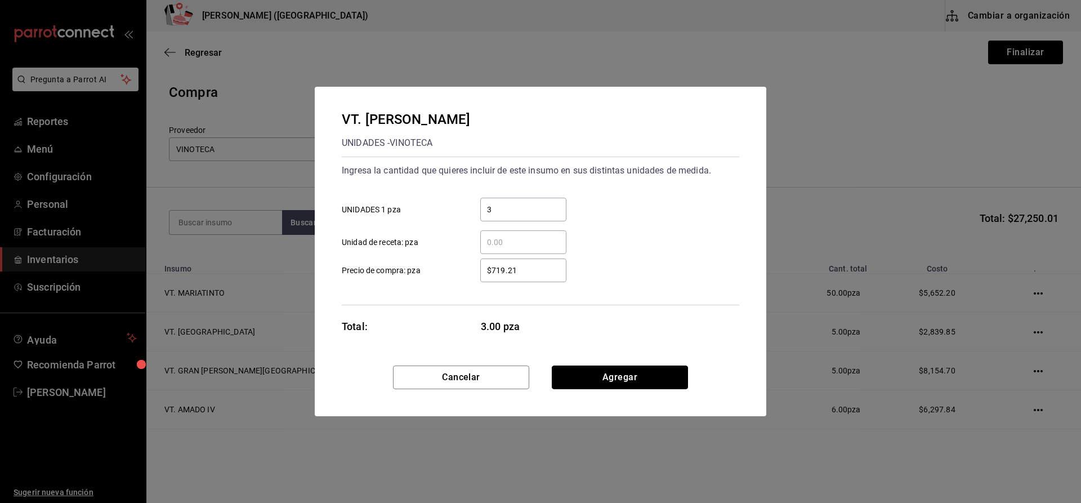
click button "Agregar" at bounding box center [620, 377] width 136 height 24
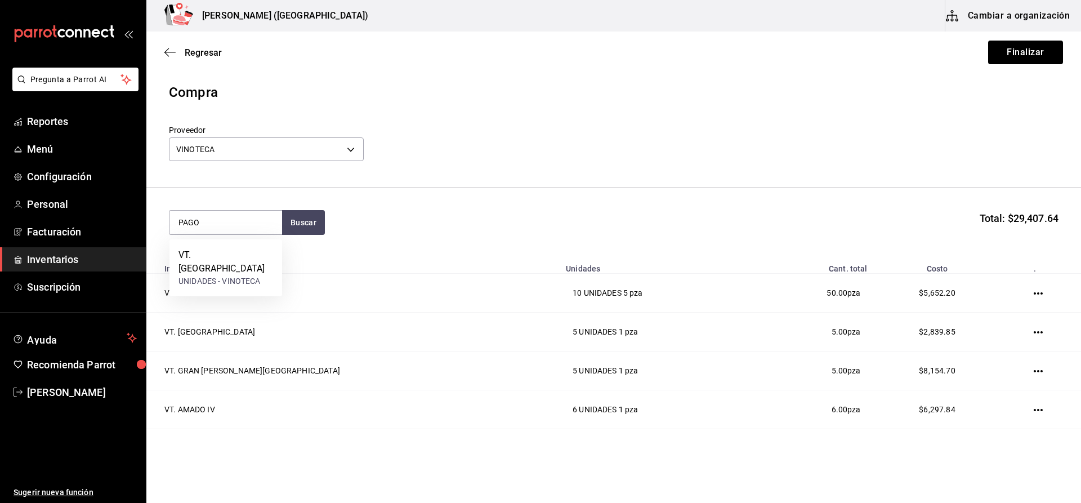
click at [229, 287] on div "VT. PAGO DE CARRAOVEJAS UNIDADES - VINOTECA" at bounding box center [225, 267] width 113 height 57
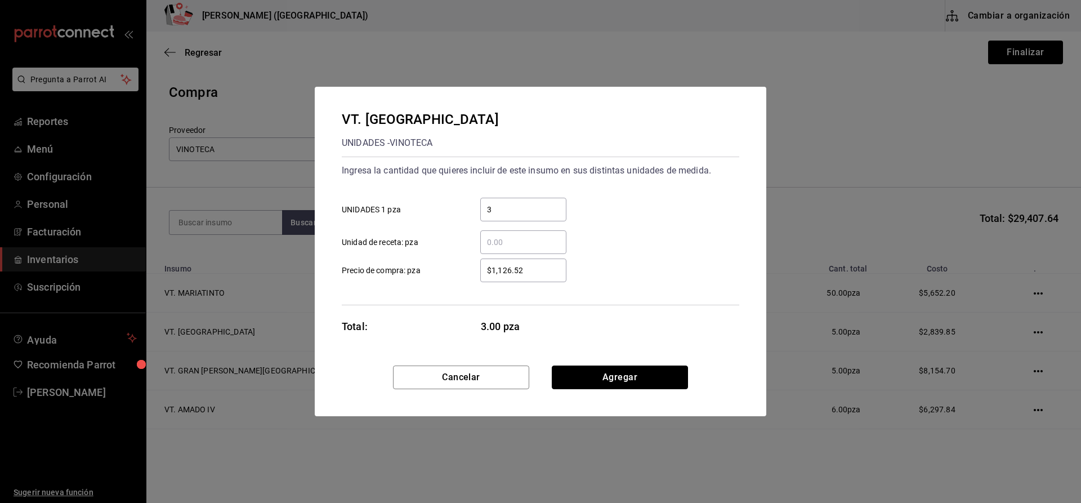
click button "Agregar" at bounding box center [620, 377] width 136 height 24
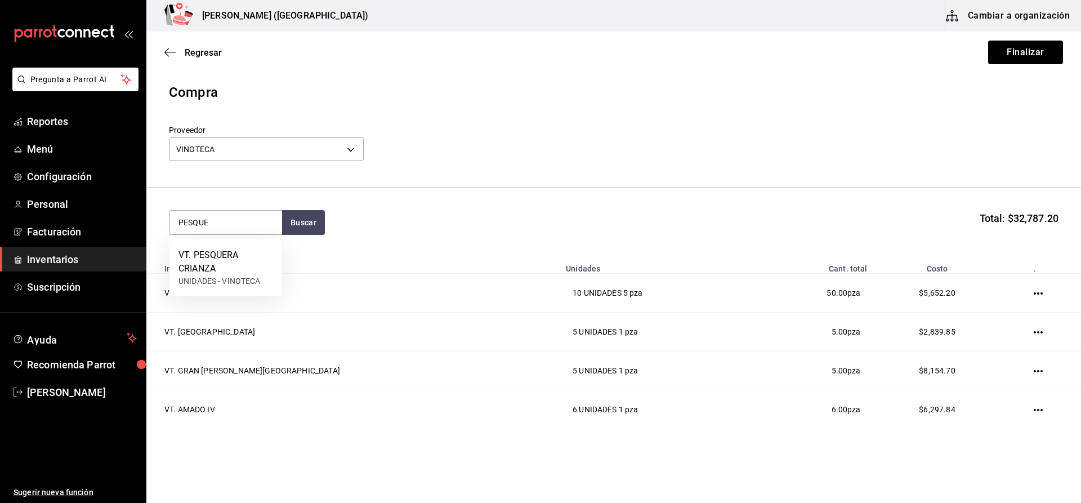
click at [229, 287] on div "VT. PESQUERA CRIANZA UNIDADES - VINOTECA" at bounding box center [225, 267] width 113 height 57
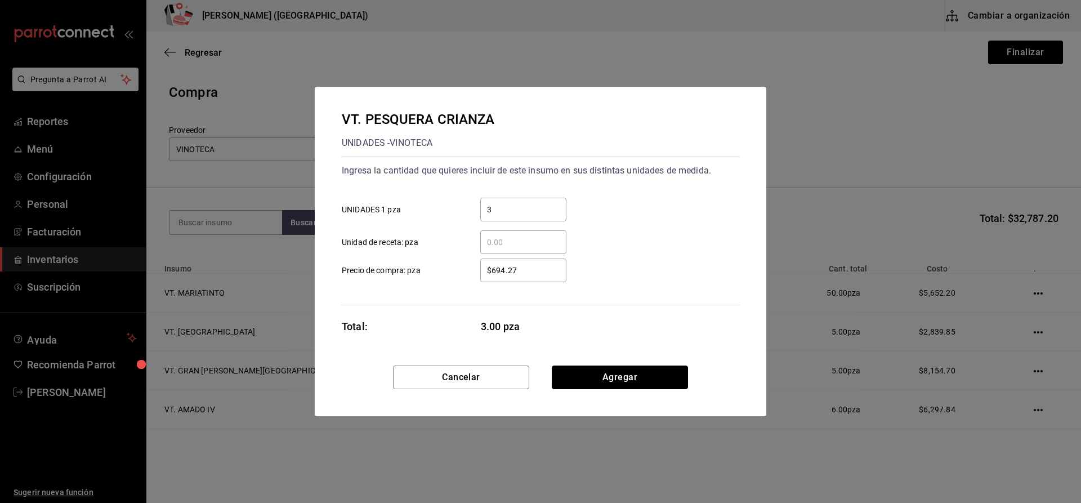
click button "Agregar" at bounding box center [620, 377] width 136 height 24
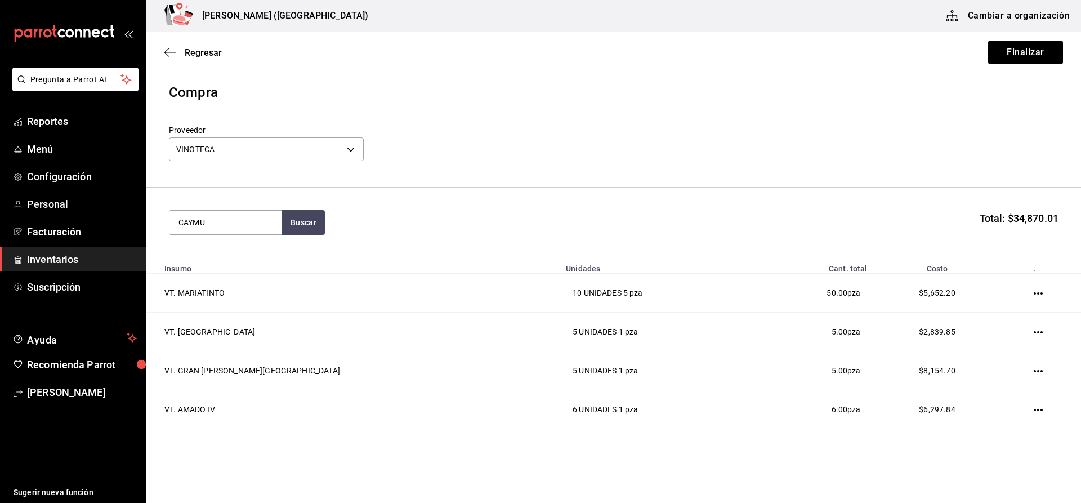
click at [306, 202] on section "CAYMU Buscar Total: $34,870.01" at bounding box center [613, 223] width 935 height 70
click at [297, 216] on button "Buscar" at bounding box center [303, 222] width 43 height 25
click at [283, 224] on button "Buscar" at bounding box center [303, 222] width 43 height 25
click at [253, 245] on div "VT. CAYMUS UNIDADES - VINOTECA" at bounding box center [225, 260] width 113 height 43
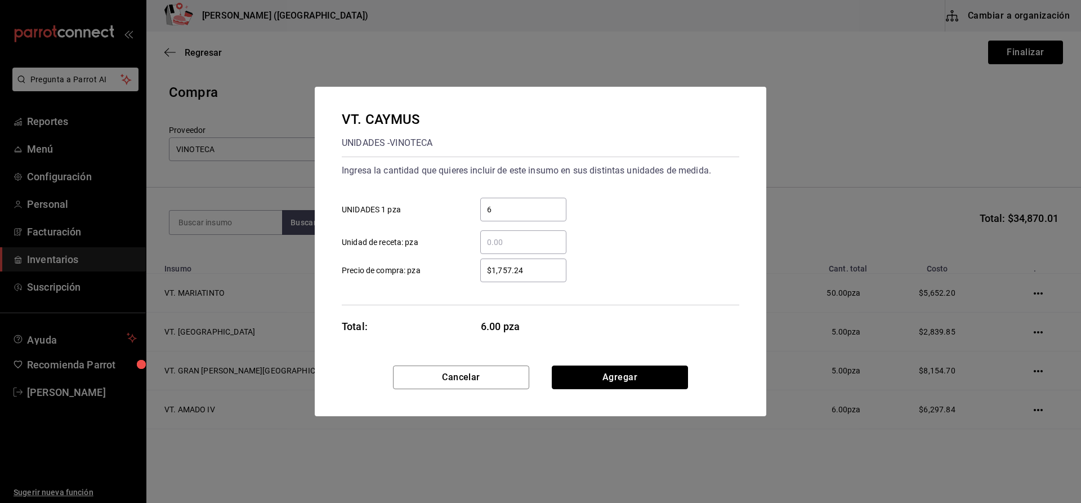
click button "Agregar" at bounding box center [620, 377] width 136 height 24
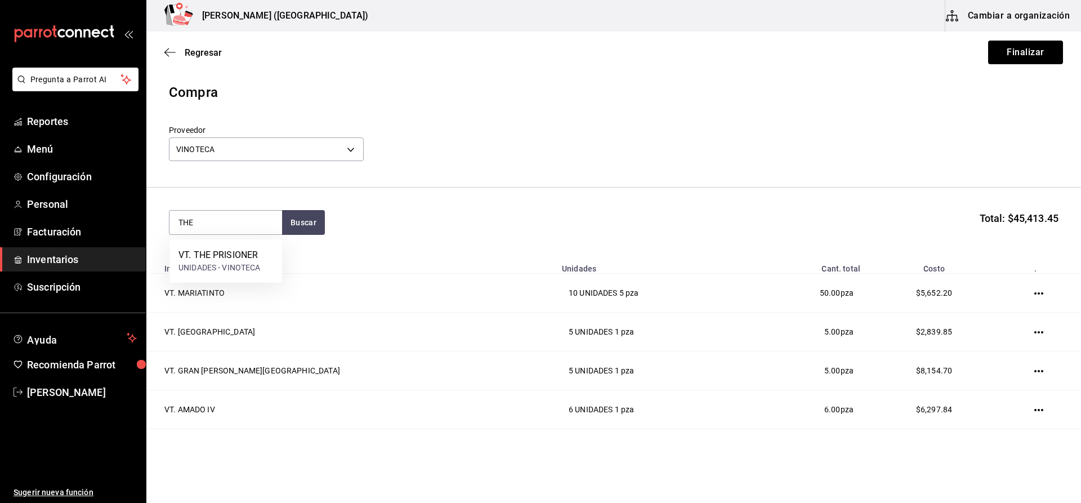
click at [253, 245] on div "VT. THE PRISIONER UNIDADES - VINOTECA" at bounding box center [225, 260] width 113 height 43
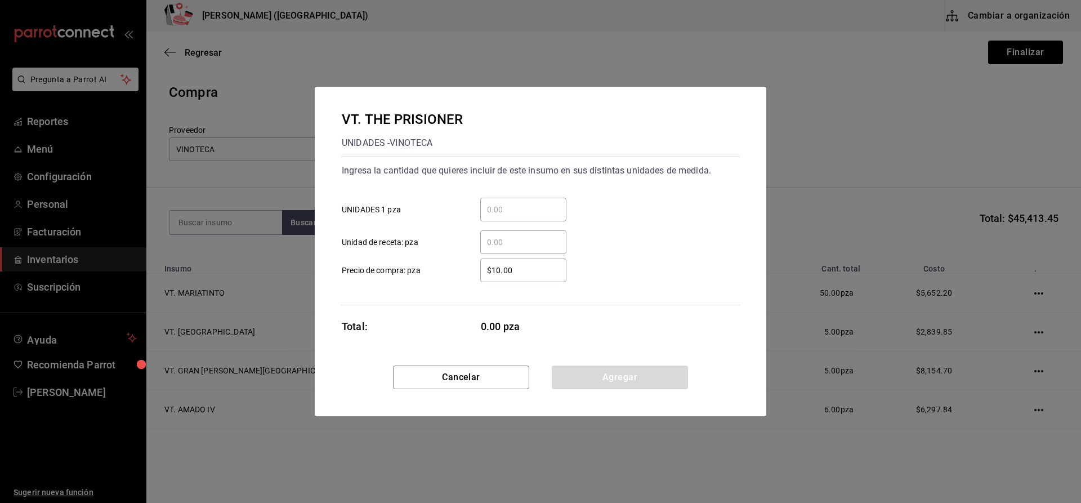
drag, startPoint x: 253, startPoint y: 245, endPoint x: 523, endPoint y: 206, distance: 272.6
click at [522, 205] on input "​ UNIDADES 1 pza" at bounding box center [523, 210] width 86 height 14
click button "Agregar" at bounding box center [620, 377] width 136 height 24
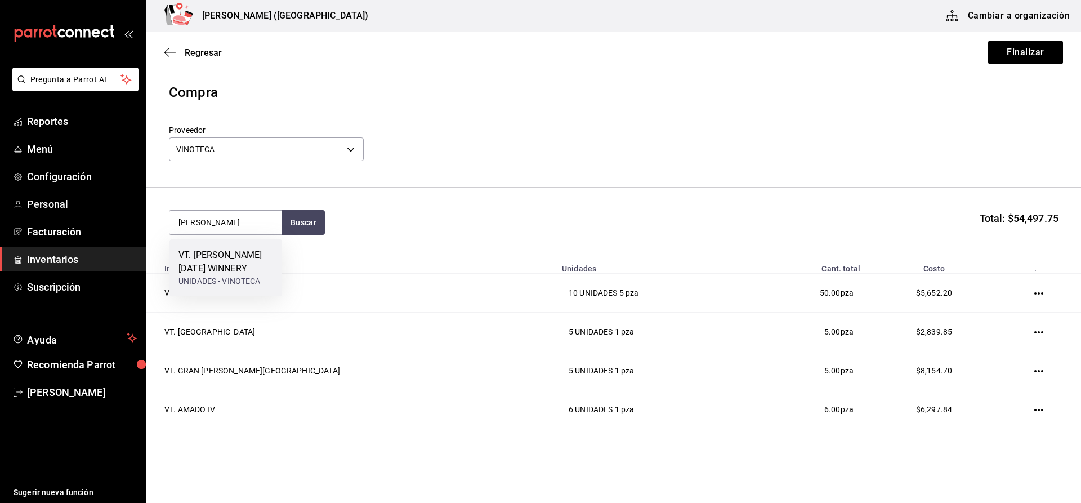
click at [233, 257] on div "VT. ROBERT MONDAY WINNERY" at bounding box center [225, 261] width 95 height 27
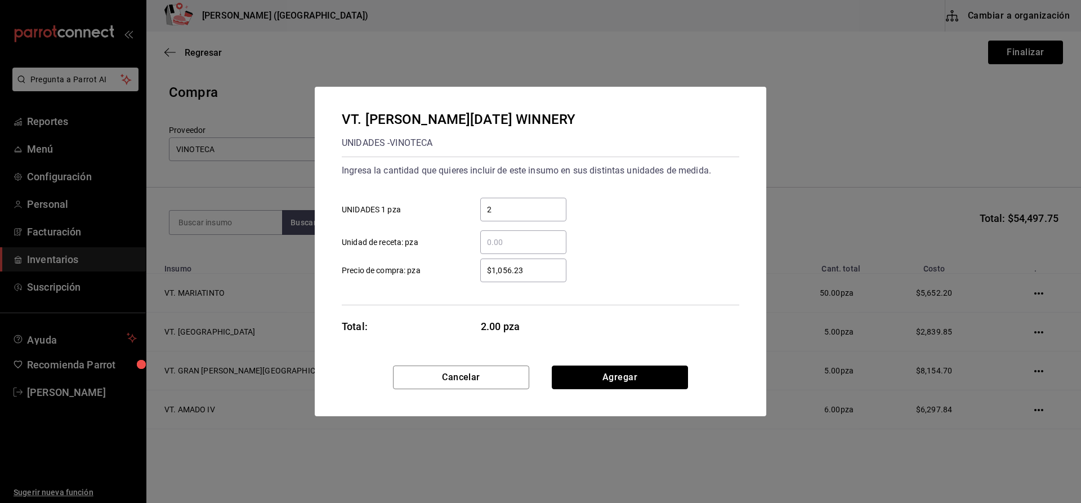
click button "Agregar" at bounding box center [620, 377] width 136 height 24
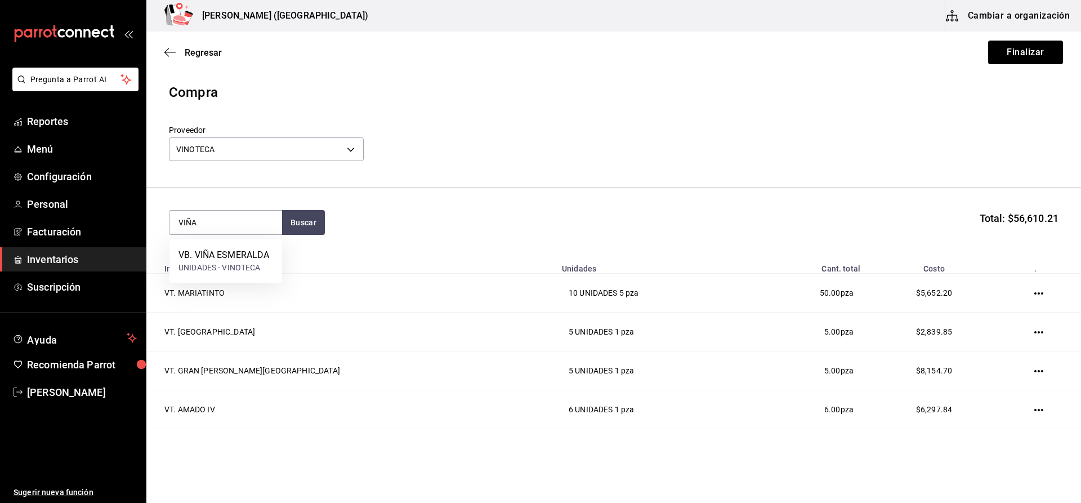
click at [233, 257] on div "VB. VIÑA ESMERALDA" at bounding box center [223, 255] width 91 height 14
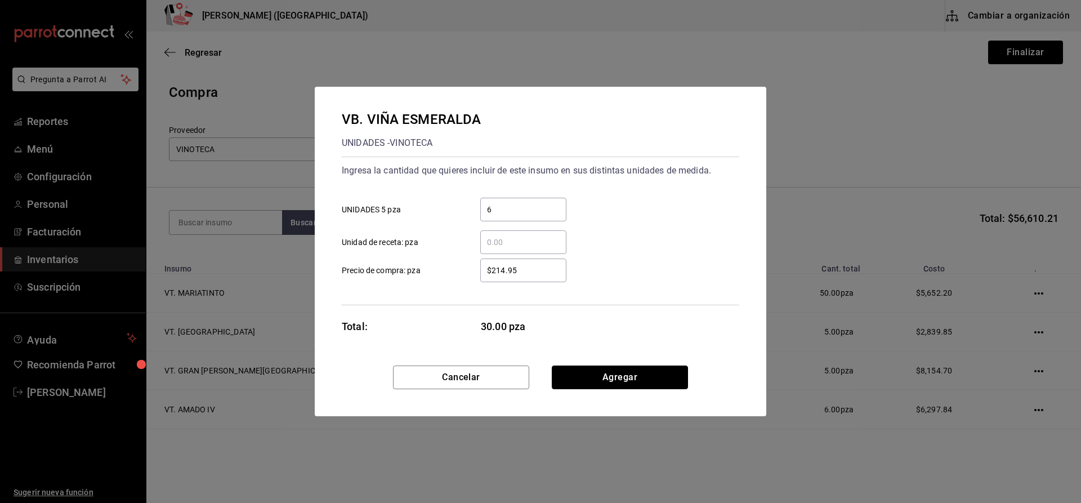
click button "Agregar" at bounding box center [620, 377] width 136 height 24
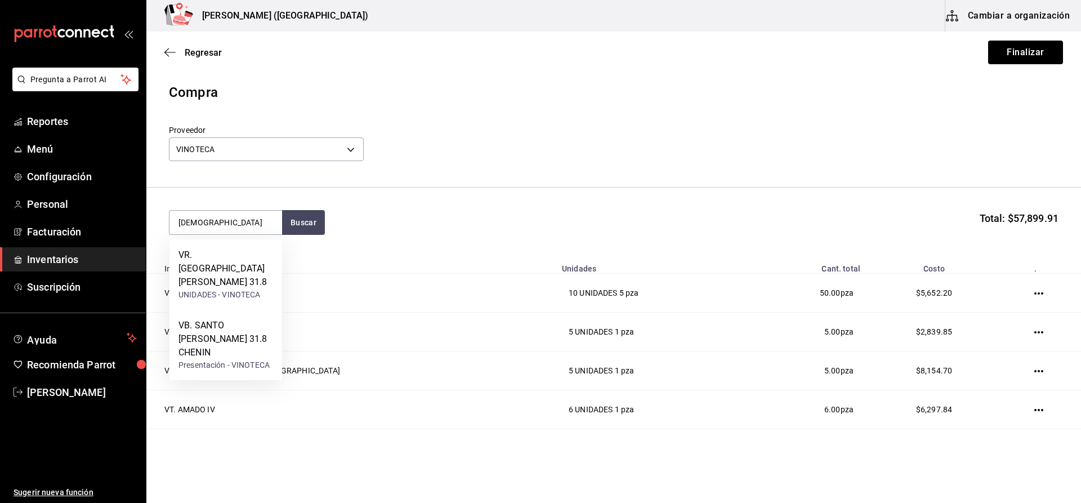
click at [233, 257] on div "VR. SANTO TOMÁS 31.8" at bounding box center [225, 268] width 95 height 41
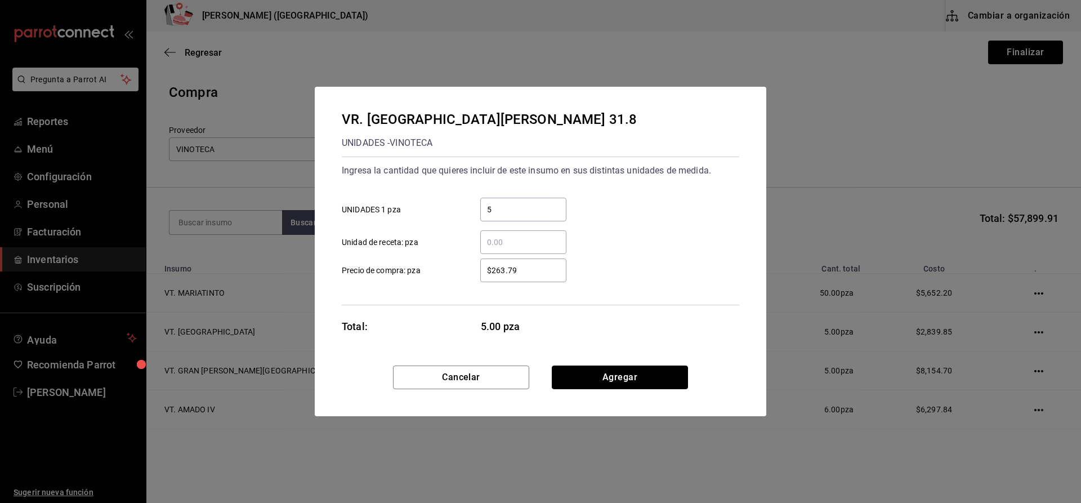
click button "Agregar" at bounding box center [620, 377] width 136 height 24
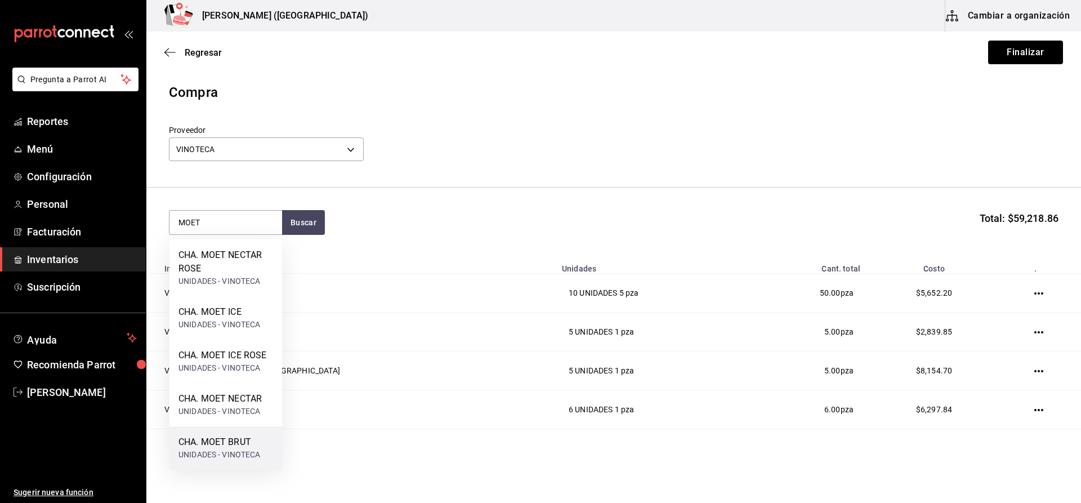
click at [249, 446] on div "CHA. MOET BRUT" at bounding box center [219, 442] width 82 height 14
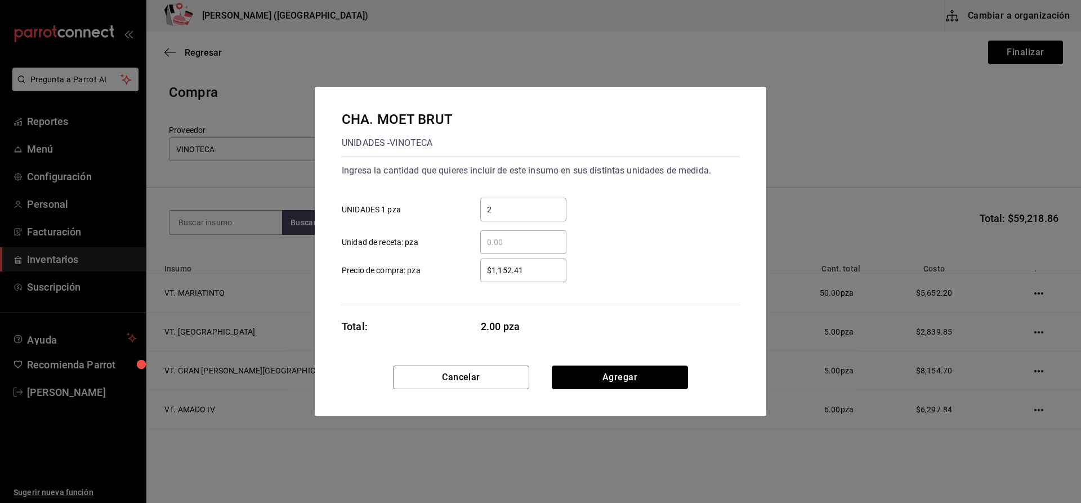
click button "Agregar" at bounding box center [620, 377] width 136 height 24
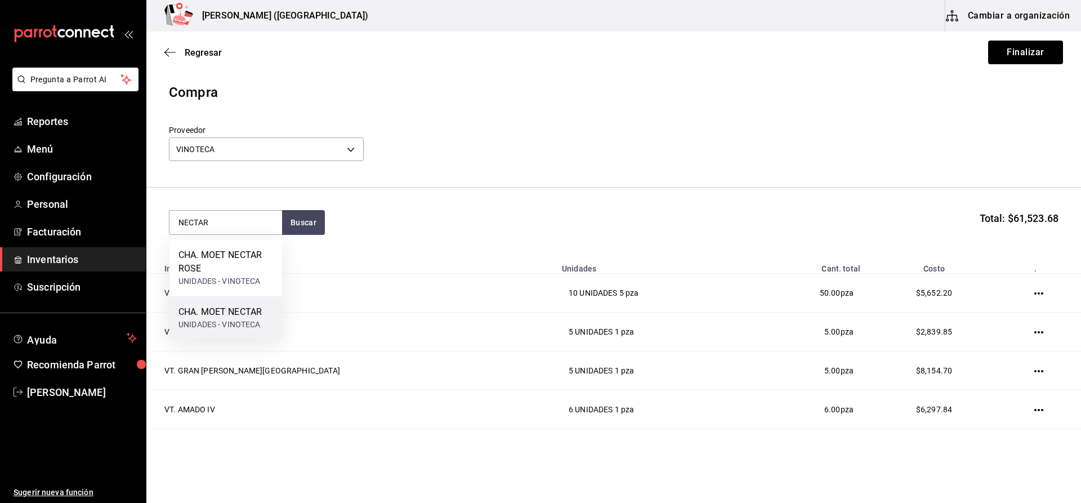
click at [234, 300] on div "CHA. MOET NECTAR UNIDADES - VINOTECA" at bounding box center [225, 317] width 113 height 43
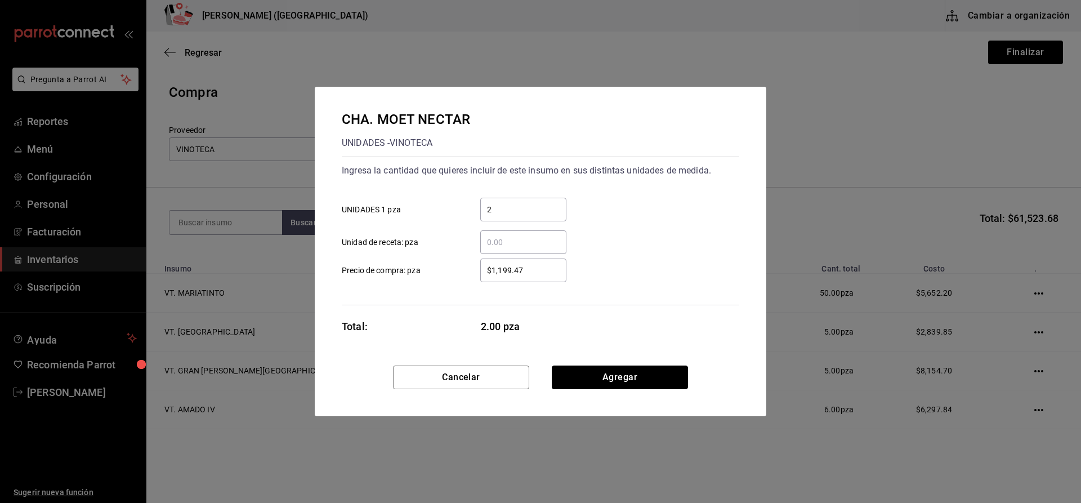
click button "Agregar" at bounding box center [620, 377] width 136 height 24
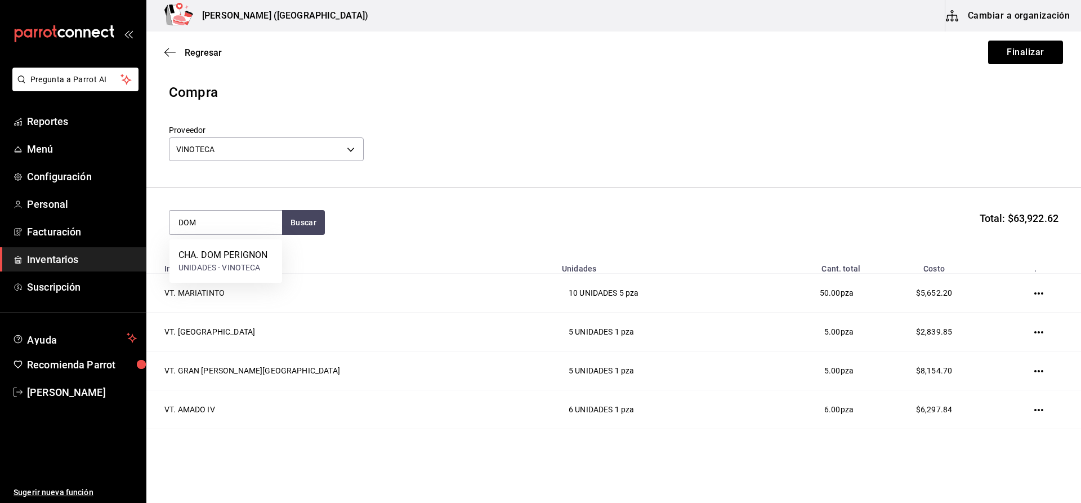
click at [220, 257] on div "CHA. DOM PERIGNON" at bounding box center [222, 255] width 89 height 14
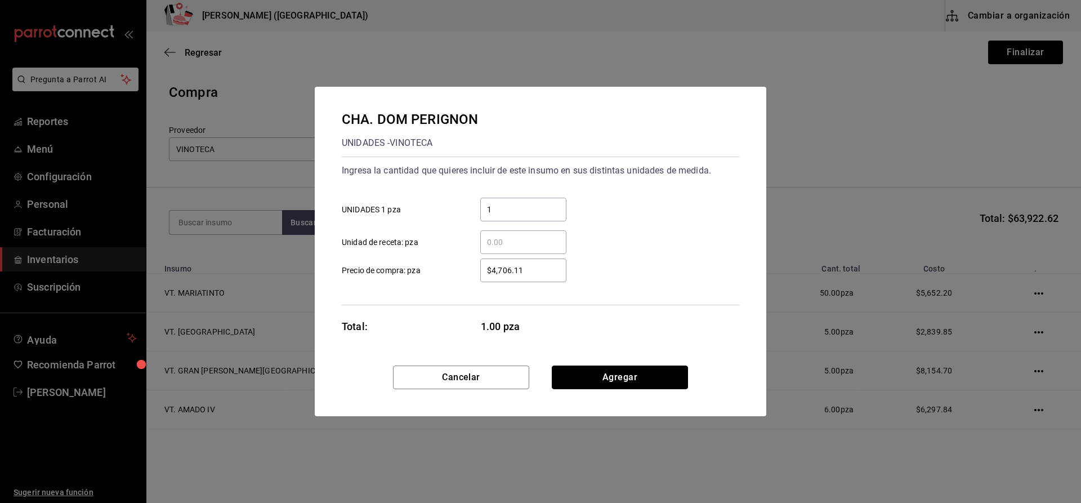
click button "Agregar" at bounding box center [620, 377] width 136 height 24
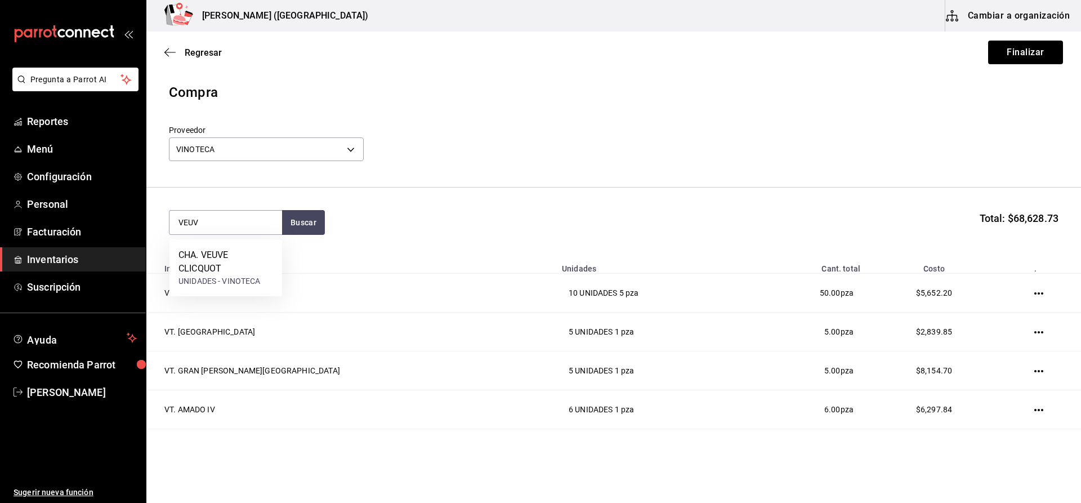
click at [220, 257] on div "CHA. VEUVE CLICQUOT" at bounding box center [225, 261] width 95 height 27
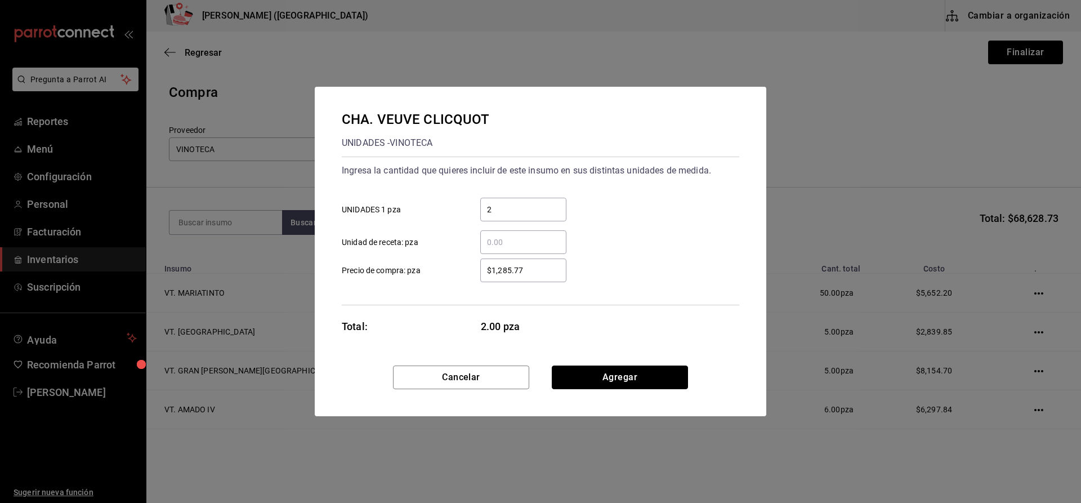
click button "Agregar" at bounding box center [620, 377] width 136 height 24
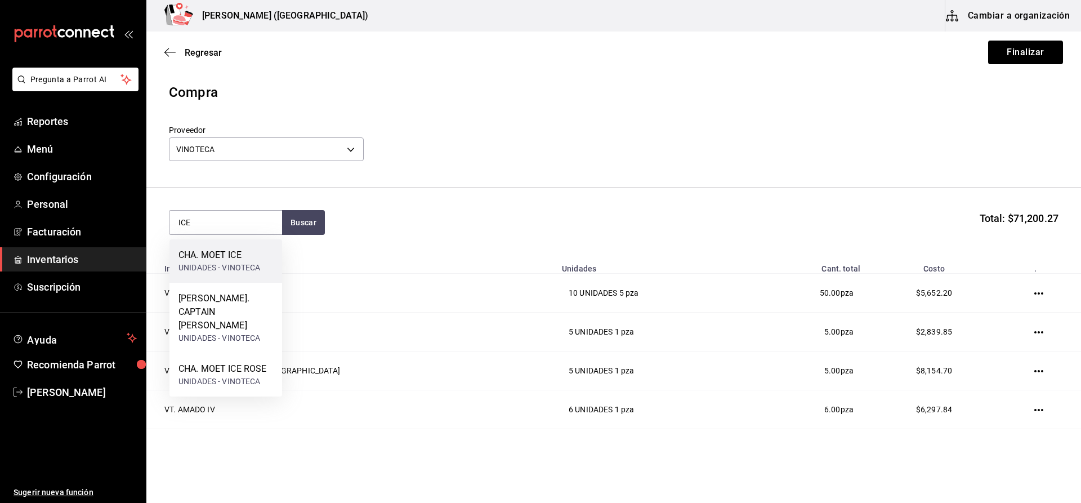
click at [220, 259] on div "CHA. MOET ICE" at bounding box center [219, 255] width 82 height 14
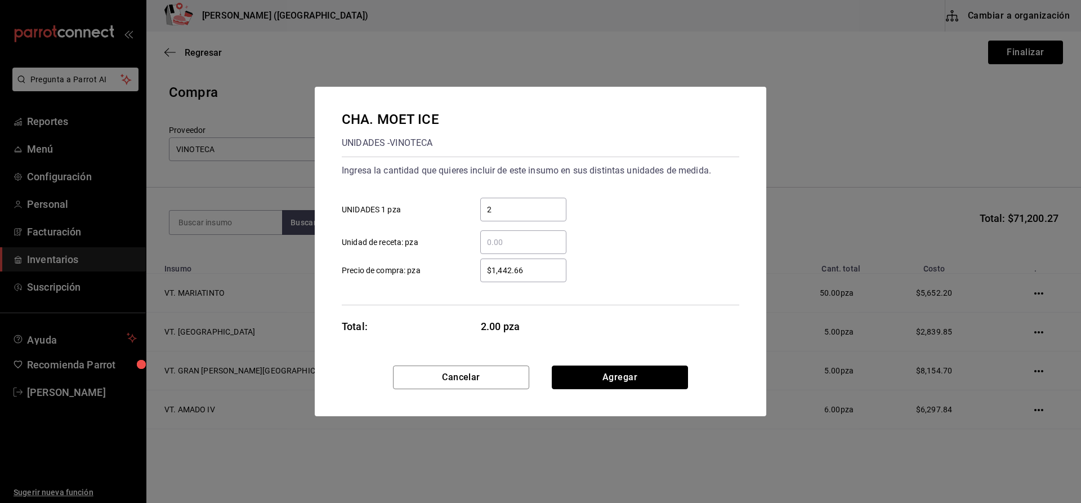
click button "Agregar" at bounding box center [620, 377] width 136 height 24
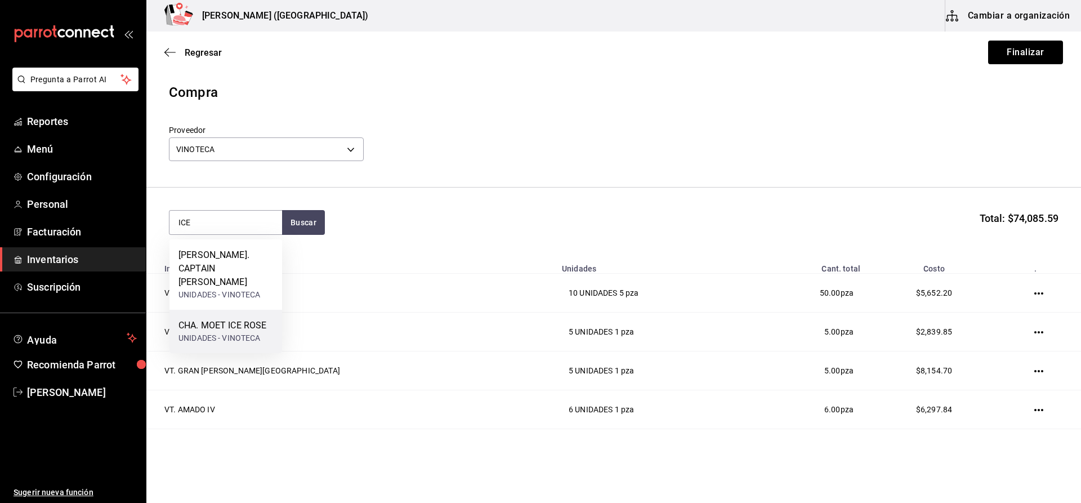
click at [224, 319] on div "CHA. MOET ICE ROSE" at bounding box center [222, 326] width 88 height 14
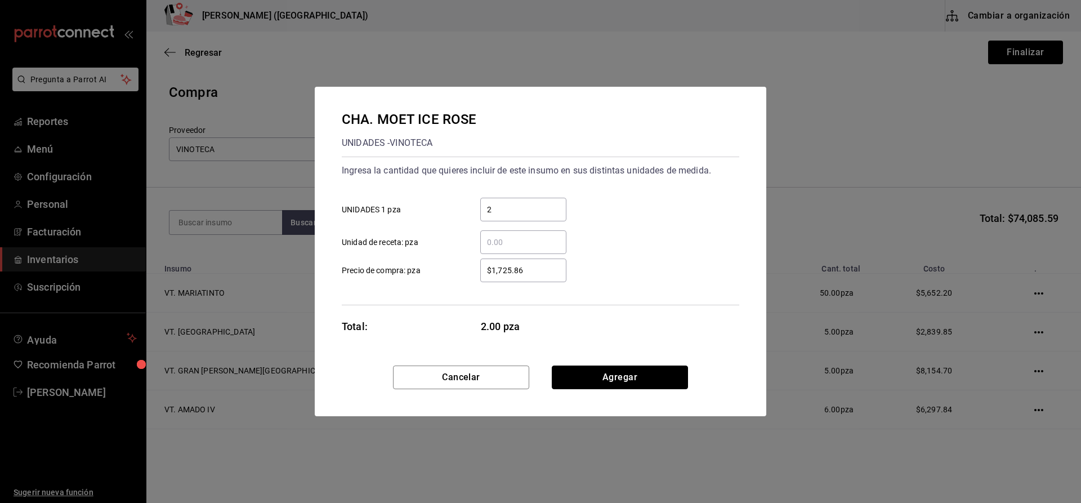
click button "Agregar" at bounding box center [620, 377] width 136 height 24
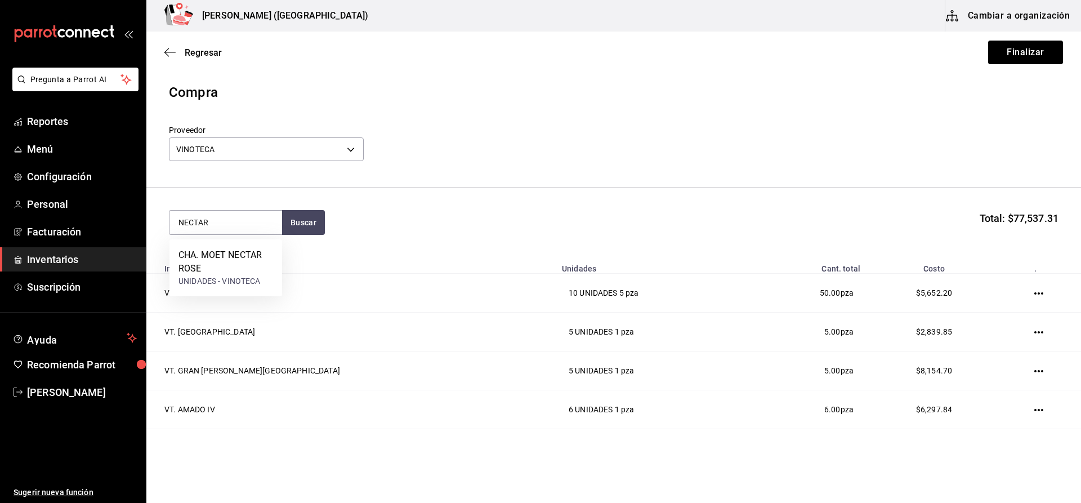
click at [223, 242] on div "CHA. MOET NECTAR ROSE UNIDADES - VINOTECA" at bounding box center [225, 267] width 113 height 57
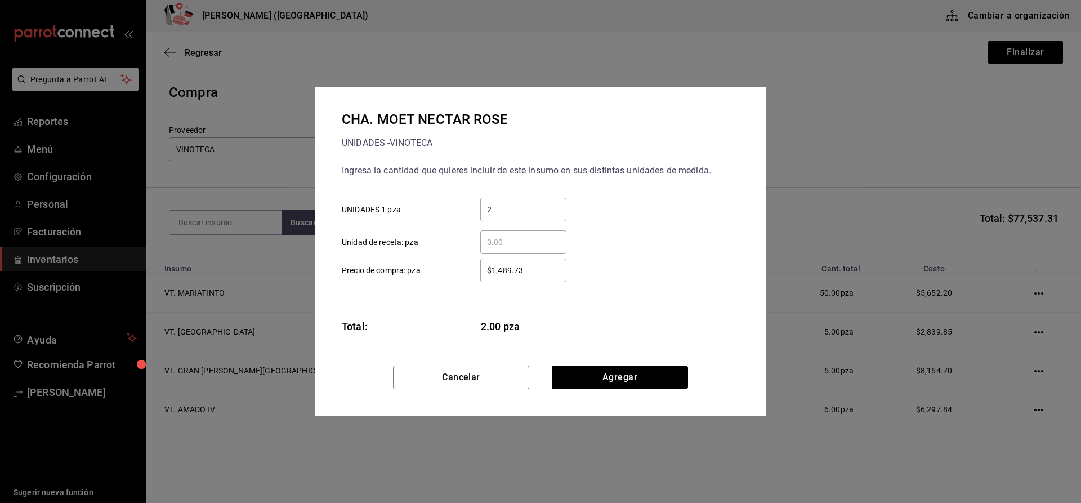
click button "Agregar" at bounding box center [620, 377] width 136 height 24
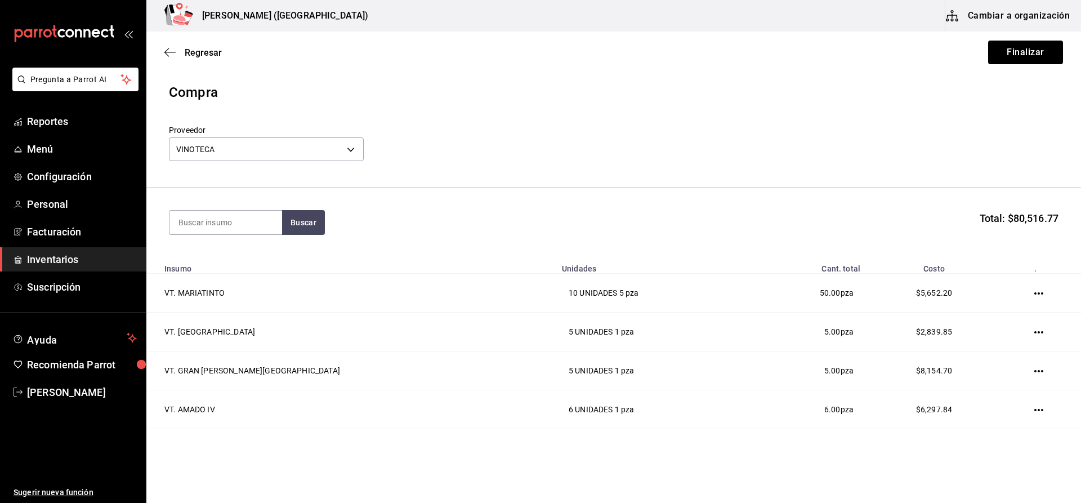
click at [544, 131] on div "Proveedor VINOTECA 29bcce71-1f96-48cb-b170-b58d83db5f61" at bounding box center [614, 144] width 890 height 39
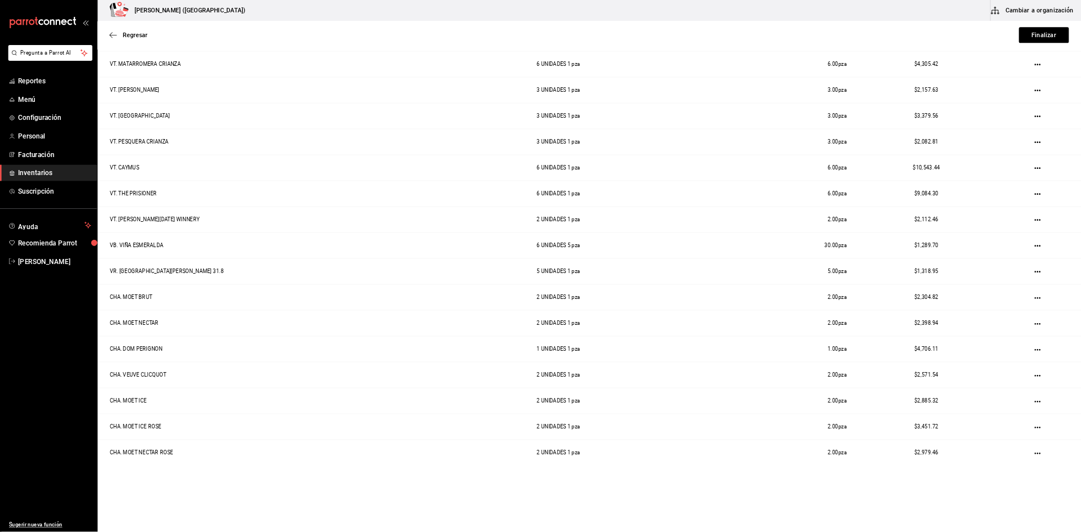
scroll to position [357, 0]
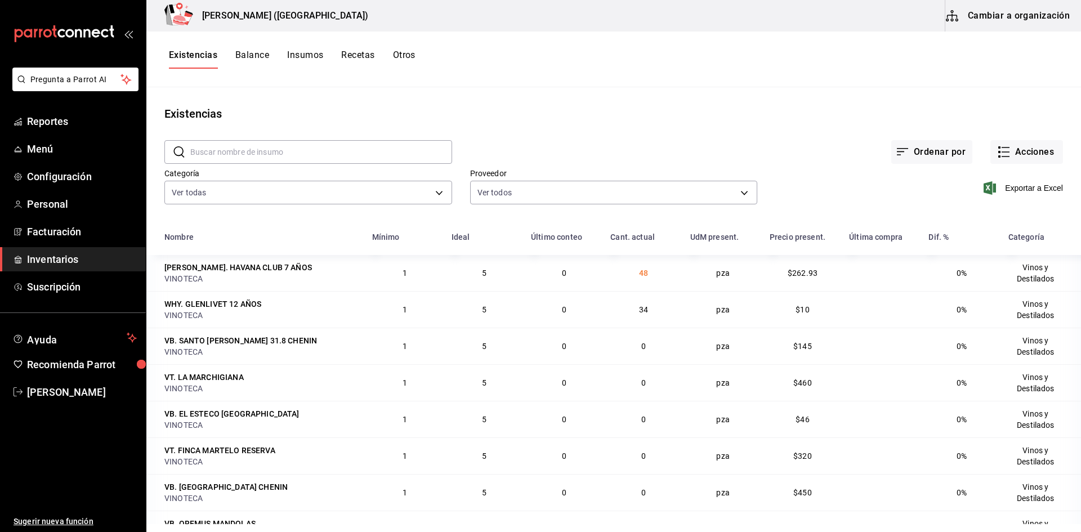
click at [813, 274] on td "$262.93" at bounding box center [802, 273] width 79 height 36
click at [1030, 139] on div "Ordenar por Acciones" at bounding box center [757, 143] width 611 height 42
click at [1031, 160] on button "Acciones" at bounding box center [1026, 152] width 73 height 24
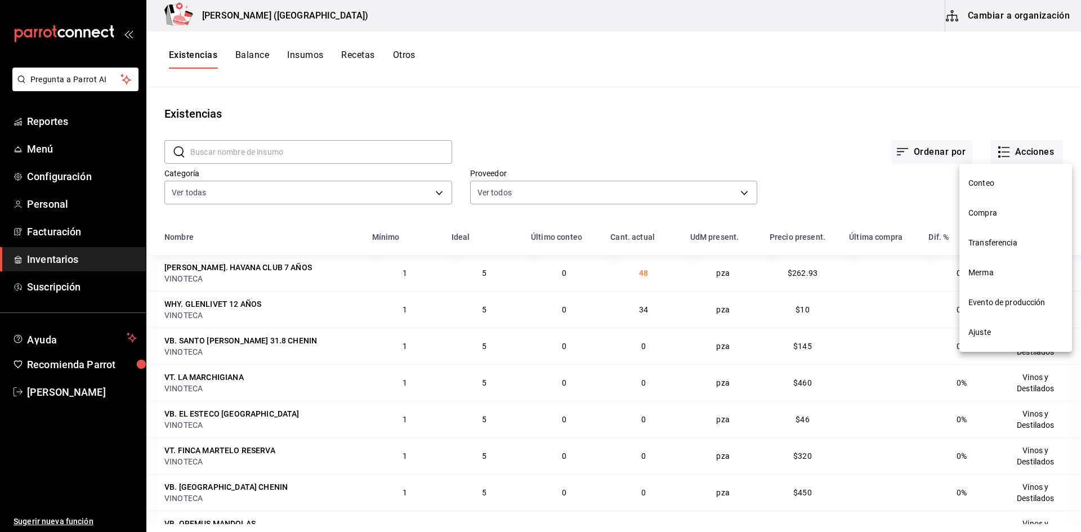
click at [1020, 204] on li "Compra" at bounding box center [1015, 213] width 113 height 30
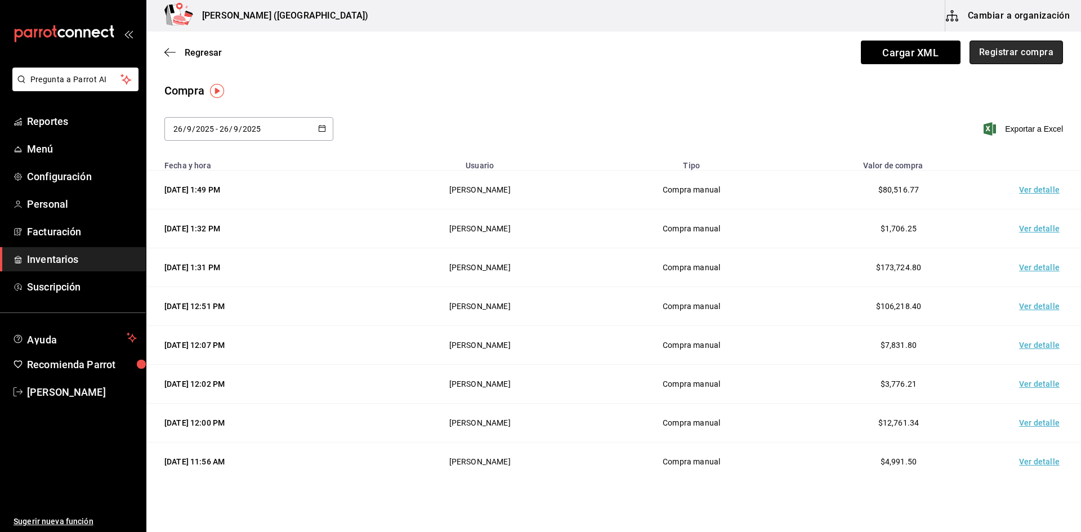
click at [1028, 48] on button "Registrar compra" at bounding box center [1016, 53] width 93 height 24
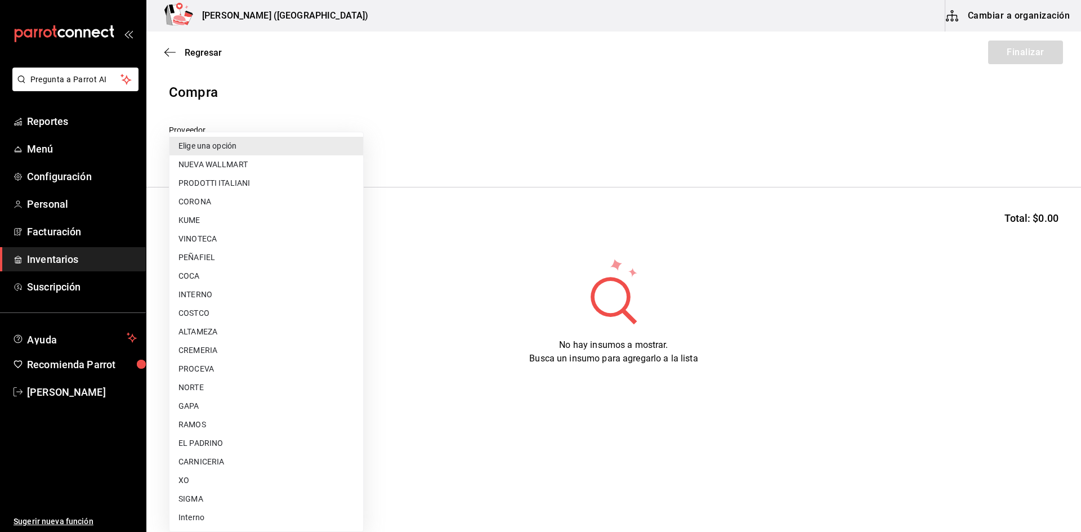
click at [344, 148] on body "Pregunta a Parrot AI Reportes Menú Configuración Personal Facturación Inventari…" at bounding box center [540, 234] width 1081 height 468
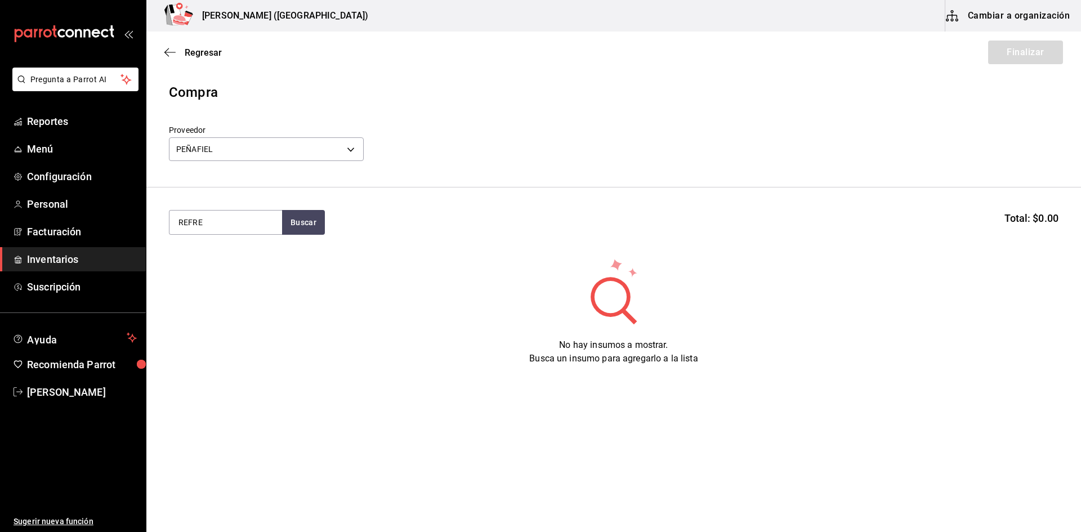
click at [288, 205] on section "REFRE Buscar Total: $0.00" at bounding box center [613, 223] width 935 height 70
click at [293, 209] on section "REFRE Buscar Total: $0.00" at bounding box center [613, 223] width 935 height 70
click at [294, 230] on button "Buscar" at bounding box center [303, 222] width 43 height 25
click at [212, 270] on div "UNIDADES - PEÑAFIEL" at bounding box center [225, 274] width 95 height 24
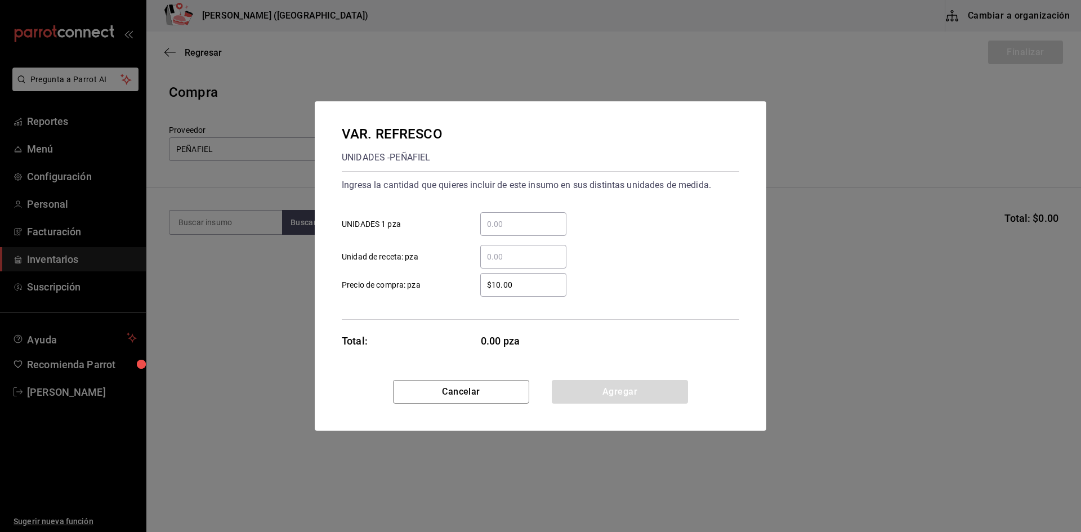
click at [543, 229] on input "​ UNIDADES 1 pza" at bounding box center [523, 224] width 86 height 14
click at [631, 385] on button "Agregar" at bounding box center [620, 392] width 136 height 24
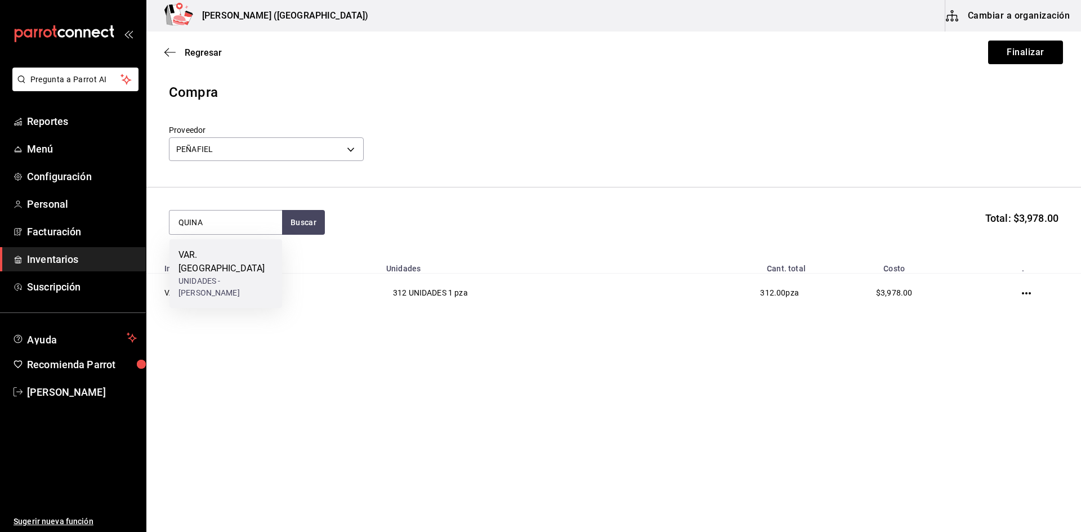
click at [200, 274] on div "VAR. QUINA UNIDADES - PEÑAFIEL" at bounding box center [225, 273] width 113 height 69
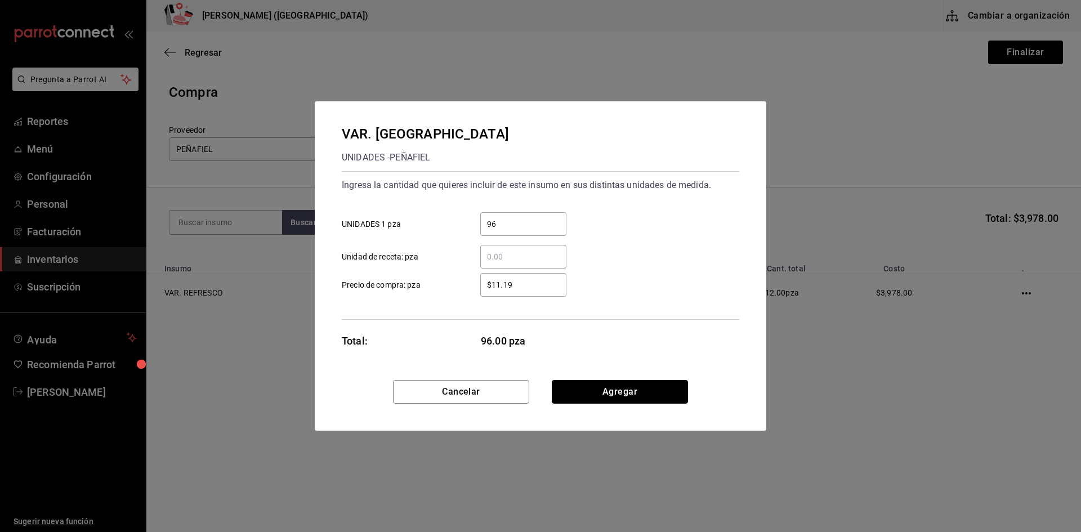
click button "Agregar" at bounding box center [620, 392] width 136 height 24
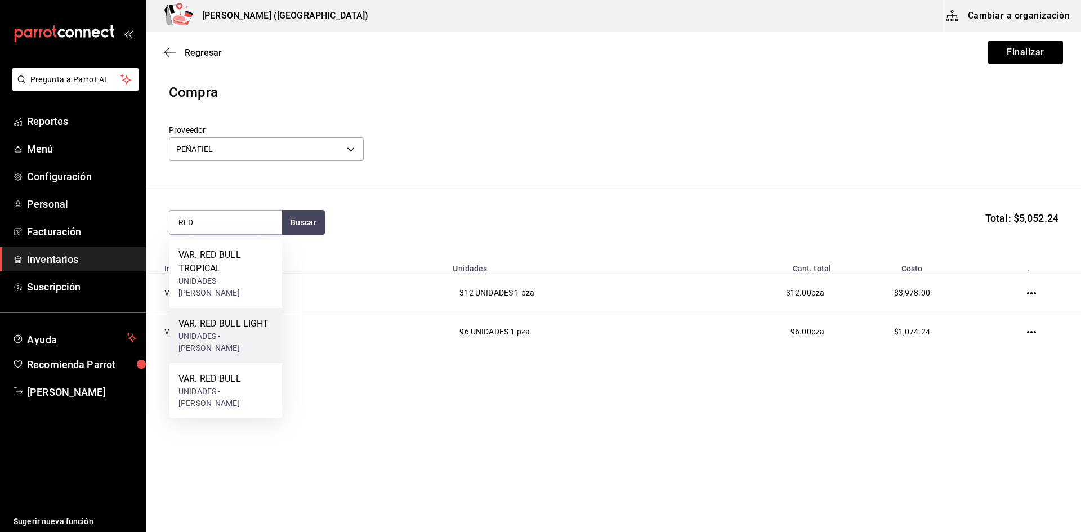
click at [239, 331] on div "UNIDADES - PEÑAFIEL" at bounding box center [225, 343] width 95 height 24
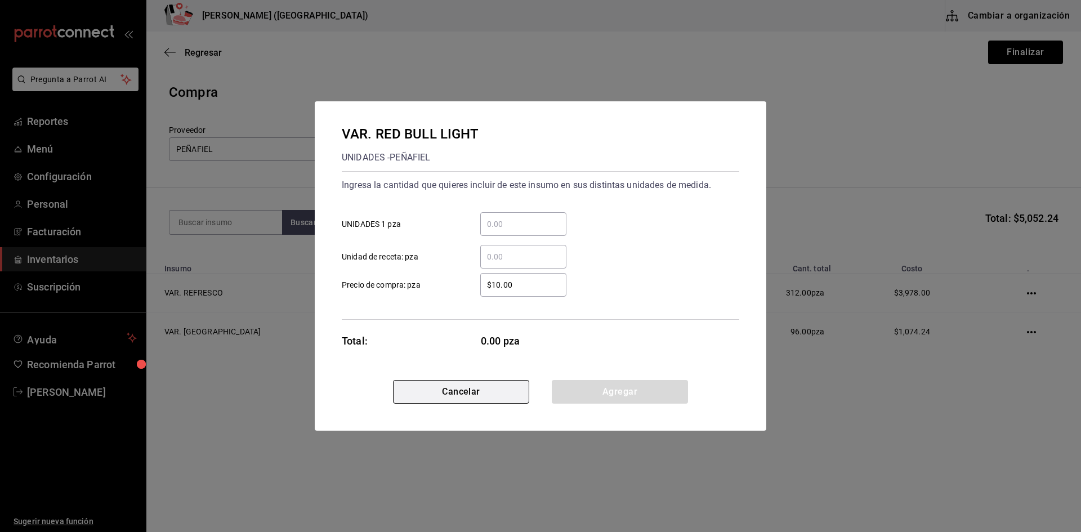
click at [430, 396] on button "Cancelar" at bounding box center [461, 392] width 136 height 24
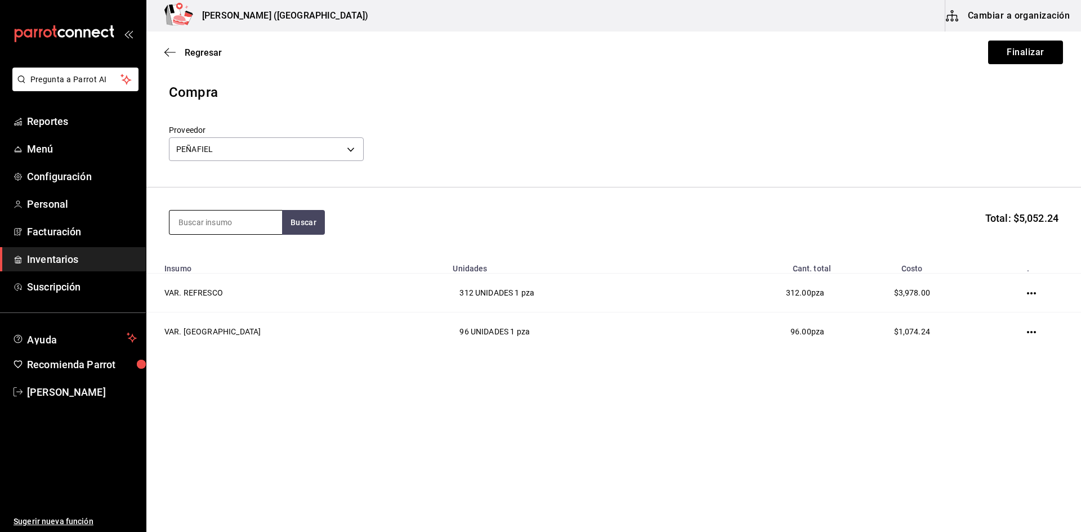
click at [240, 221] on input at bounding box center [225, 223] width 113 height 24
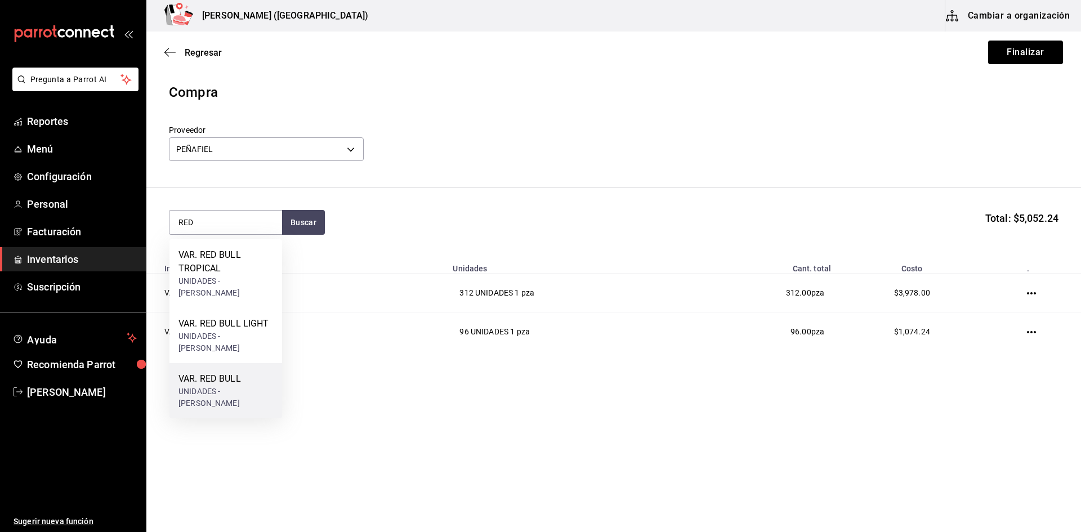
click at [206, 386] on div "UNIDADES - PEÑAFIEL" at bounding box center [225, 398] width 95 height 24
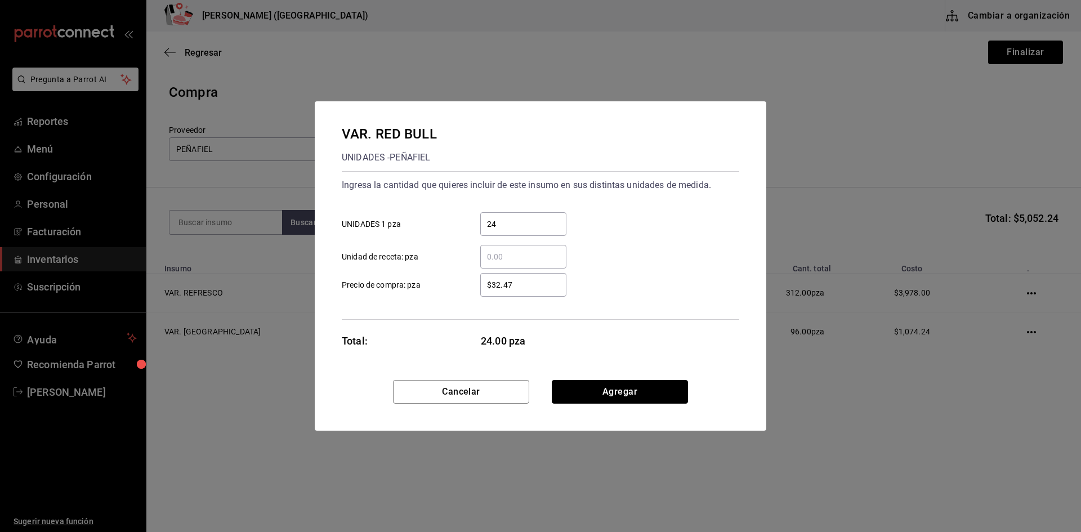
click button "Agregar" at bounding box center [620, 392] width 136 height 24
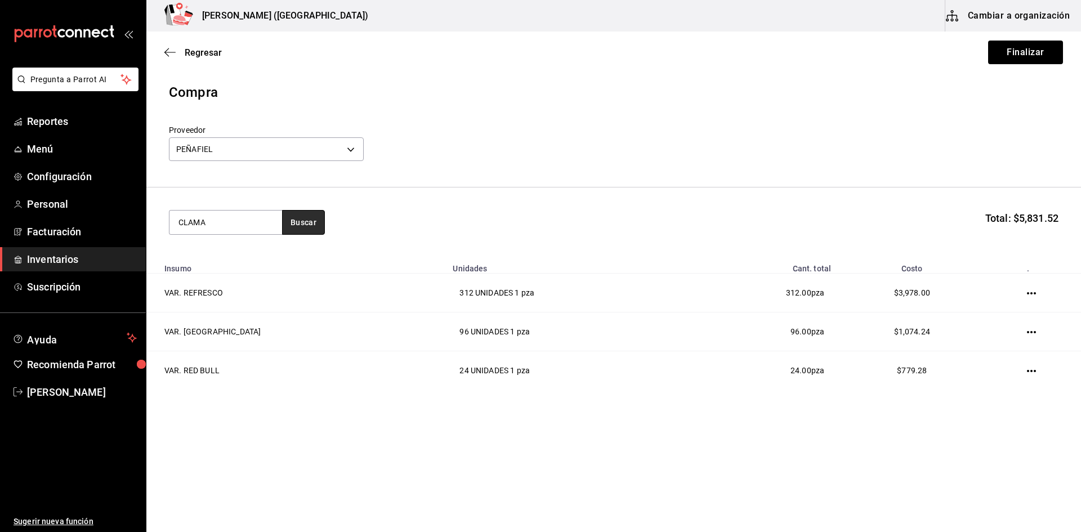
click at [298, 217] on button "Buscar" at bounding box center [303, 222] width 43 height 25
click at [244, 275] on div "UNIDADES - PEÑAFIEL" at bounding box center [225, 287] width 95 height 24
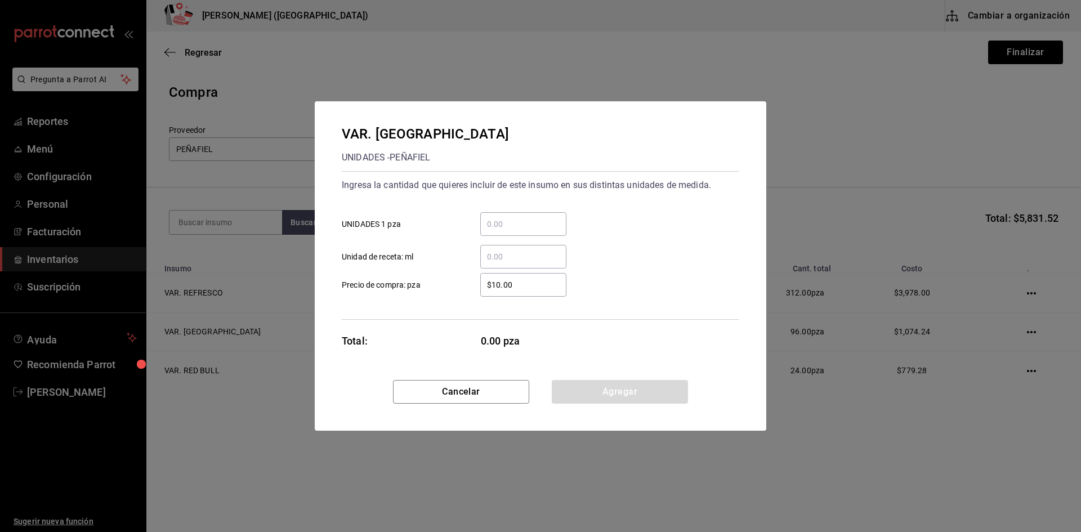
click at [508, 226] on input "​ UNIDADES 1 pza" at bounding box center [523, 224] width 86 height 14
click at [699, 288] on div "$10.00 ​ Precio de compra: pza" at bounding box center [536, 280] width 407 height 33
click at [458, 392] on button "Cancelar" at bounding box center [461, 392] width 136 height 24
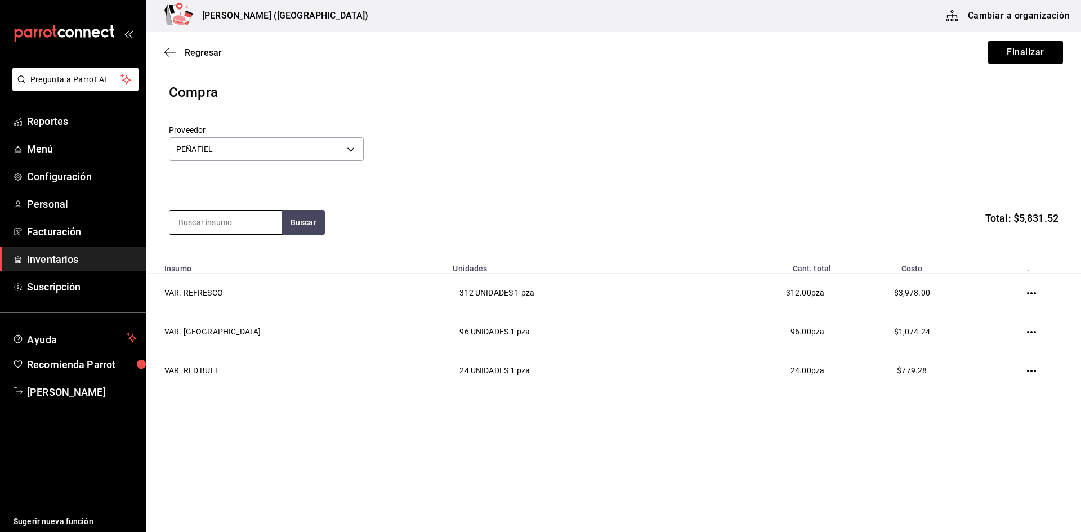
click at [224, 215] on input at bounding box center [225, 223] width 113 height 24
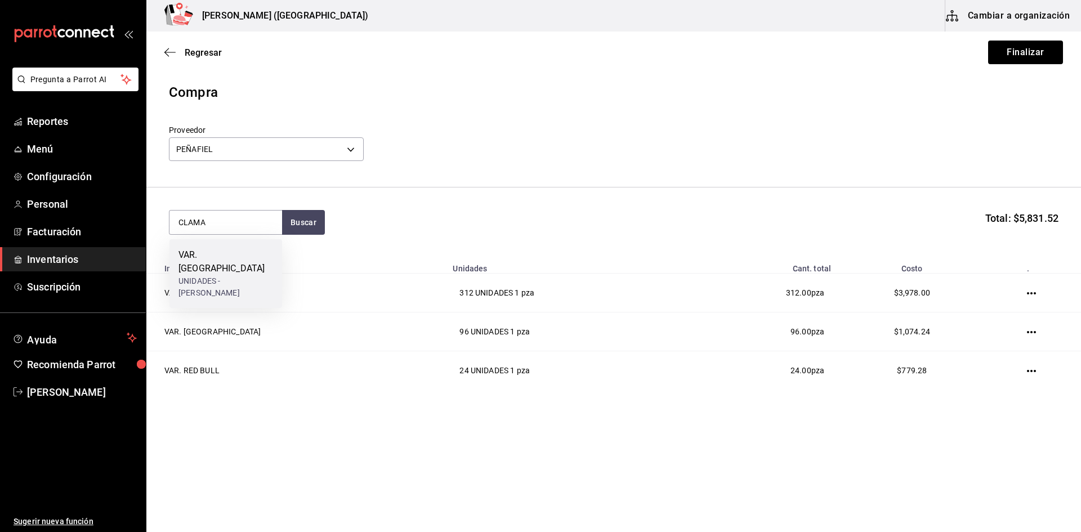
click at [236, 260] on div "VAR. [GEOGRAPHIC_DATA]" at bounding box center [225, 261] width 95 height 27
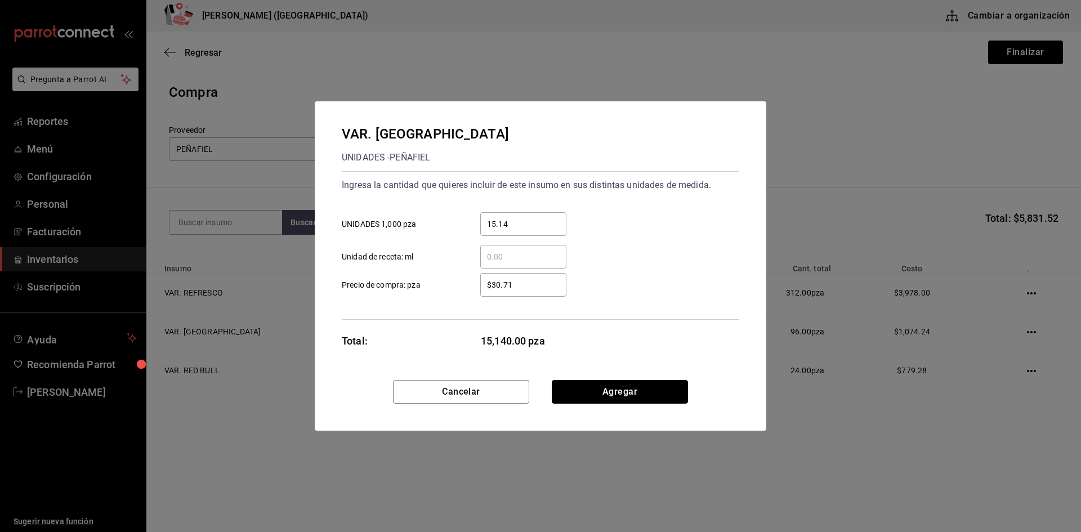
click button "Agregar" at bounding box center [620, 392] width 136 height 24
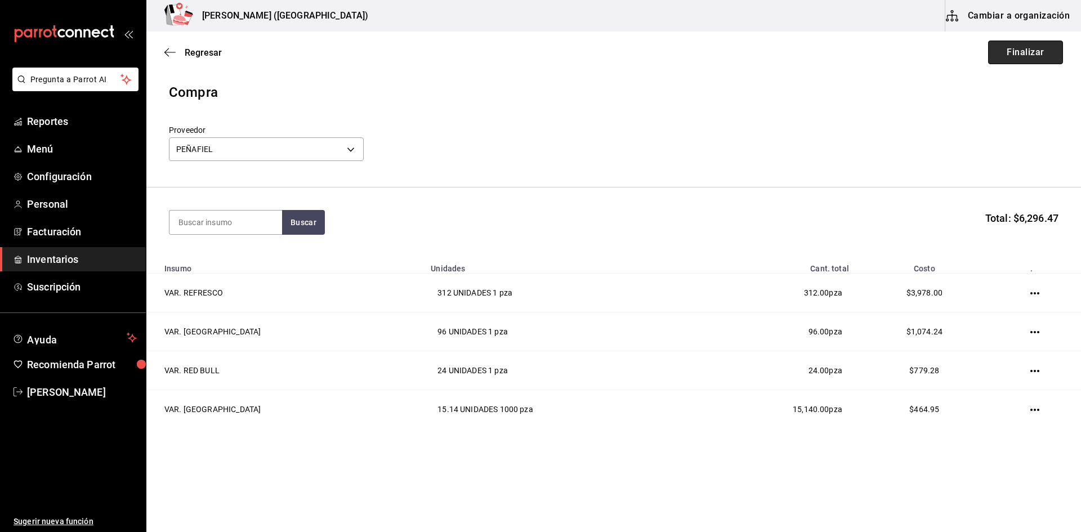
click at [1052, 59] on button "Finalizar" at bounding box center [1025, 53] width 75 height 24
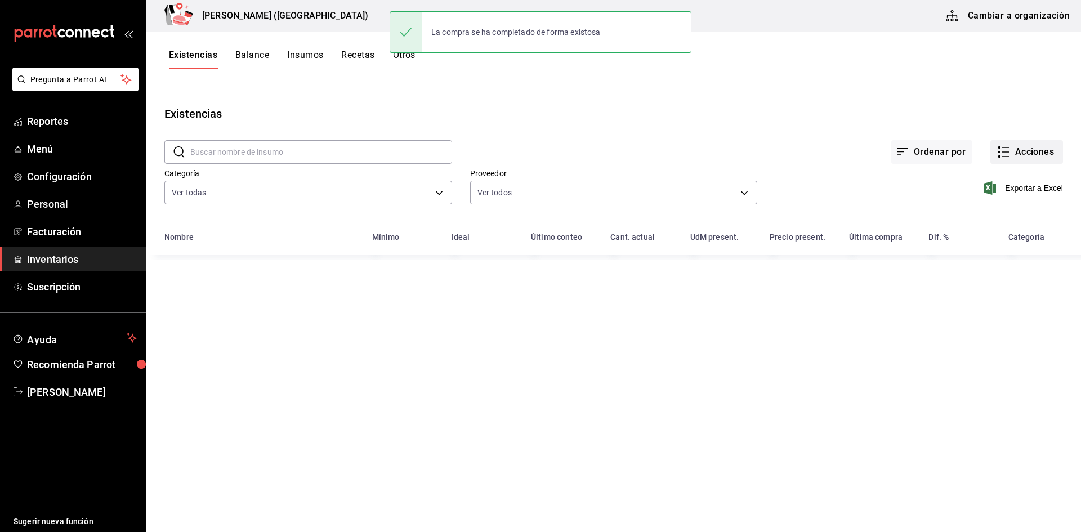
click at [1033, 152] on button "Acciones" at bounding box center [1026, 152] width 73 height 24
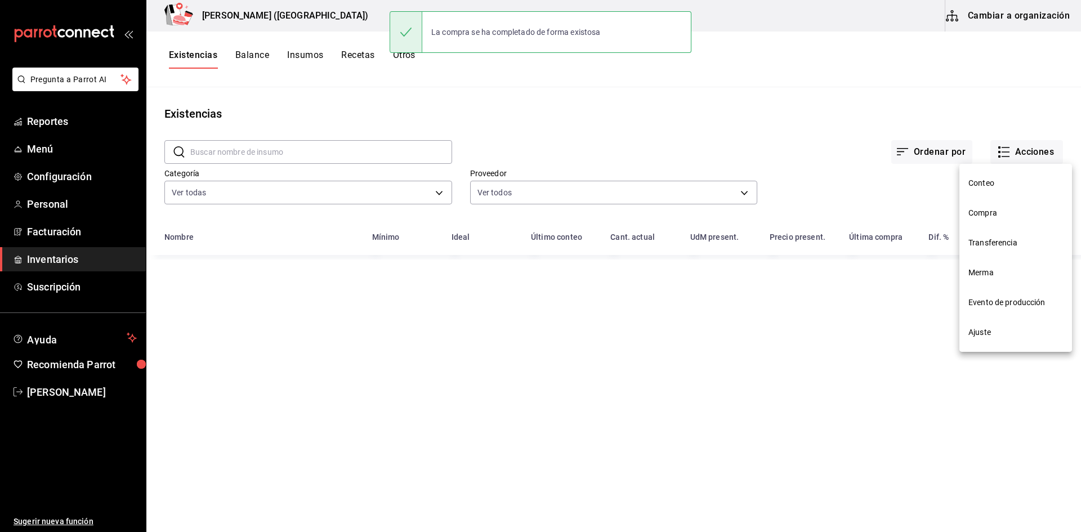
click at [1012, 217] on span "Compra" at bounding box center [1015, 213] width 95 height 12
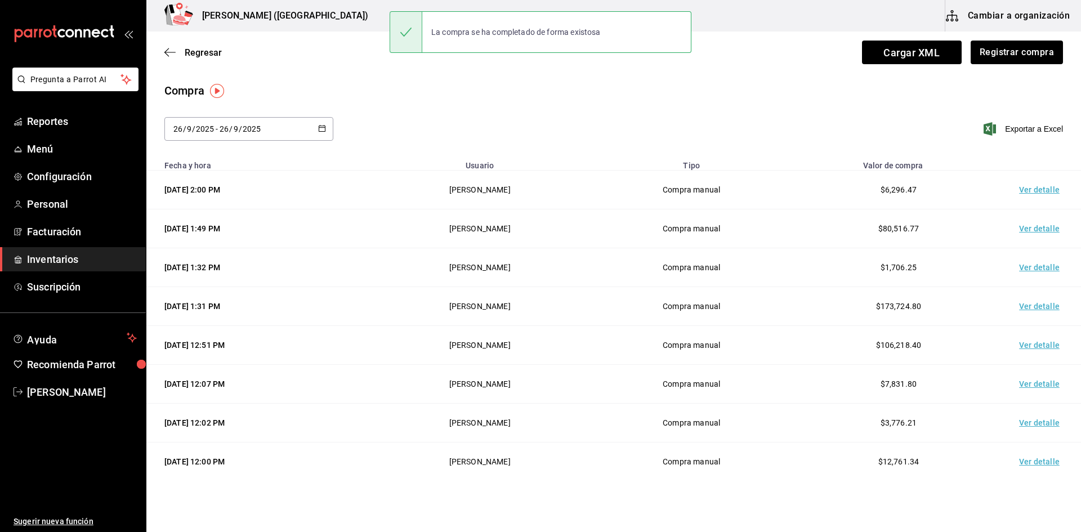
click at [1036, 194] on td "Ver detalle" at bounding box center [1041, 190] width 79 height 39
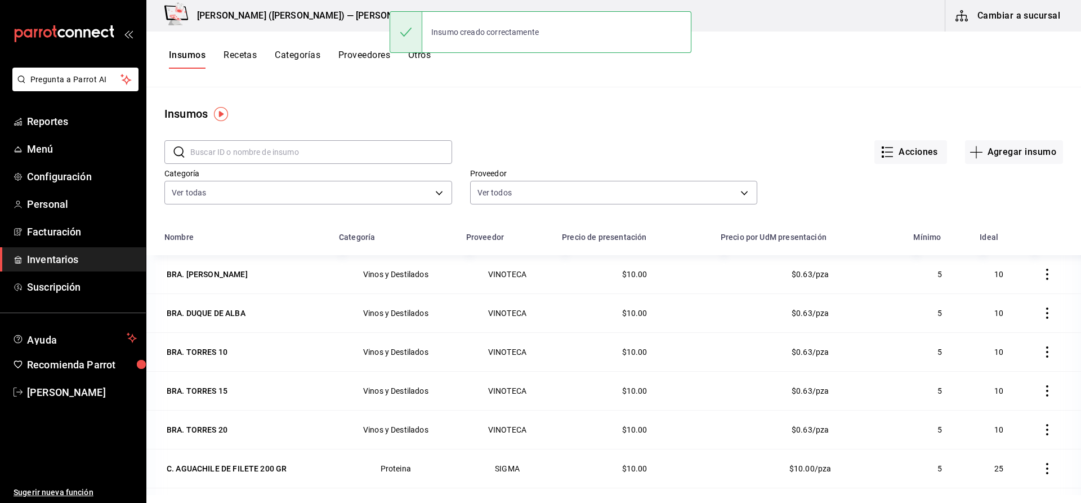
click at [244, 151] on input "text" at bounding box center [321, 152] width 262 height 23
type input "N"
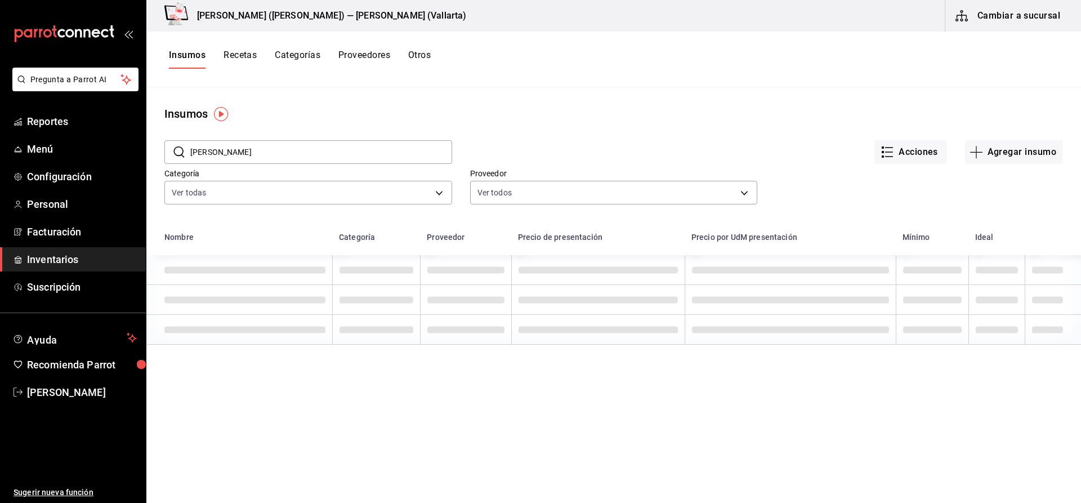
type input "[PERSON_NAME]"
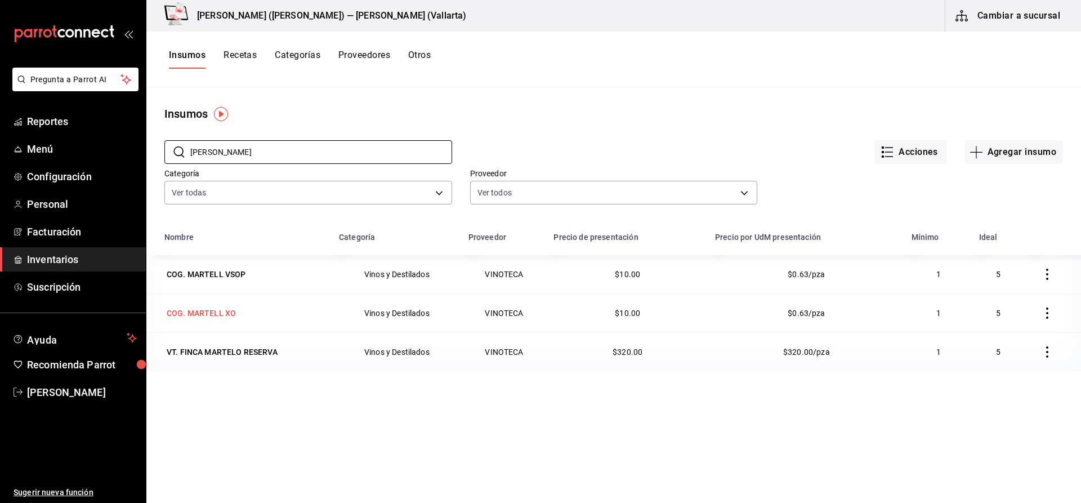
click at [232, 316] on div "COG. MARTELL XO" at bounding box center [201, 312] width 69 height 11
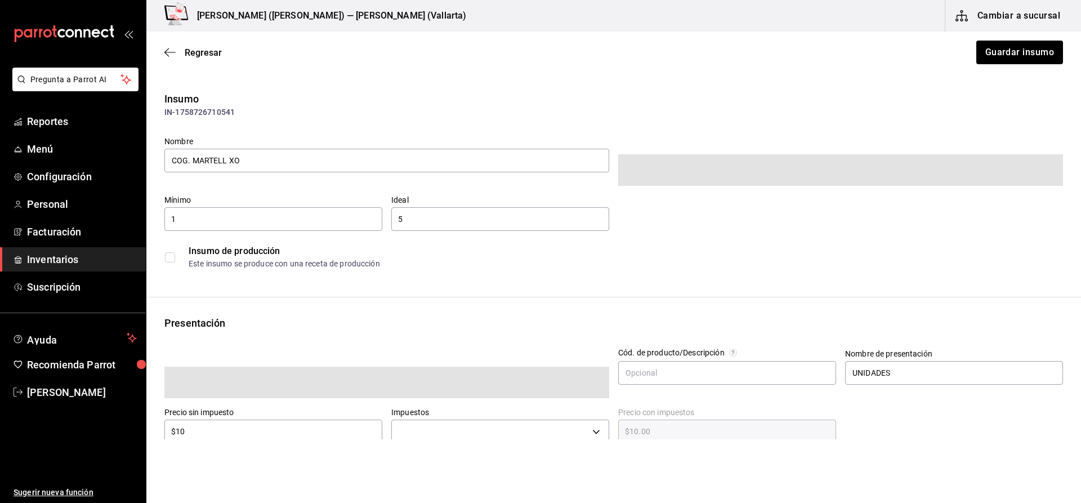
type input "$11.60"
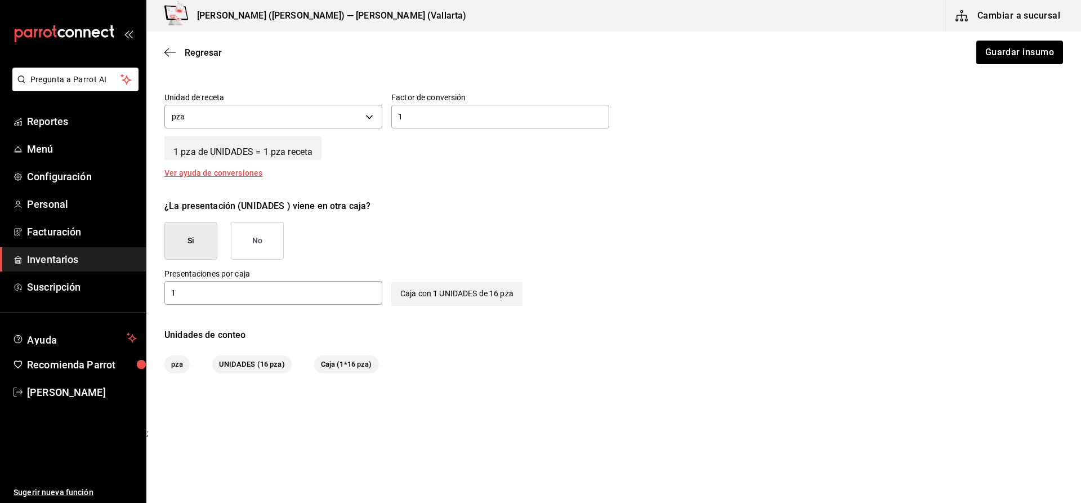
click at [276, 244] on button "No" at bounding box center [257, 241] width 53 height 38
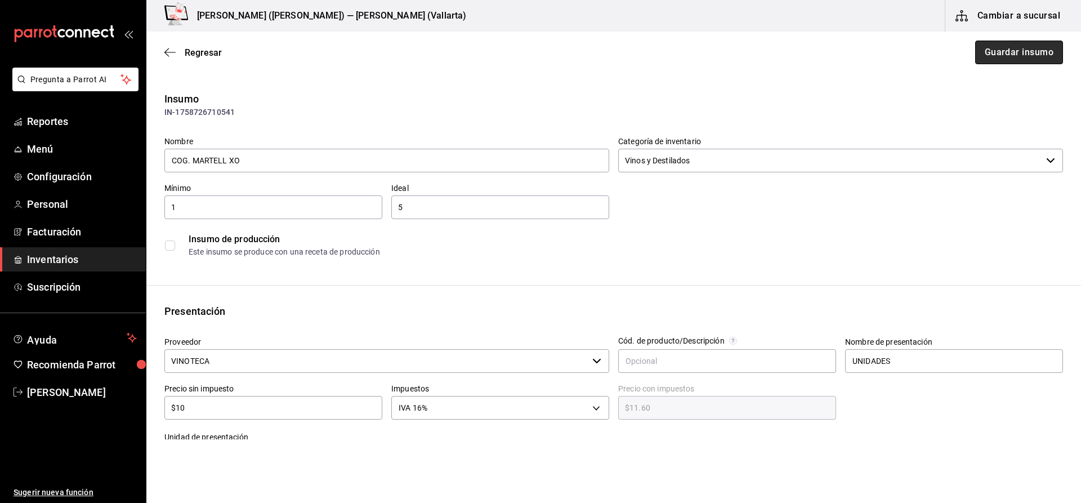
click at [1036, 43] on button "Guardar insumo" at bounding box center [1019, 53] width 88 height 24
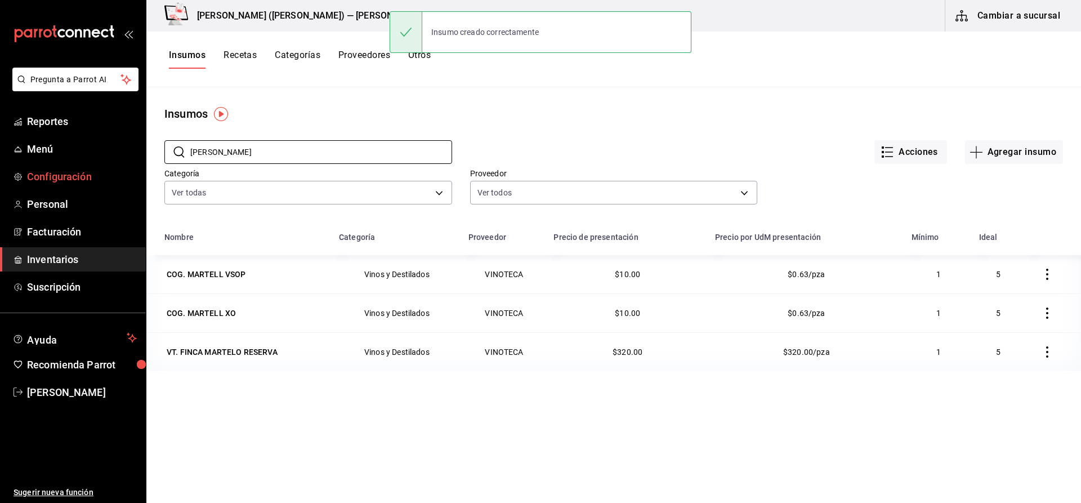
drag, startPoint x: 253, startPoint y: 148, endPoint x: 0, endPoint y: 166, distance: 253.4
click at [0, 166] on div "Pregunta a Parrot AI Reportes Menú Configuración Personal Facturación Inventari…" at bounding box center [540, 247] width 1081 height 495
click at [965, 157] on button "Agregar insumo" at bounding box center [1014, 152] width 98 height 24
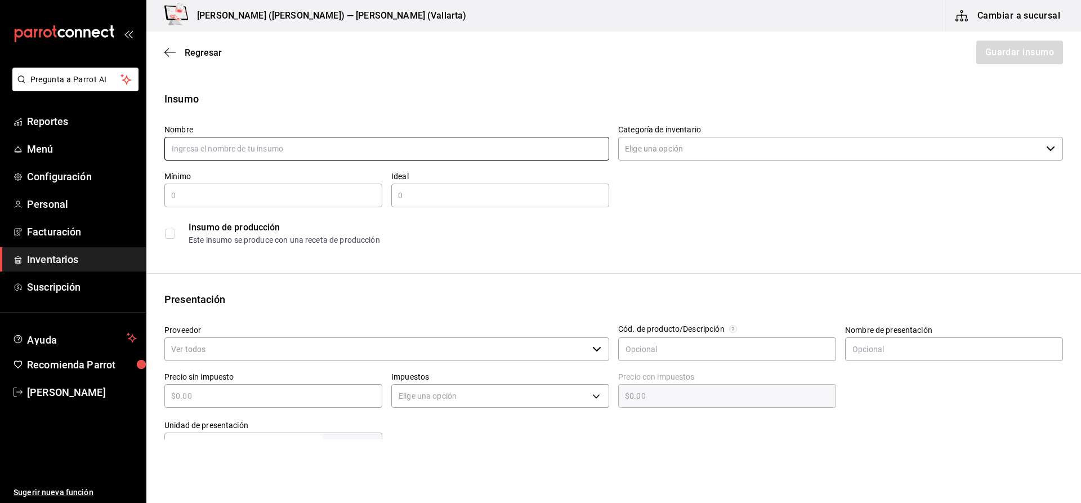
click at [361, 142] on input "text" at bounding box center [386, 149] width 445 height 24
type input "[PERSON_NAME]. HAVANA CLUB 7 AÑOS"
click at [628, 139] on input "Categoría de inventario" at bounding box center [829, 149] width 423 height 24
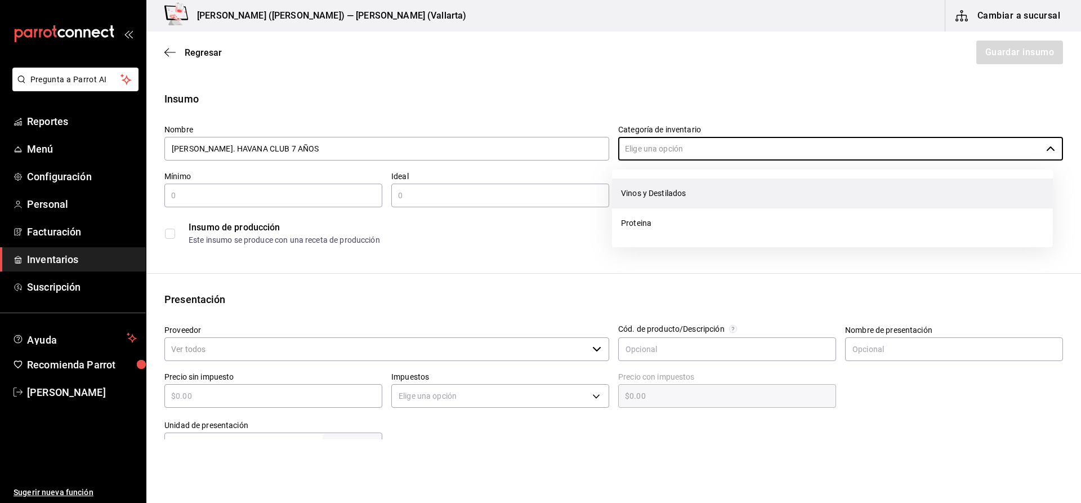
click at [692, 198] on li "Vinos y Destilados" at bounding box center [832, 193] width 441 height 30
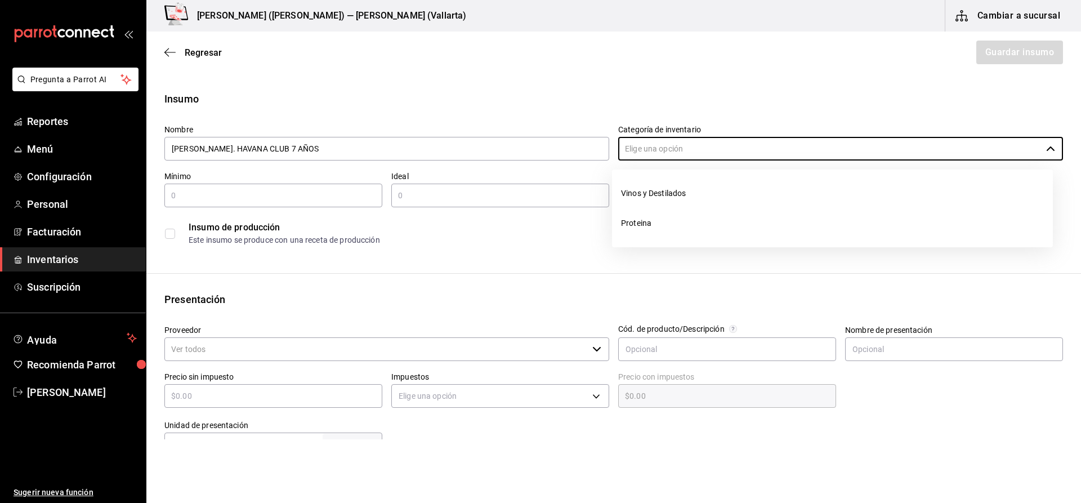
type input "Vinos y Destilados"
click at [284, 212] on div "Insumo de producción Este insumo se produce con una receta de producción" at bounding box center [609, 228] width 908 height 43
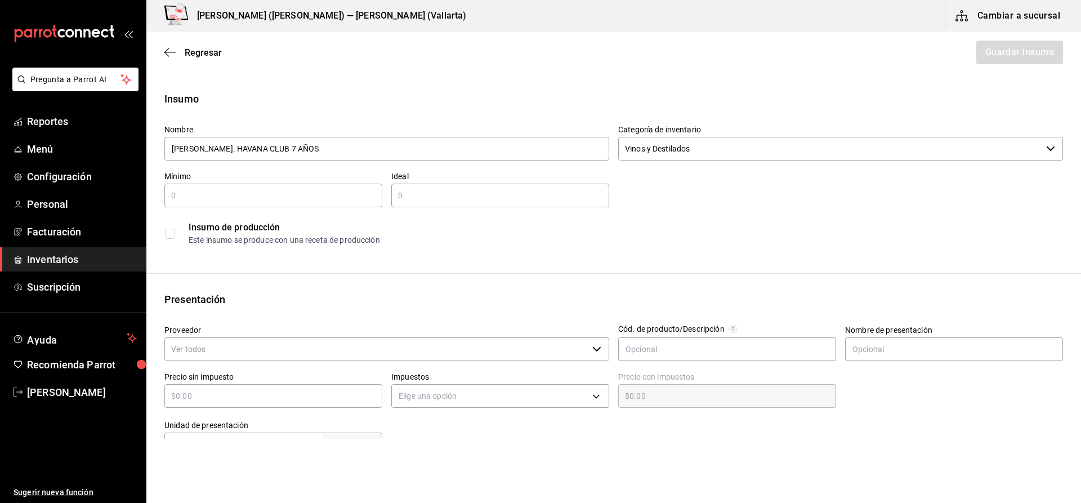
click at [292, 198] on input "text" at bounding box center [273, 196] width 218 height 14
type input "1"
type input "5"
click at [403, 323] on div "Proveedor ​" at bounding box center [382, 339] width 454 height 47
click at [405, 338] on input "Proveedor" at bounding box center [375, 349] width 423 height 24
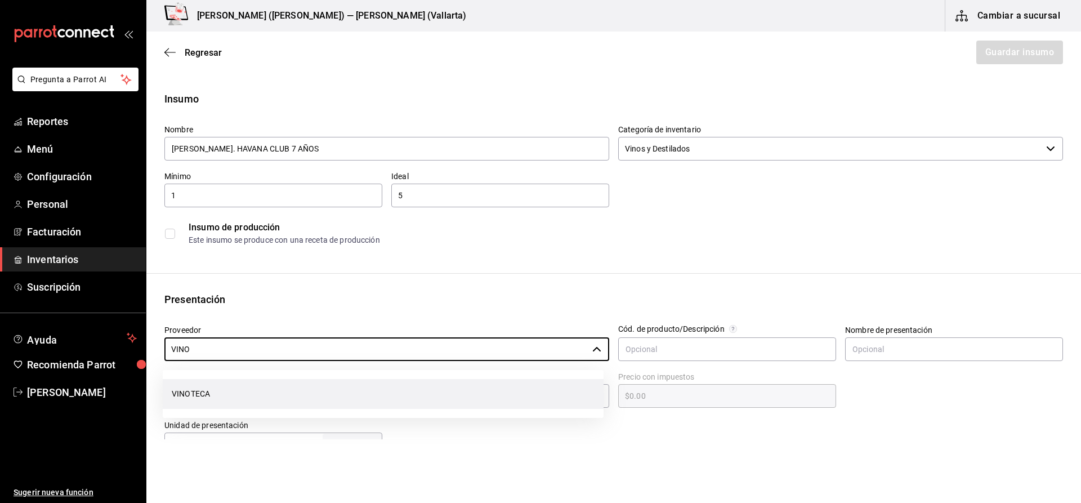
click at [229, 392] on li "VINOTECA" at bounding box center [383, 394] width 441 height 30
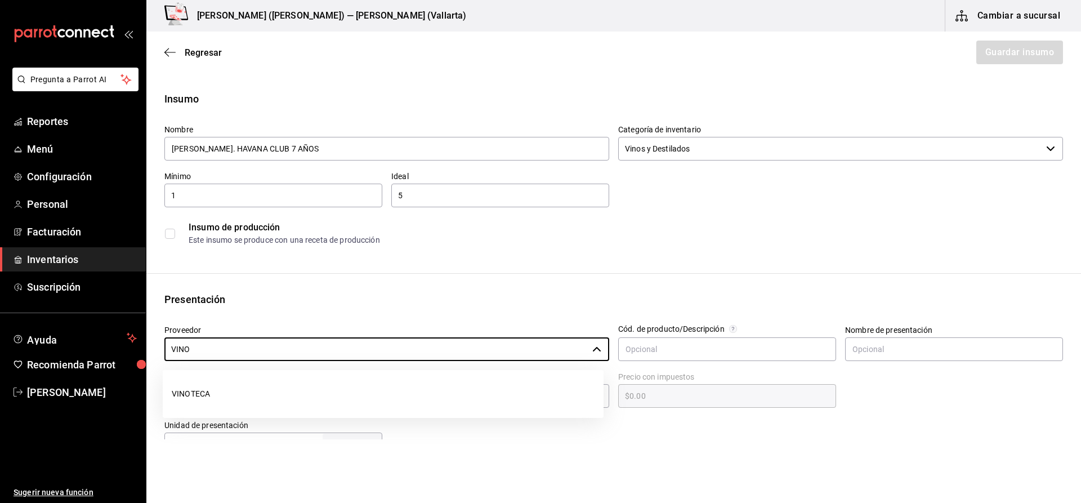
type input "VINOTECA"
click at [984, 351] on input "text" at bounding box center [954, 349] width 218 height 24
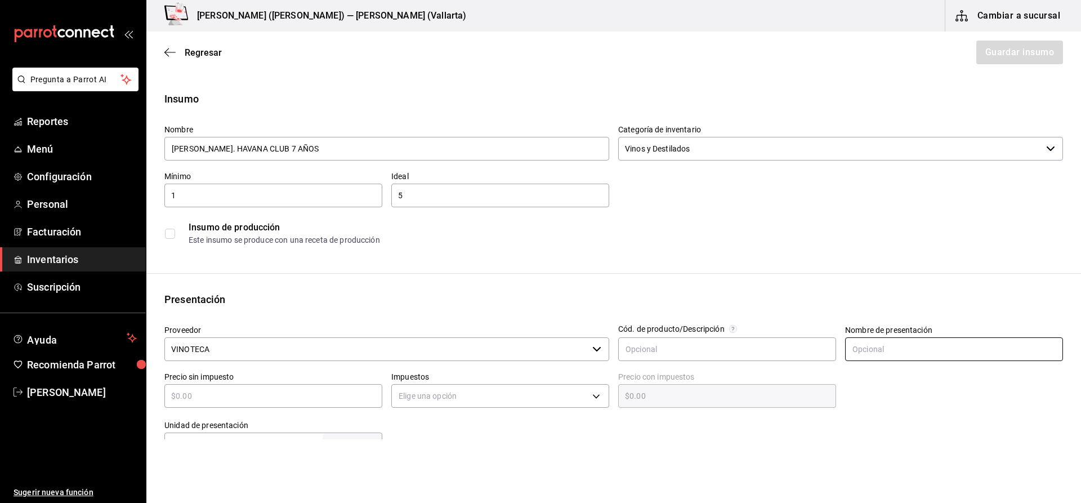
type input "UNIDADES"
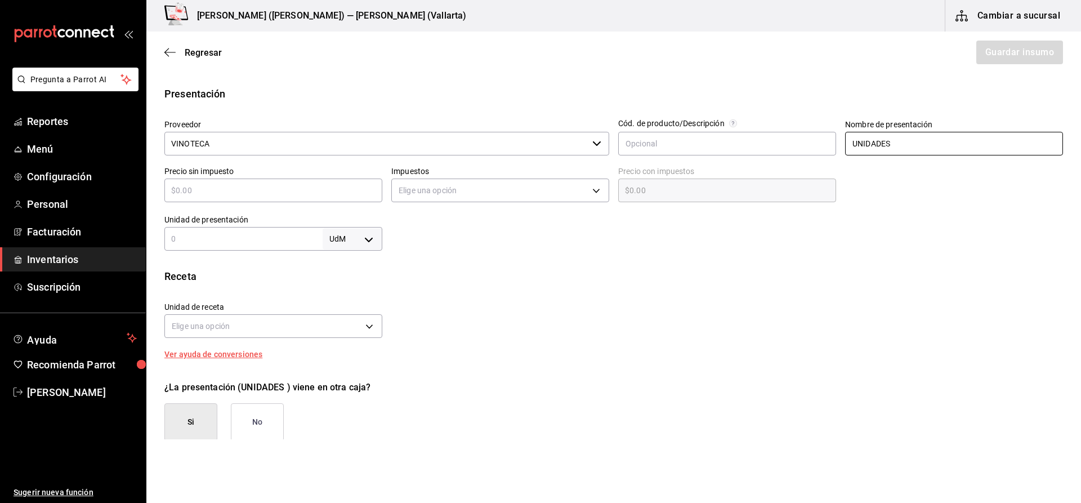
scroll to position [225, 0]
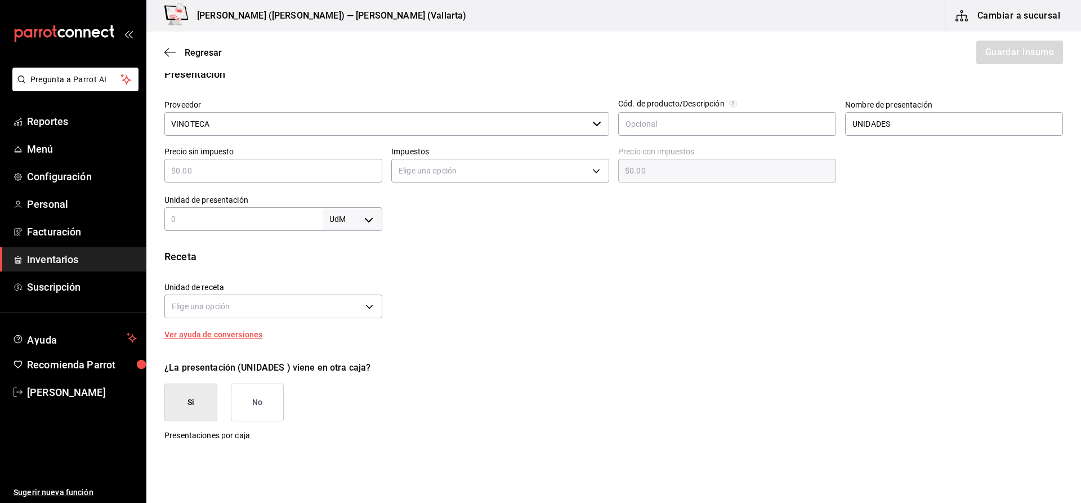
click at [260, 176] on input "text" at bounding box center [273, 171] width 218 height 14
type input "$1"
type input "$1.00"
type input "$10"
type input "$10.00"
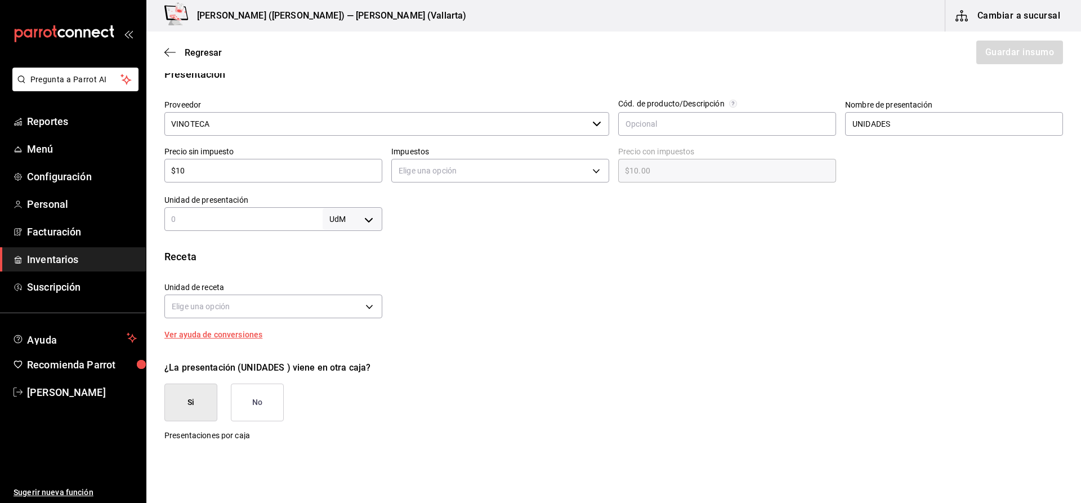
type input "$1"
type input "$1.00"
type input "$0.00"
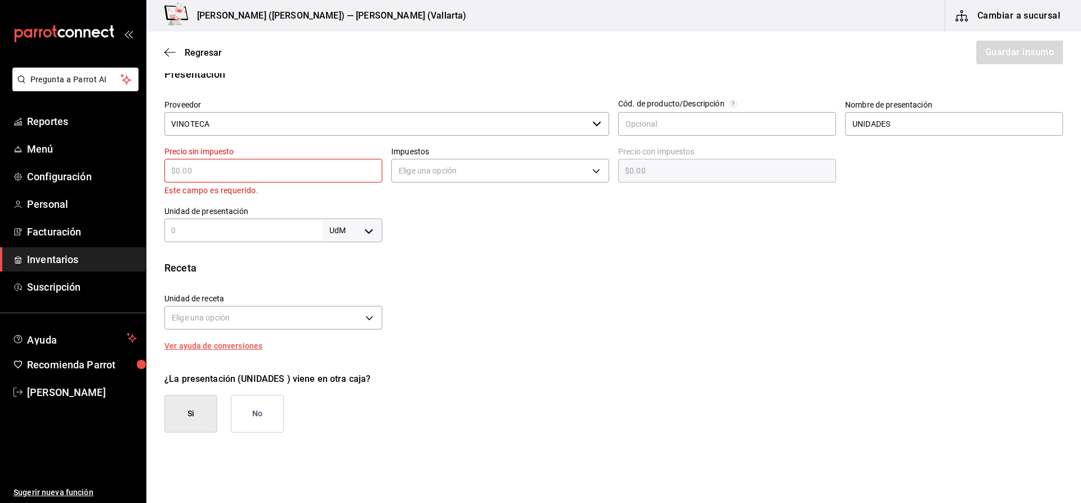
type input "$2"
type input "$2.00"
type input "$26"
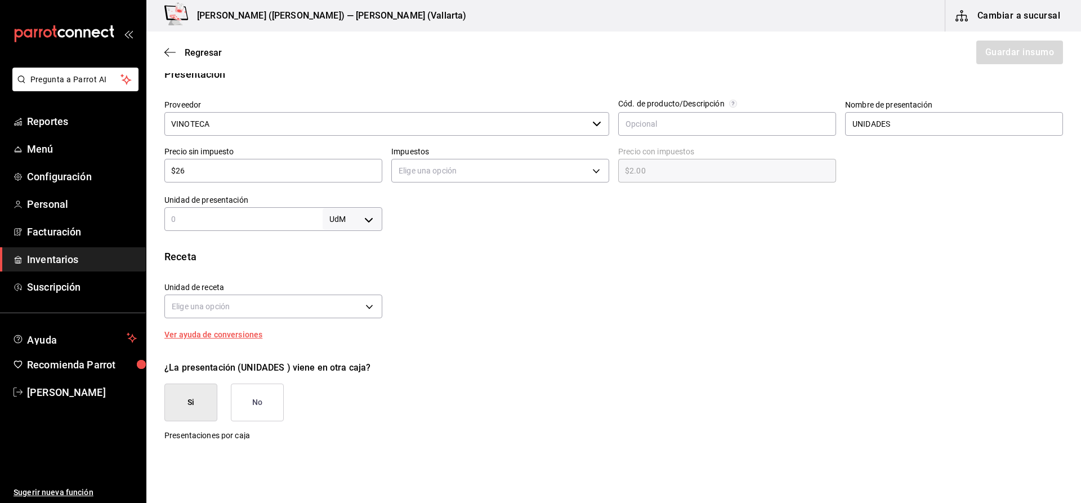
type input "$26.00"
type input "$262"
type input "$262.00"
type input "$262.9"
type input "$262.90"
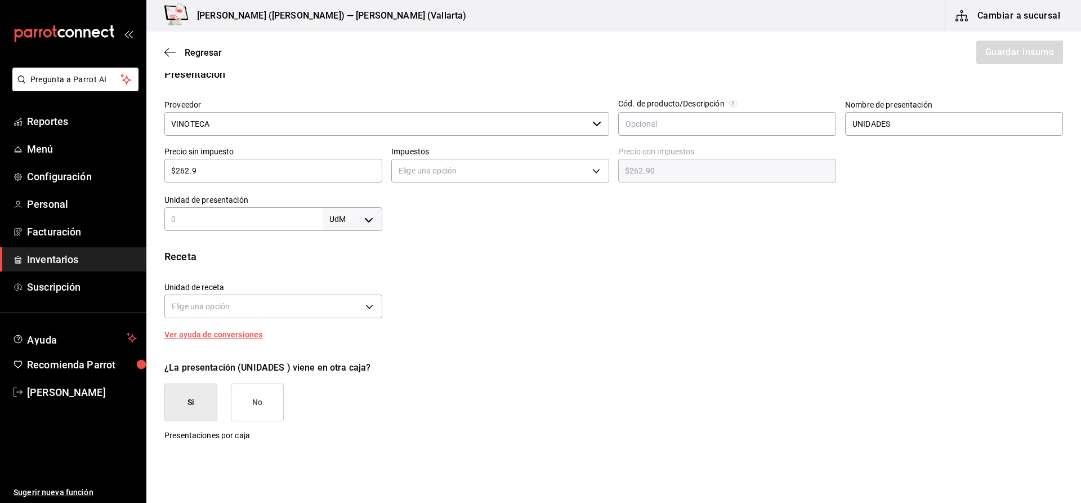
type input "$262.93"
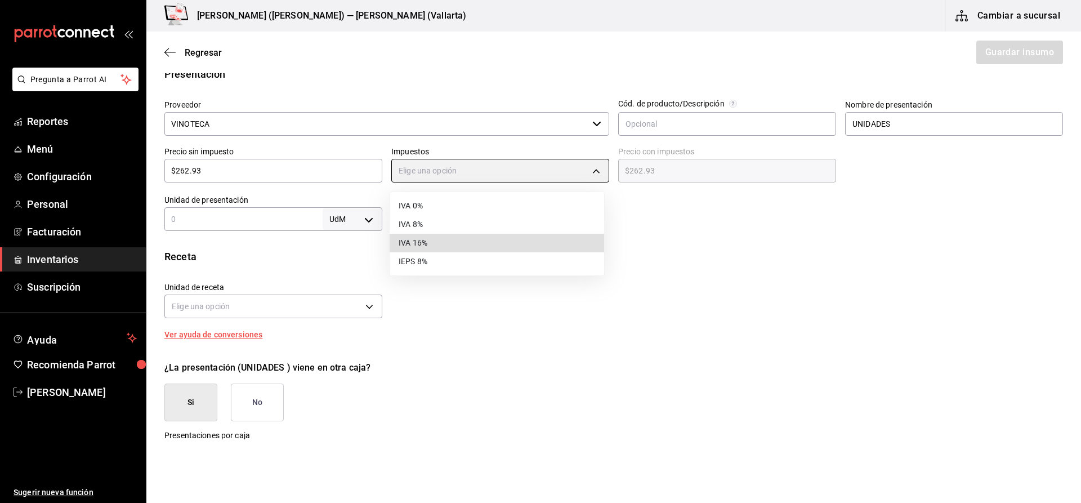
type input "IVA_16"
type input "$305.00"
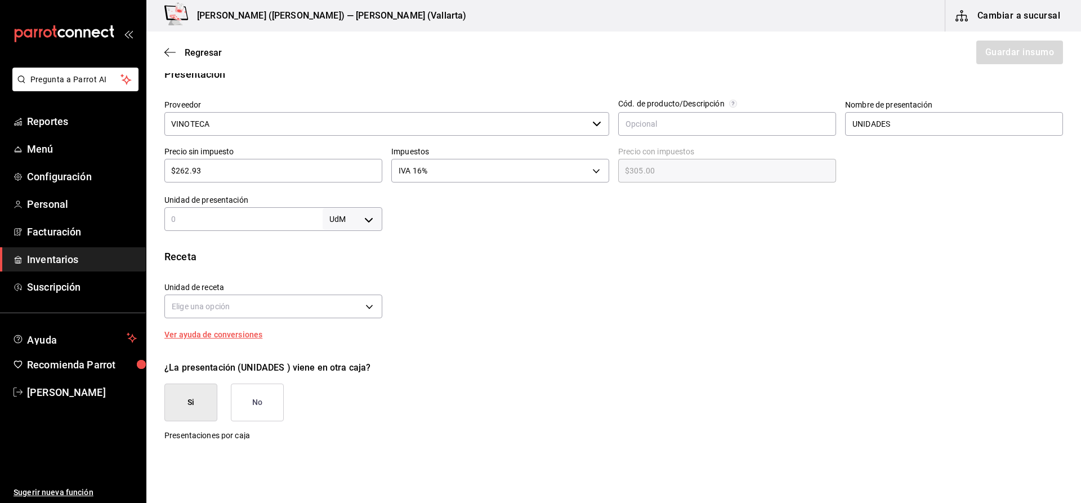
click at [248, 220] on input "text" at bounding box center [243, 219] width 158 height 14
type input "16"
click at [337, 222] on body "Pregunta a Parrot AI Reportes Menú Configuración Personal Facturación Inventari…" at bounding box center [540, 219] width 1081 height 439
click at [342, 347] on li "pza" at bounding box center [350, 346] width 59 height 19
type input "UNIT"
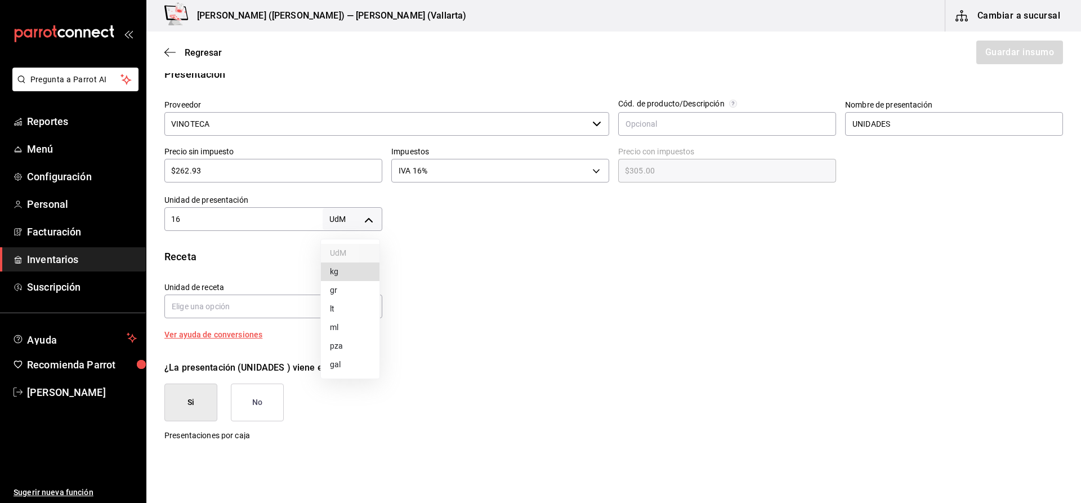
type input "UNIT"
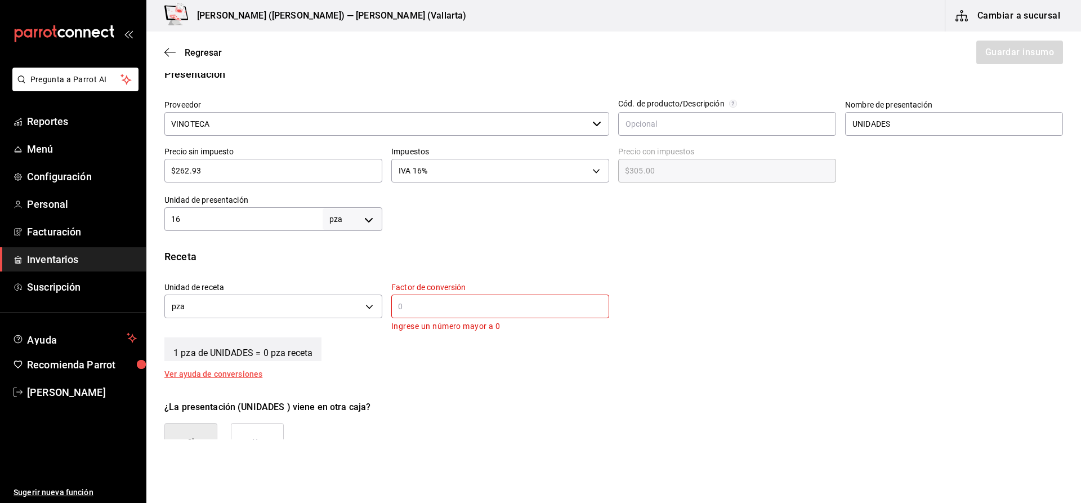
click at [429, 316] on div "​" at bounding box center [500, 306] width 218 height 24
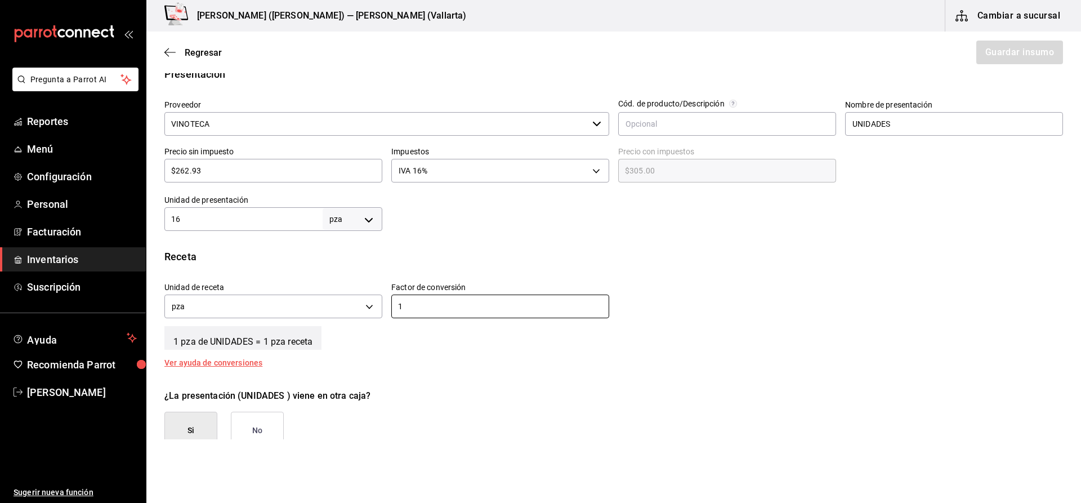
type input "1"
click at [257, 423] on button "No" at bounding box center [257, 431] width 53 height 38
click at [1004, 55] on button "Guardar insumo" at bounding box center [1019, 53] width 88 height 24
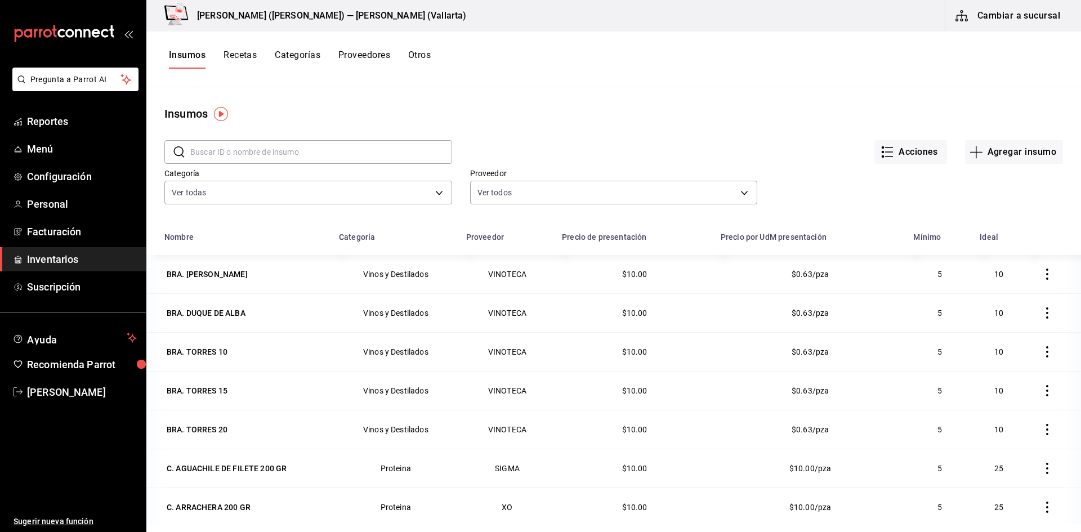
drag, startPoint x: 0, startPoint y: 0, endPoint x: 221, endPoint y: 157, distance: 271.4
click at [221, 157] on input "text" at bounding box center [321, 152] width 262 height 23
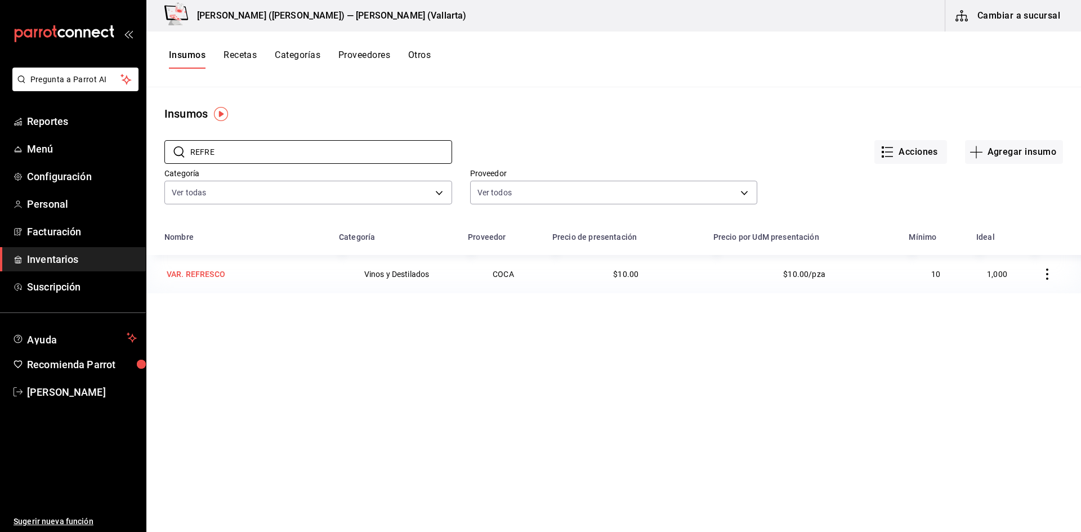
type input "REFRE"
click at [211, 279] on div "VAR. REFRESCO" at bounding box center [196, 274] width 59 height 11
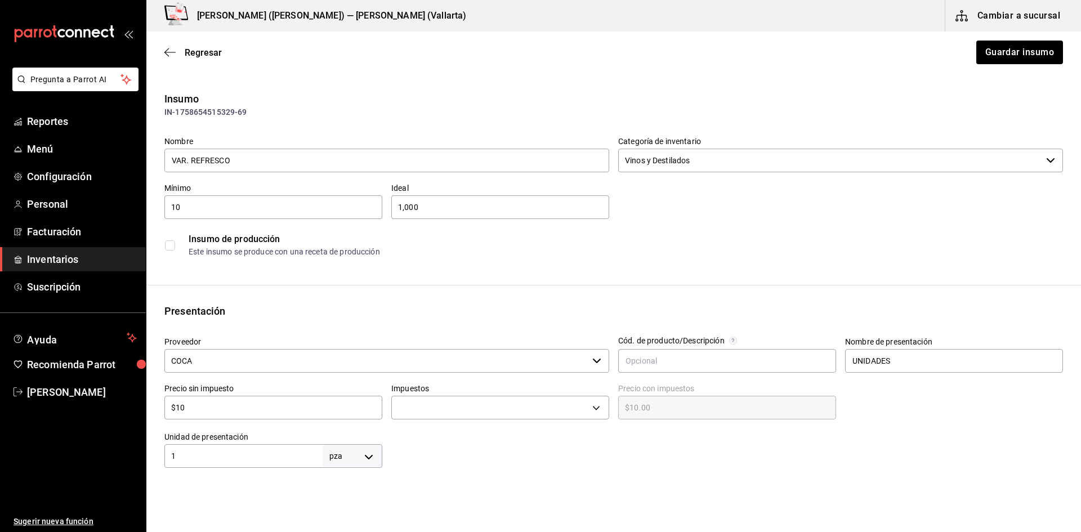
type input "$11.60"
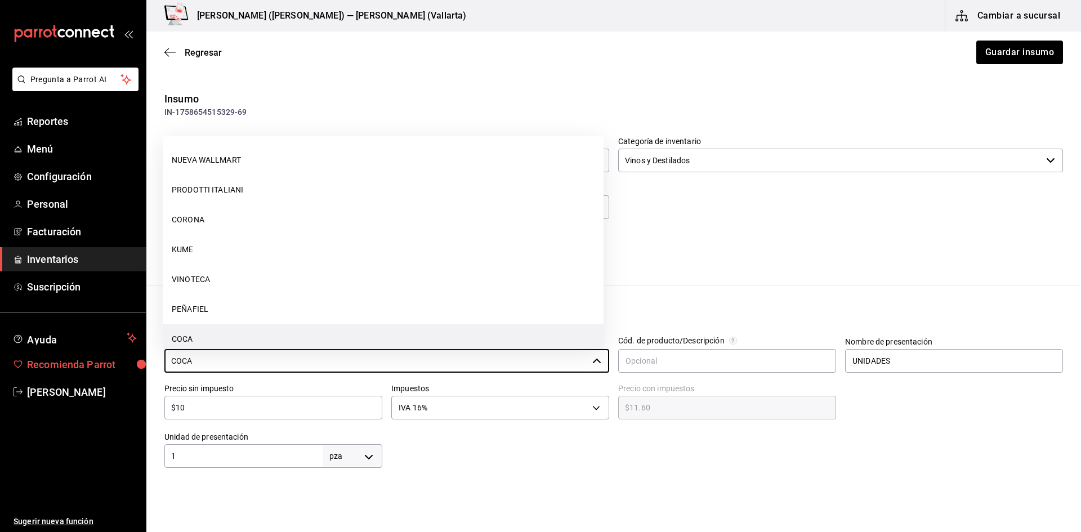
click at [26, 361] on div "Pregunta a Parrot AI Reportes Menú Configuración Personal Facturación Inventari…" at bounding box center [540, 234] width 1081 height 468
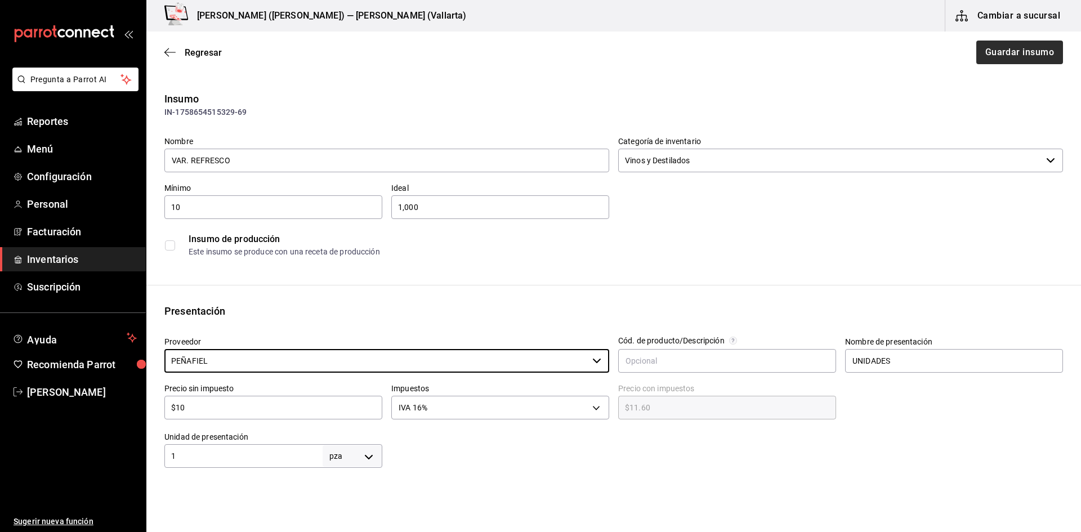
type input "PEÑAFIEL"
click at [1031, 48] on button "Guardar insumo" at bounding box center [1019, 53] width 88 height 24
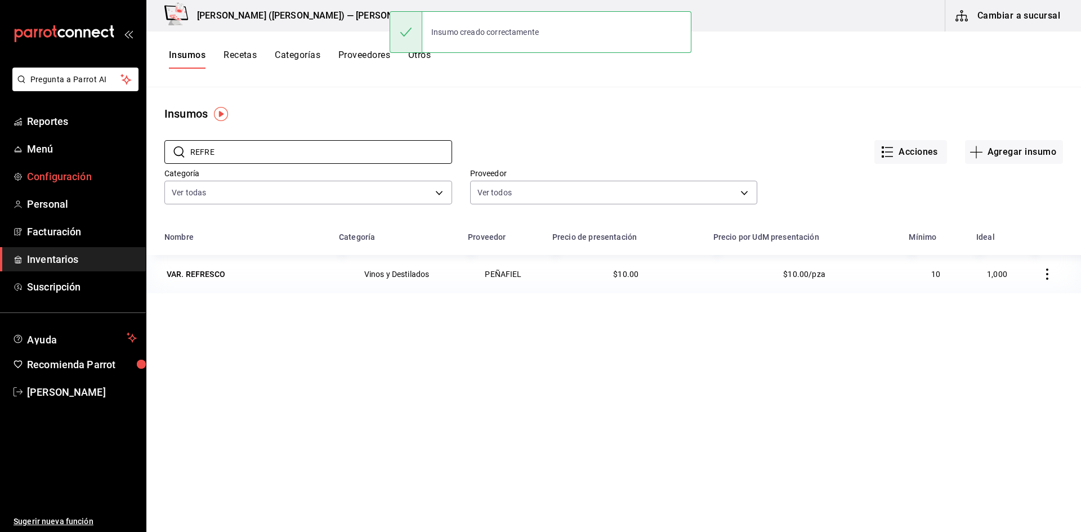
drag, startPoint x: 233, startPoint y: 142, endPoint x: 128, endPoint y: 171, distance: 107.9
click at [135, 172] on div "Pregunta a Parrot AI Reportes Menú Configuración Personal Facturación Inventari…" at bounding box center [540, 262] width 1081 height 524
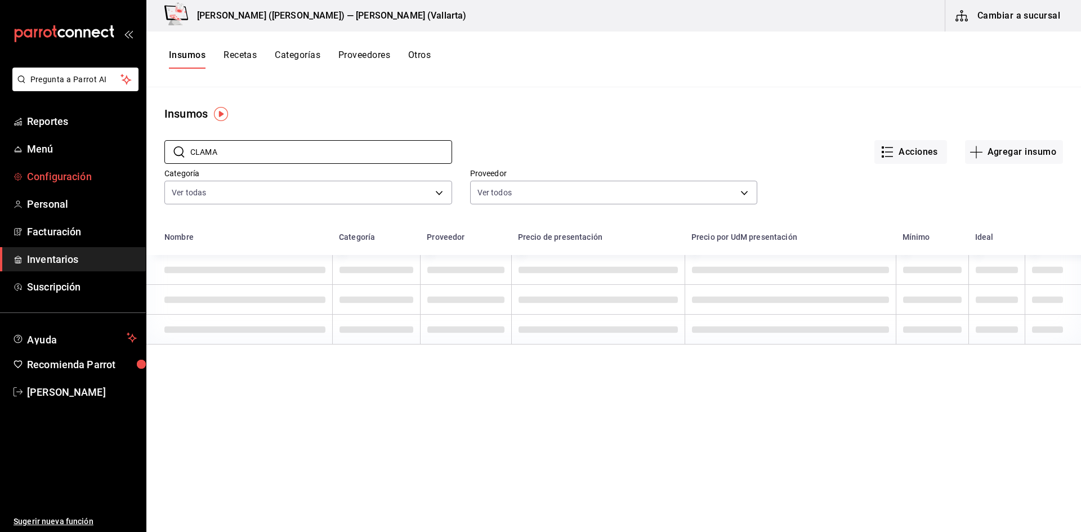
type input "CLAMA"
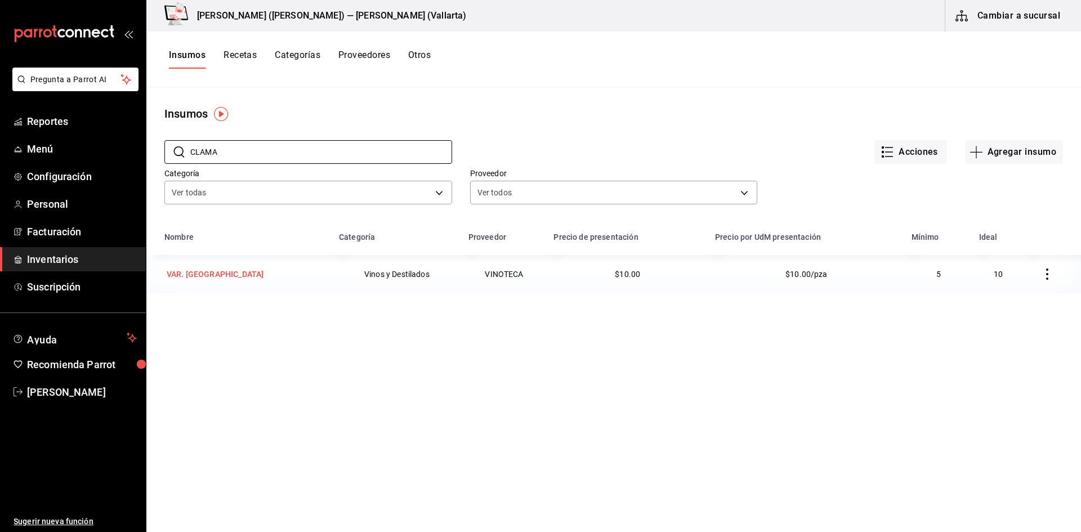
drag, startPoint x: 200, startPoint y: 252, endPoint x: 215, endPoint y: 278, distance: 29.5
click at [215, 278] on div "VAR. [GEOGRAPHIC_DATA]" at bounding box center [215, 274] width 97 height 11
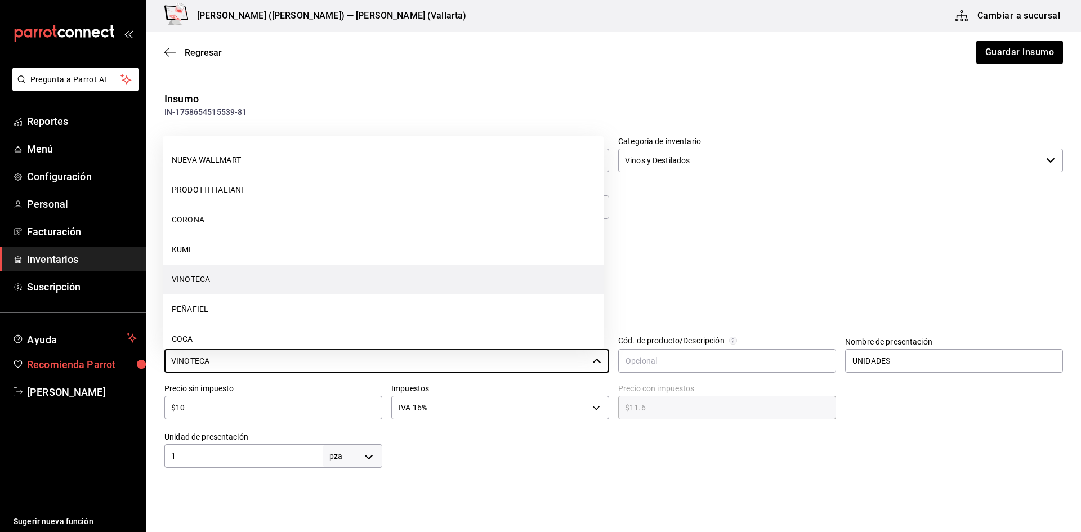
drag, startPoint x: 219, startPoint y: 358, endPoint x: 83, endPoint y: 376, distance: 136.8
click at [84, 376] on div "Pregunta a Parrot AI Reportes Menú Configuración Personal Facturación Inventari…" at bounding box center [540, 234] width 1081 height 468
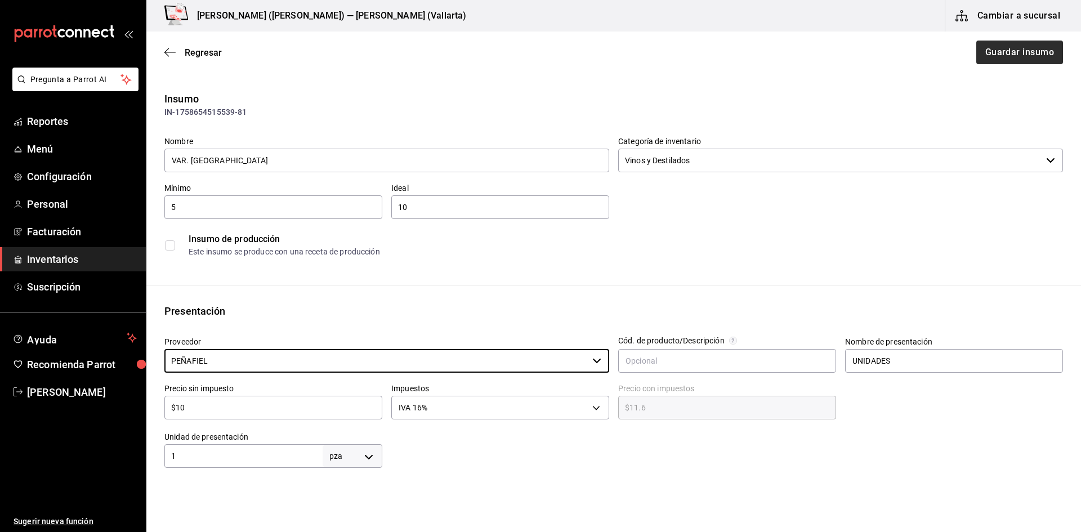
type input "PEÑAFIEL"
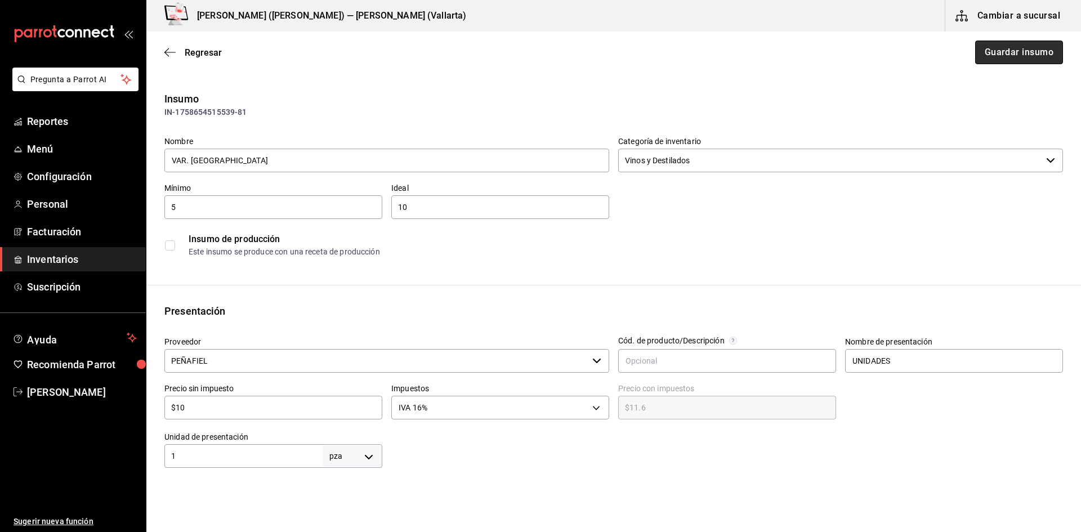
click at [1019, 50] on button "Guardar insumo" at bounding box center [1019, 53] width 88 height 24
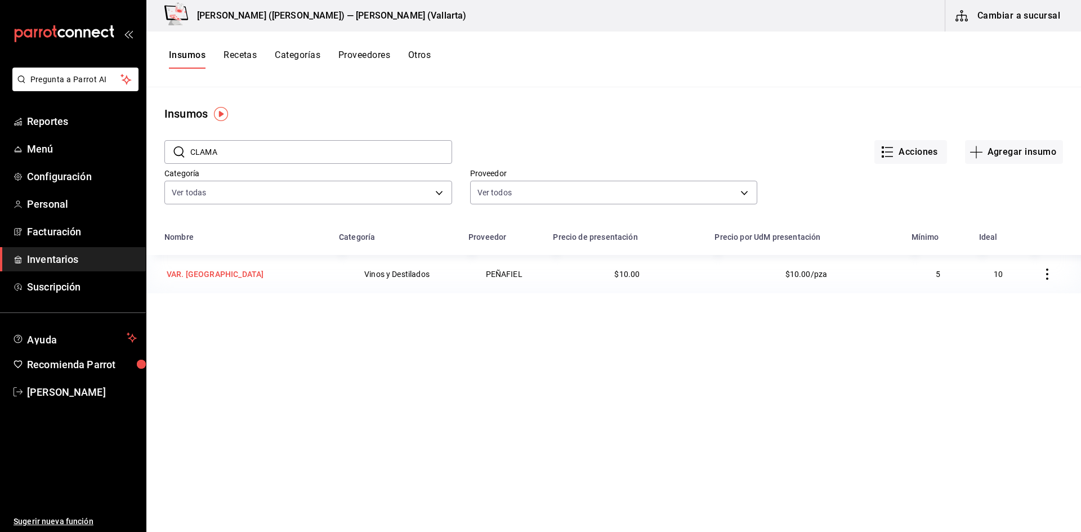
click at [202, 277] on div "VAR. [GEOGRAPHIC_DATA]" at bounding box center [215, 274] width 97 height 11
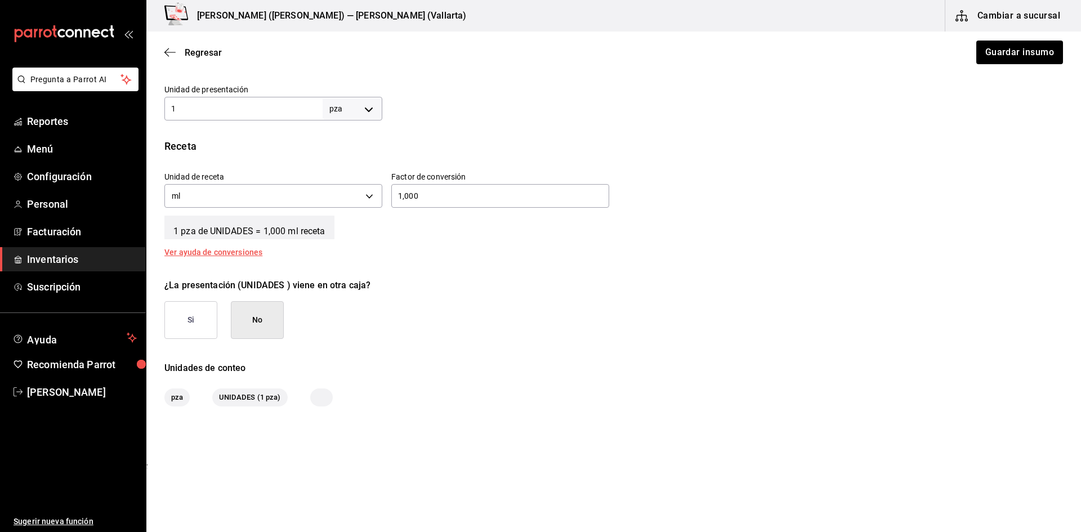
scroll to position [351, 0]
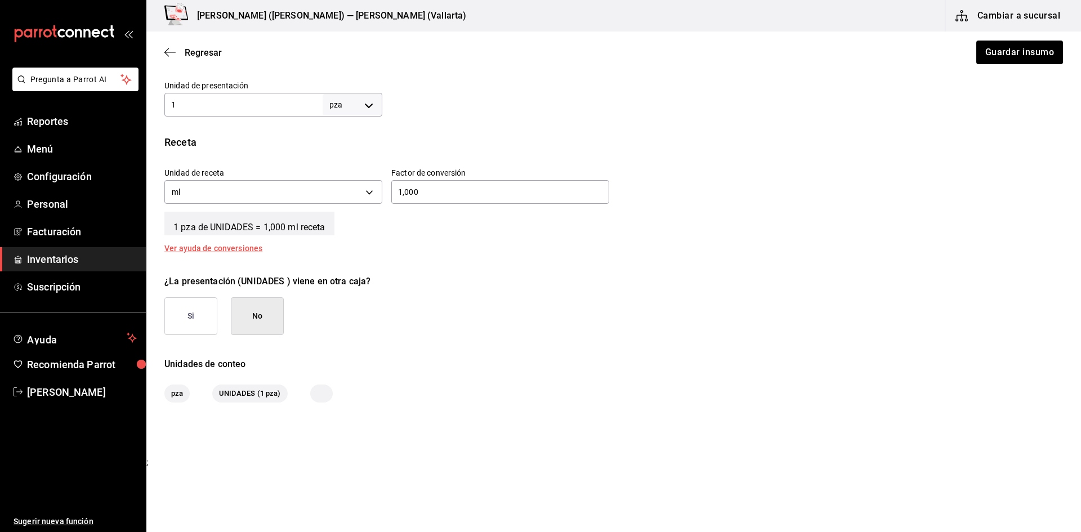
click at [240, 113] on div "1 pza UNIT ​" at bounding box center [273, 105] width 218 height 24
type input "1,000"
click at [457, 185] on input "1,000" at bounding box center [500, 192] width 218 height 14
type input "1"
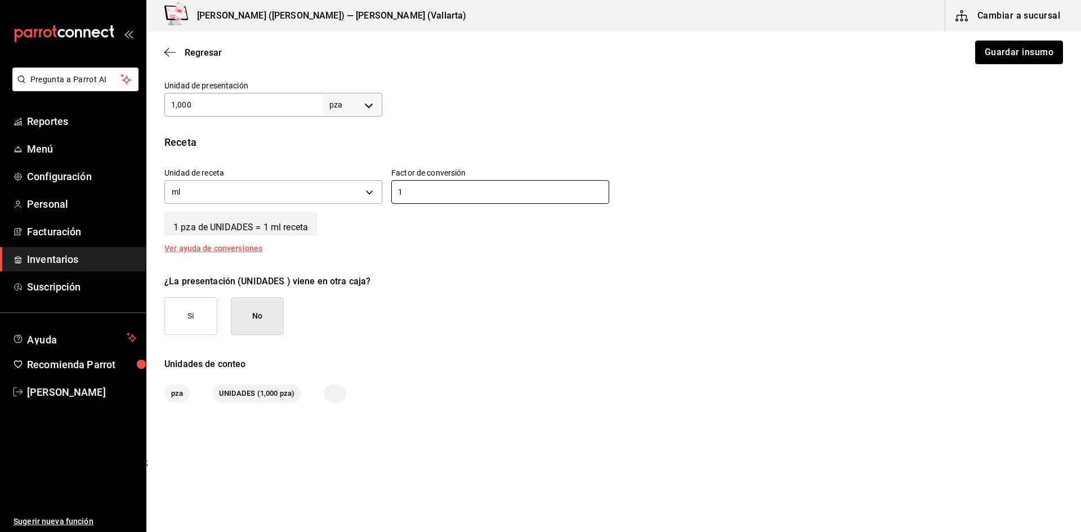
drag, startPoint x: 1003, startPoint y: 53, endPoint x: 979, endPoint y: 76, distance: 33.1
click at [1003, 53] on button "Guardar insumo" at bounding box center [1019, 53] width 88 height 24
